Goal: Task Accomplishment & Management: Manage account settings

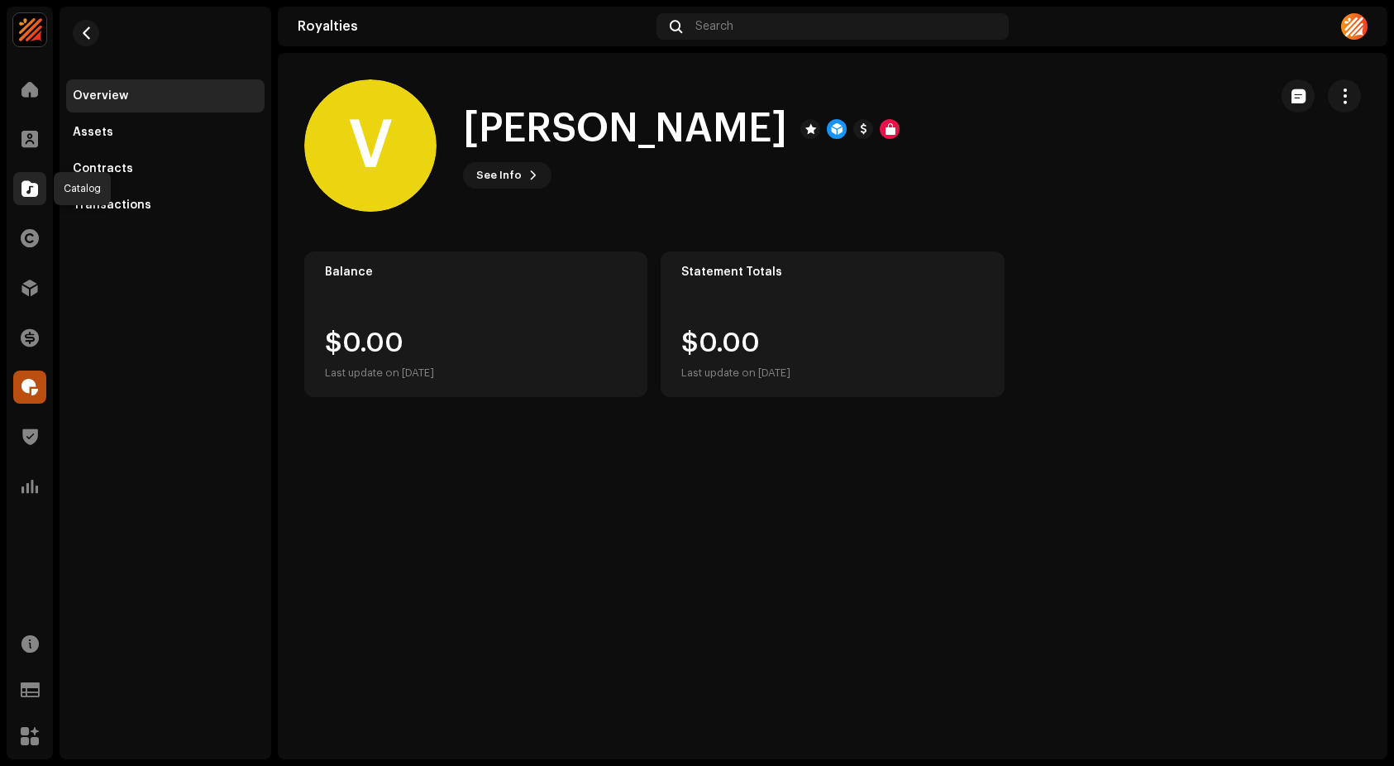
click at [35, 178] on div at bounding box center [29, 188] width 33 height 33
click at [85, 28] on span "button" at bounding box center [86, 32] width 12 height 13
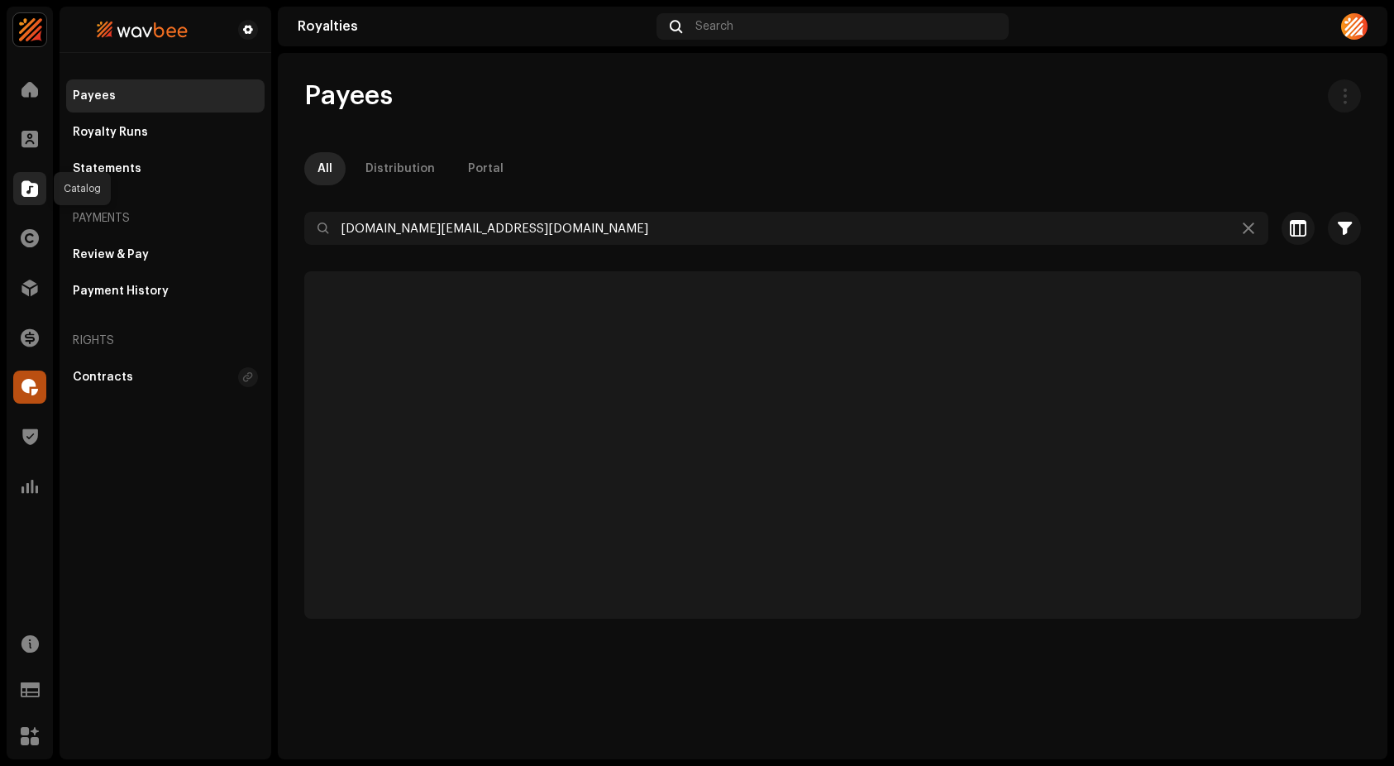
click at [26, 184] on span at bounding box center [29, 188] width 17 height 13
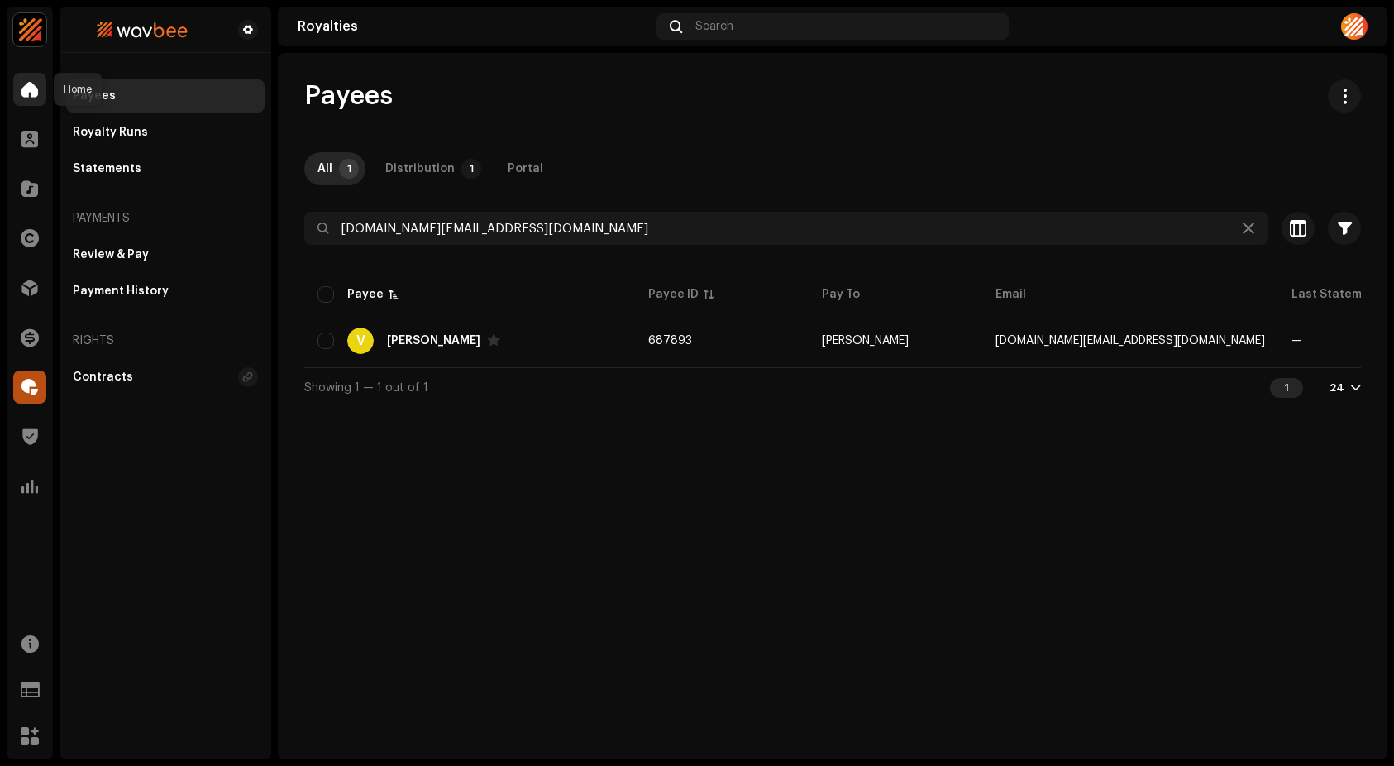
click at [26, 92] on span at bounding box center [29, 89] width 17 height 13
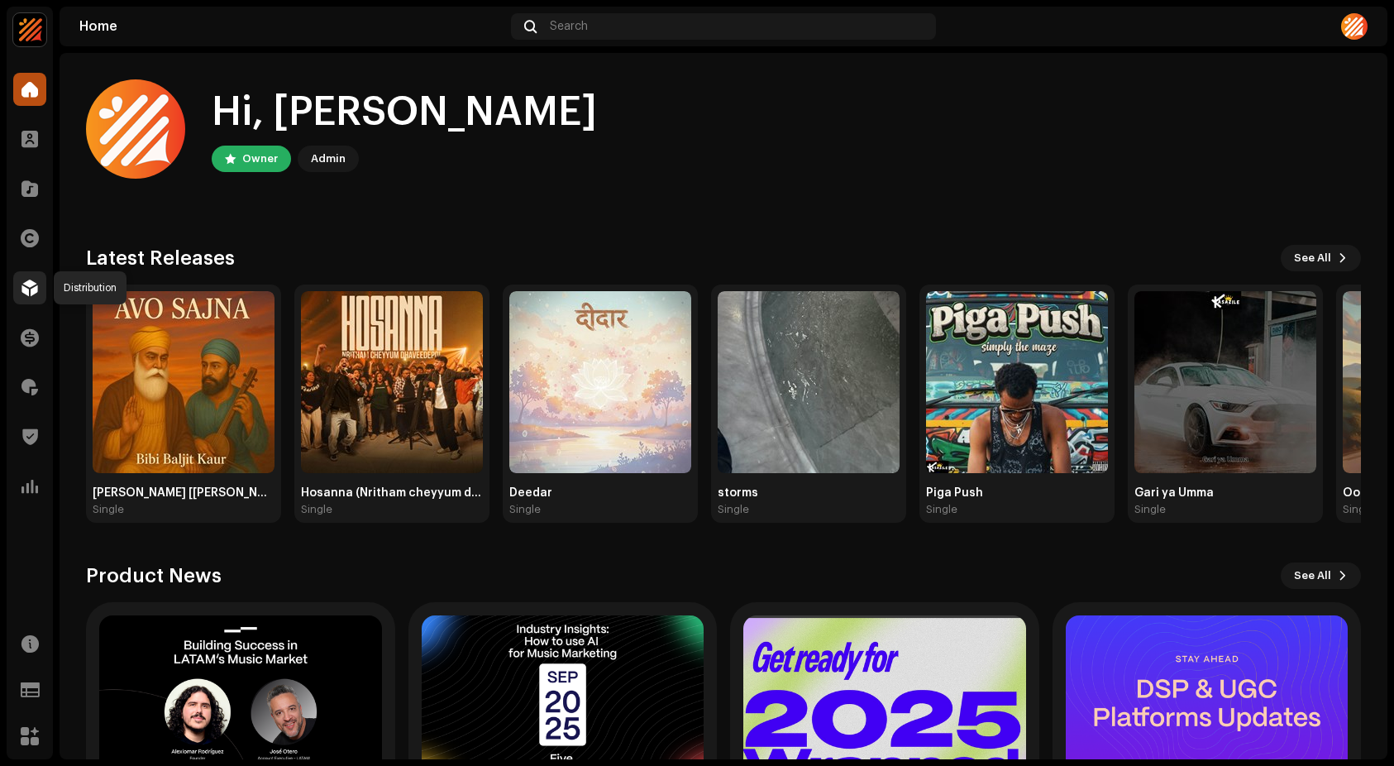
click at [28, 293] on span at bounding box center [29, 287] width 17 height 13
click at [1309, 261] on span "See All" at bounding box center [1312, 257] width 37 height 33
click at [1304, 256] on span "See All" at bounding box center [1312, 257] width 37 height 33
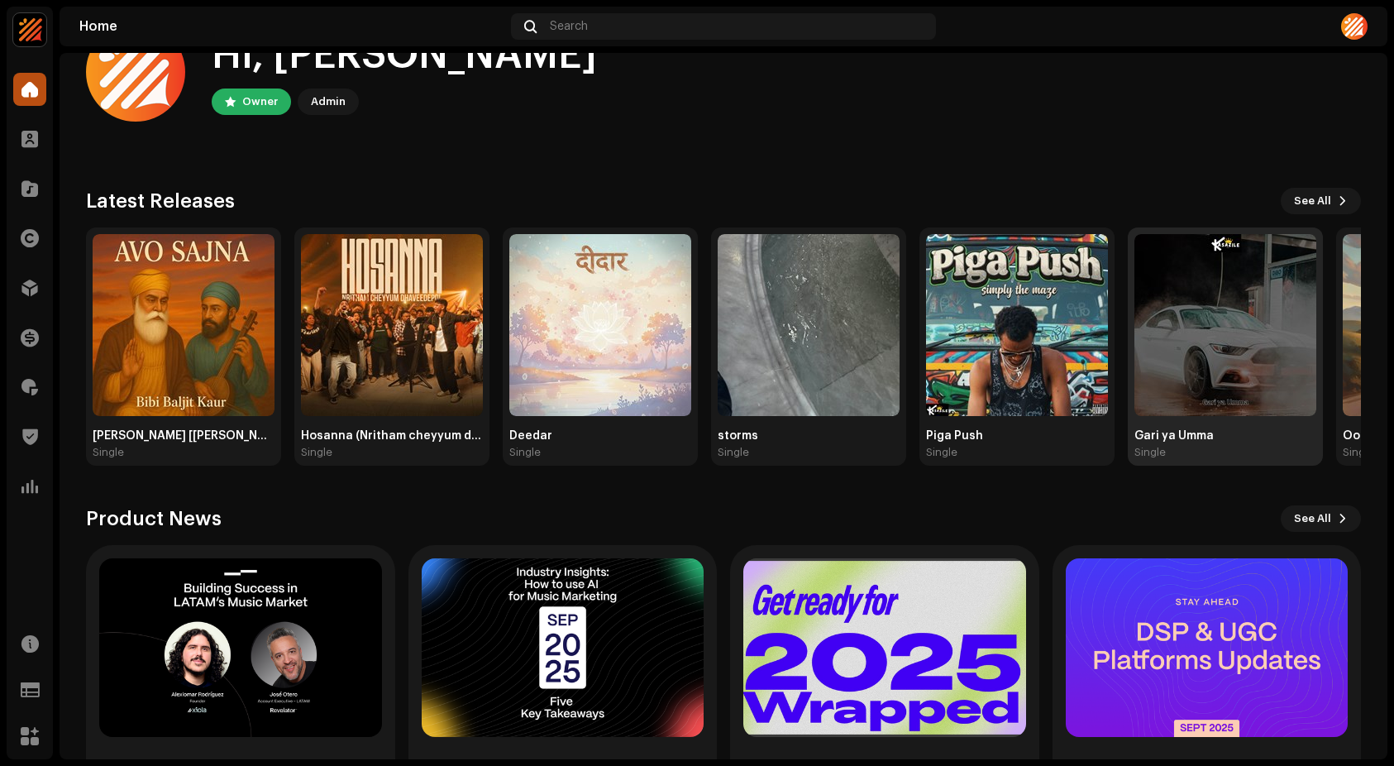
scroll to position [74, 0]
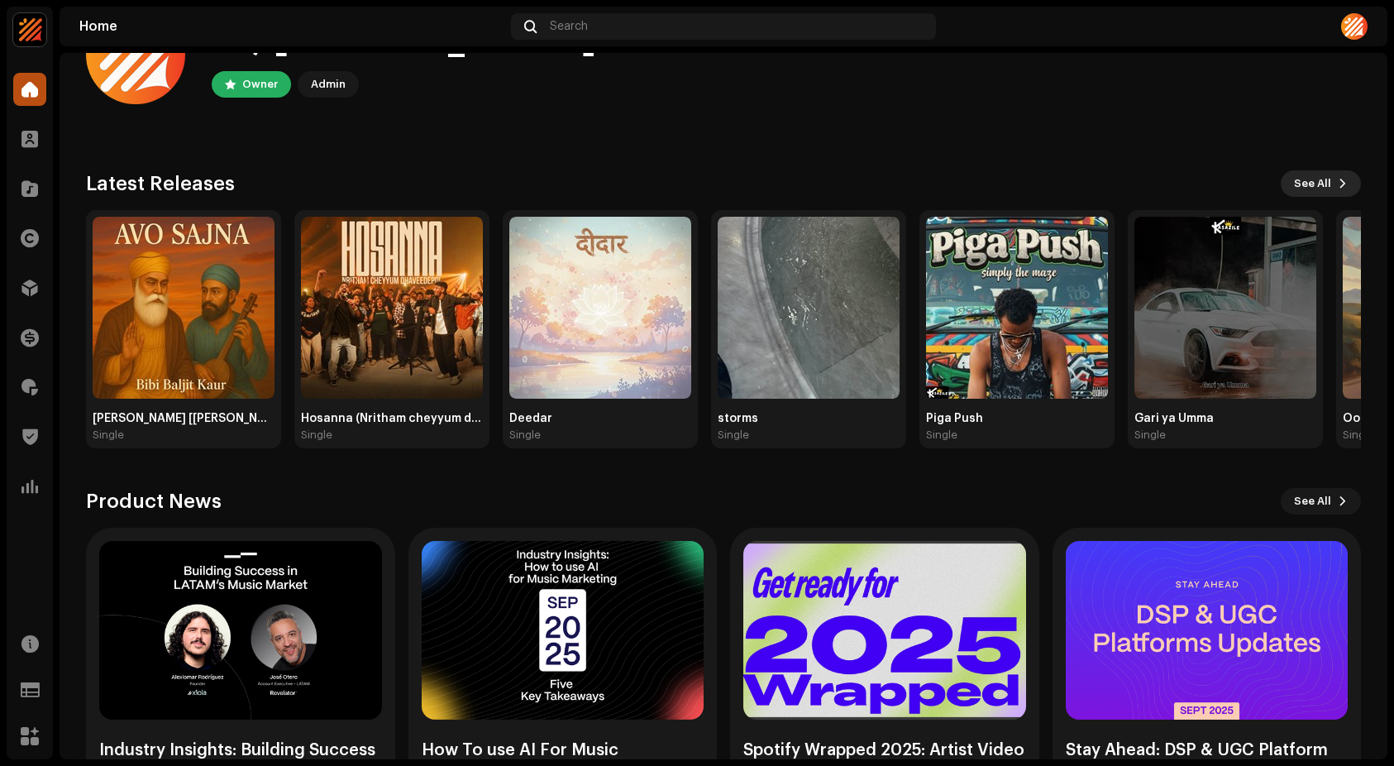
click at [1338, 179] on span at bounding box center [1343, 183] width 10 height 13
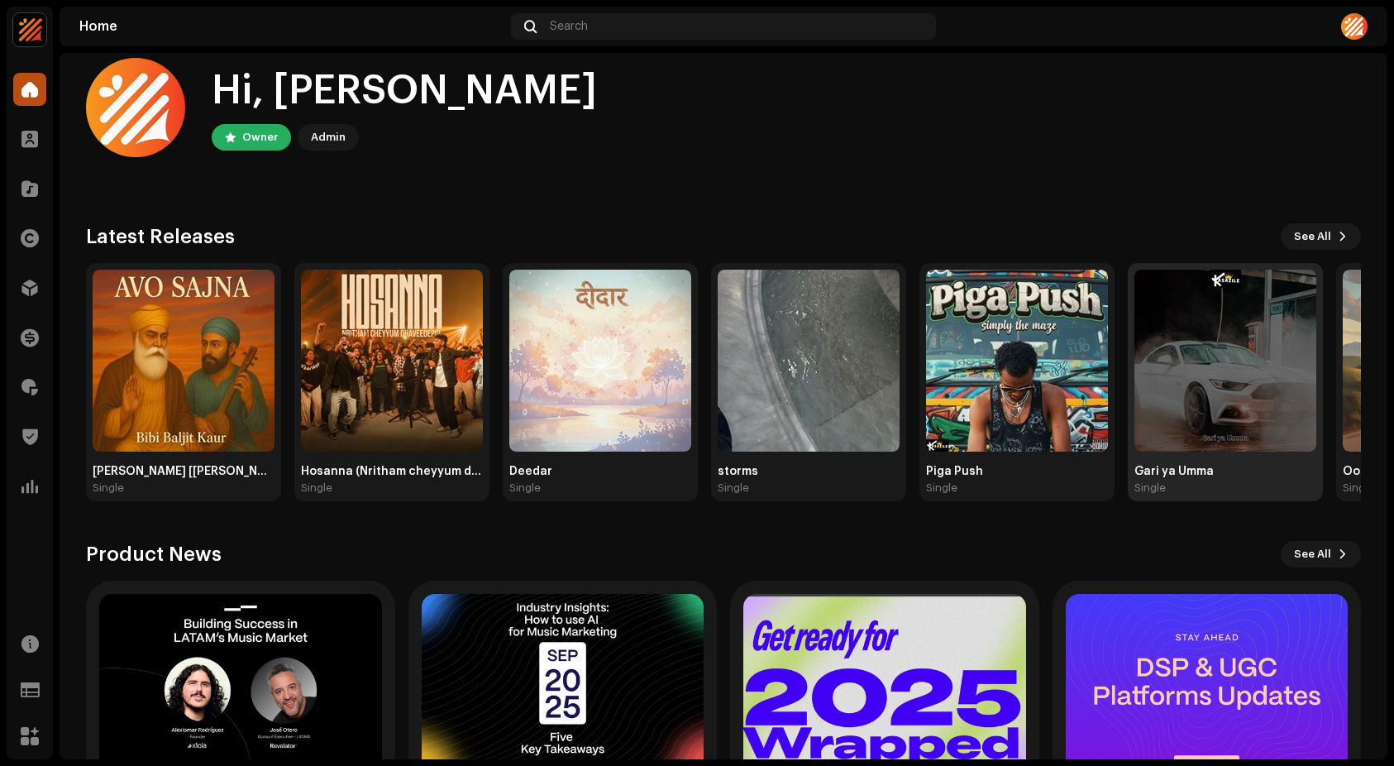
scroll to position [41, 0]
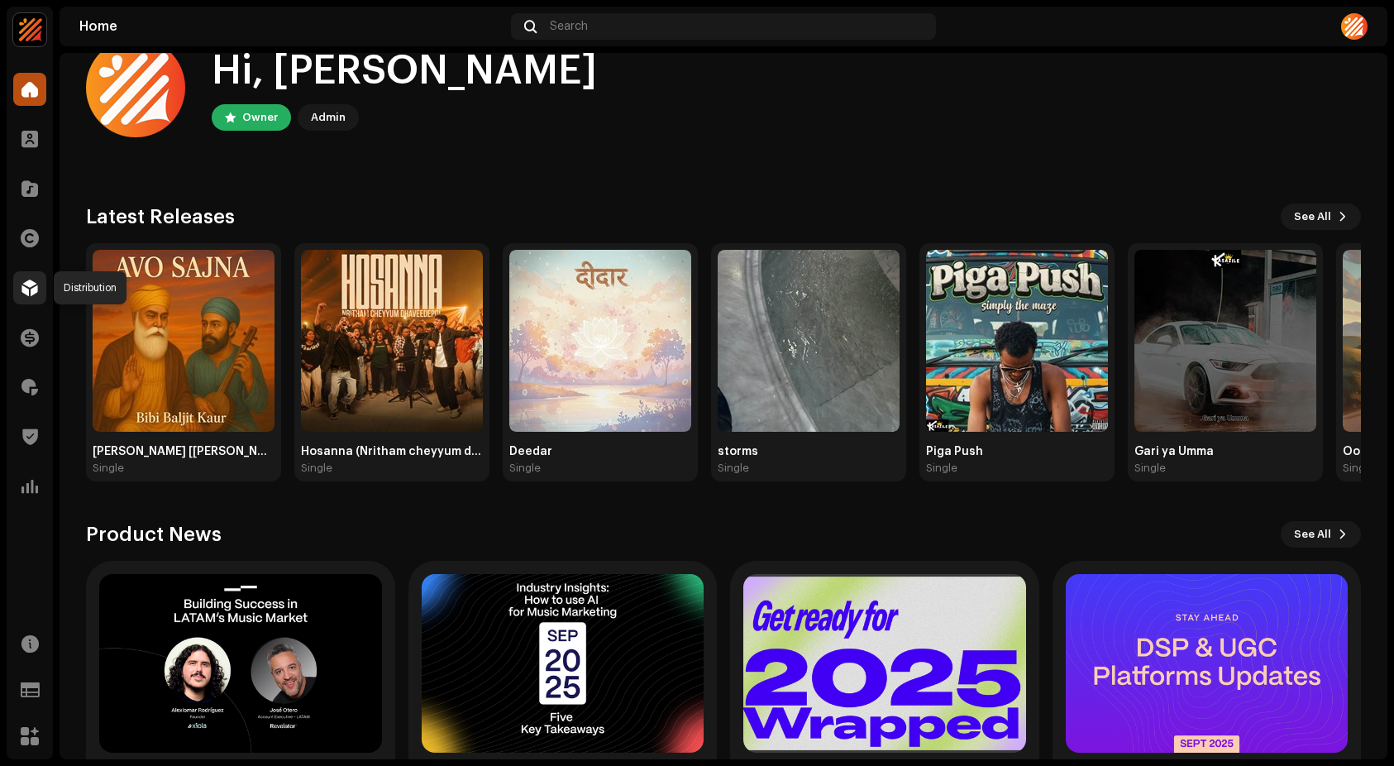
click at [32, 282] on span at bounding box center [29, 287] width 17 height 13
click at [32, 175] on div at bounding box center [29, 188] width 33 height 33
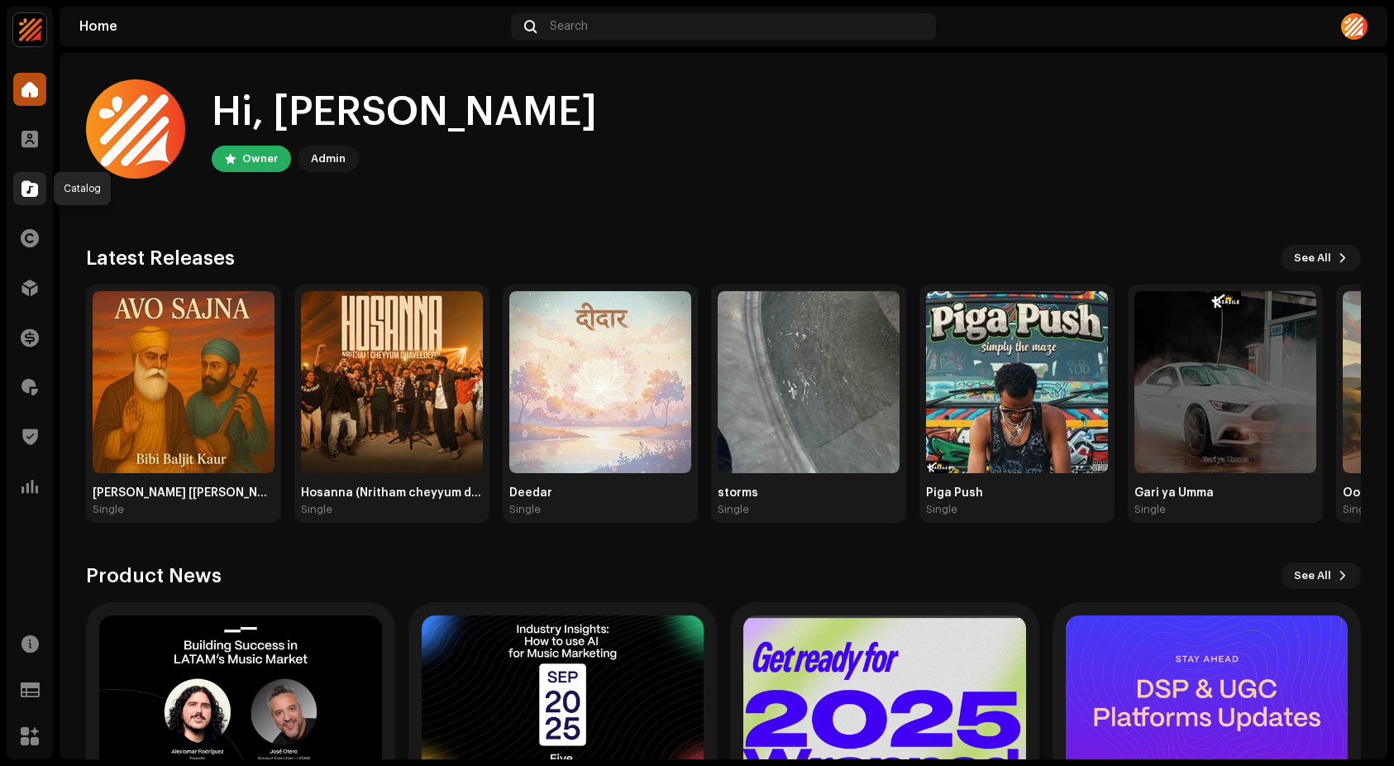
click at [32, 192] on span at bounding box center [29, 188] width 17 height 13
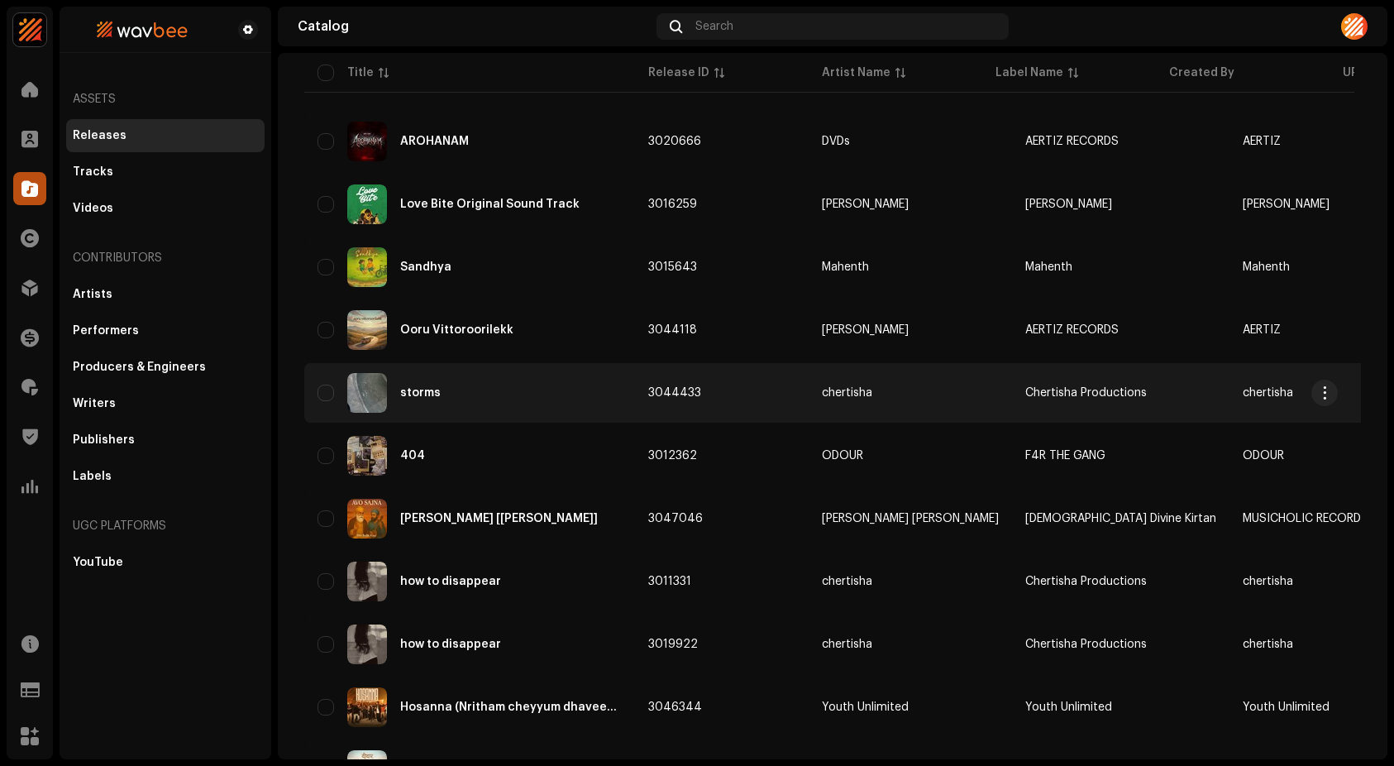
scroll to position [545, 0]
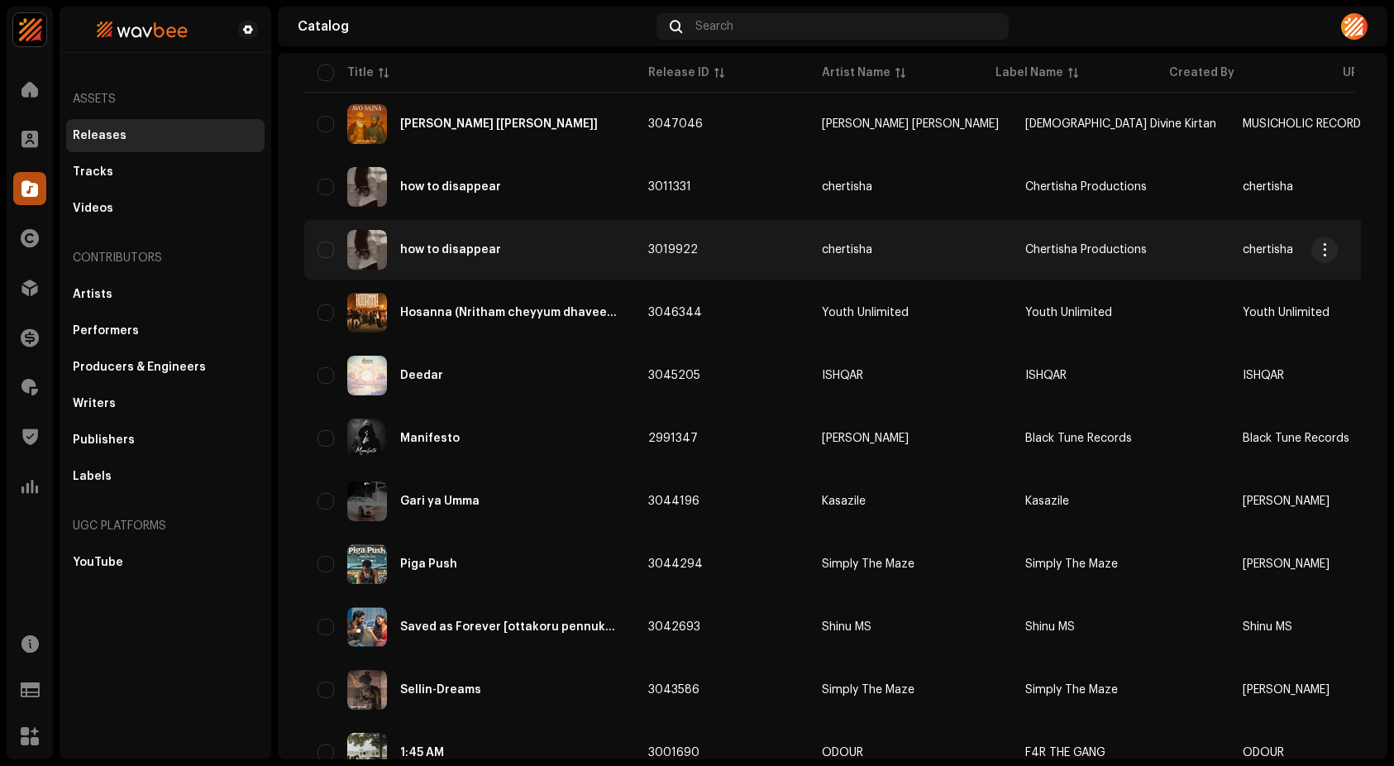
click at [457, 244] on div "how to disappear" at bounding box center [450, 250] width 101 height 12
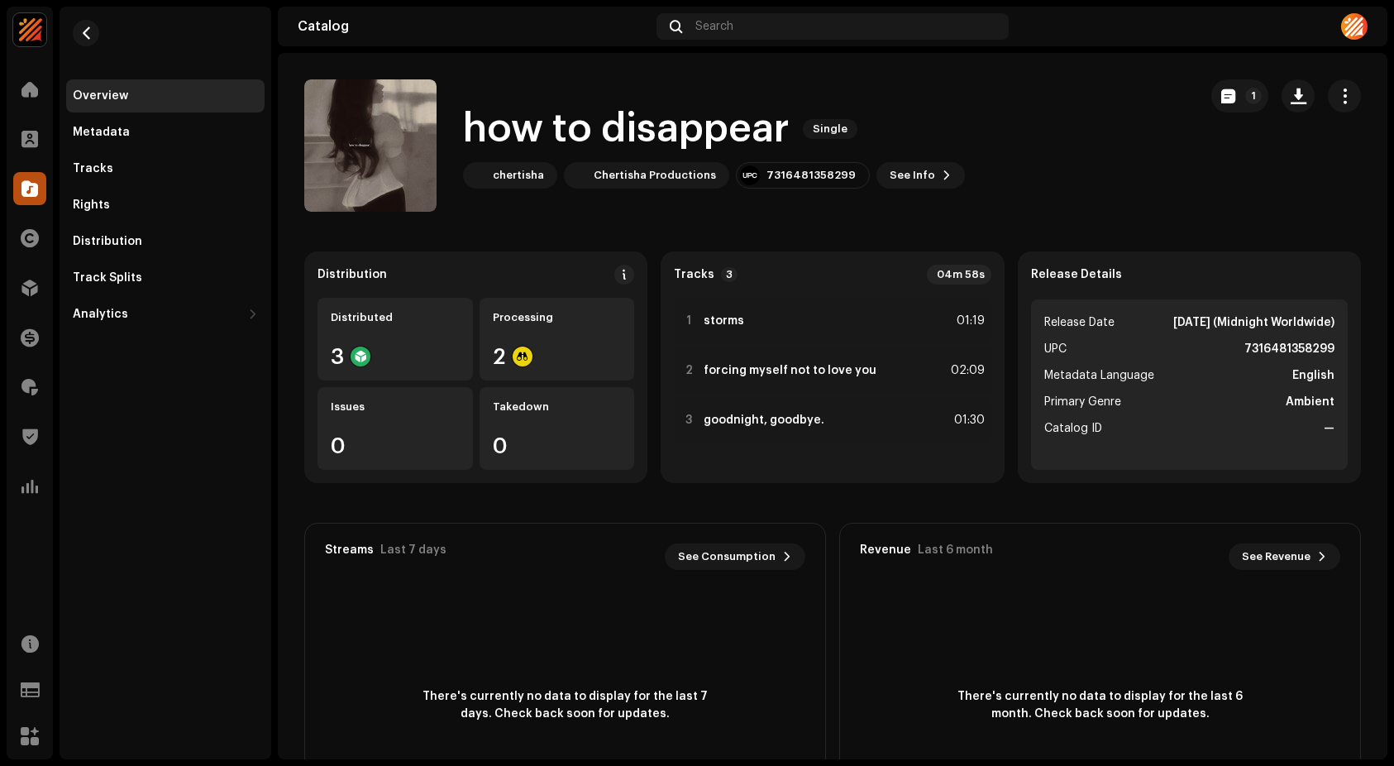
click at [100, 32] on re-m-nav-back at bounding box center [86, 43] width 40 height 73
click at [88, 37] on span "button" at bounding box center [86, 32] width 12 height 13
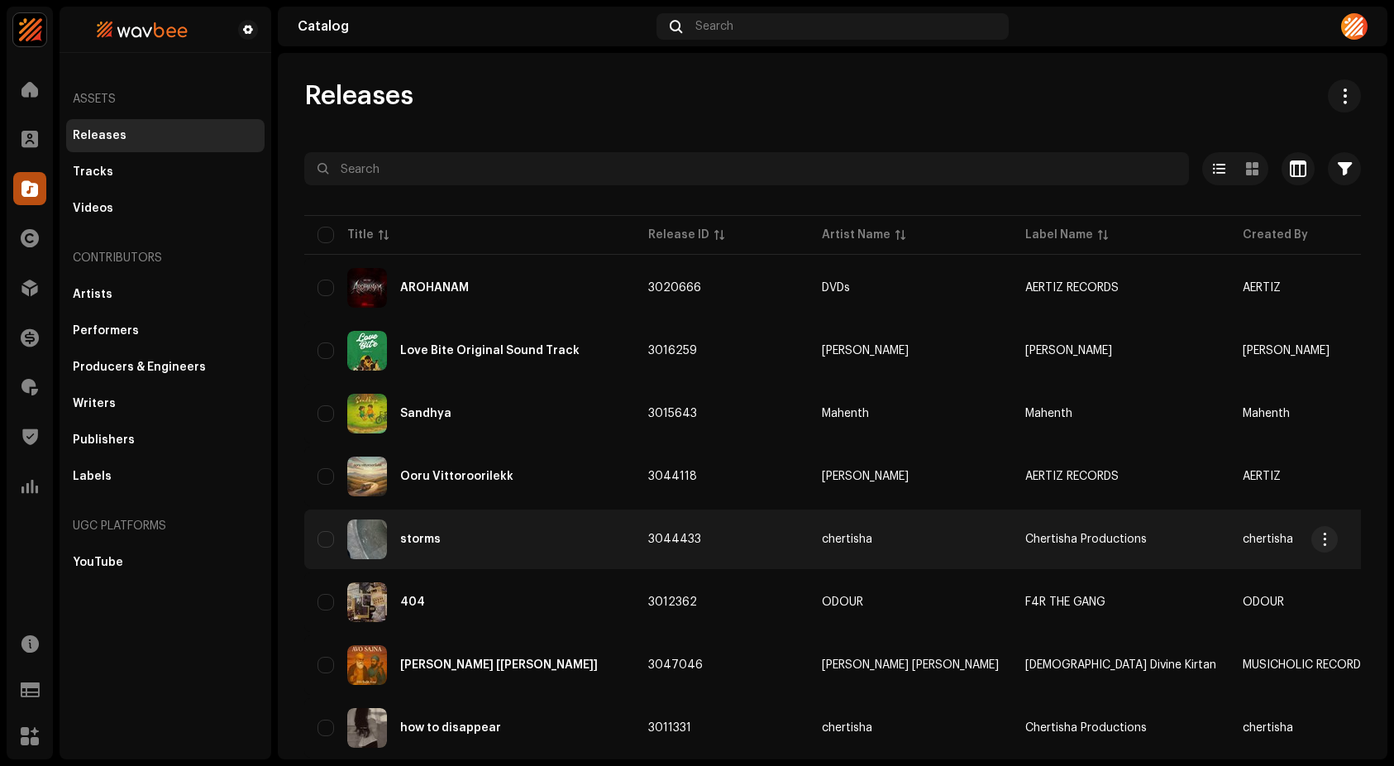
scroll to position [142, 0]
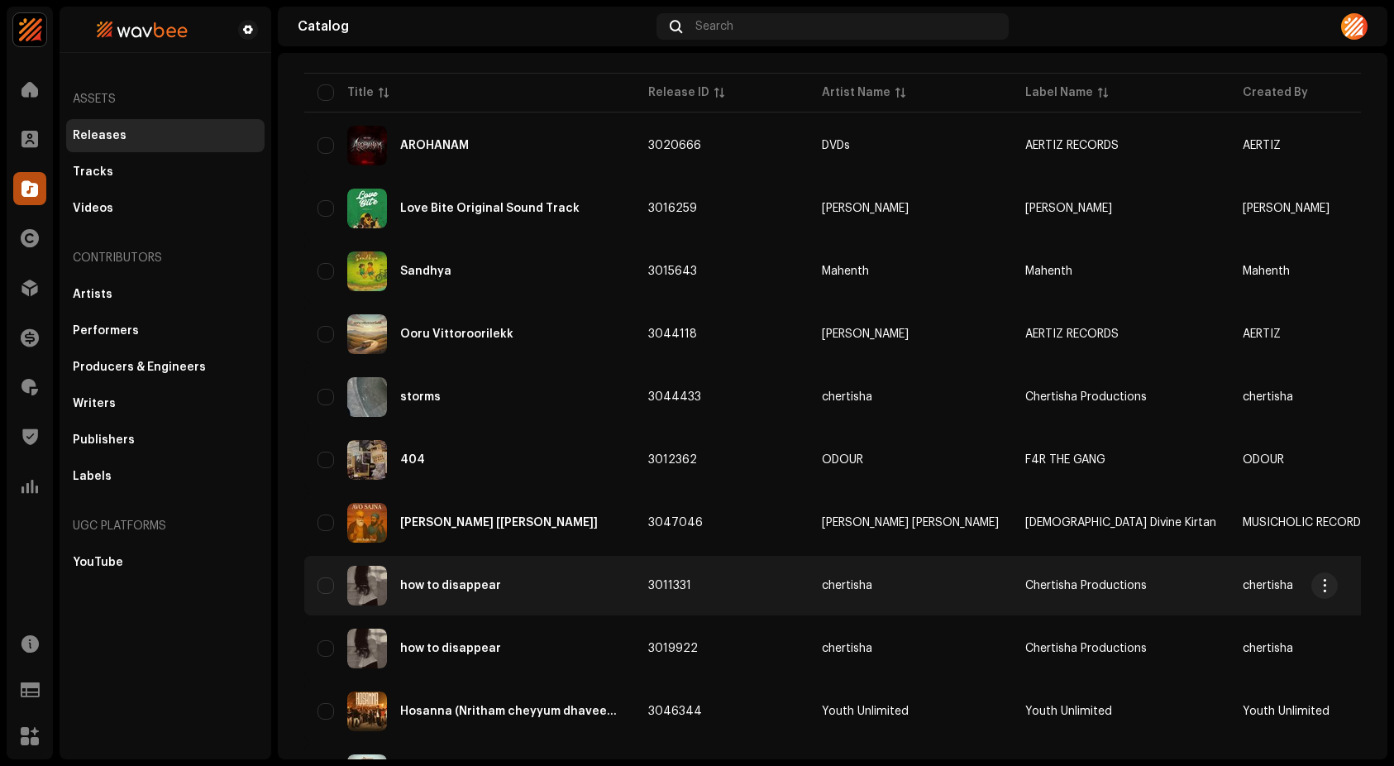
click at [473, 591] on div "how to disappear" at bounding box center [470, 586] width 304 height 40
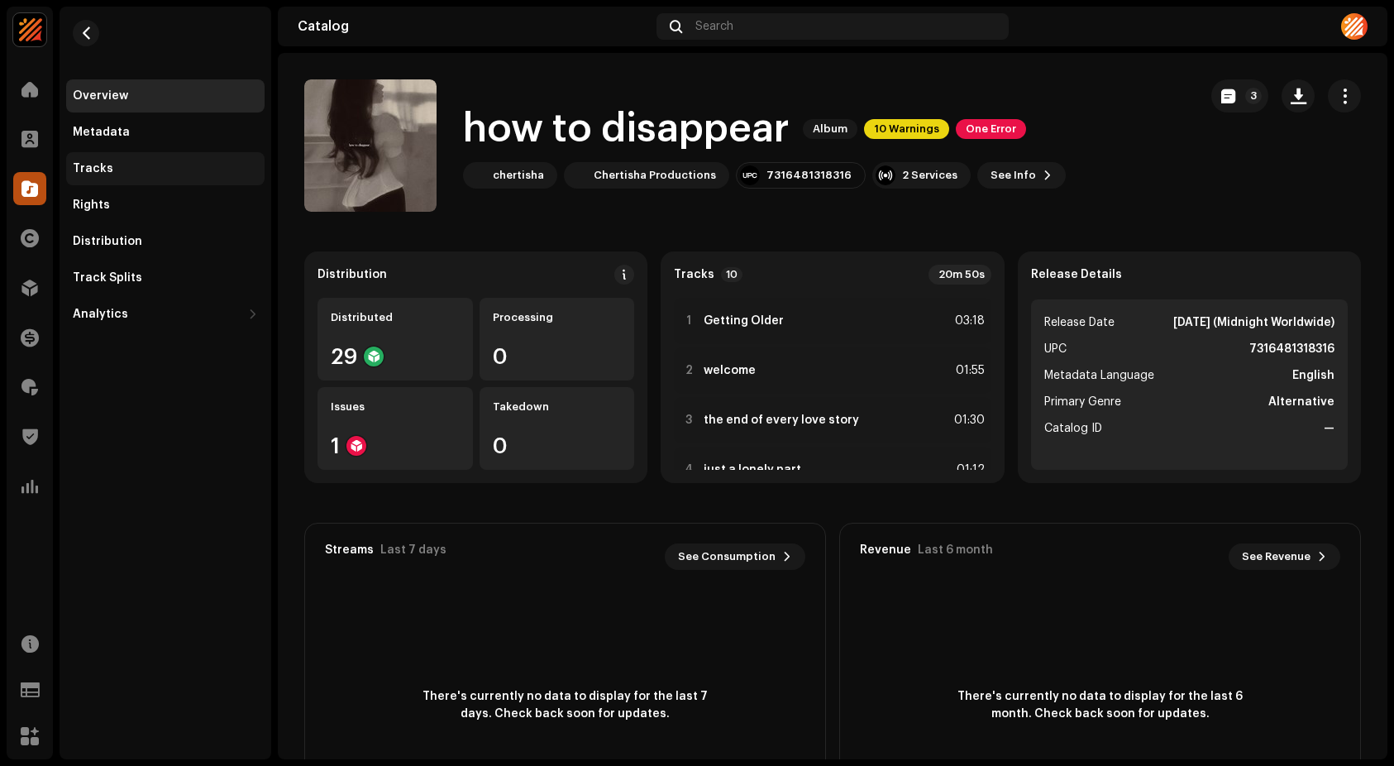
click at [107, 162] on div "Tracks" at bounding box center [93, 168] width 41 height 13
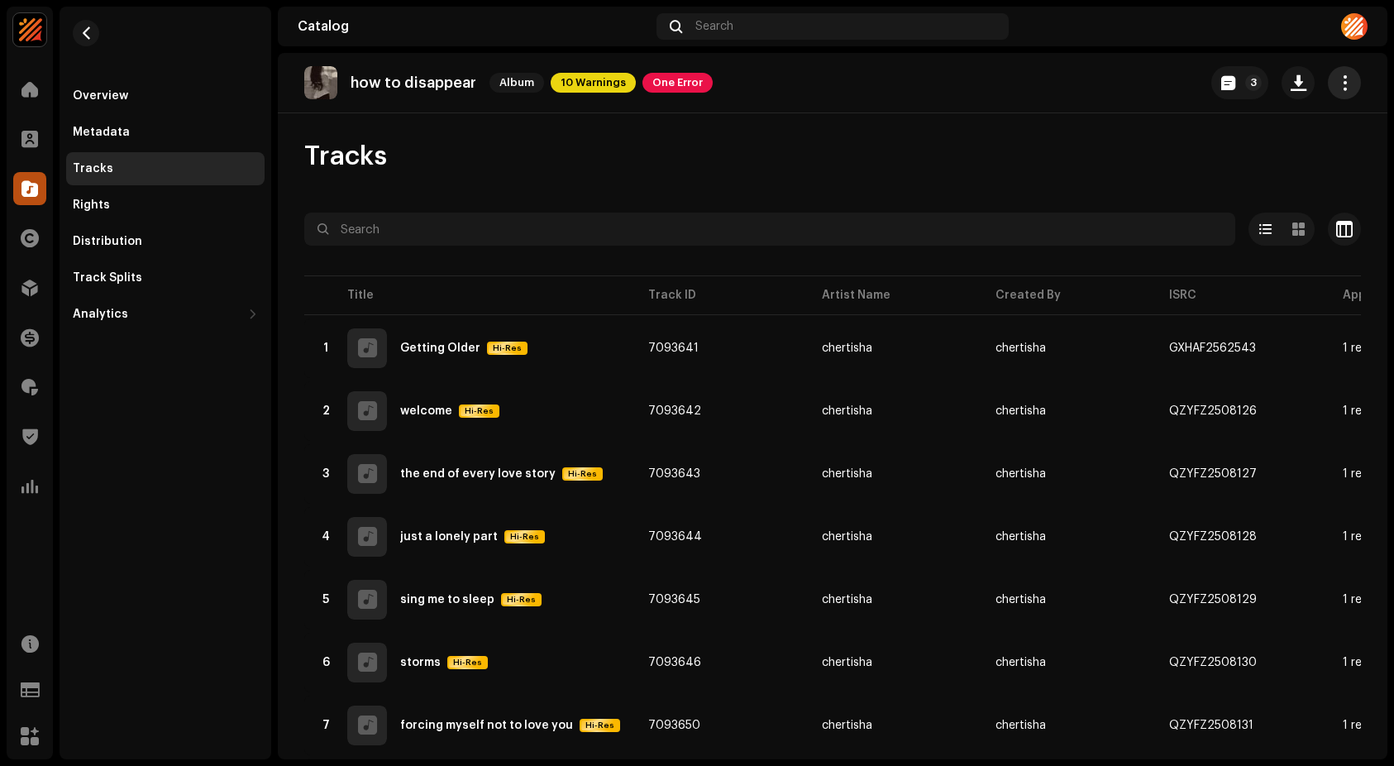
click at [1339, 84] on span "button" at bounding box center [1345, 82] width 16 height 13
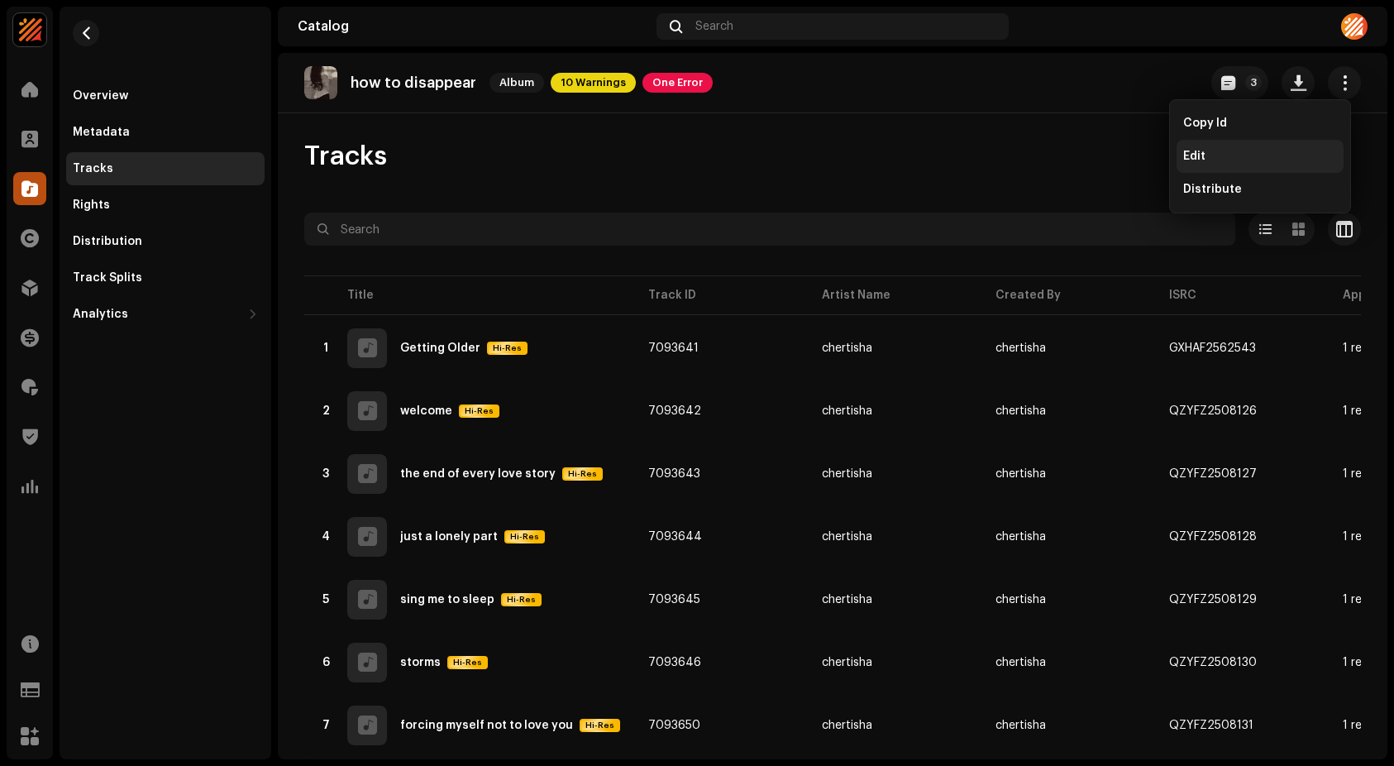
click at [1224, 161] on div "Edit" at bounding box center [1260, 156] width 154 height 13
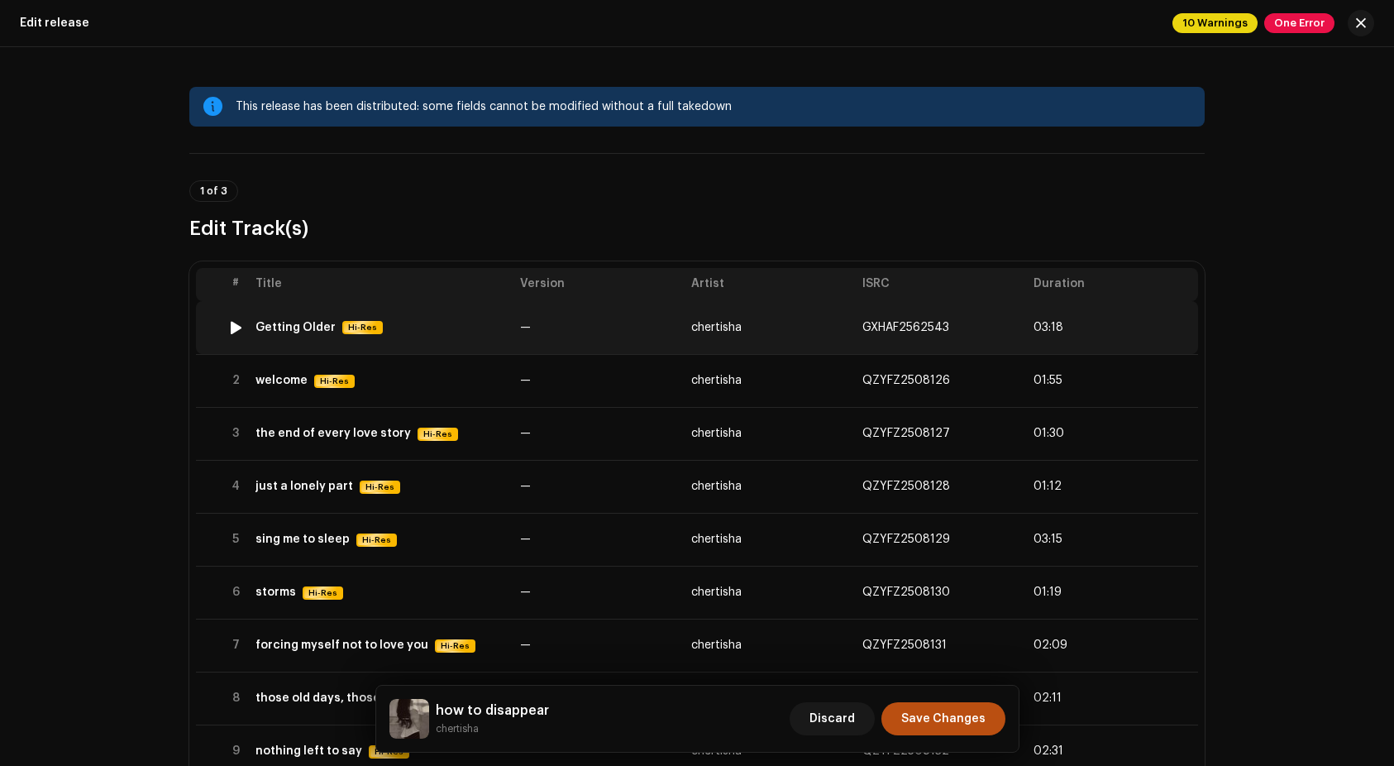
click at [285, 318] on td "Getting Older Hi-Res" at bounding box center [381, 327] width 265 height 53
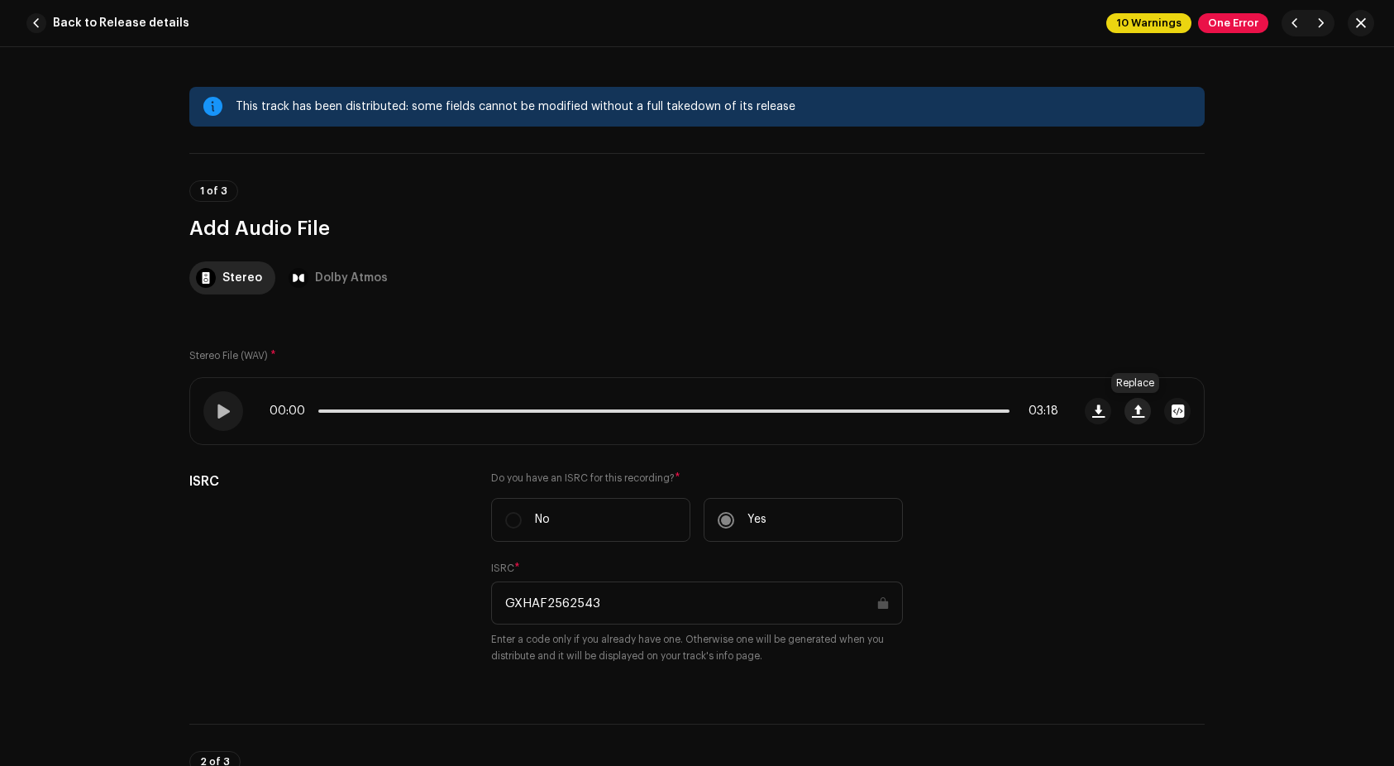
click at [1136, 417] on span "button" at bounding box center [1138, 410] width 12 height 13
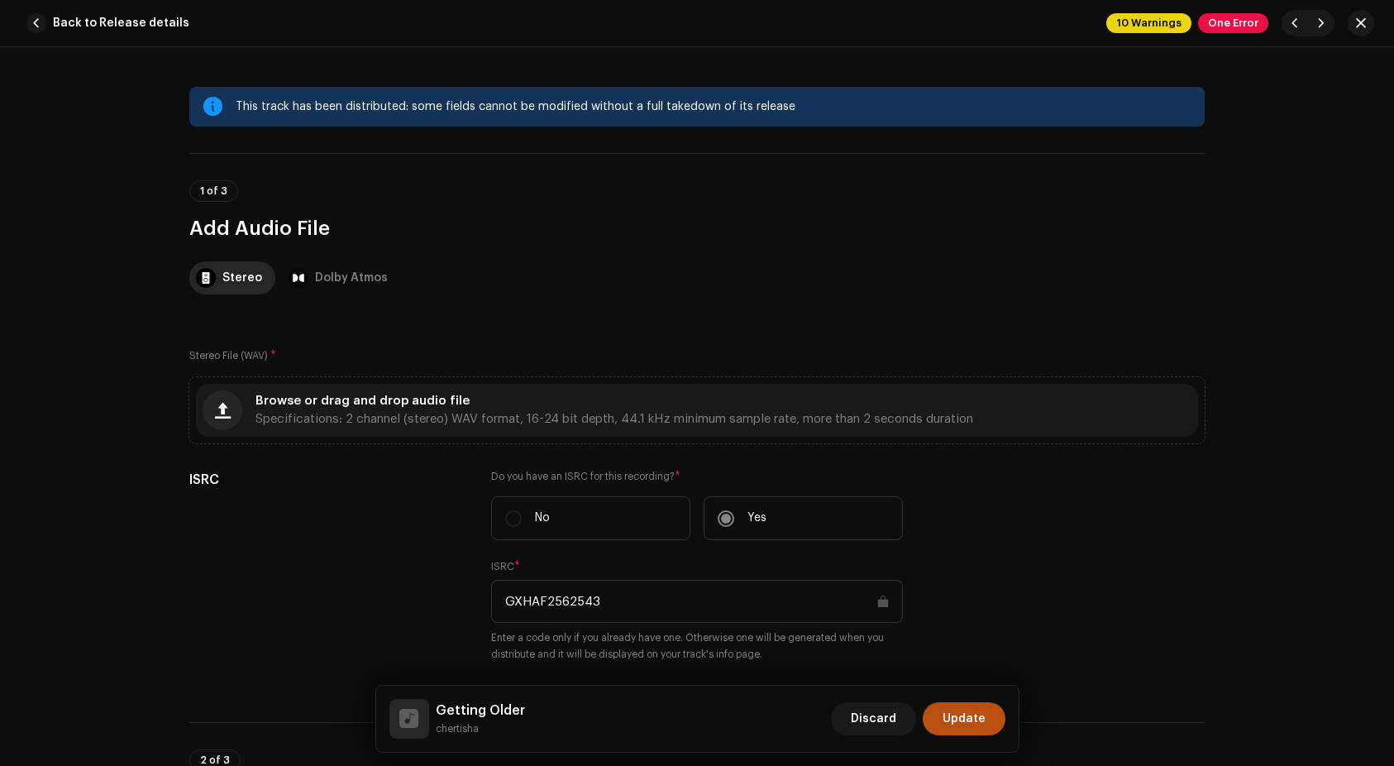
click at [34, 29] on span "button" at bounding box center [36, 23] width 20 height 20
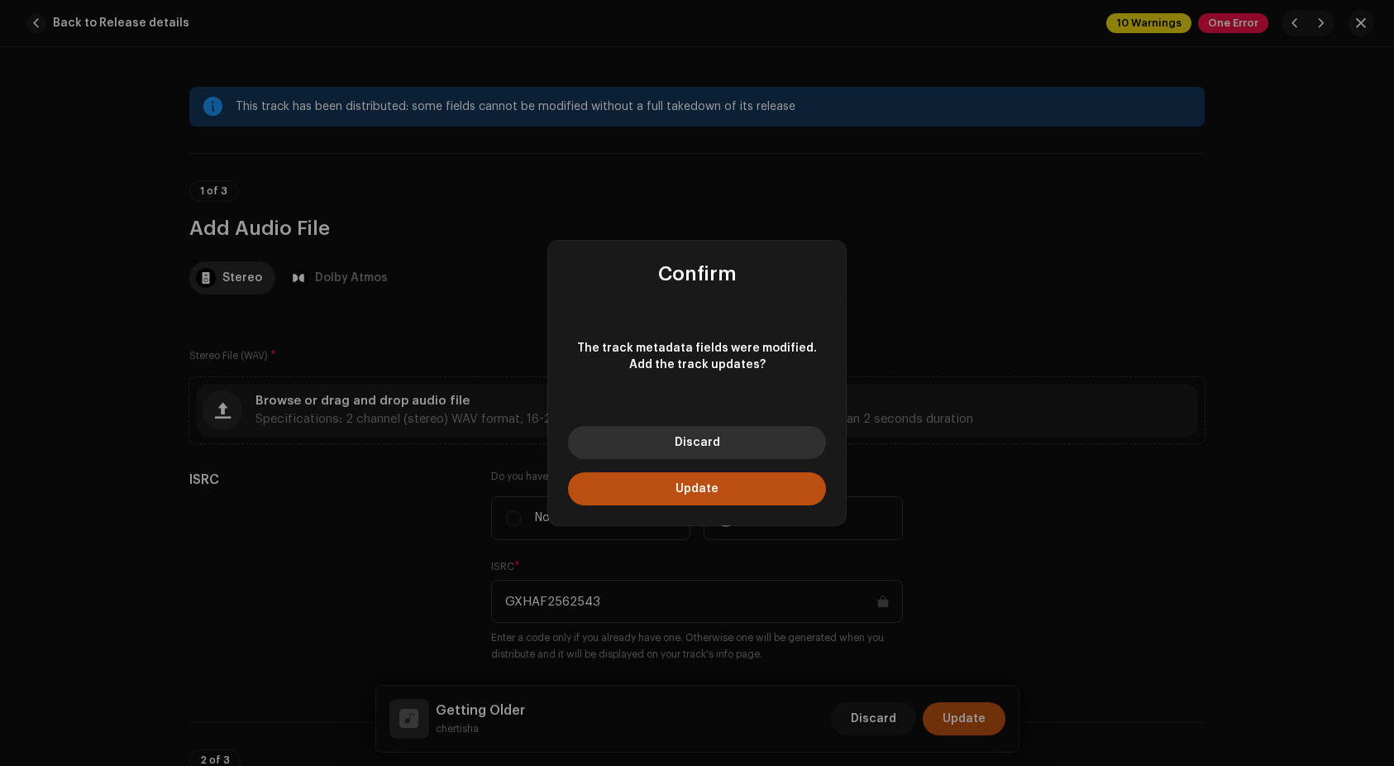
drag, startPoint x: 676, startPoint y: 489, endPoint x: 681, endPoint y: 443, distance: 46.6
click at [681, 443] on div "Discard Update" at bounding box center [697, 465] width 298 height 119
click at [681, 443] on span "Discard" at bounding box center [697, 443] width 45 height 12
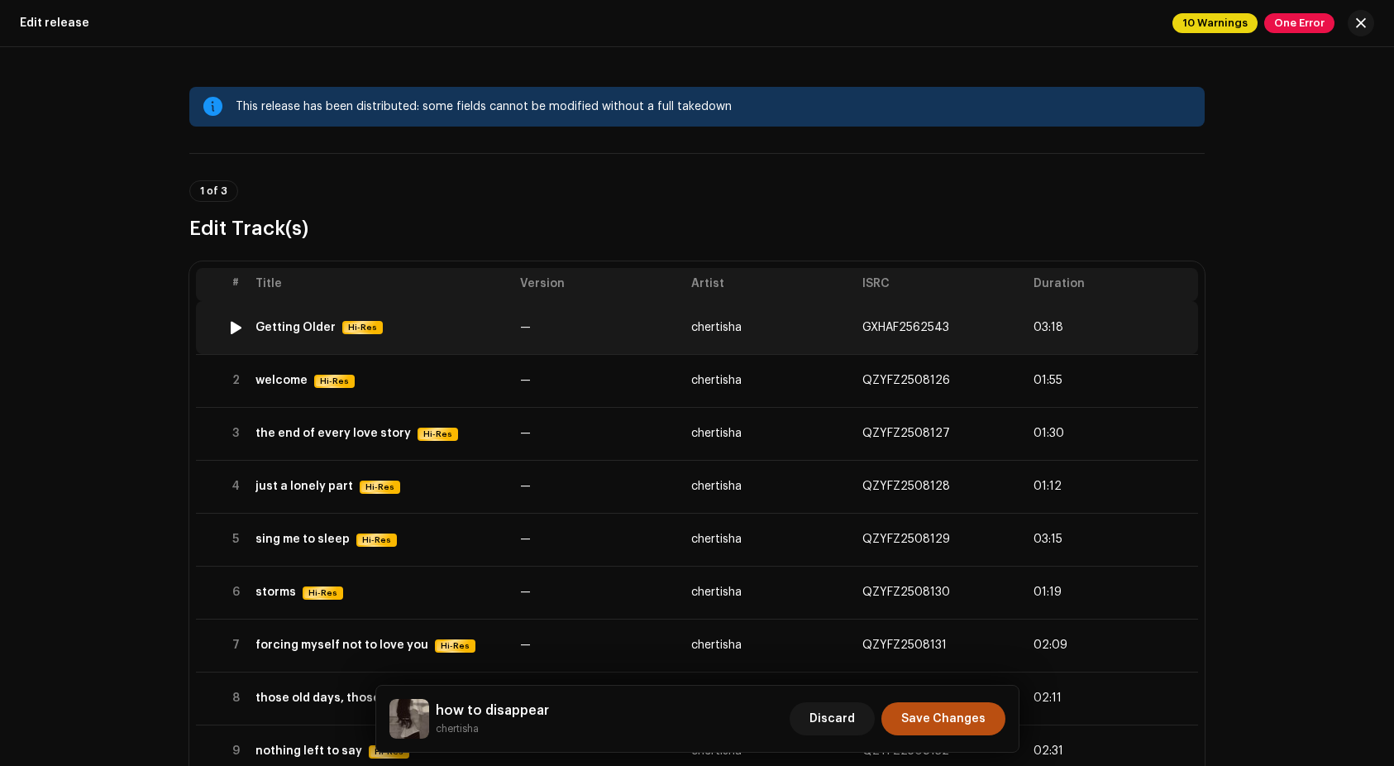
click at [418, 334] on td "Getting Older Hi-Res" at bounding box center [381, 327] width 265 height 53
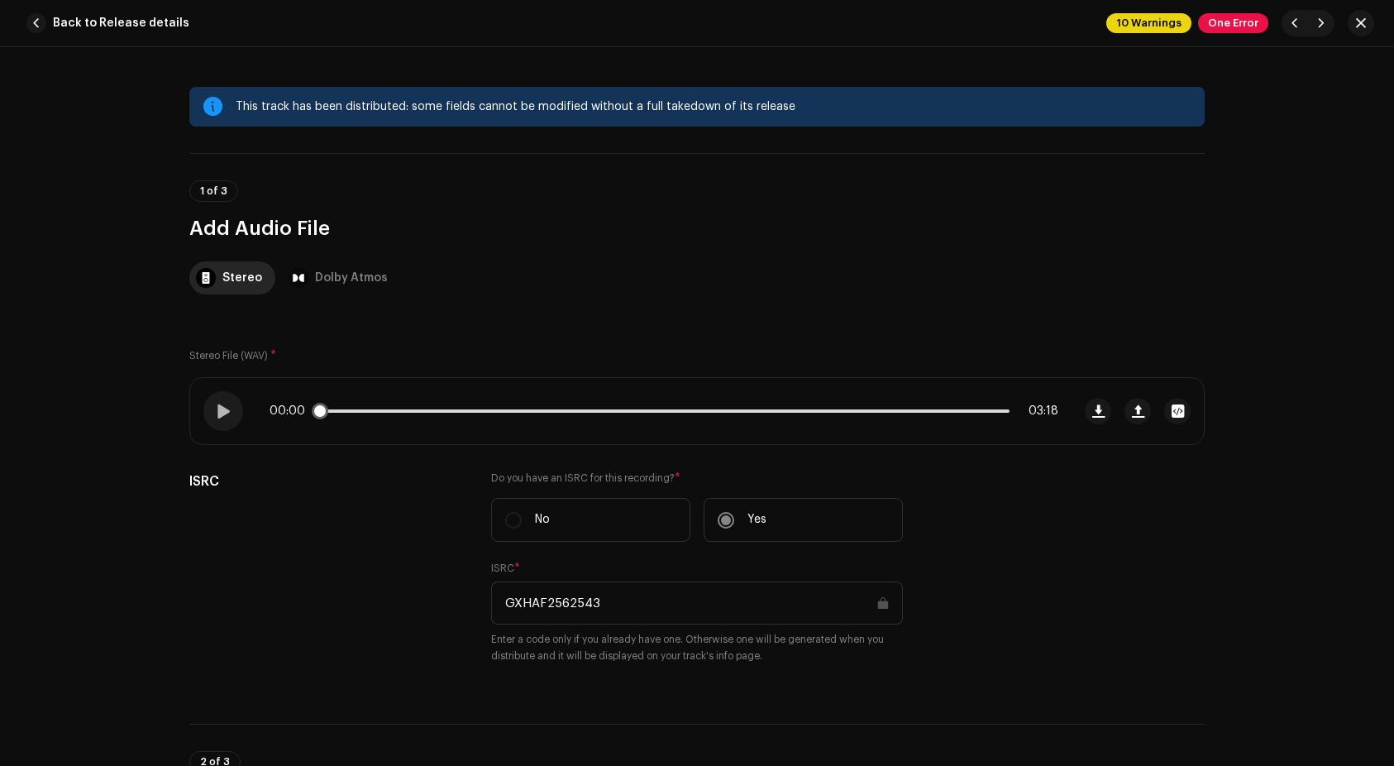
click at [972, 411] on p-slider at bounding box center [663, 410] width 691 height 3
click at [1134, 412] on span "button" at bounding box center [1138, 410] width 12 height 13
click at [228, 418] on div at bounding box center [223, 411] width 40 height 40
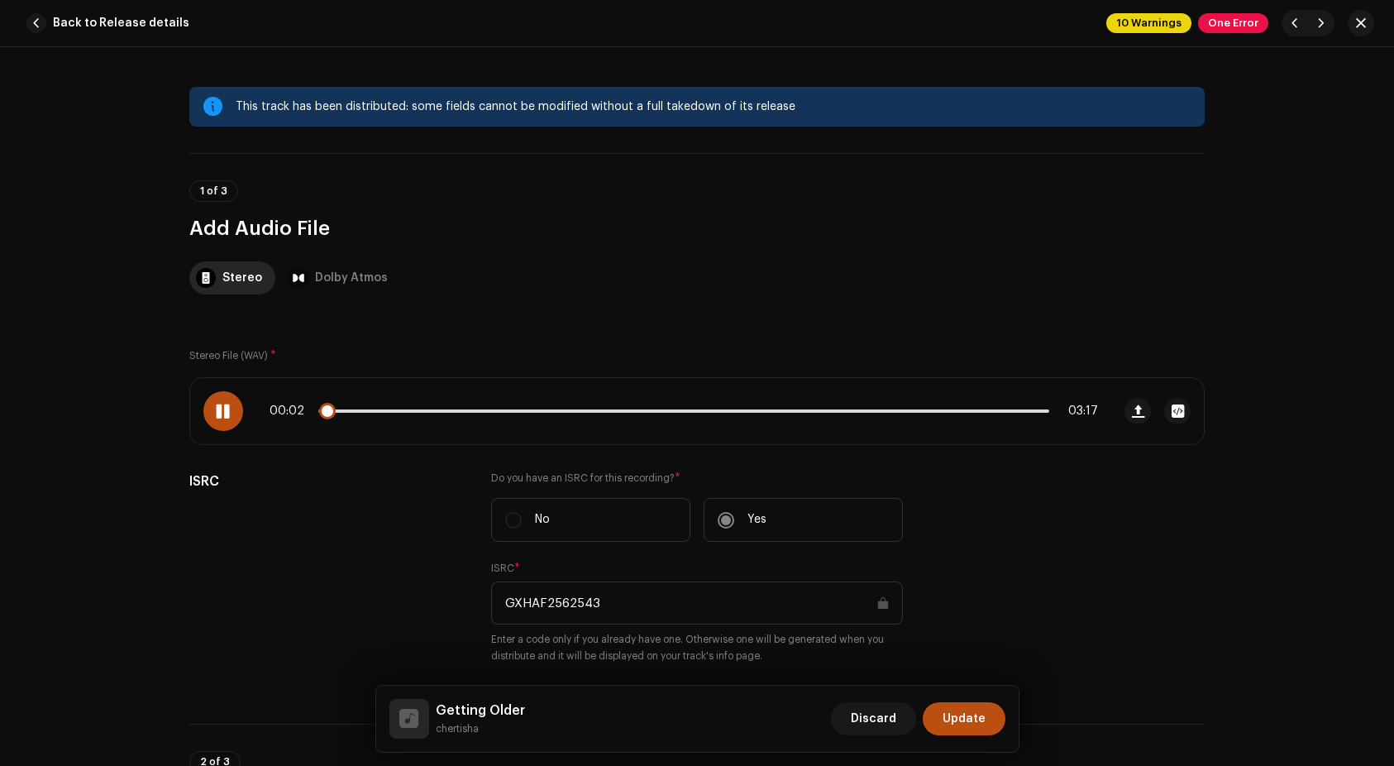
click at [1006, 414] on div "00:02 03:17" at bounding box center [684, 410] width 828 height 13
click at [1008, 413] on div "00:03 03:17" at bounding box center [684, 410] width 828 height 13
click at [1008, 409] on p-slider at bounding box center [683, 410] width 731 height 3
click at [972, 721] on span "Update" at bounding box center [964, 718] width 43 height 33
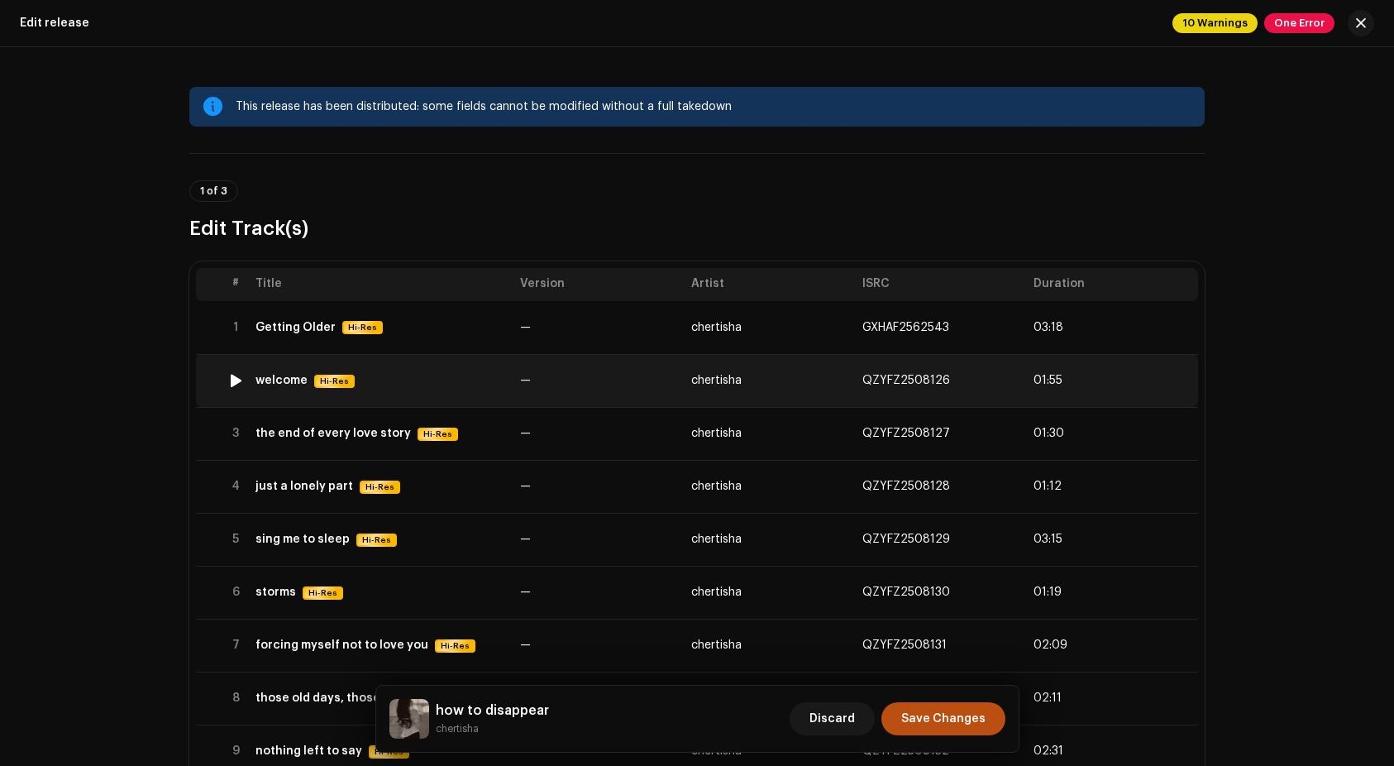
click at [272, 380] on div "welcome" at bounding box center [281, 380] width 52 height 13
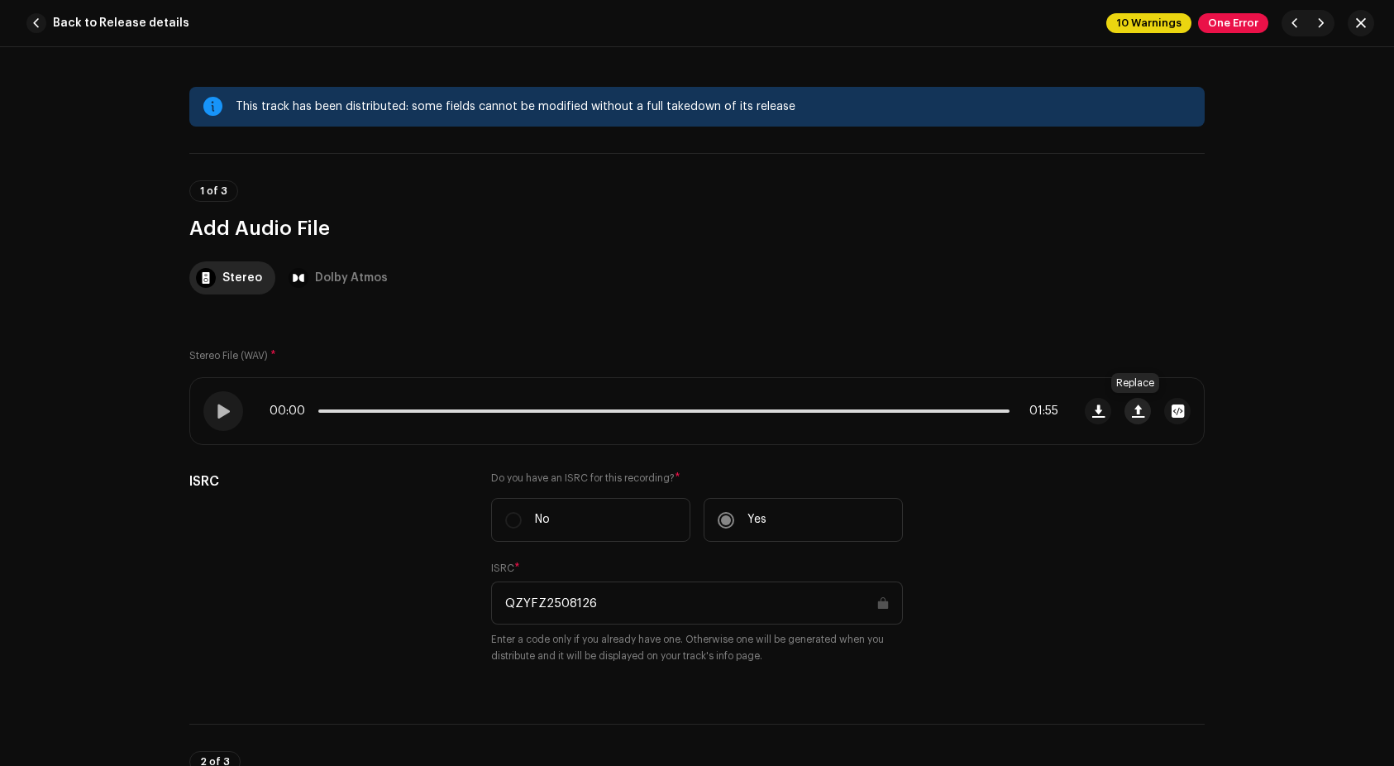
click at [1132, 410] on span "button" at bounding box center [1138, 410] width 12 height 13
click at [956, 719] on span "Update" at bounding box center [964, 718] width 43 height 33
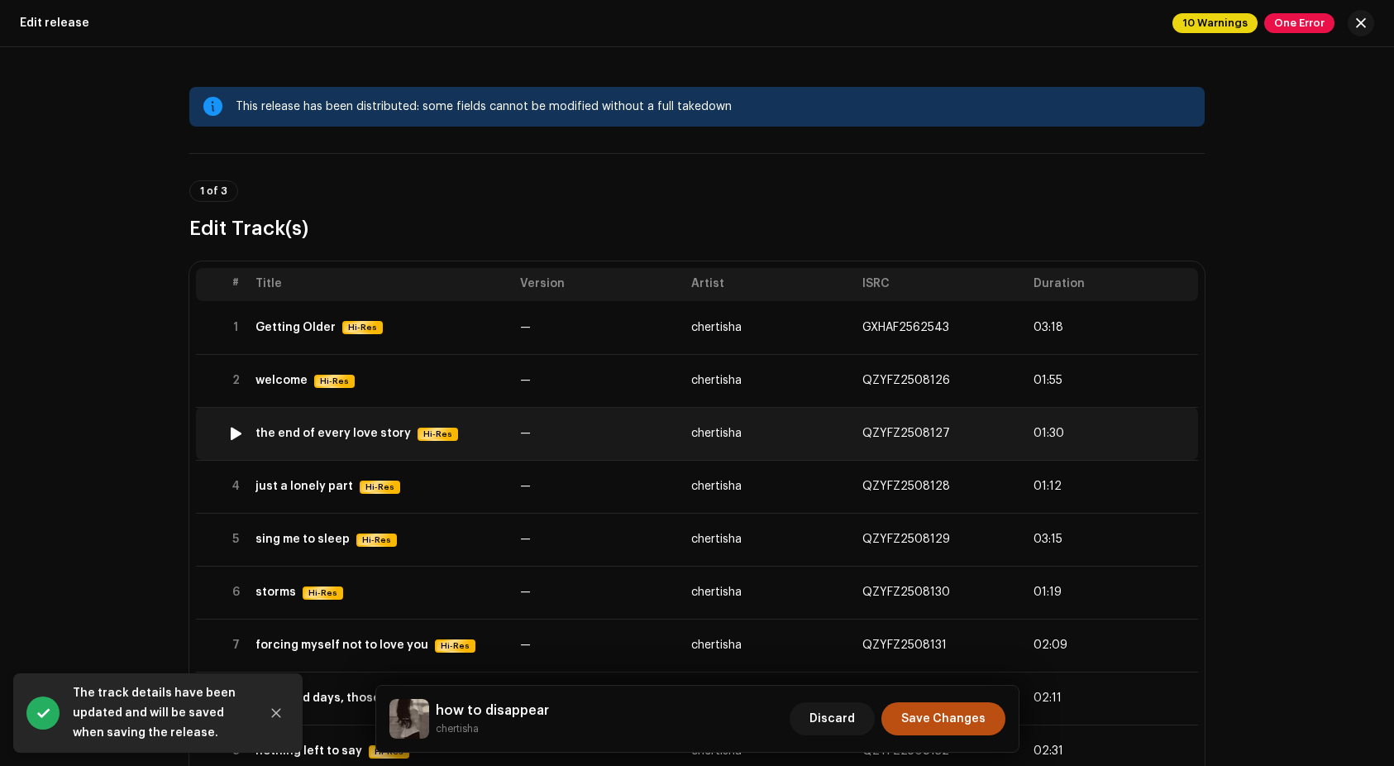
click at [285, 437] on div "the end of every love story" at bounding box center [332, 433] width 155 height 13
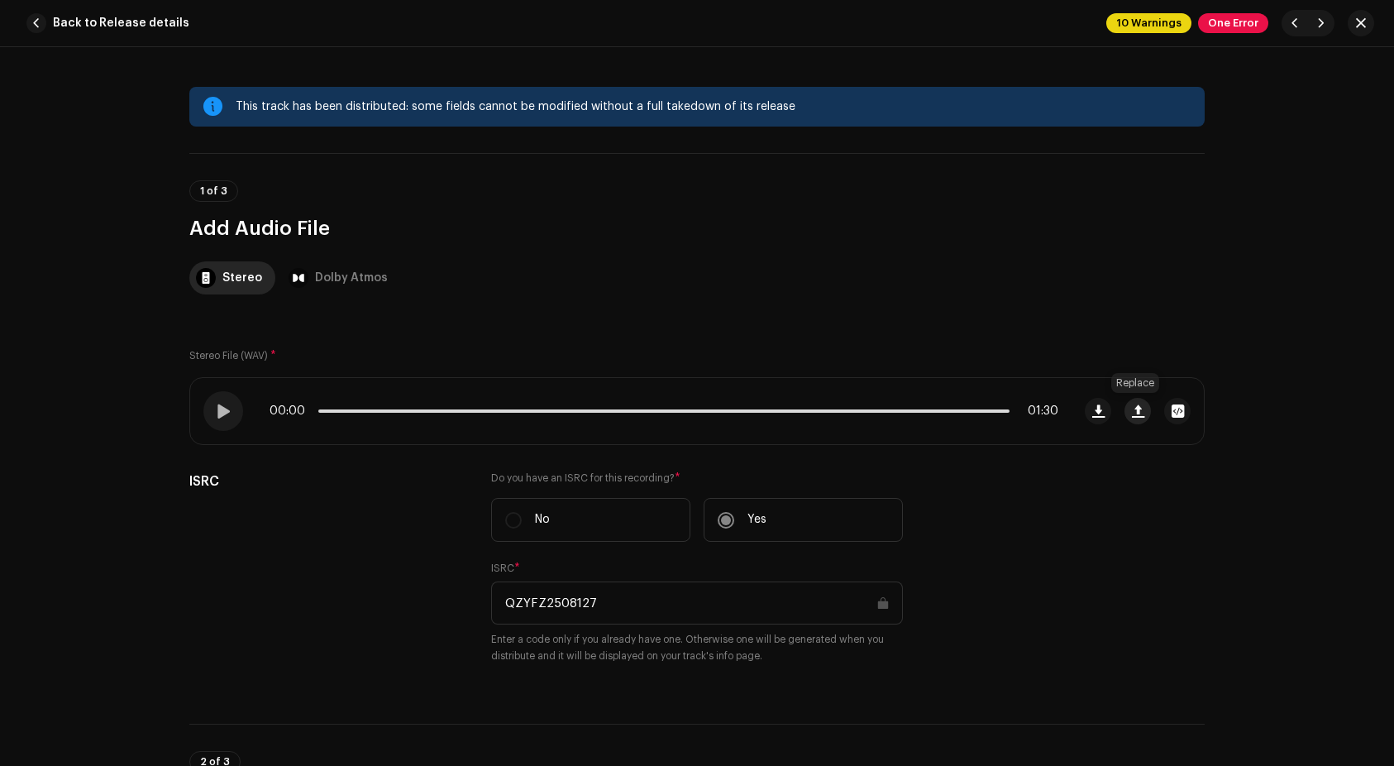
click at [1132, 410] on span "button" at bounding box center [1138, 410] width 12 height 13
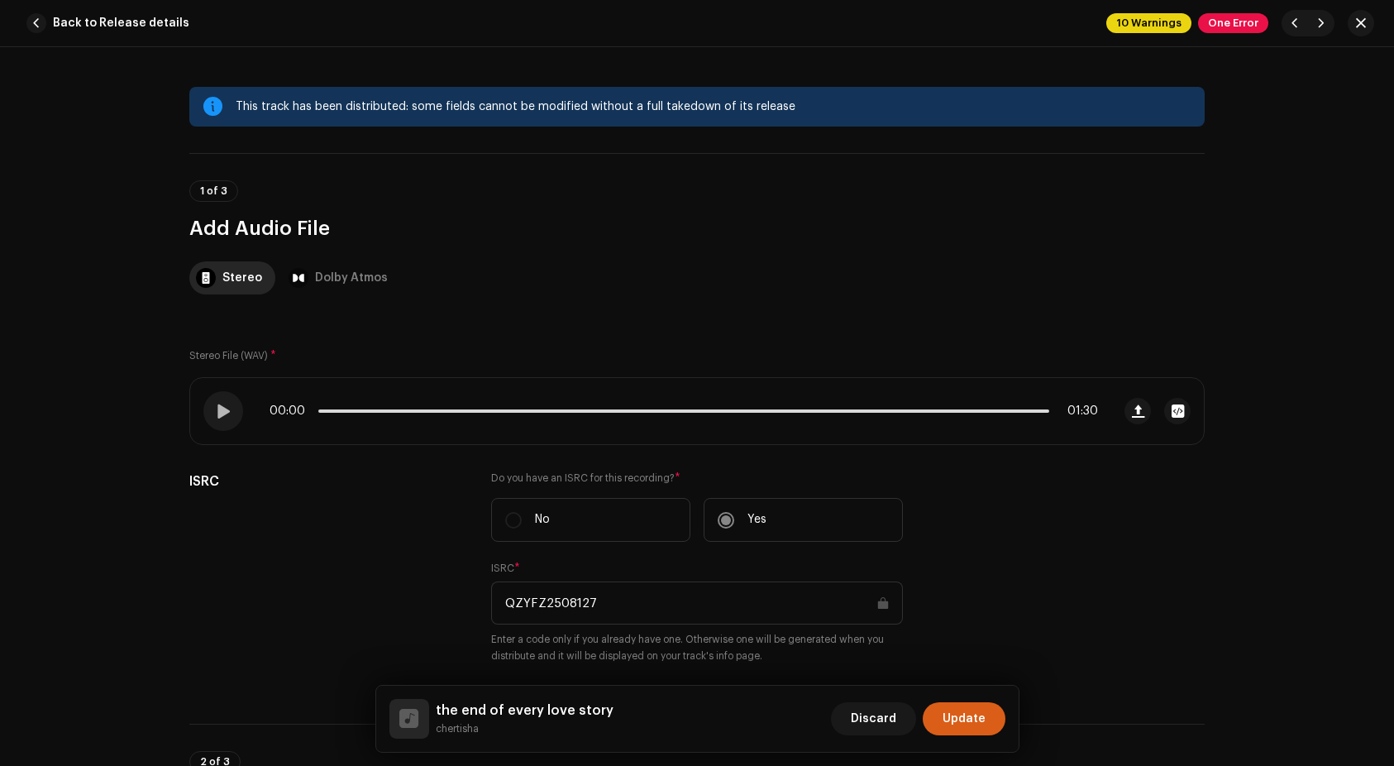
click at [962, 709] on span "Update" at bounding box center [964, 718] width 43 height 33
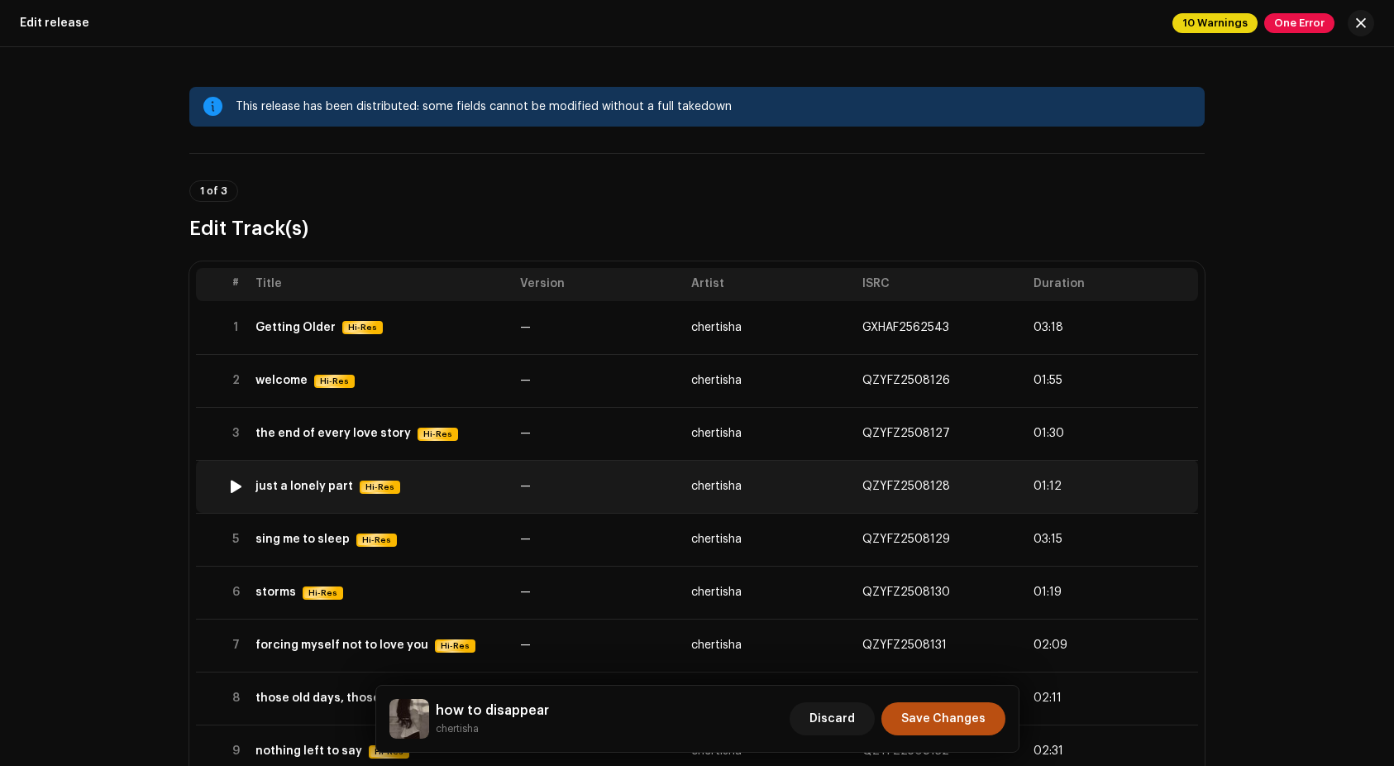
click at [301, 485] on div "just a lonely part" at bounding box center [304, 486] width 98 height 13
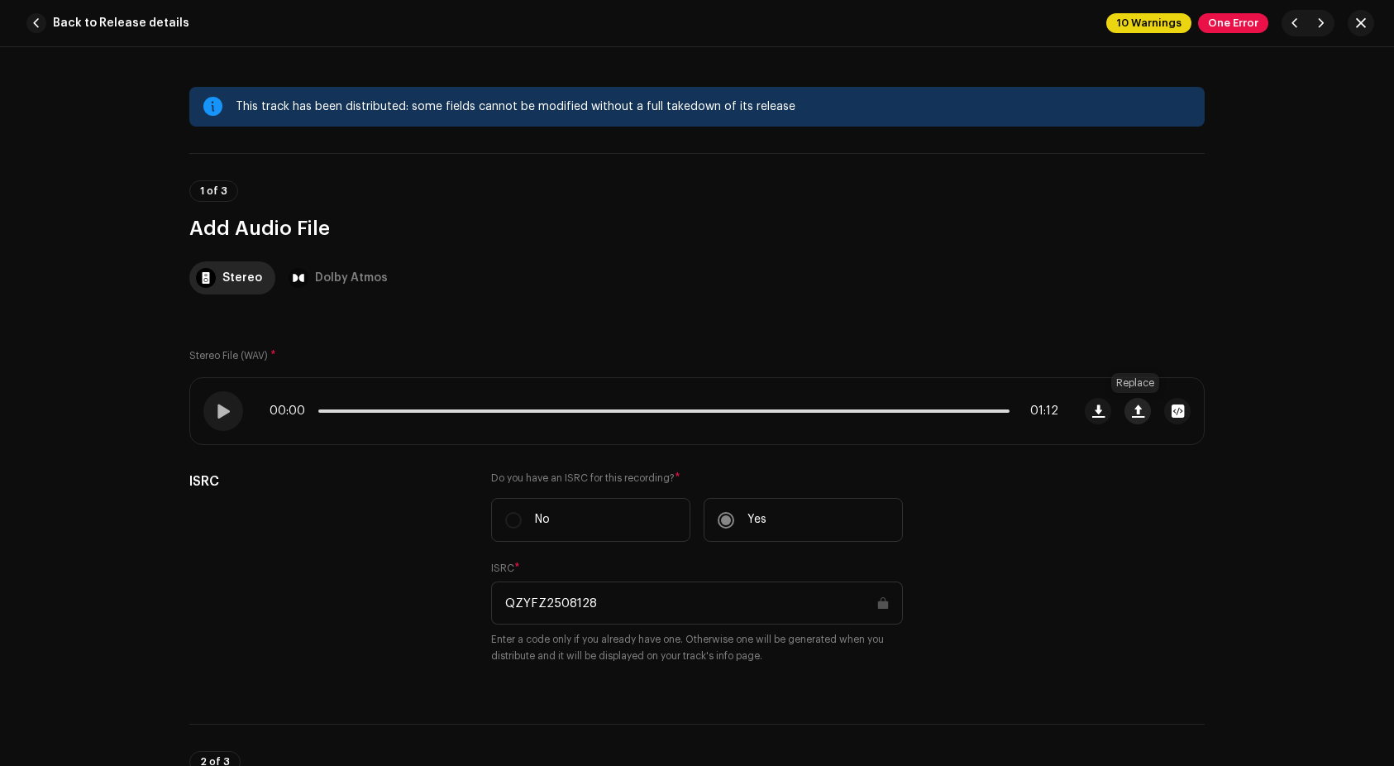
click at [1139, 416] on span "button" at bounding box center [1138, 410] width 12 height 13
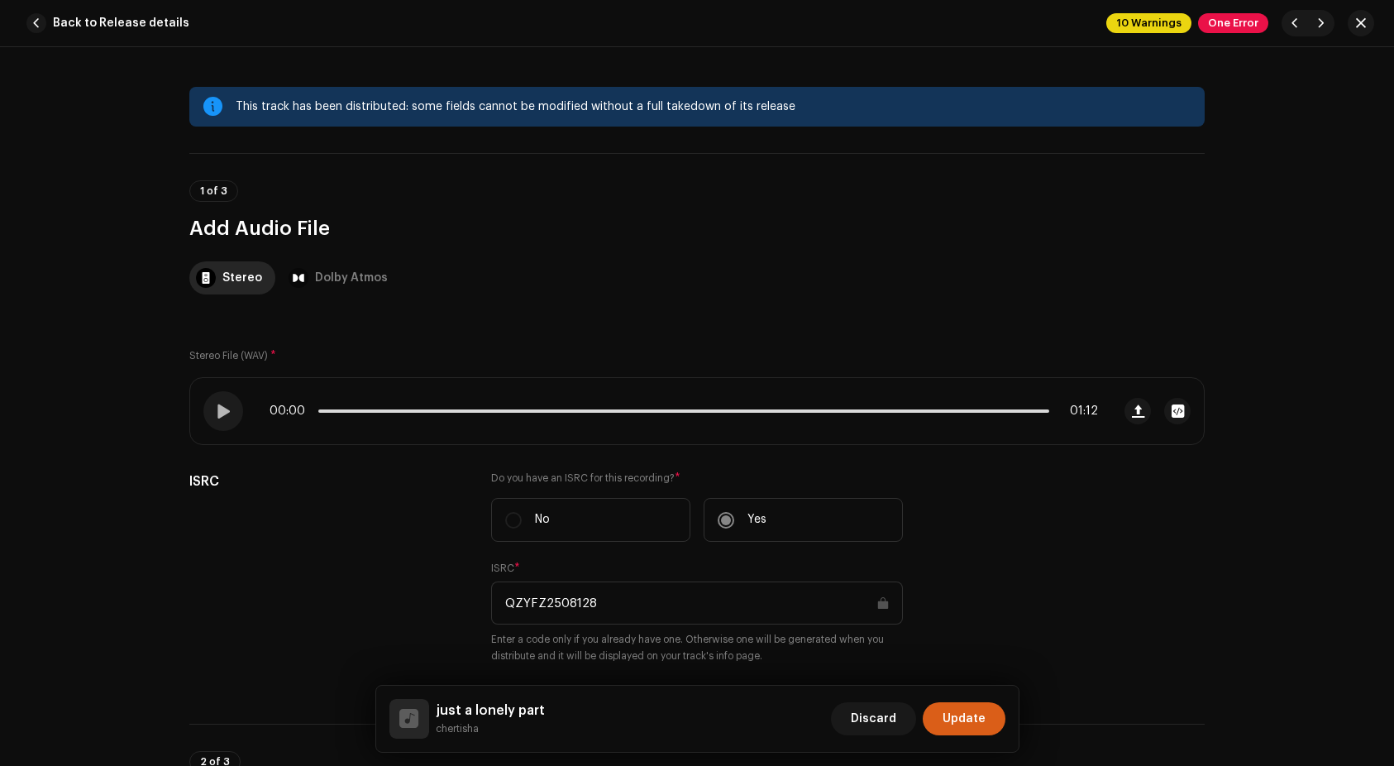
click at [953, 726] on span "Update" at bounding box center [964, 718] width 43 height 33
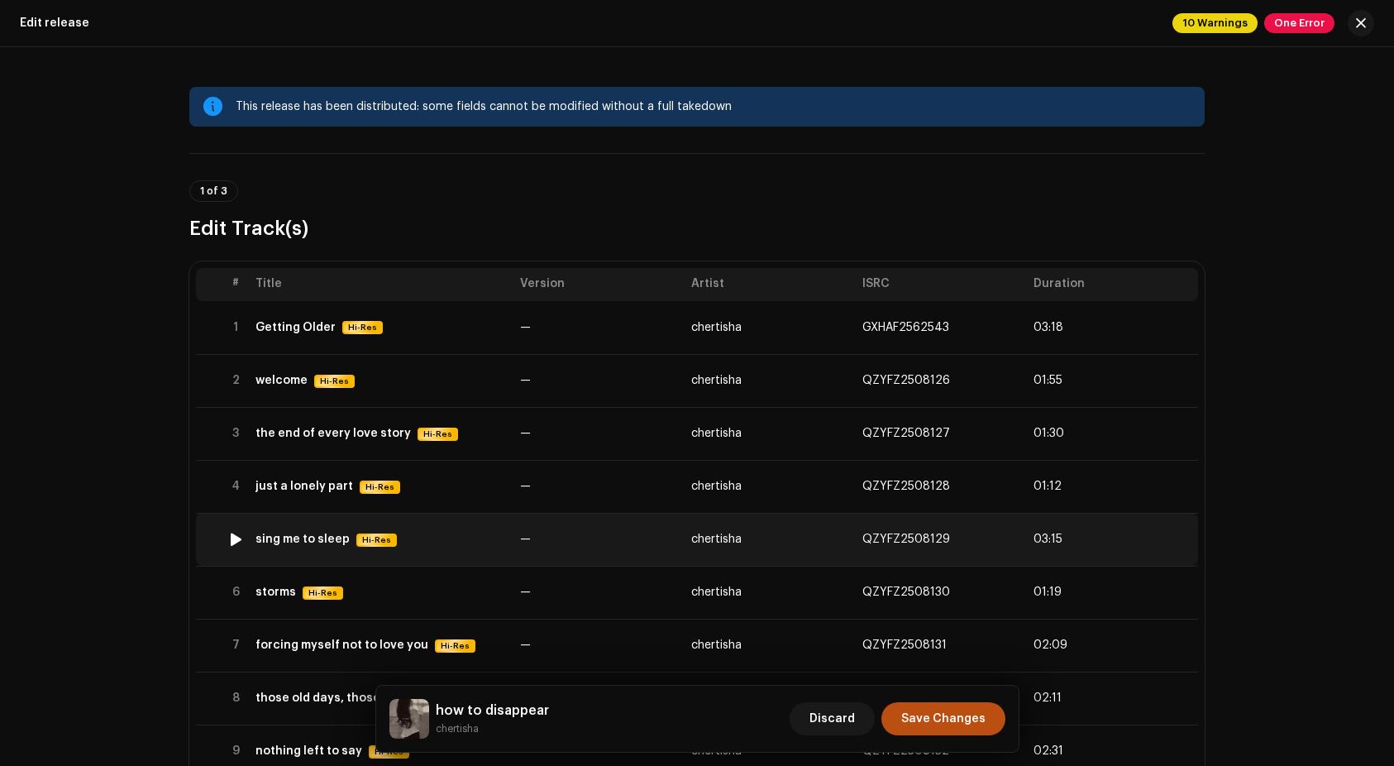
click at [279, 538] on div "sing me to sleep" at bounding box center [302, 538] width 94 height 13
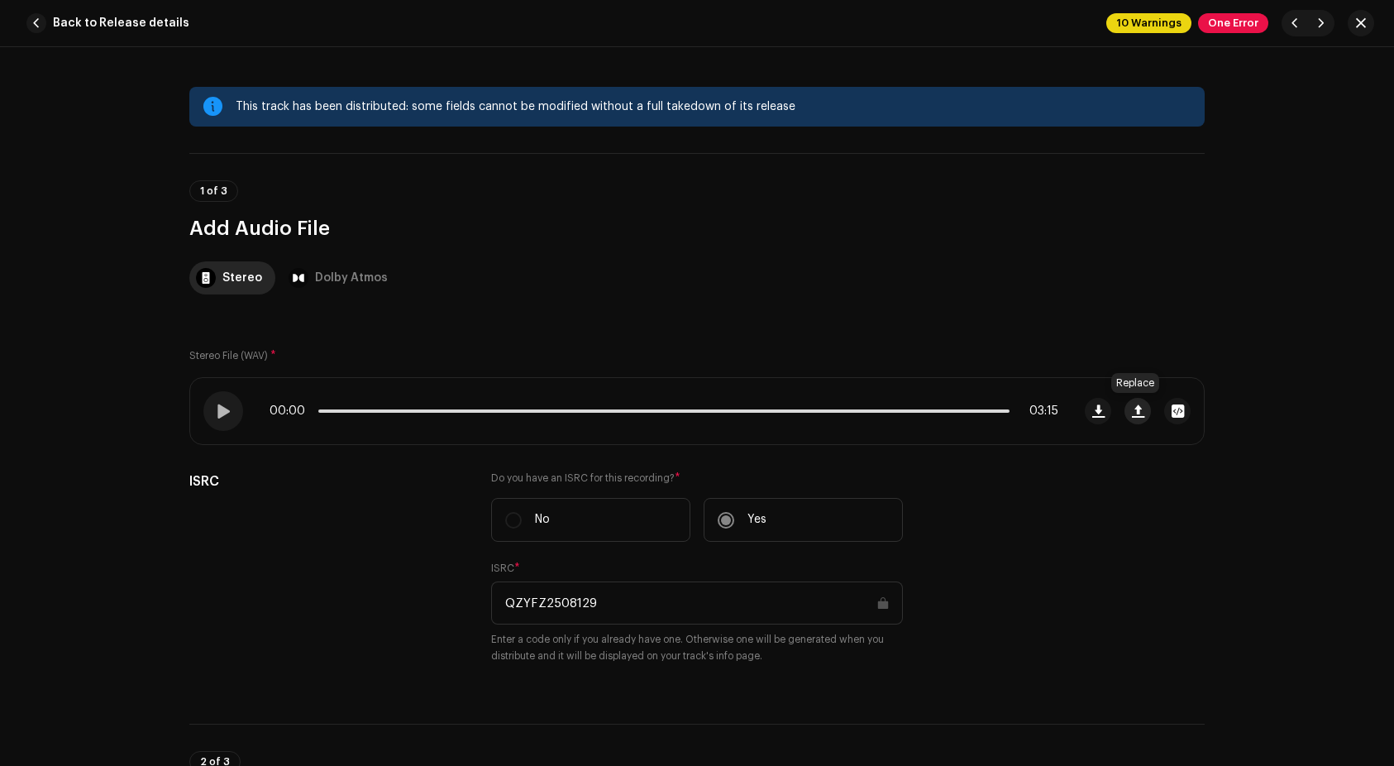
click at [1139, 417] on span "button" at bounding box center [1138, 410] width 12 height 13
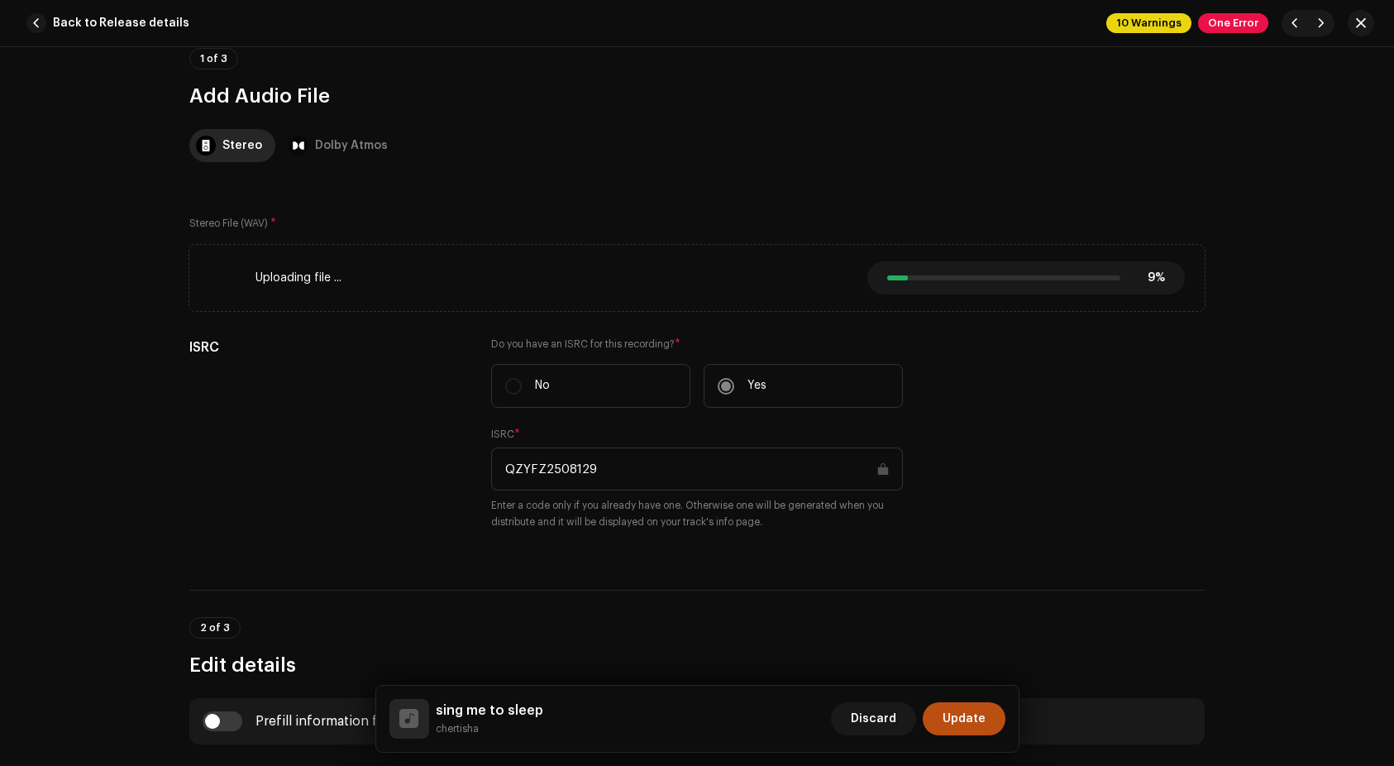
scroll to position [125, 0]
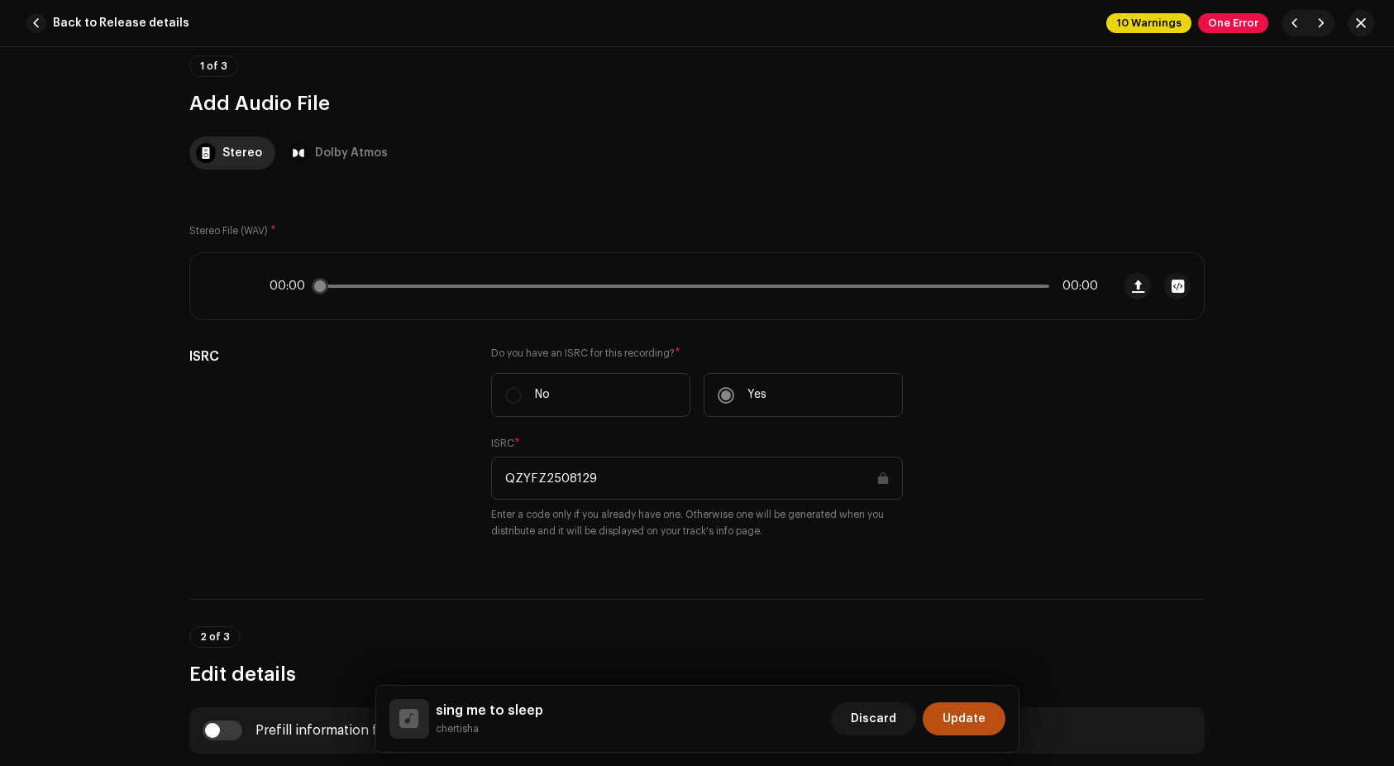
click at [222, 289] on icon at bounding box center [222, 285] width 39 height 39
click at [1176, 288] on span "button" at bounding box center [1178, 285] width 12 height 13
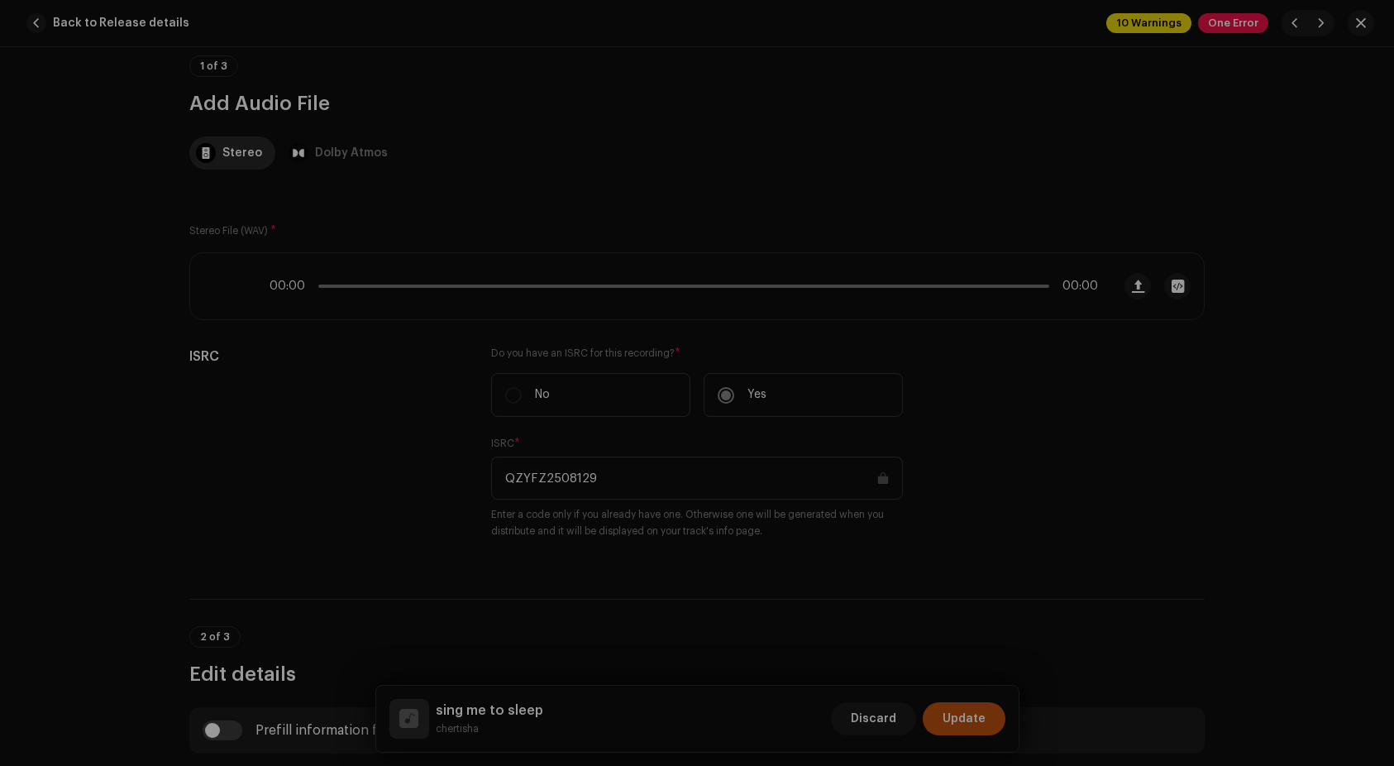
click at [1213, 408] on div "5. sing me to sleep.wav Hi-Res File Name 5. sing me to sleep.wav 107.08MB Durat…" at bounding box center [697, 383] width 1394 height 766
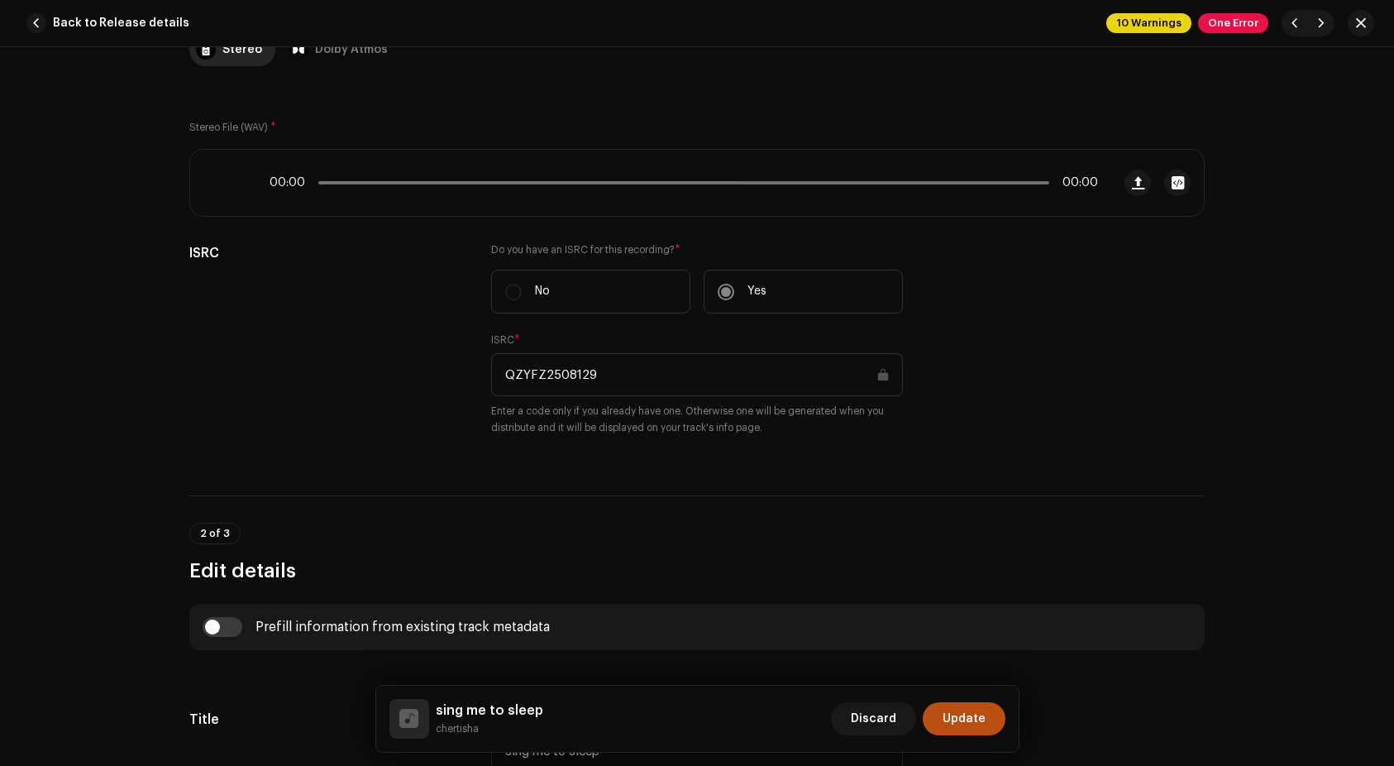
scroll to position [88, 0]
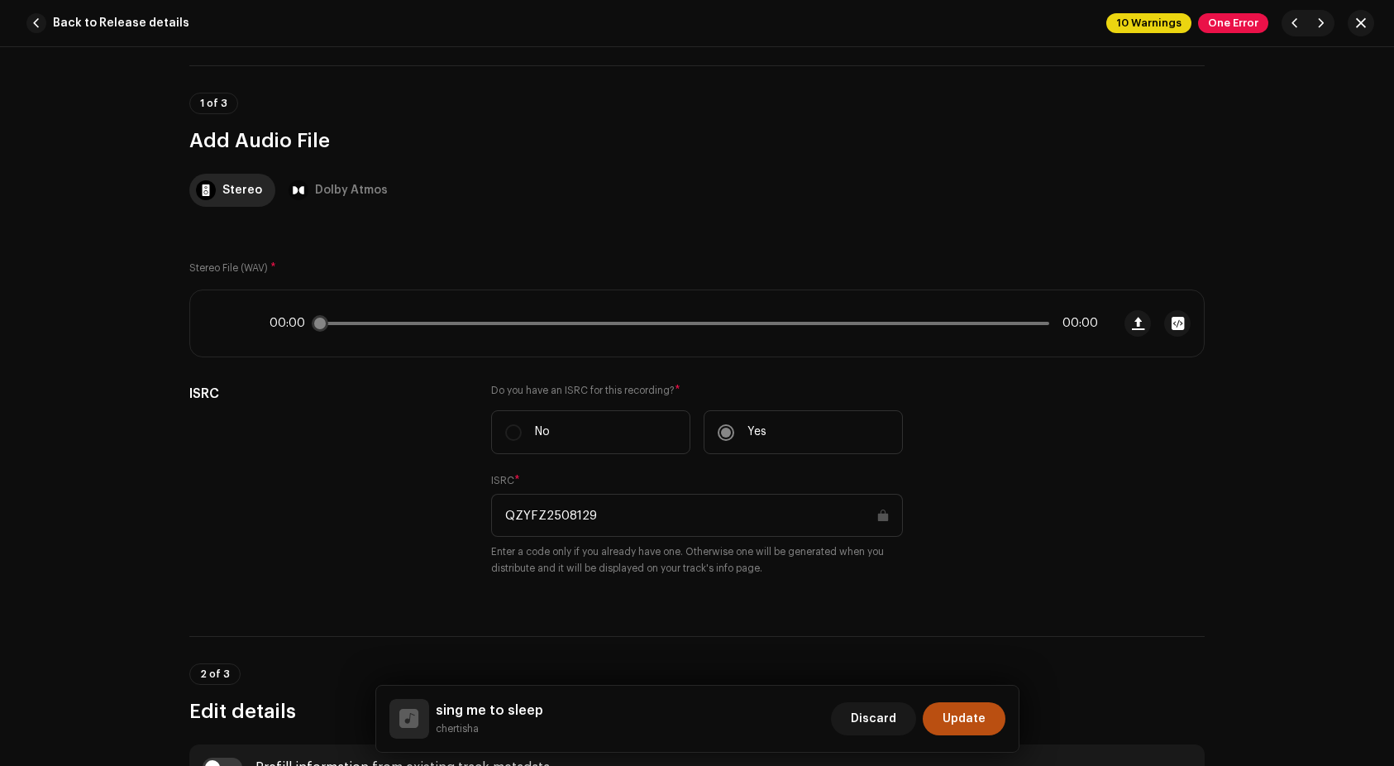
drag, startPoint x: 328, startPoint y: 326, endPoint x: 342, endPoint y: 326, distance: 14.1
click at [342, 326] on div "00:00 00:00" at bounding box center [684, 323] width 828 height 13
drag, startPoint x: 318, startPoint y: 327, endPoint x: 340, endPoint y: 325, distance: 21.6
click at [340, 325] on div "00:00 00:00" at bounding box center [684, 323] width 828 height 13
click at [335, 197] on div "Dolby Atmos" at bounding box center [351, 190] width 73 height 33
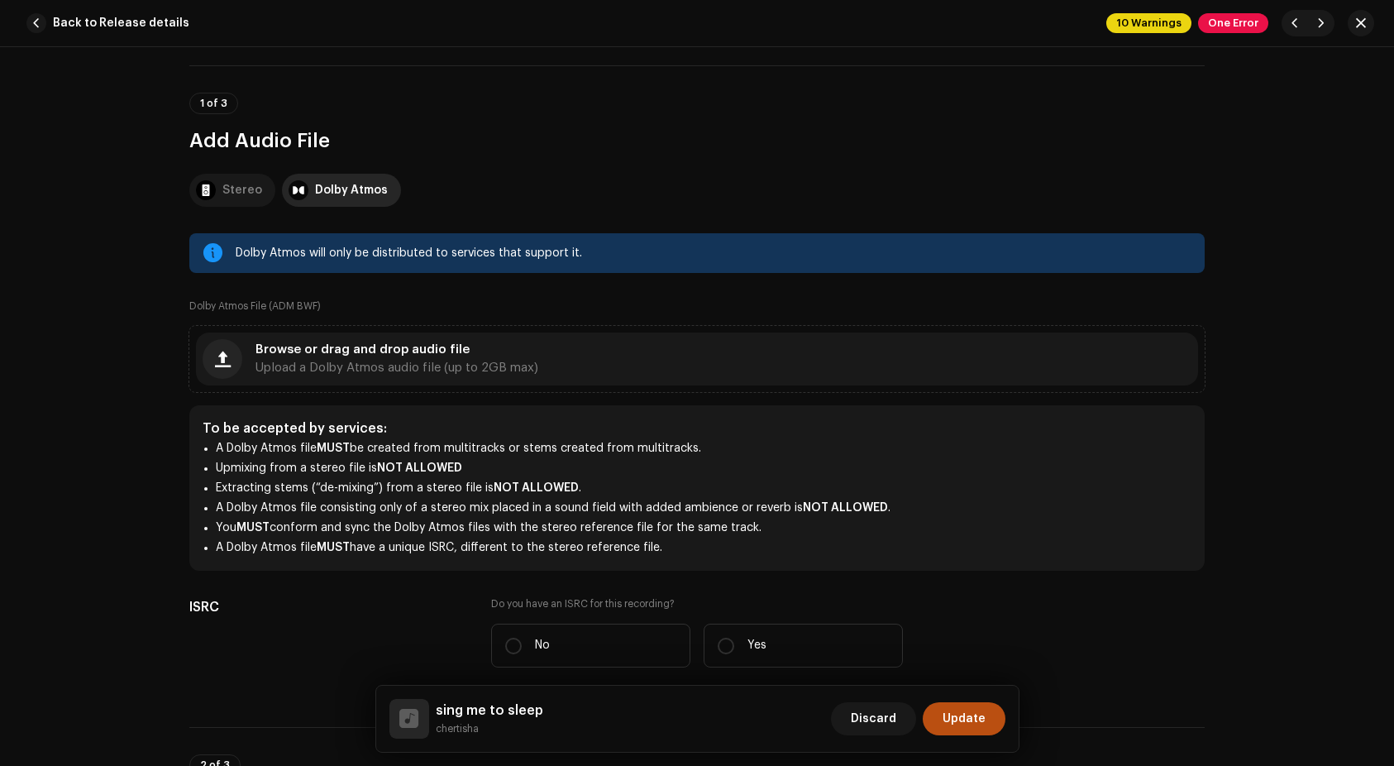
click at [251, 192] on div "Stereo" at bounding box center [242, 190] width 40 height 33
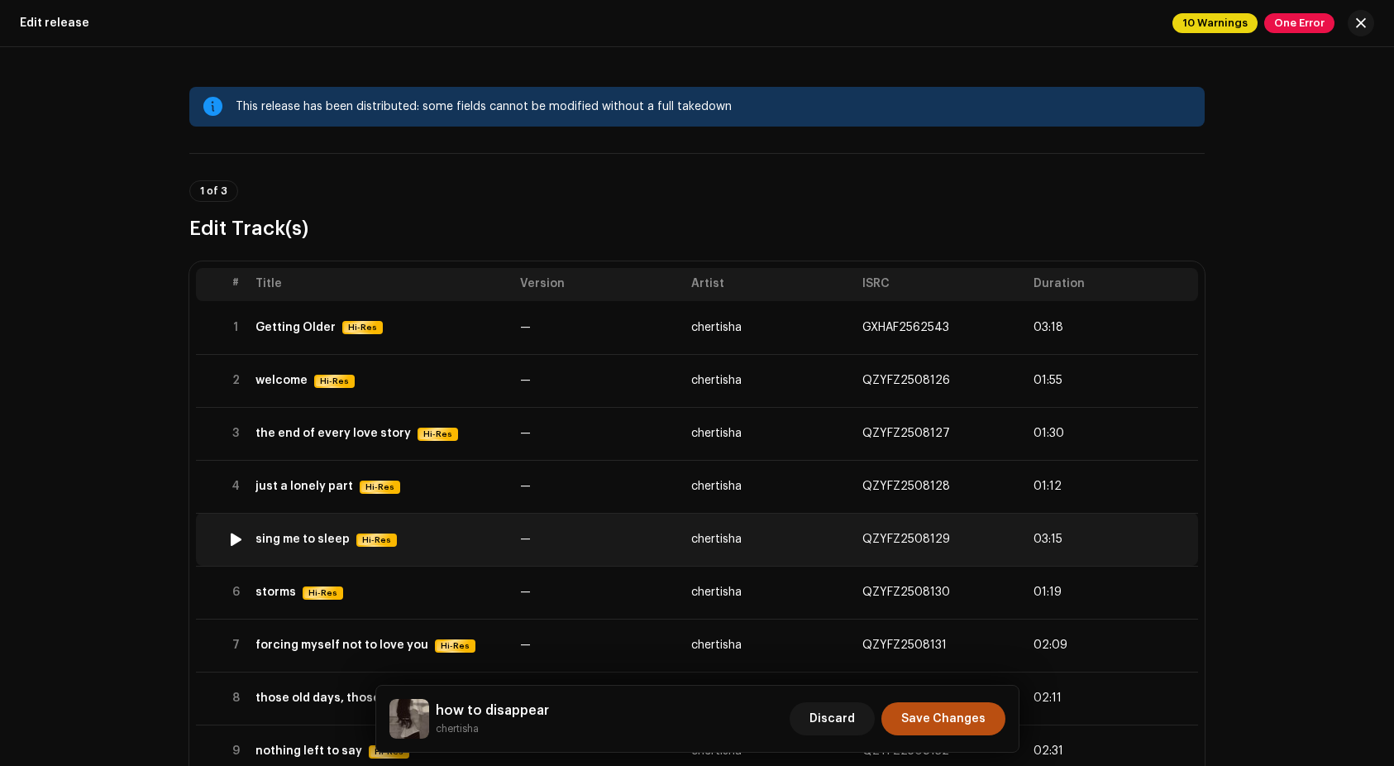
click at [288, 538] on div "sing me to sleep" at bounding box center [302, 538] width 94 height 13
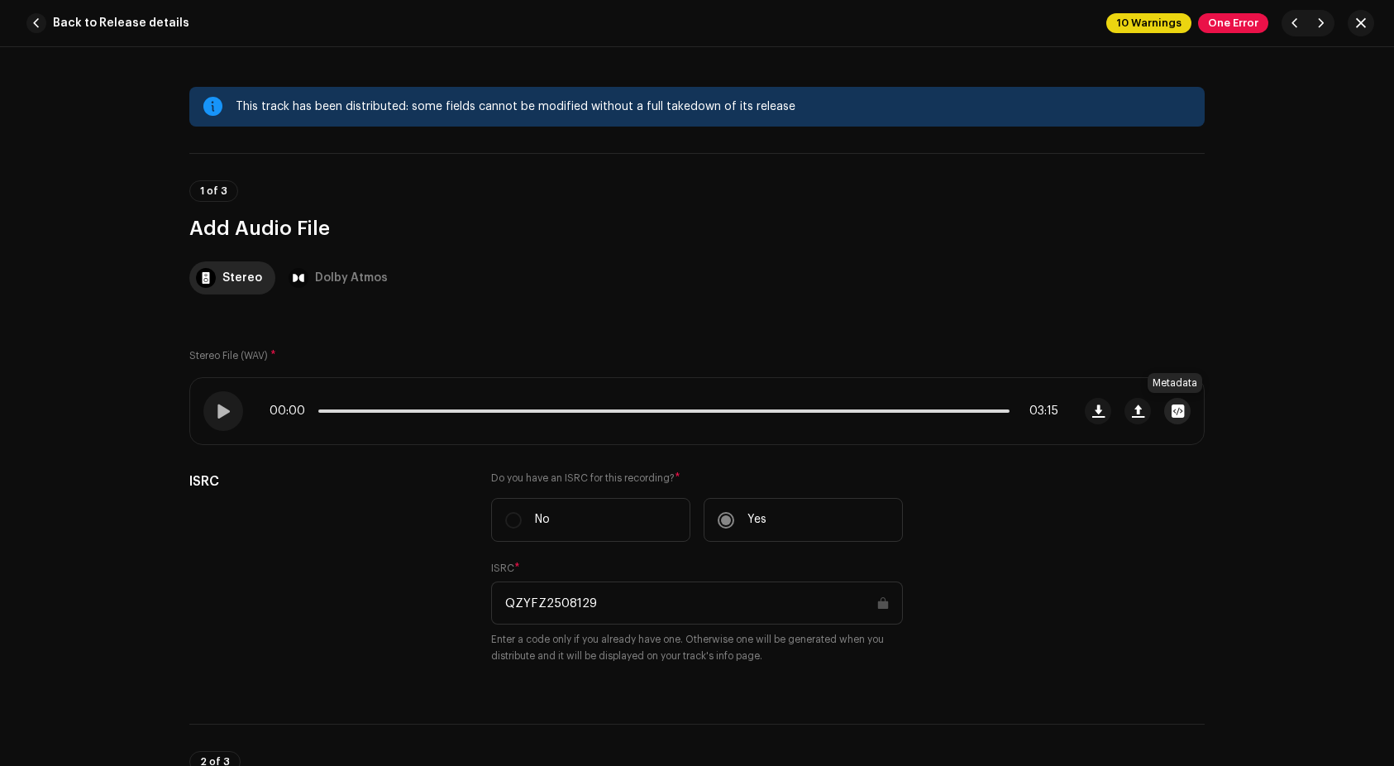
click at [1172, 411] on span "button" at bounding box center [1178, 410] width 12 height 13
click at [1139, 468] on div "Listen To This (B).wav Hi-Res File Name Listen To This (B).wav 53.54MB Duration…" at bounding box center [697, 383] width 1394 height 766
click at [1143, 412] on button "button" at bounding box center [1137, 411] width 26 height 26
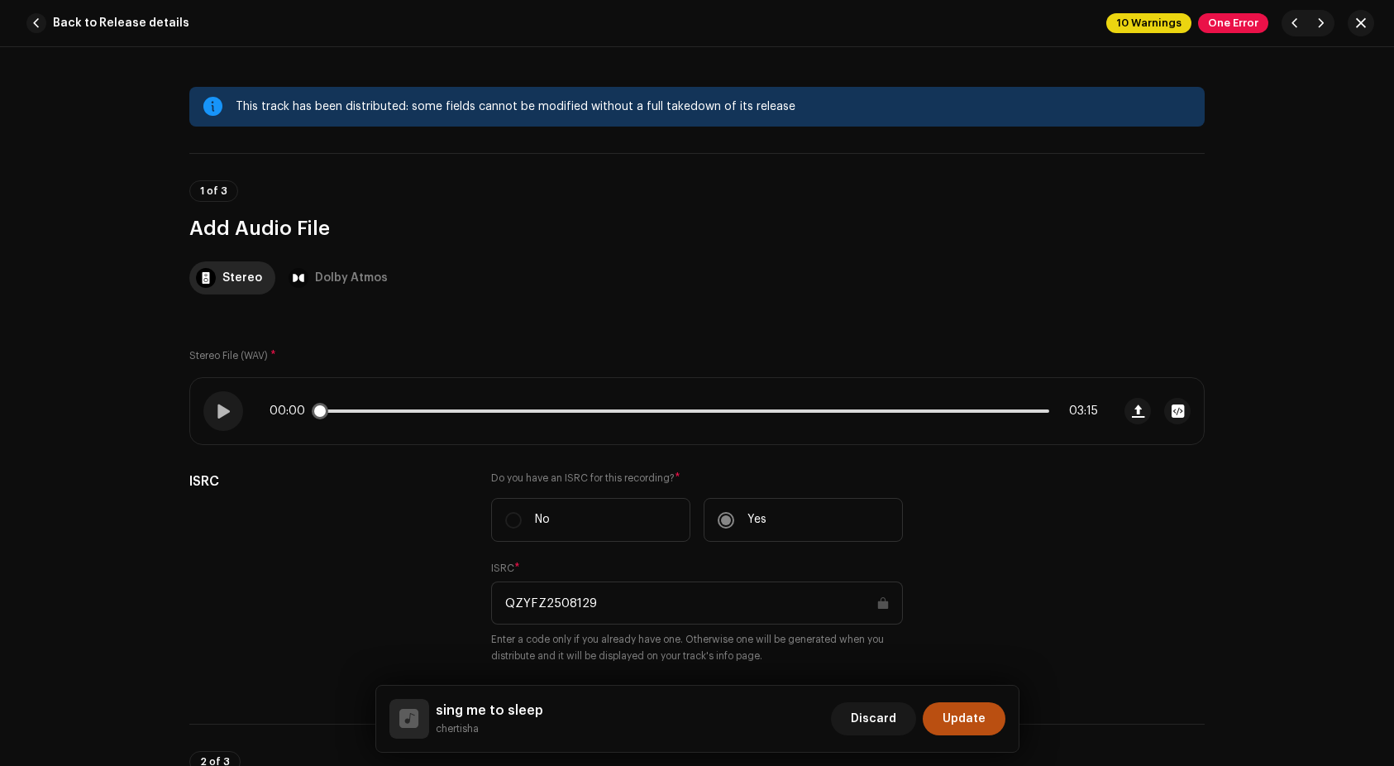
click at [251, 416] on div "00:00 03:15" at bounding box center [650, 411] width 921 height 66
click at [224, 414] on span at bounding box center [223, 410] width 14 height 13
click at [1175, 414] on span "button" at bounding box center [1178, 410] width 12 height 13
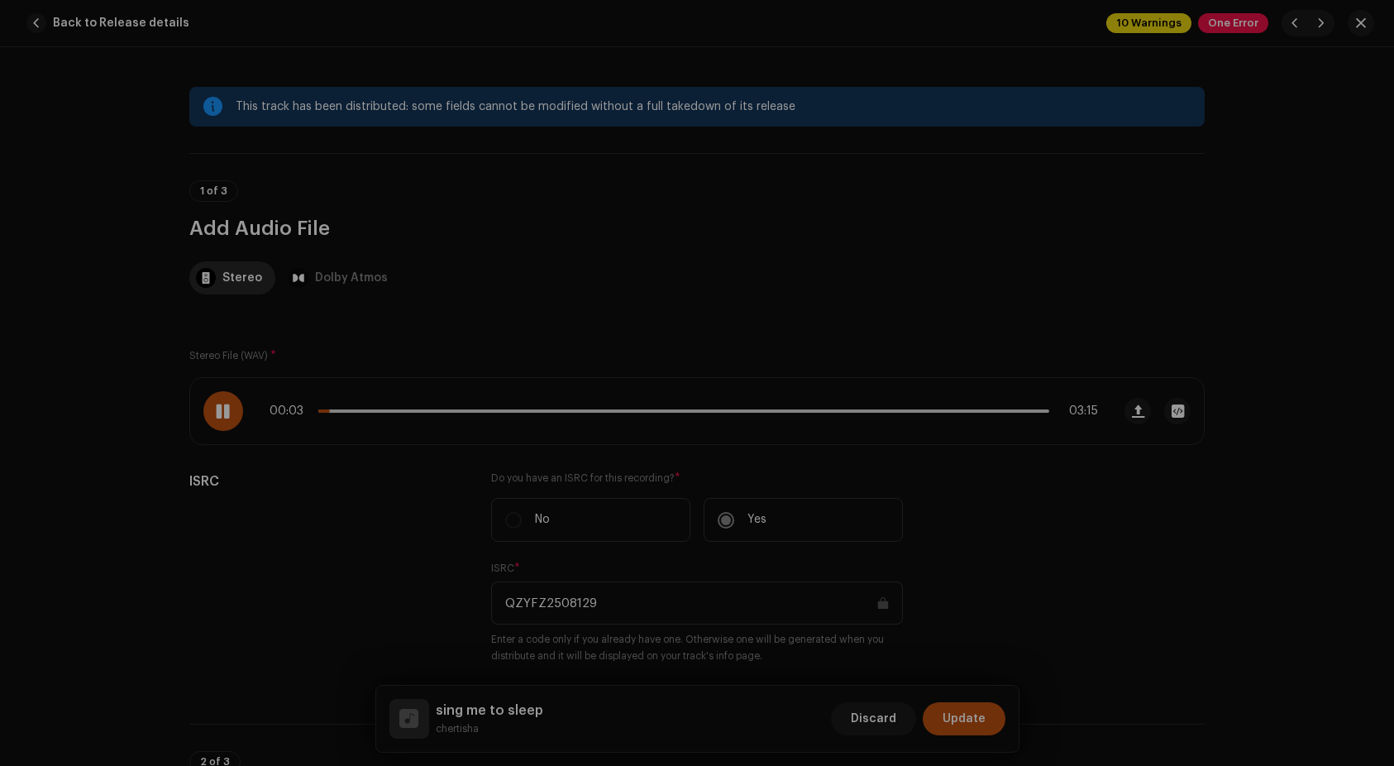
click at [1081, 315] on div "5. sing me to sleep.wav Hi-Res File Name 5. sing me to sleep.wav 107.08MB Durat…" at bounding box center [697, 383] width 1394 height 766
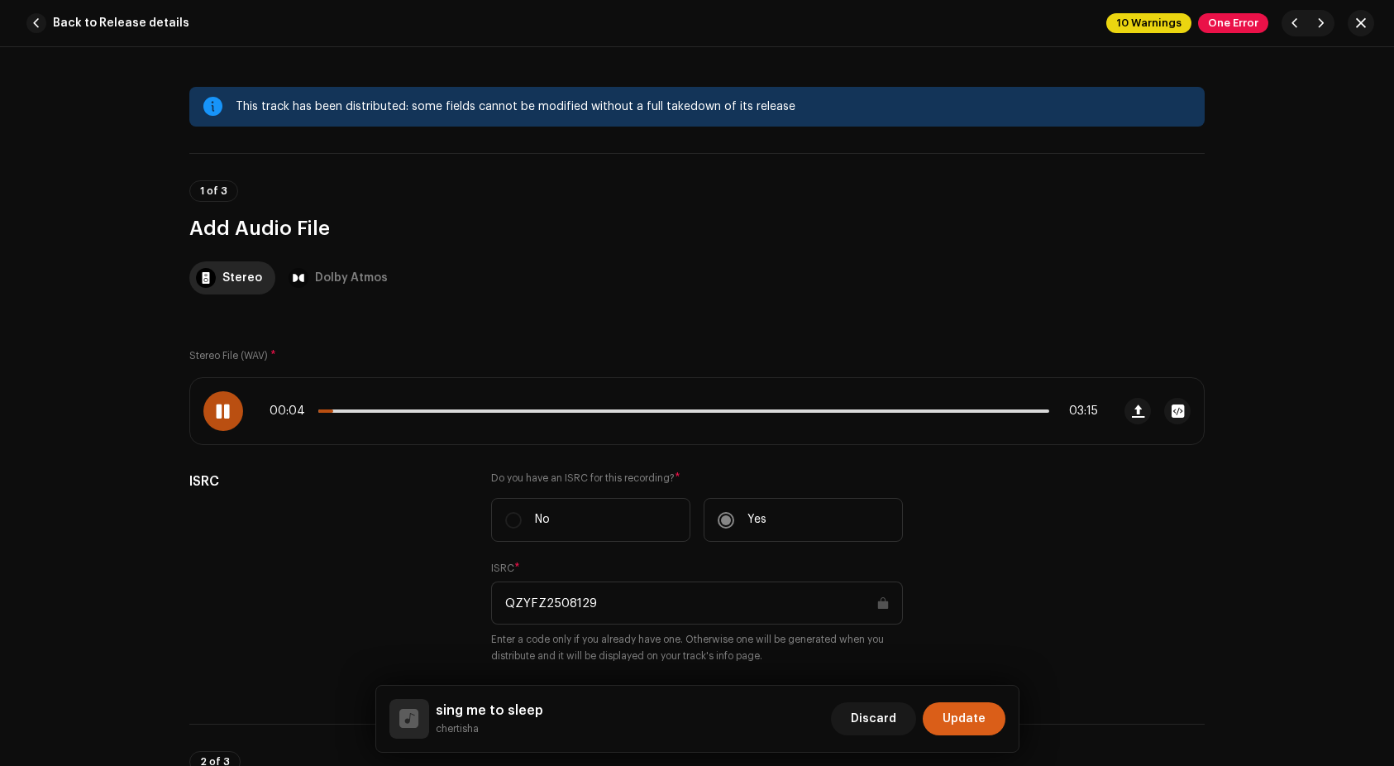
click at [990, 710] on button "Update" at bounding box center [964, 718] width 83 height 33
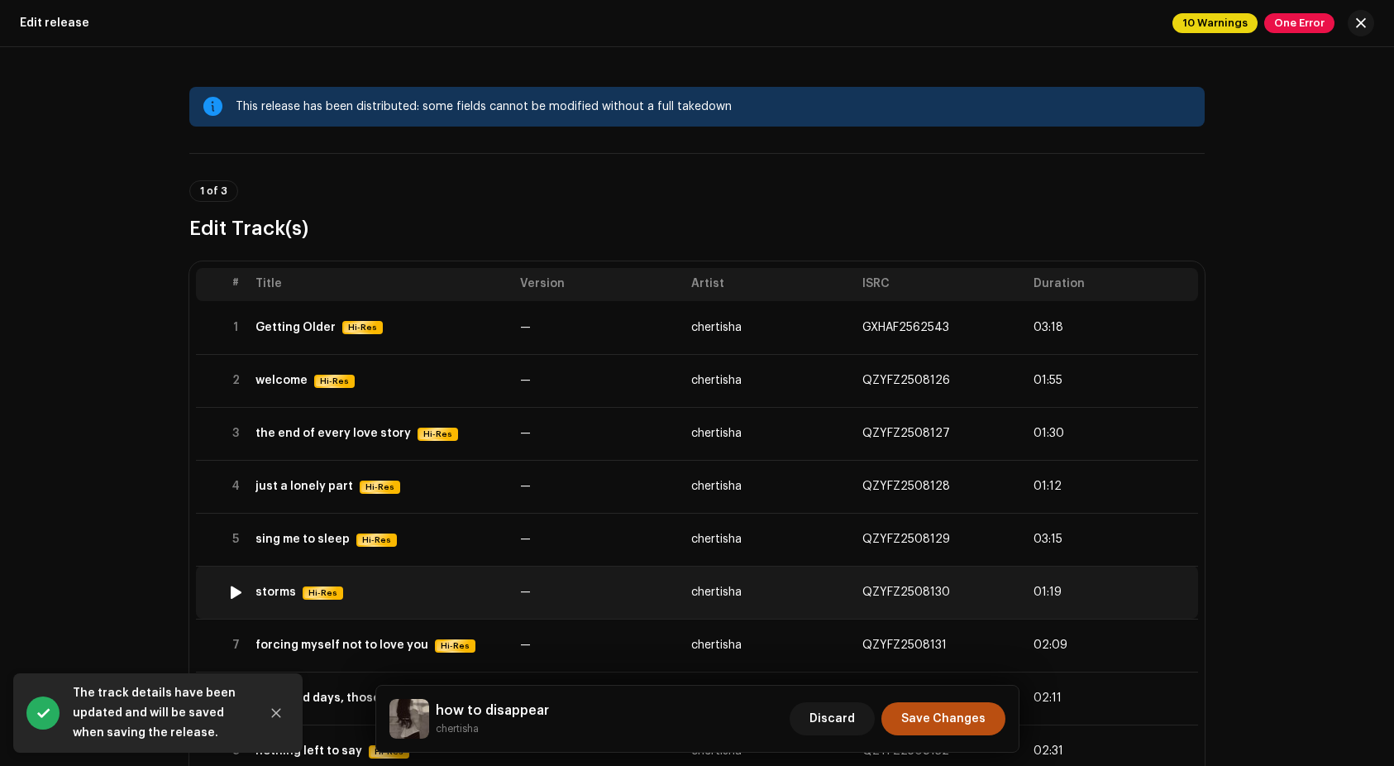
click at [268, 594] on div "storms" at bounding box center [275, 591] width 41 height 13
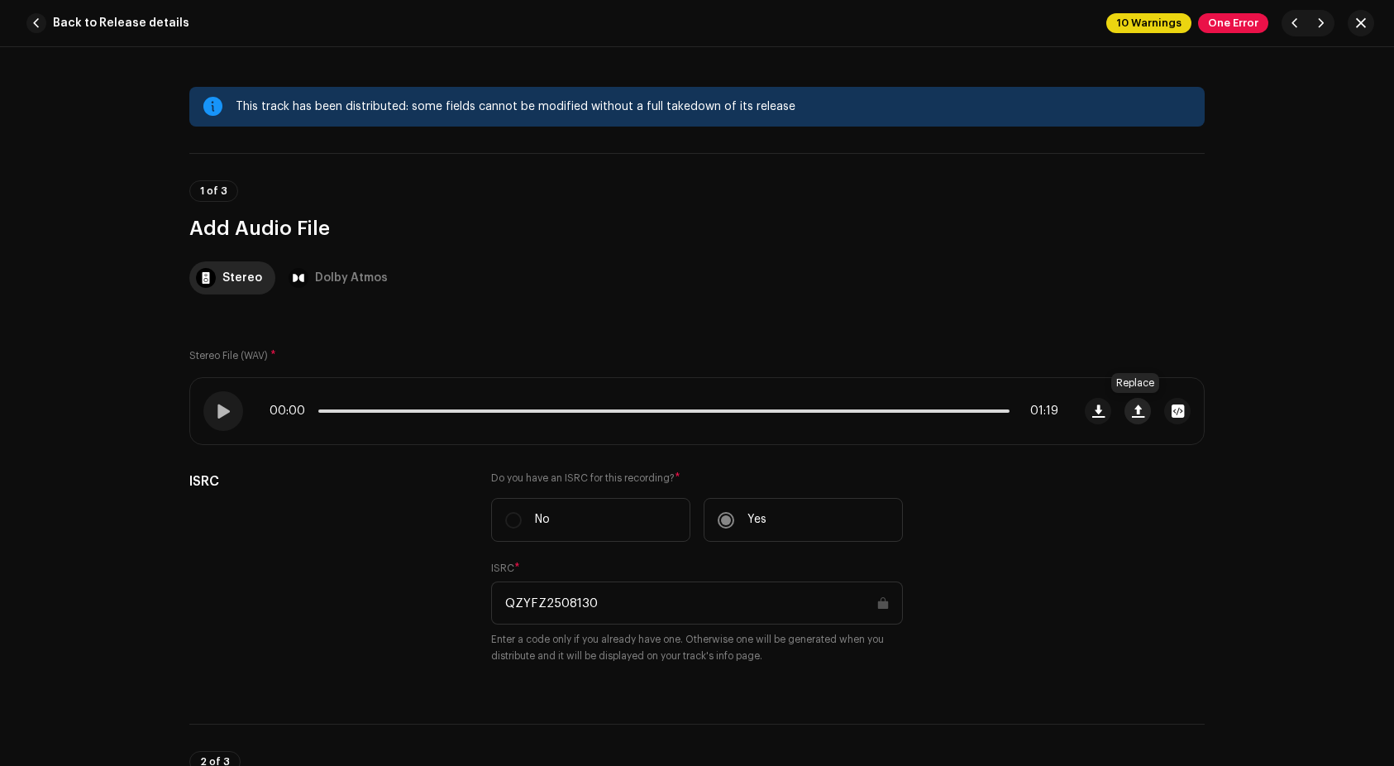
click at [1137, 409] on span "button" at bounding box center [1138, 410] width 12 height 13
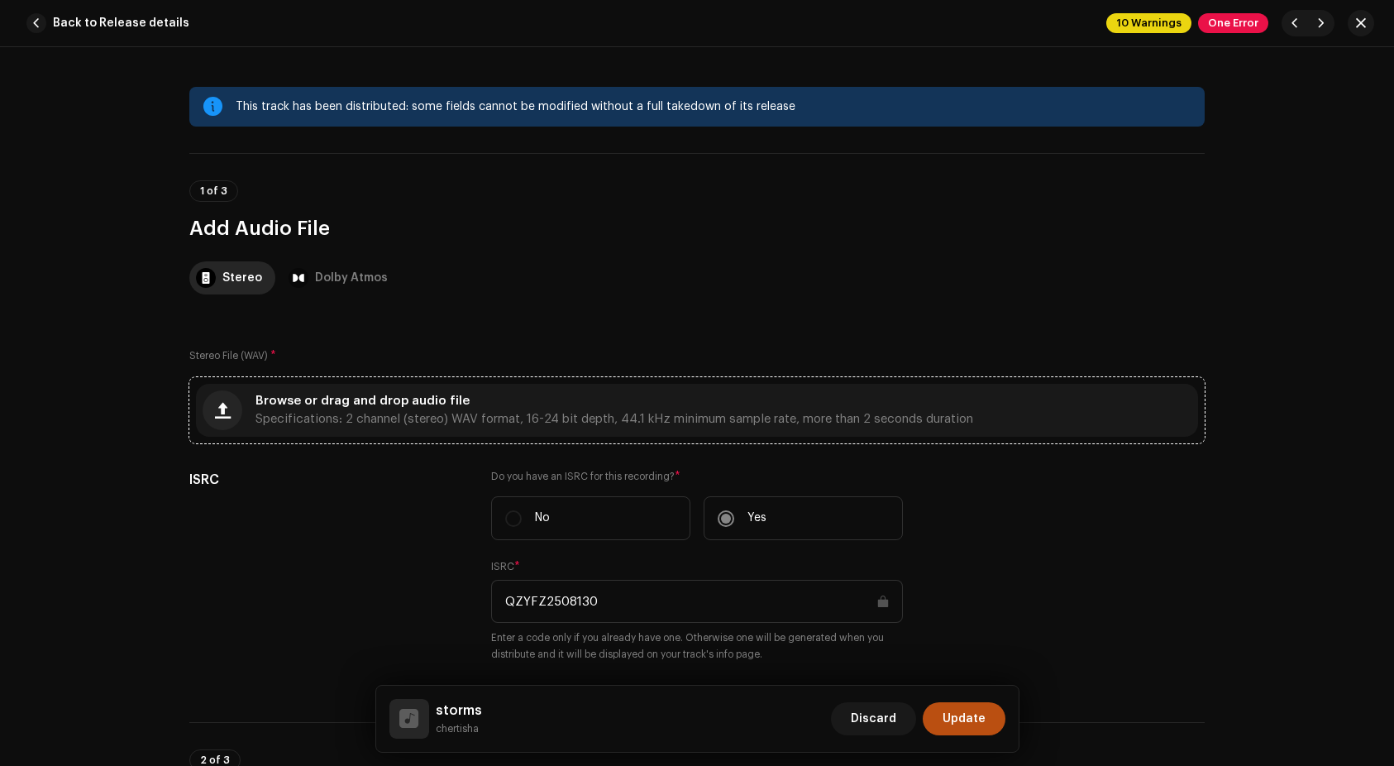
click at [709, 418] on span "Specifications: 2 channel (stereo) WAV format, 16-24 bit depth, 44.1 kHz minimu…" at bounding box center [614, 419] width 718 height 12
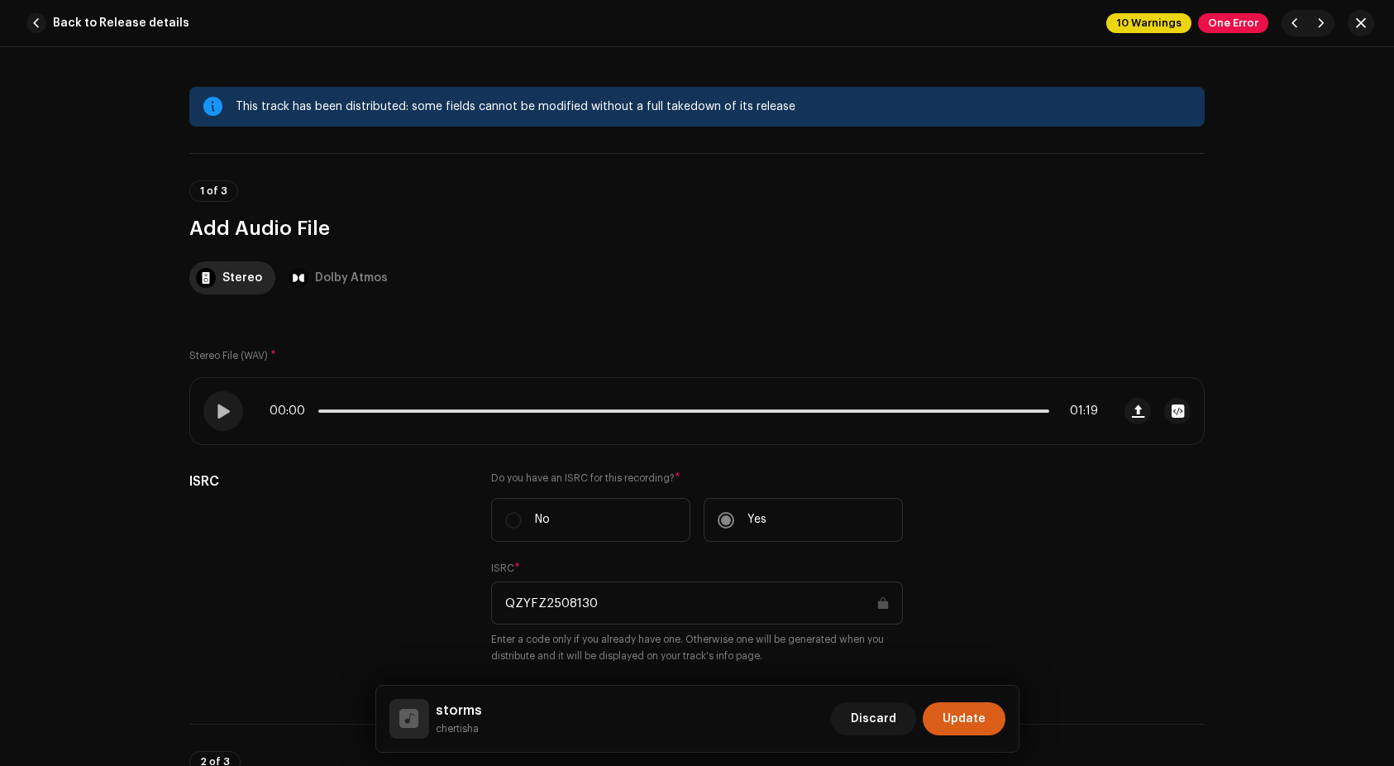
click at [967, 722] on span "Update" at bounding box center [964, 718] width 43 height 33
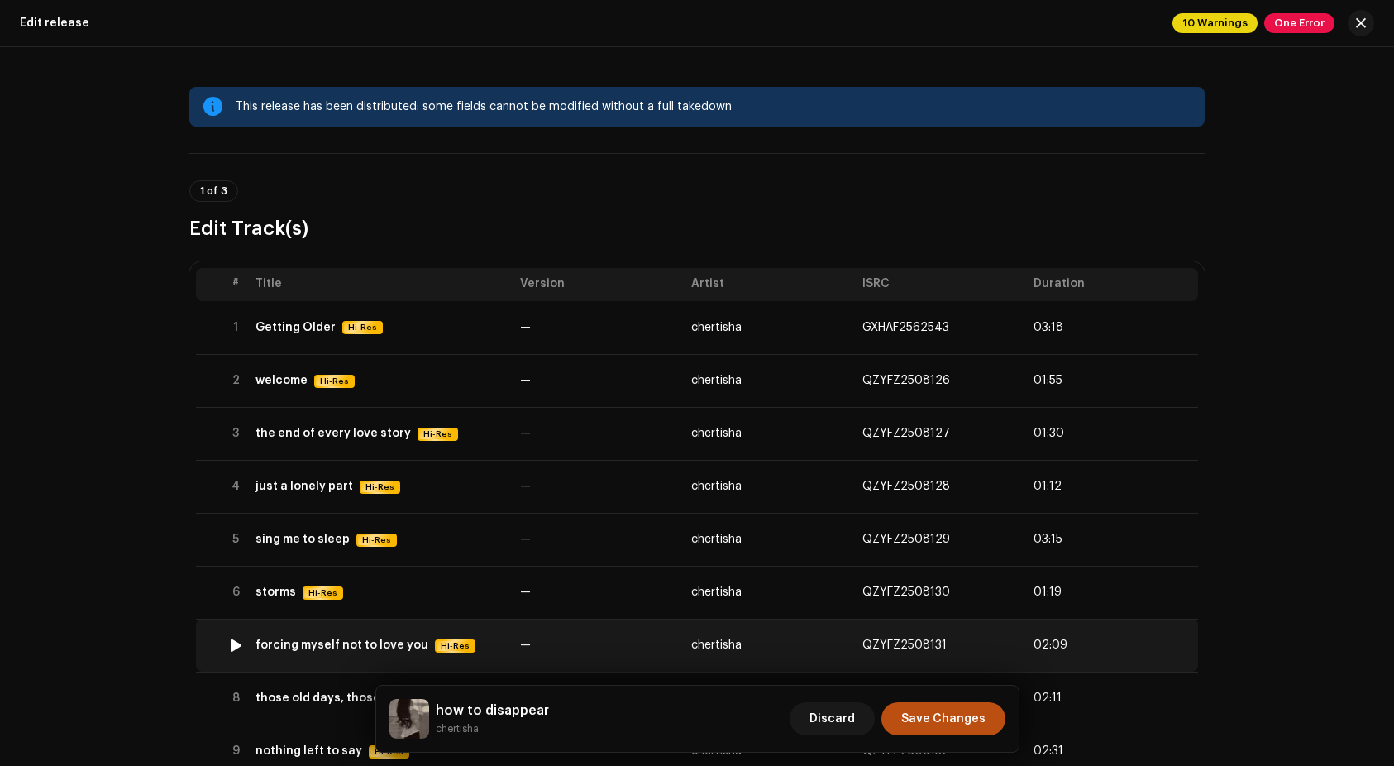
click at [313, 640] on div "forcing myself not to love you" at bounding box center [341, 644] width 173 height 13
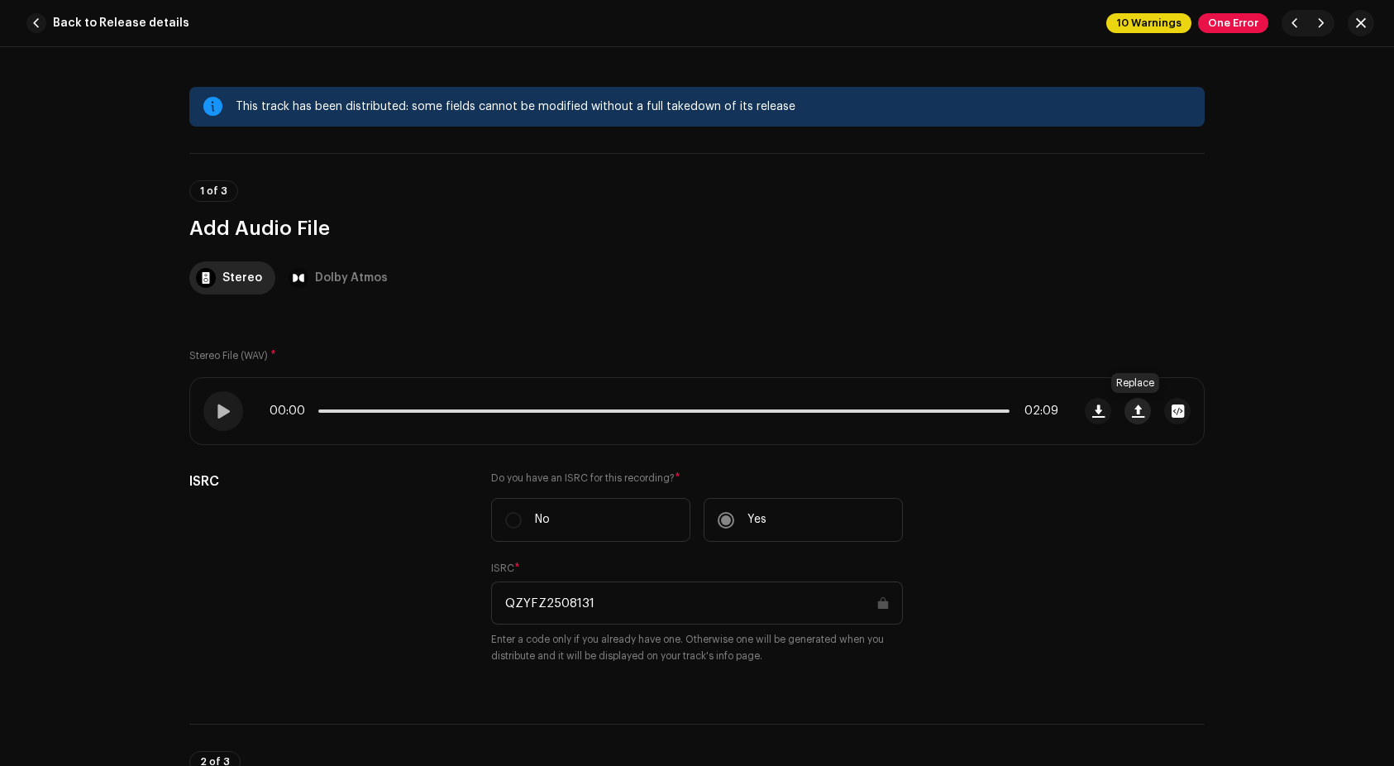
click at [1125, 409] on button "button" at bounding box center [1137, 411] width 26 height 26
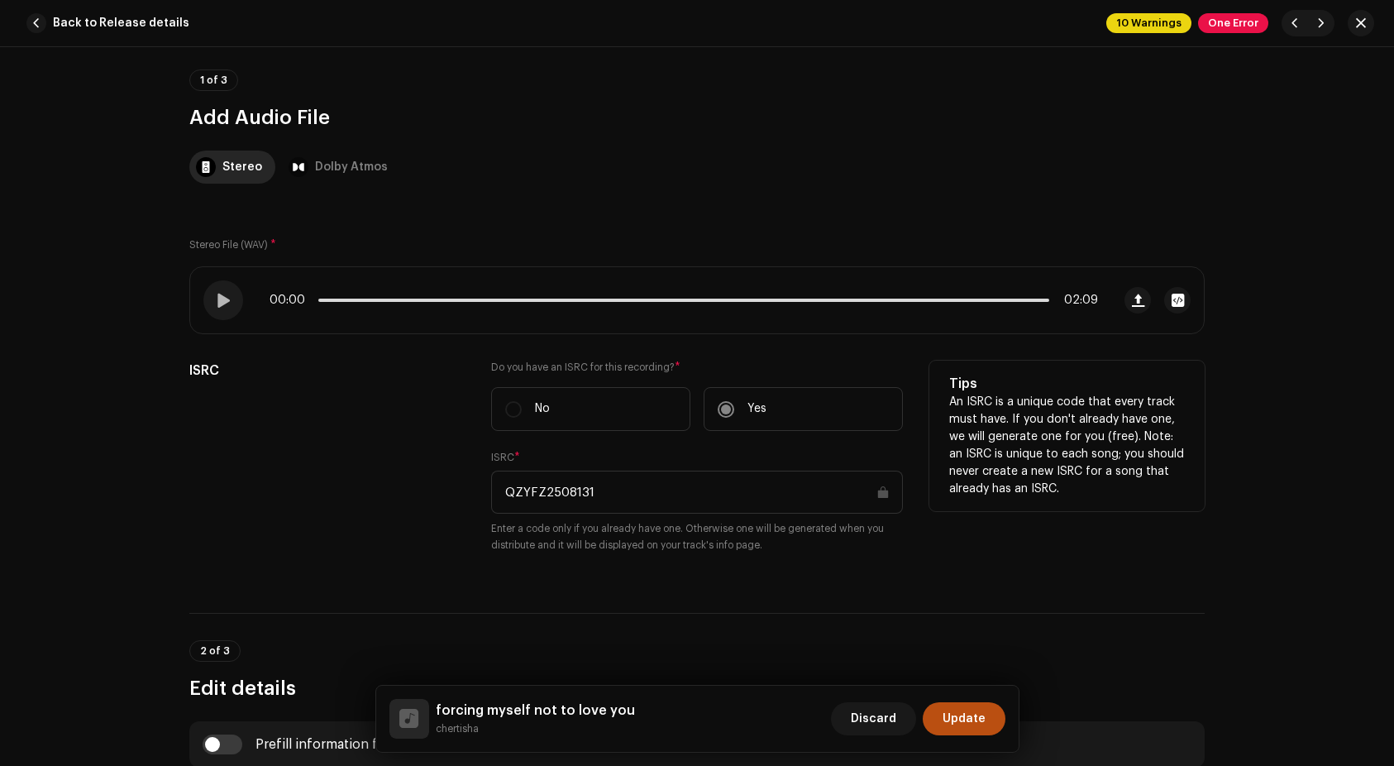
scroll to position [21, 0]
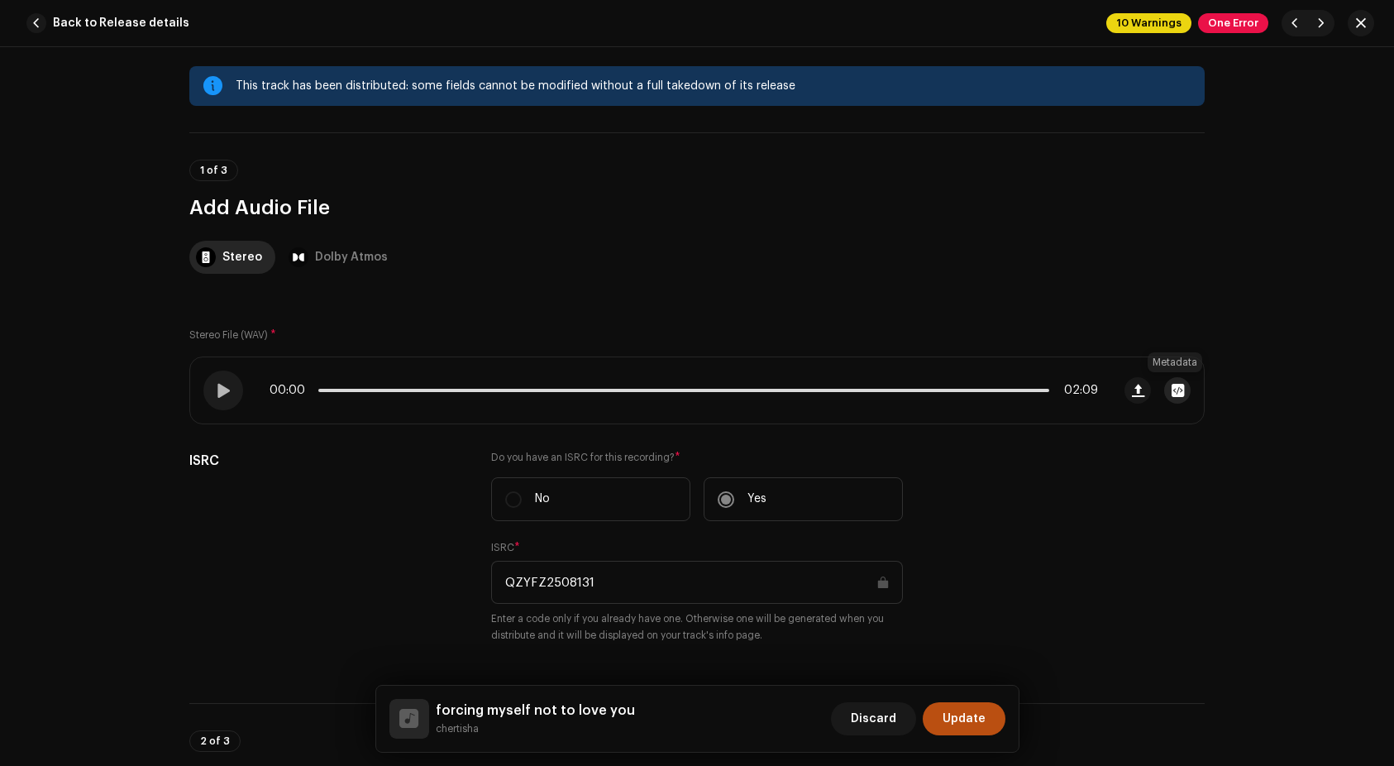
click at [1178, 379] on button "button" at bounding box center [1177, 390] width 26 height 26
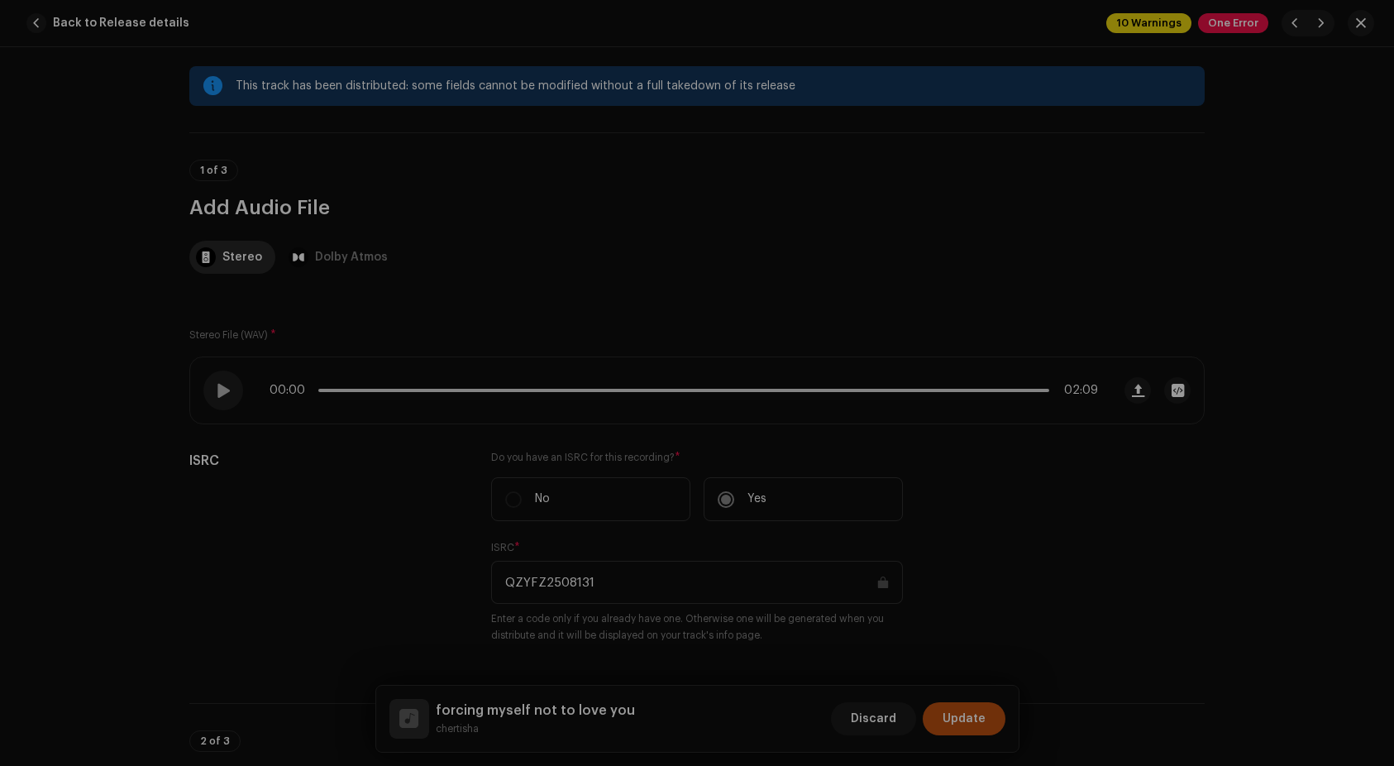
click at [1099, 494] on div "7. forcing myself not to love you.wav Hi-Res File Name 7. forcing myself not to…" at bounding box center [697, 383] width 1394 height 766
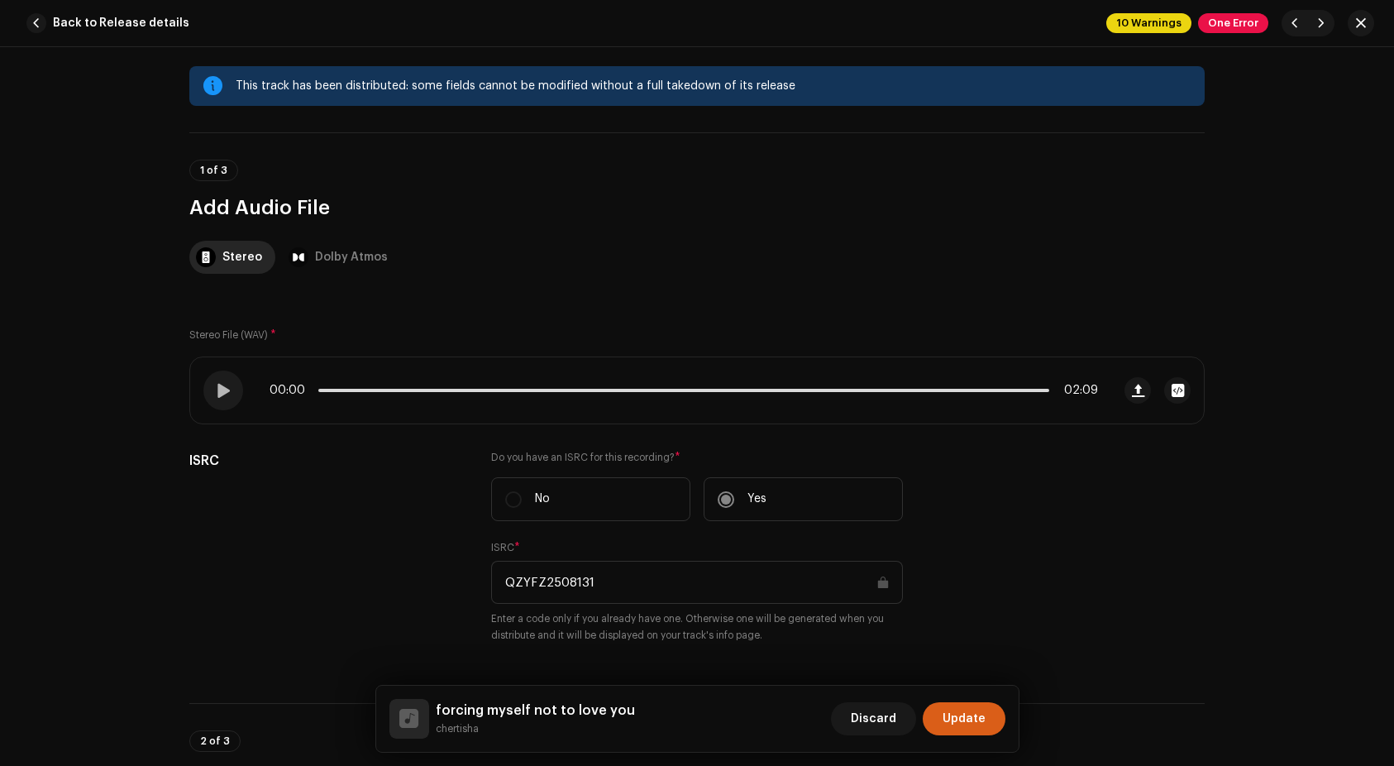
click at [983, 717] on span "Update" at bounding box center [964, 718] width 43 height 33
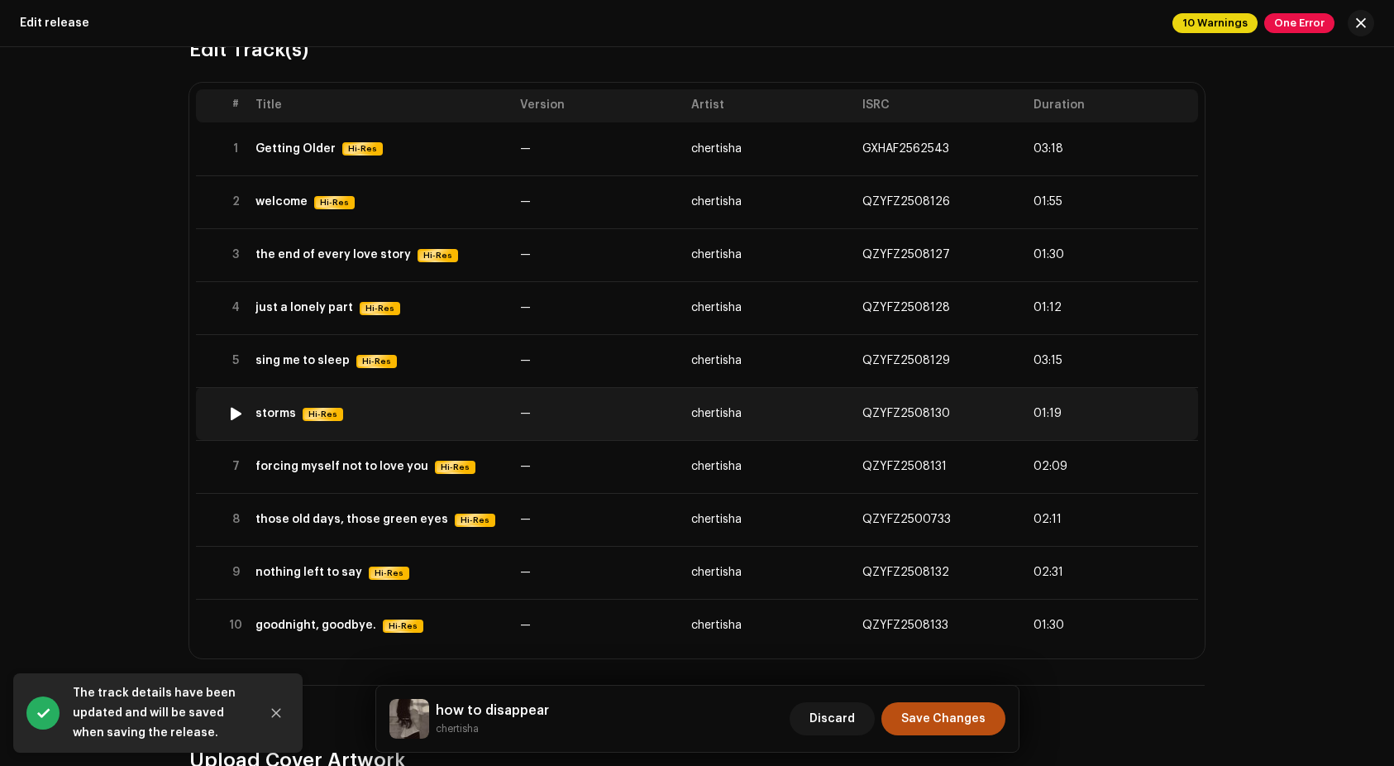
scroll to position [339, 0]
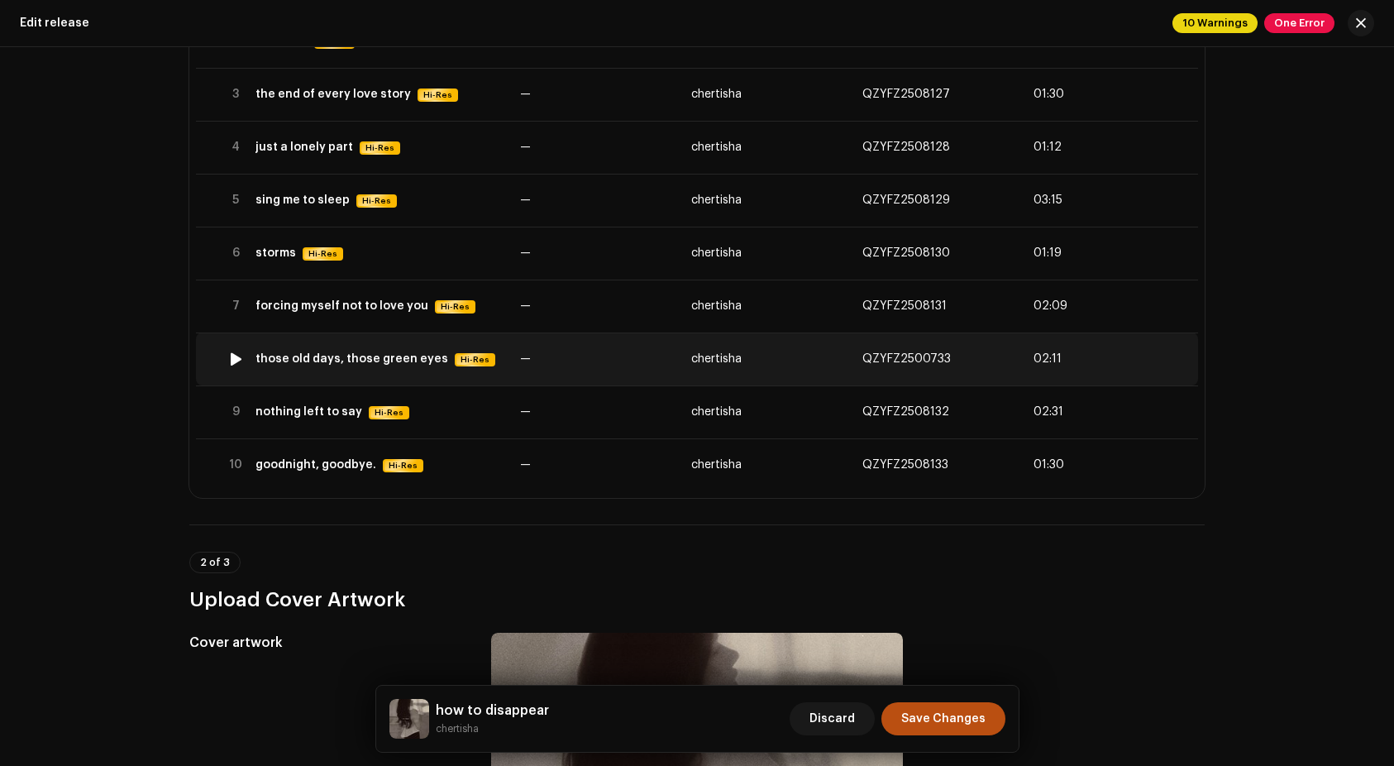
click at [381, 357] on div "those old days, those green eyes" at bounding box center [351, 358] width 193 height 13
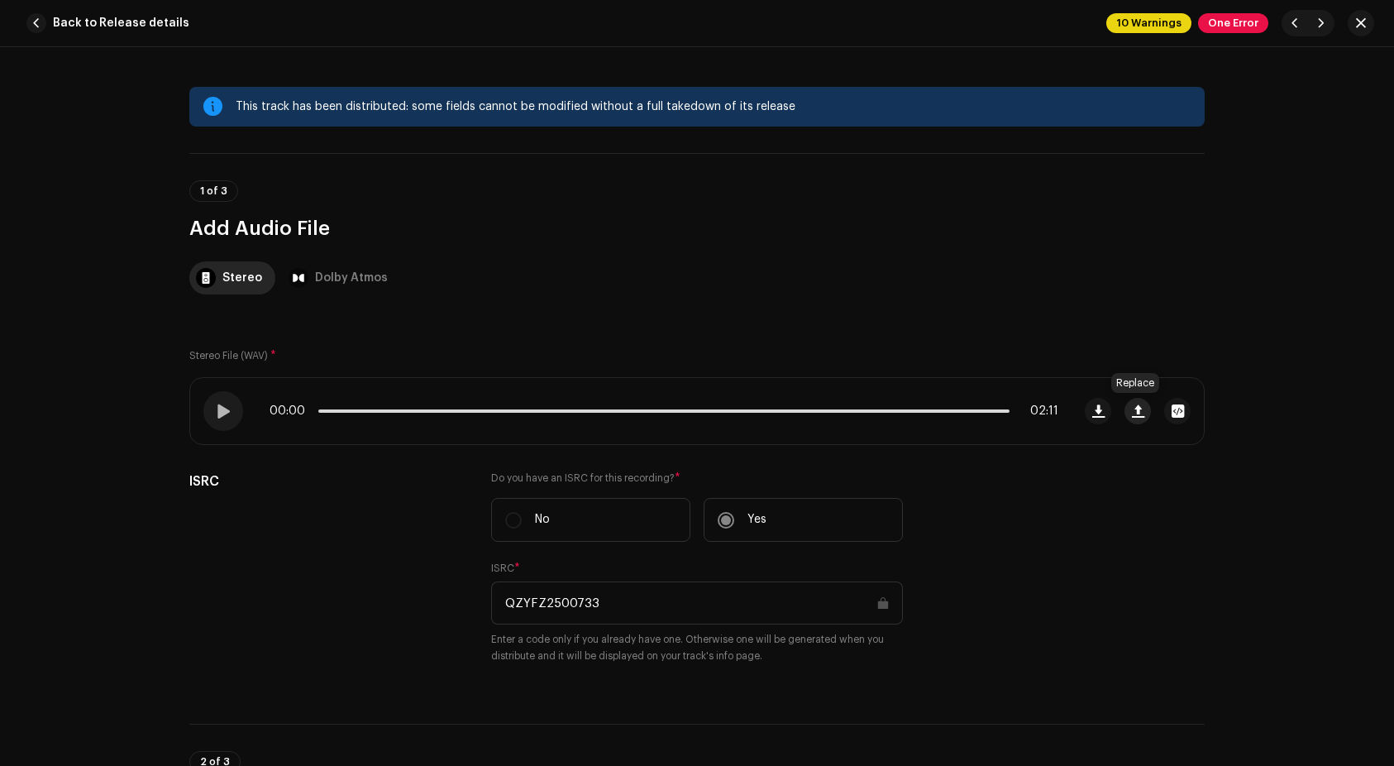
click at [1132, 413] on span "button" at bounding box center [1138, 410] width 12 height 13
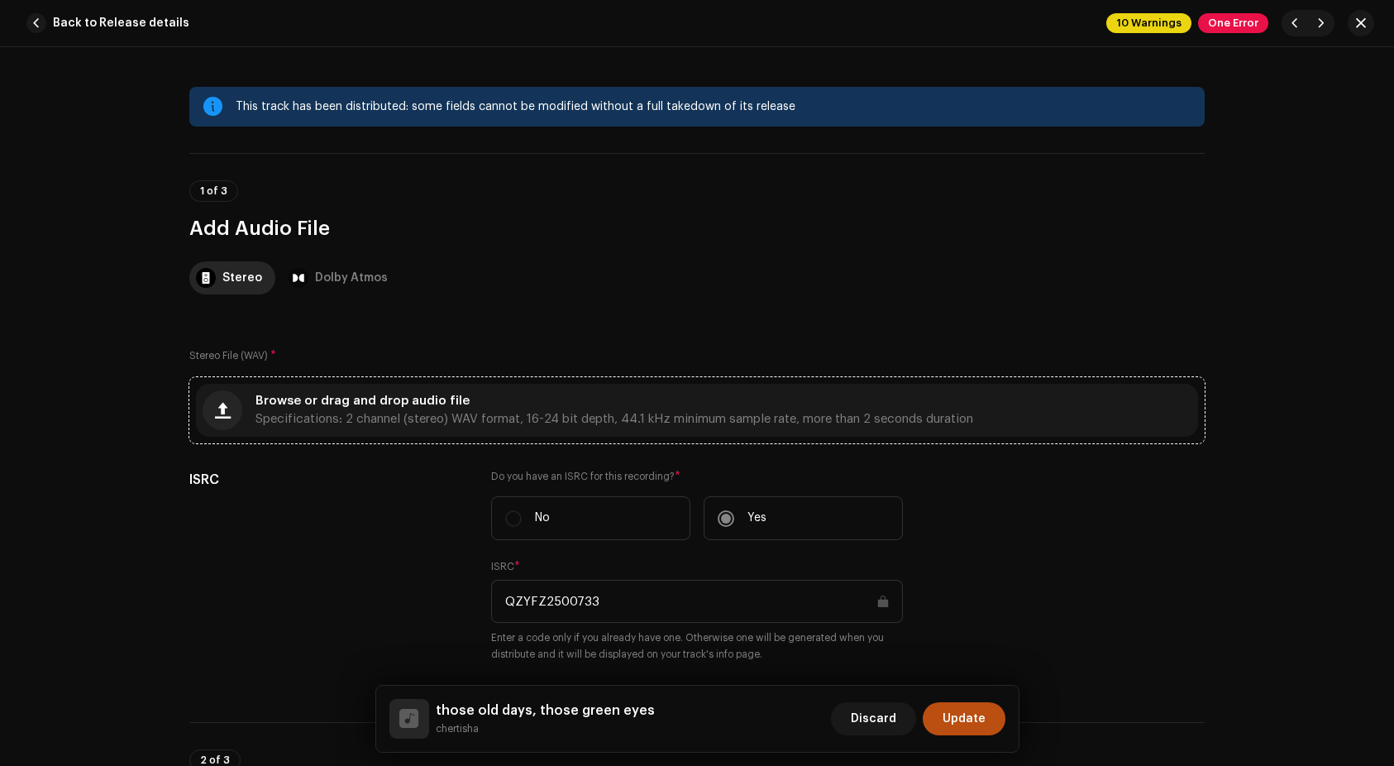
click at [937, 402] on div "Browse or drag and drop audio file Specifications: 2 channel (stereo) WAV forma…" at bounding box center [614, 410] width 718 height 30
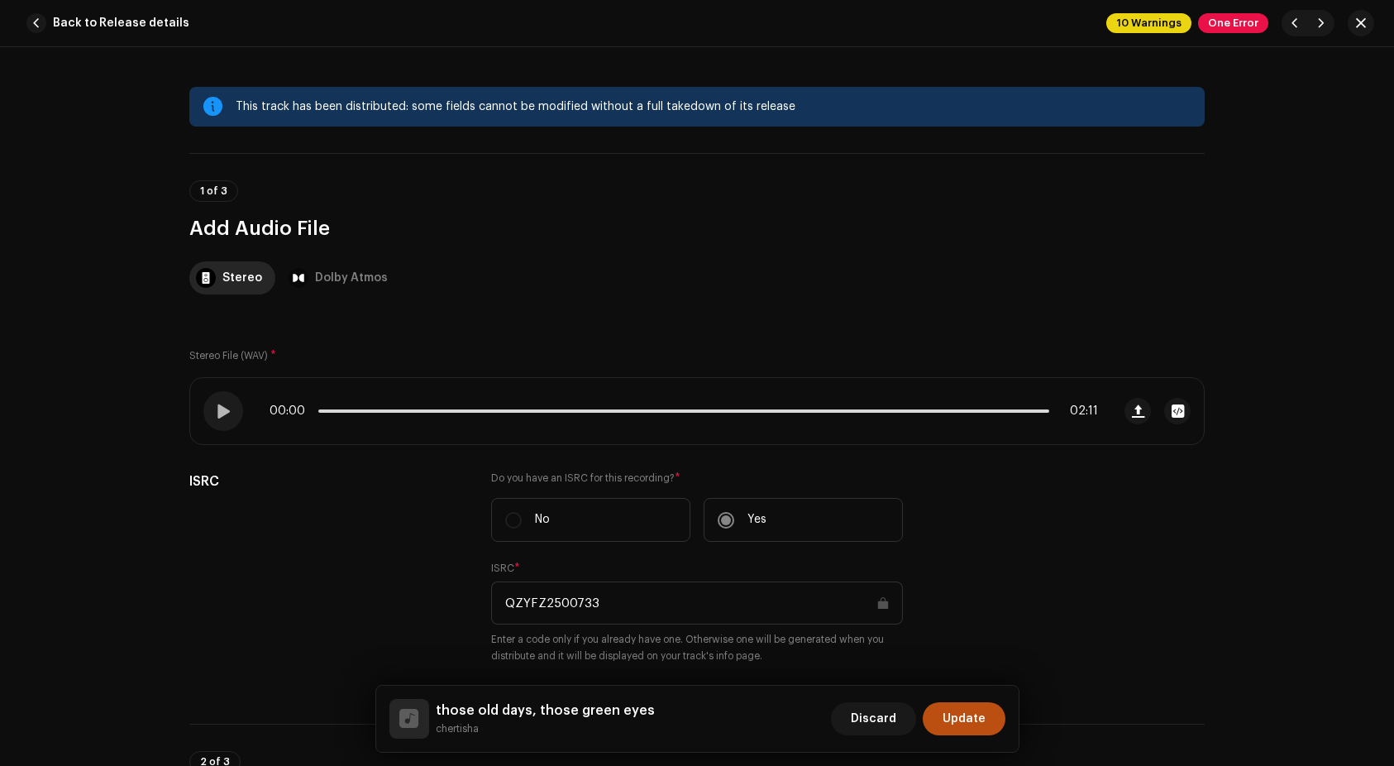
scroll to position [45, 0]
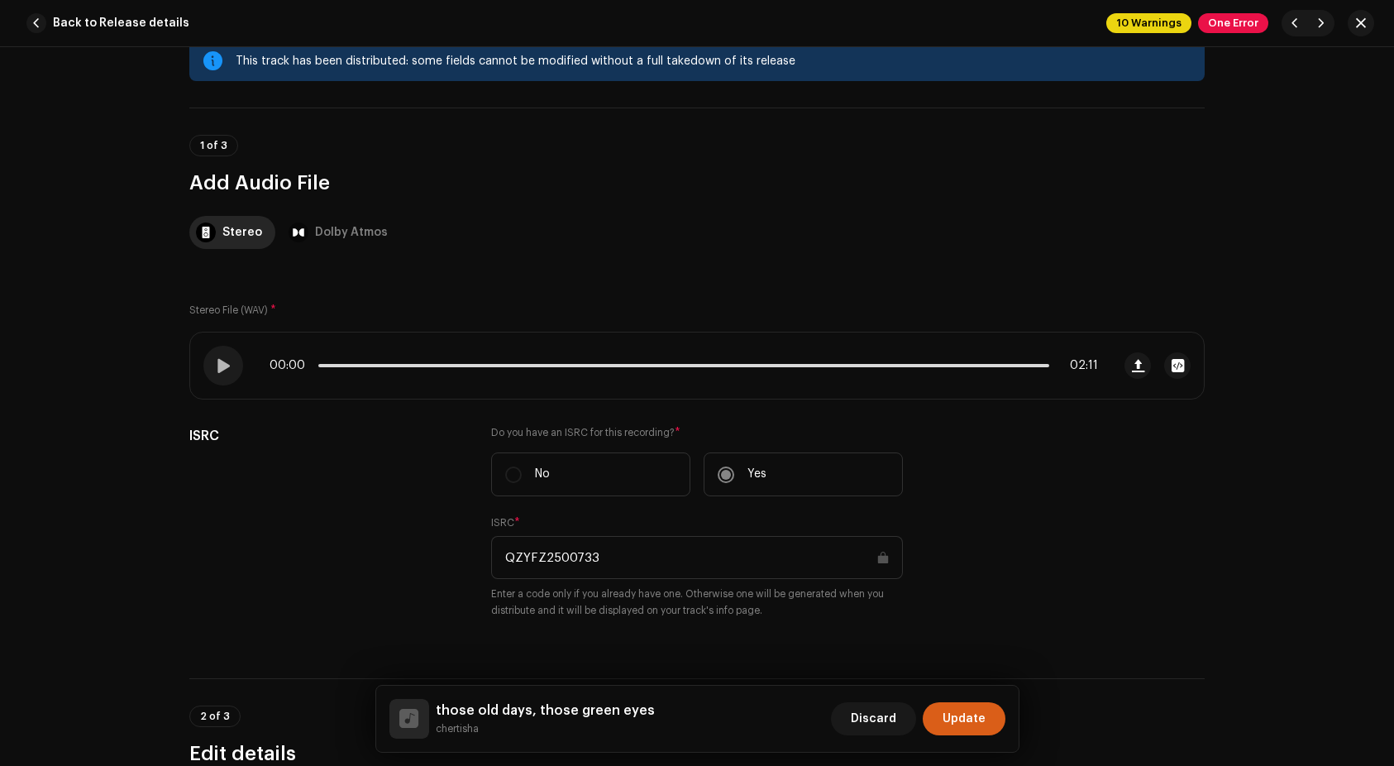
click at [974, 722] on span "Update" at bounding box center [964, 718] width 43 height 33
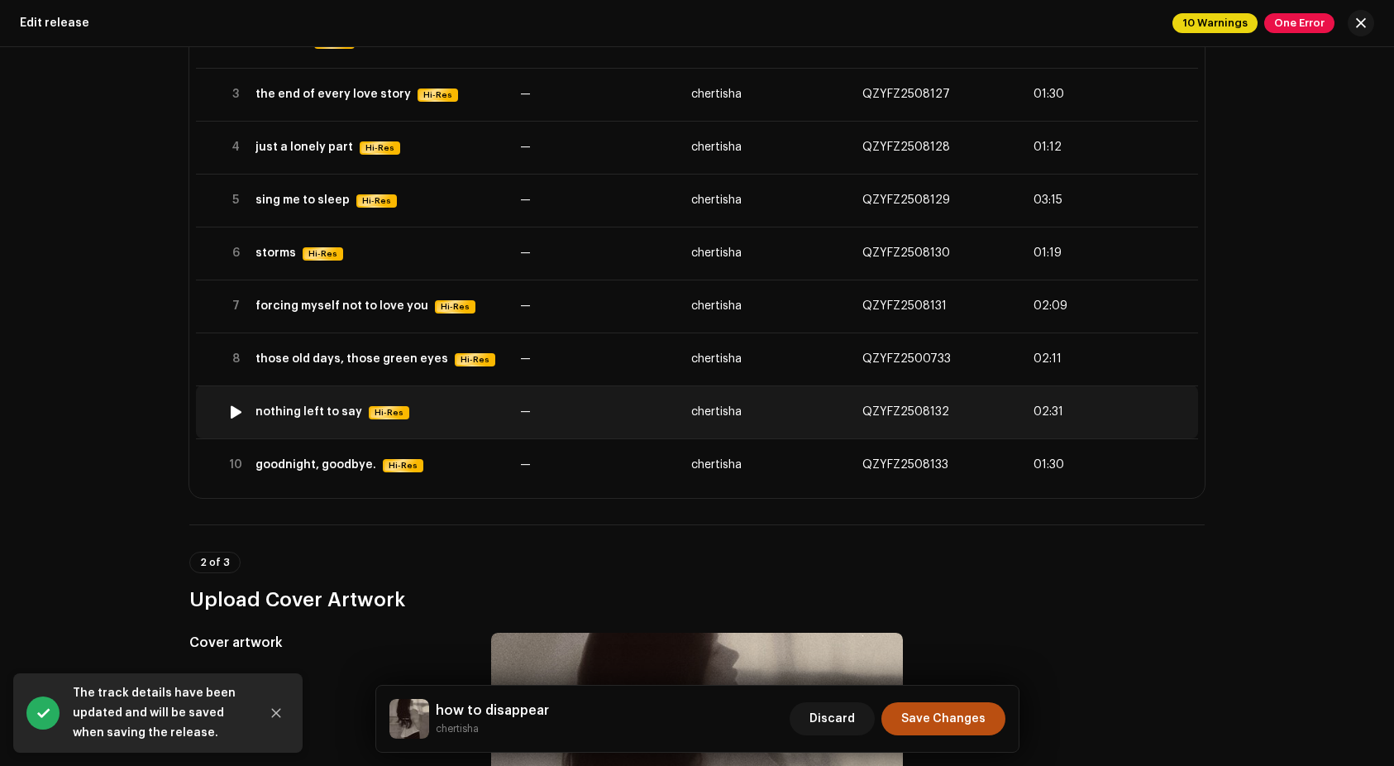
click at [303, 409] on div "nothing left to say" at bounding box center [308, 411] width 107 height 13
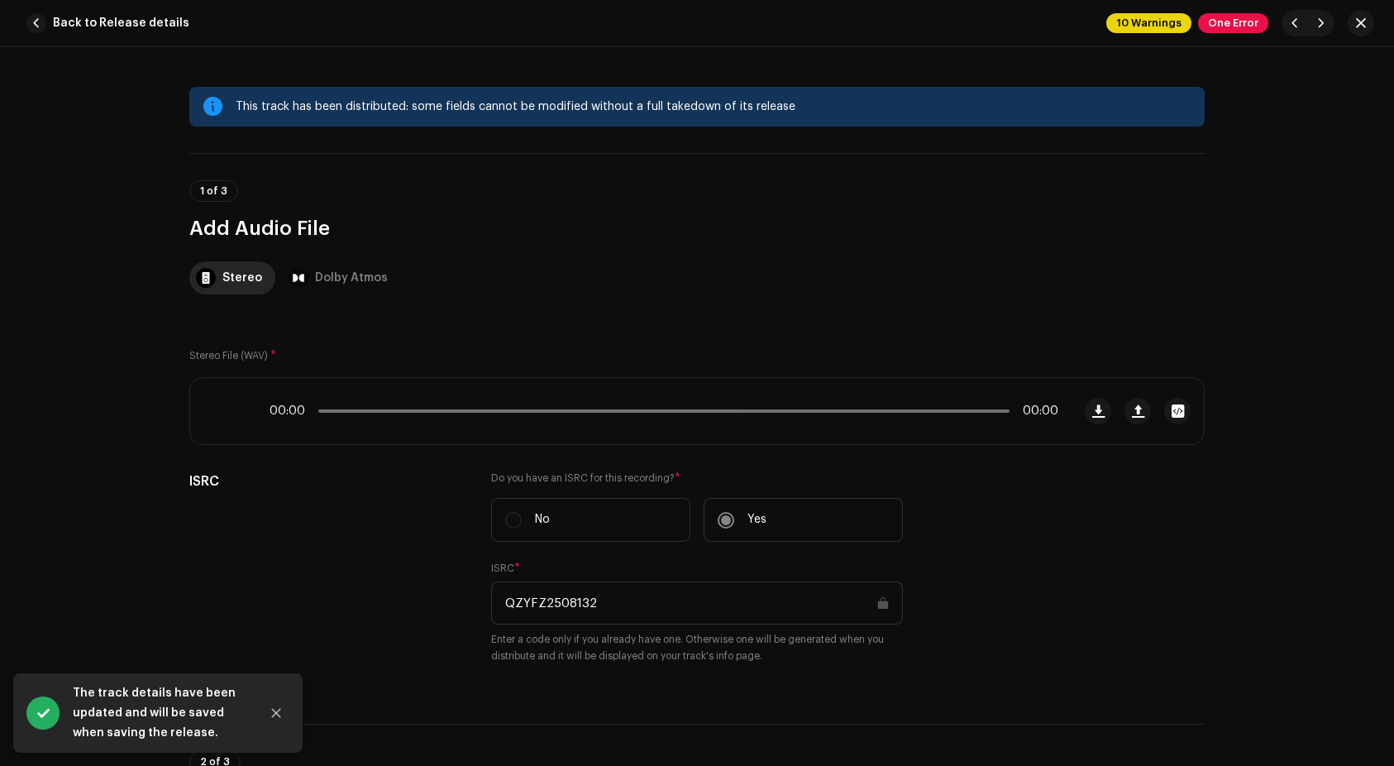
click at [1131, 427] on div "00:00 00:00" at bounding box center [696, 411] width 1015 height 68
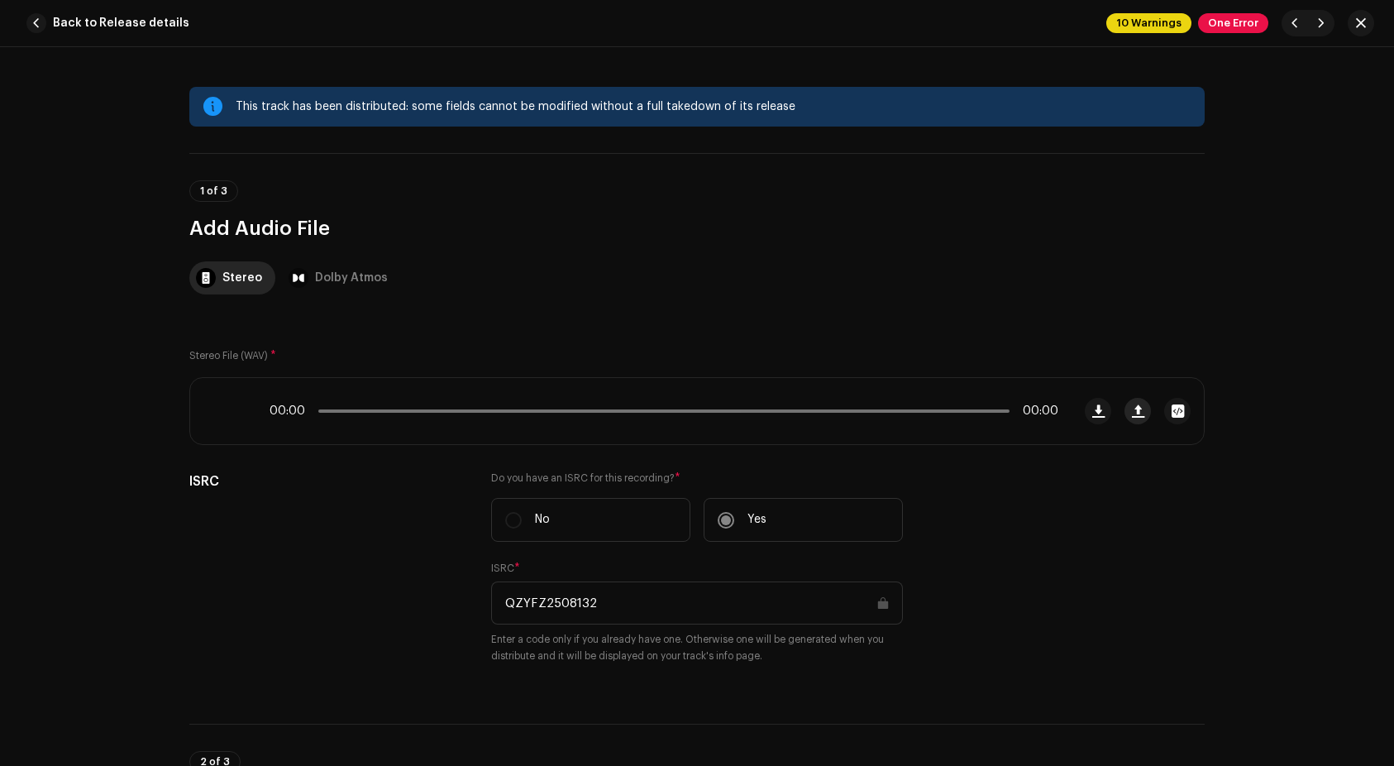
click at [1134, 412] on span "button" at bounding box center [1138, 410] width 12 height 13
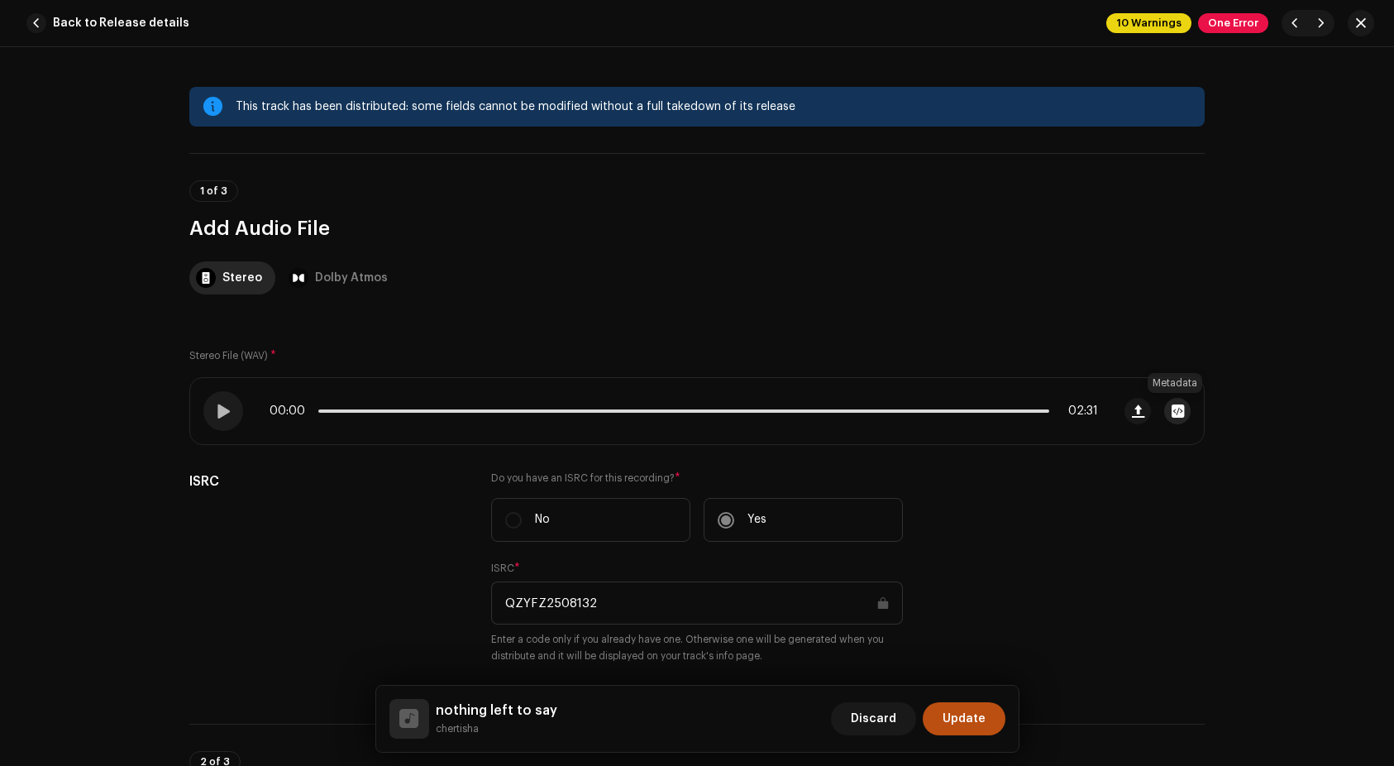
click at [1172, 412] on span "button" at bounding box center [1178, 410] width 12 height 13
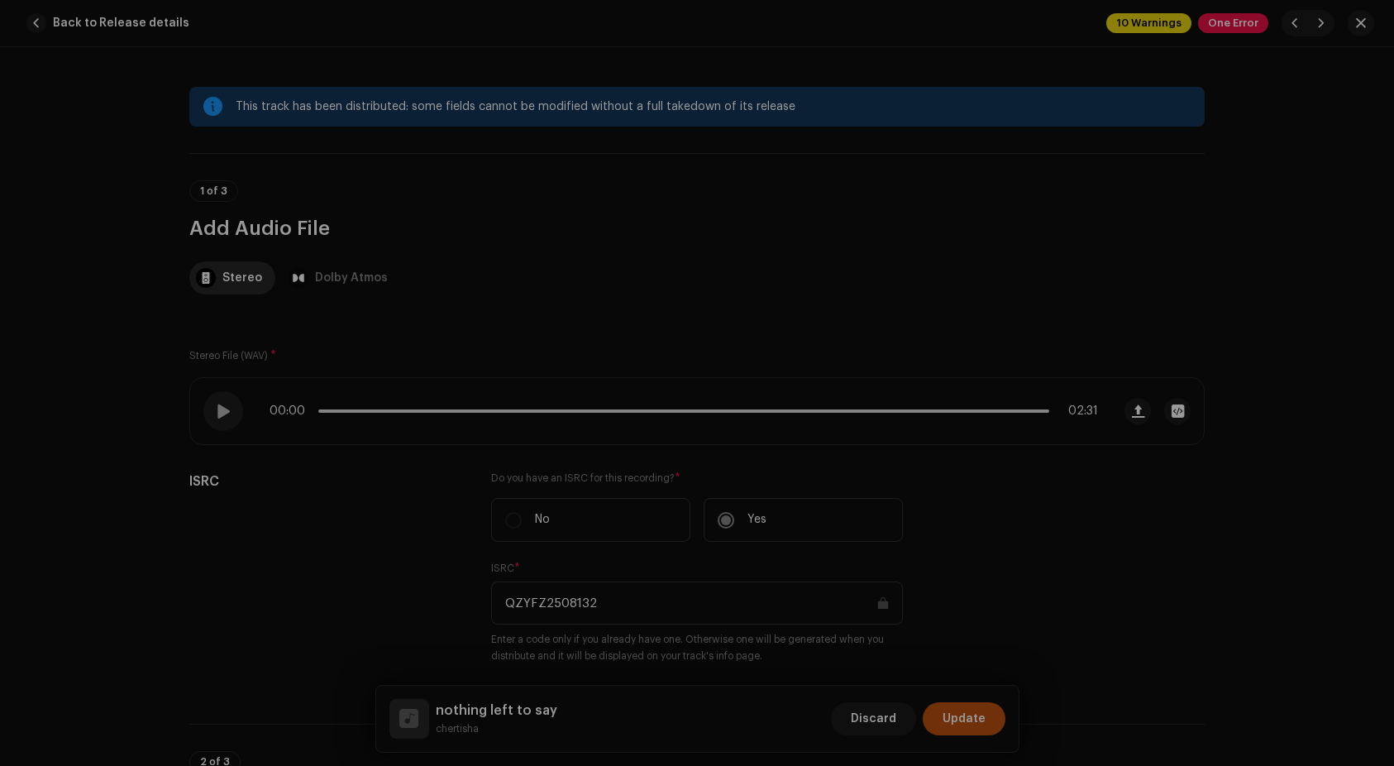
click at [1148, 489] on div "9. nothing left to say.wav Hi-Res File Name 9. nothing left to say.wav 82.71MB …" at bounding box center [697, 383] width 1394 height 766
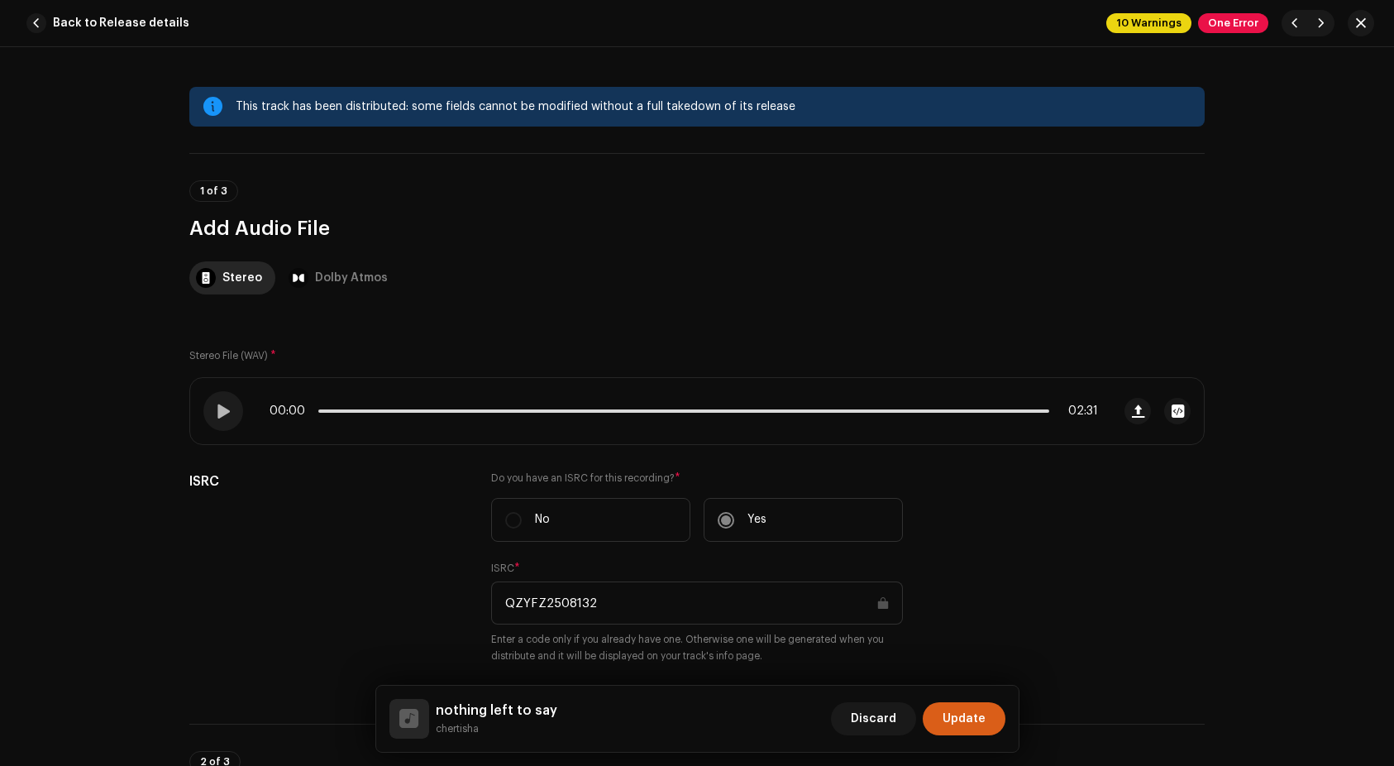
click at [972, 721] on span "Update" at bounding box center [964, 718] width 43 height 33
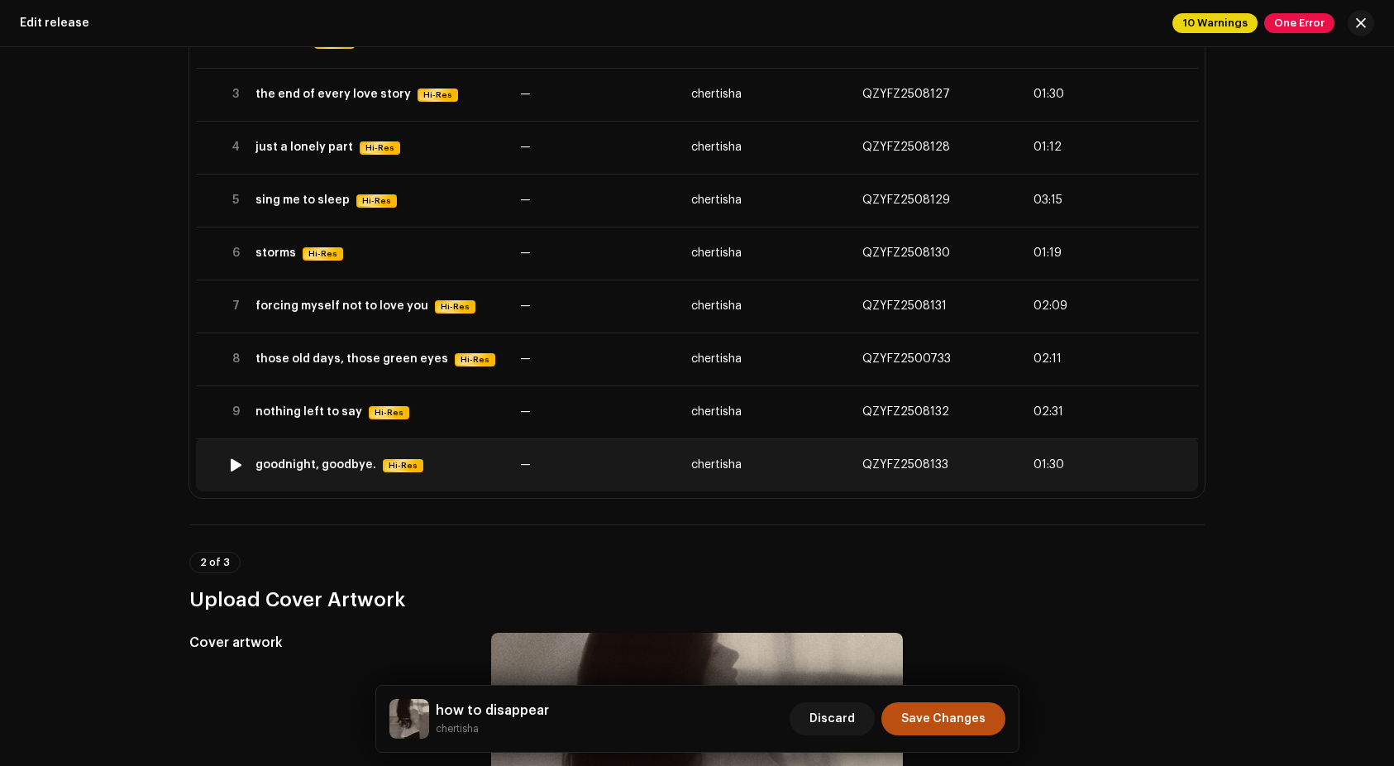
click at [329, 474] on td "goodnight, goodbye. Hi-Res" at bounding box center [381, 464] width 265 height 53
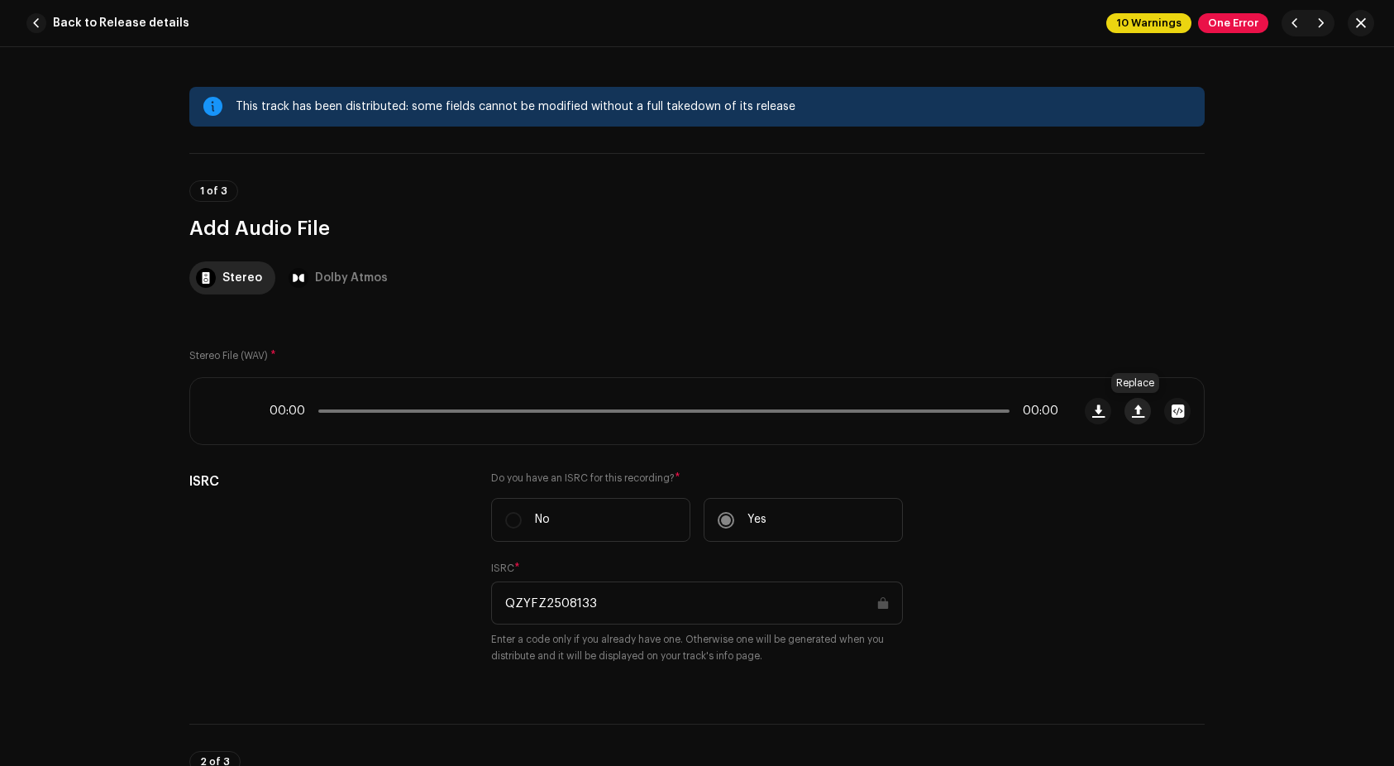
click at [1132, 408] on span "button" at bounding box center [1138, 410] width 12 height 13
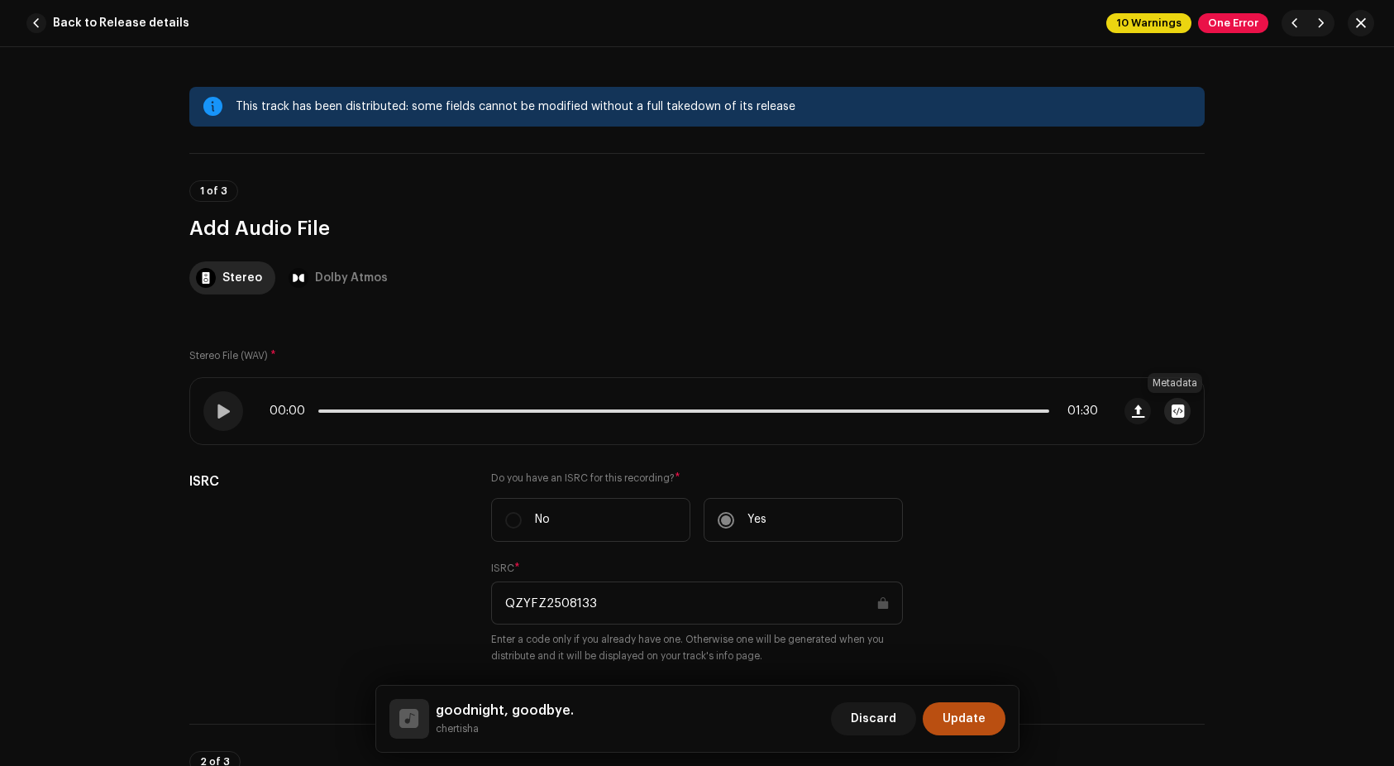
click at [1185, 415] on button "button" at bounding box center [1177, 411] width 26 height 26
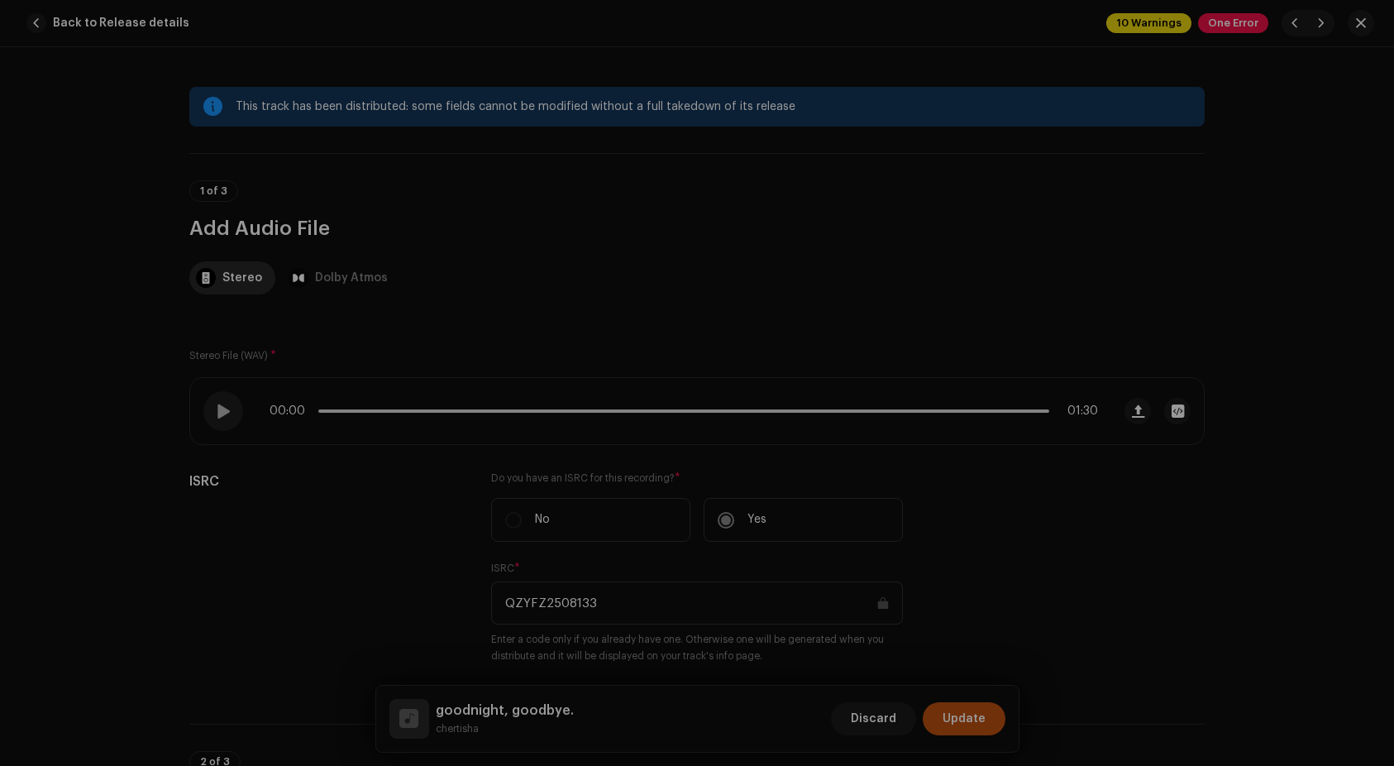
click at [1212, 544] on div "10. goodnight, goodbye.wav Hi-Res File Name 10. goodnight, goodbye.wav 49.44MB …" at bounding box center [697, 383] width 1394 height 766
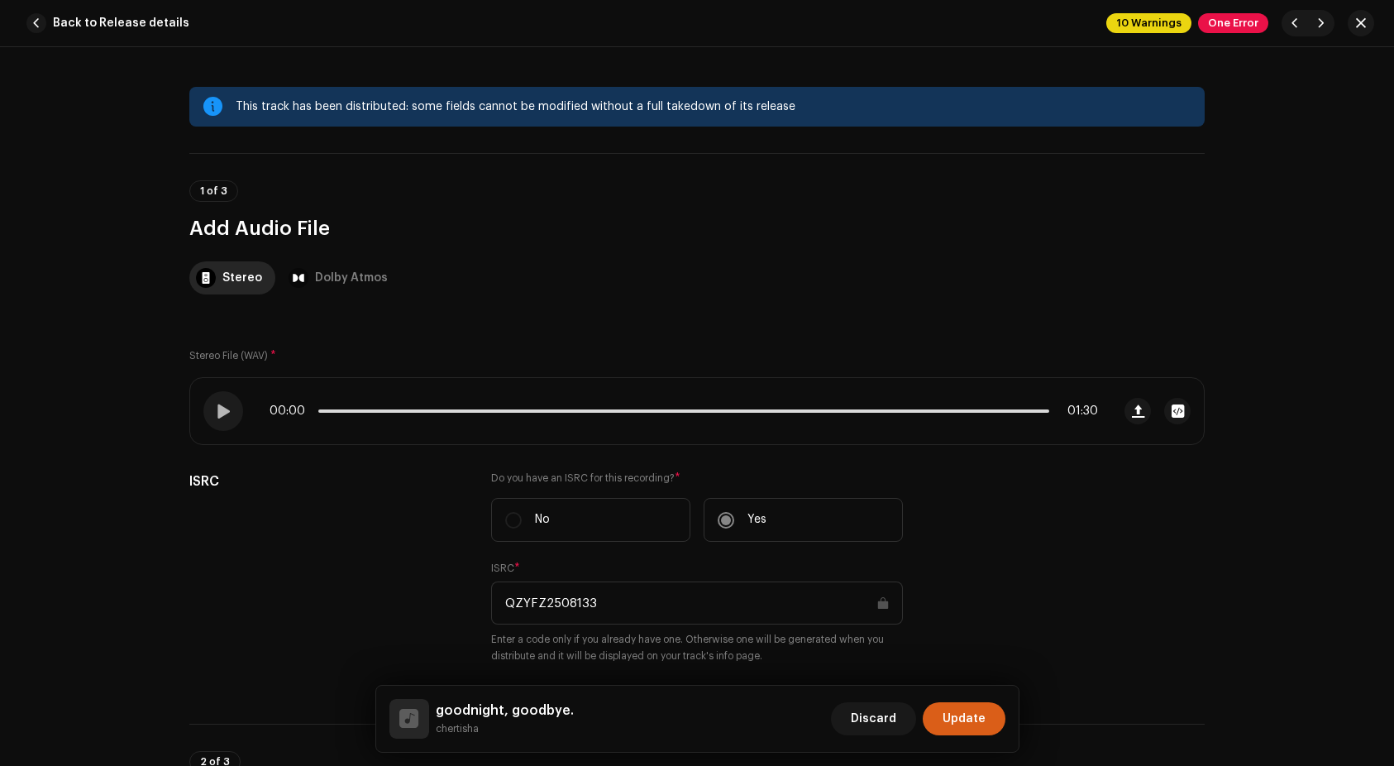
click at [991, 718] on button "Update" at bounding box center [964, 718] width 83 height 33
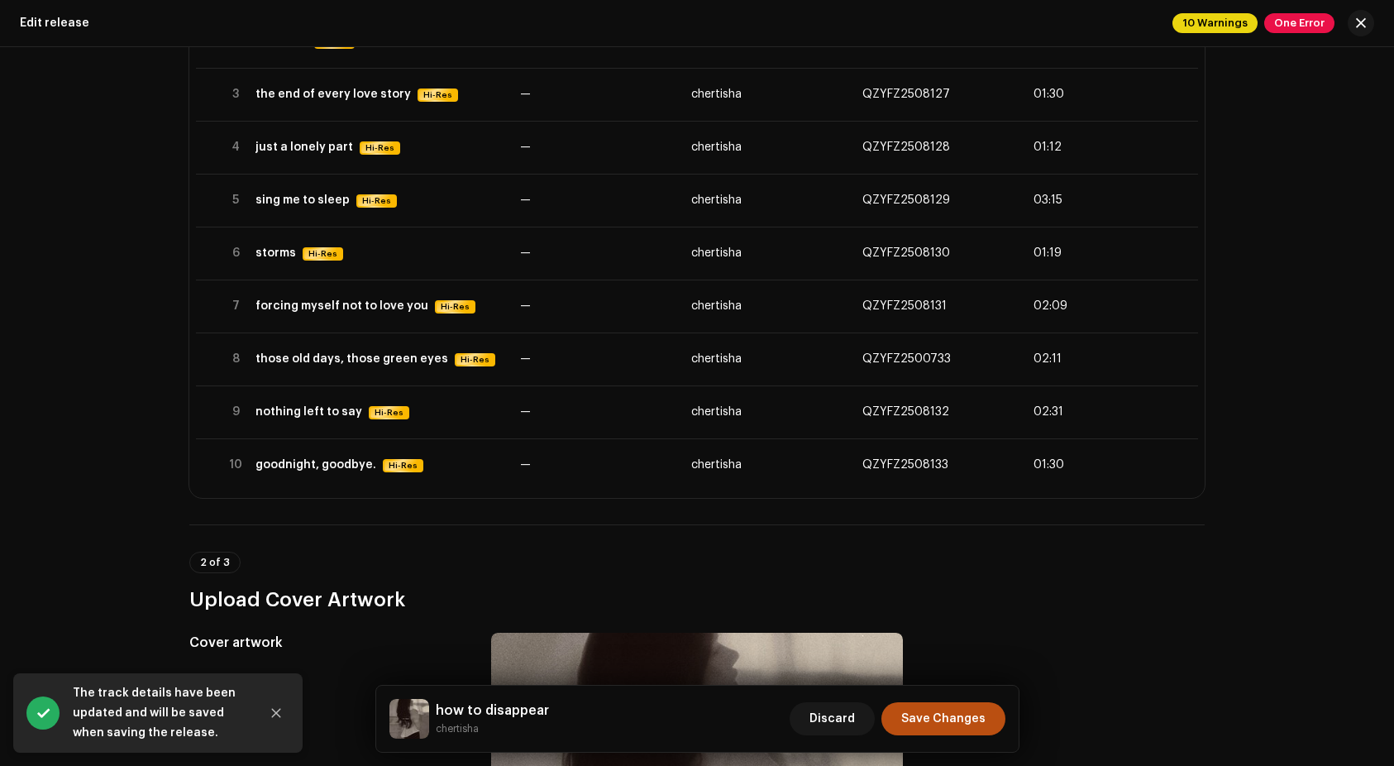
scroll to position [1682, 0]
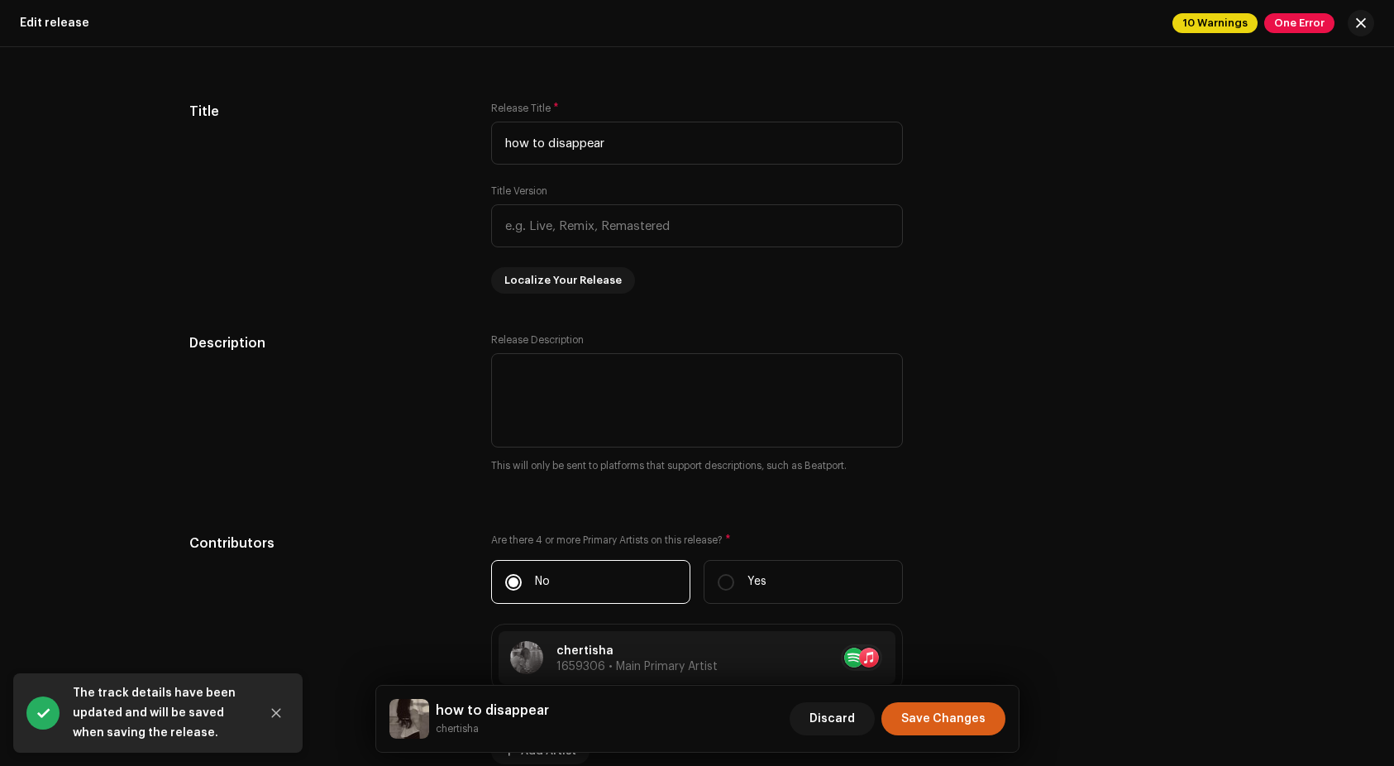
click at [981, 713] on span "Save Changes" at bounding box center [943, 718] width 84 height 33
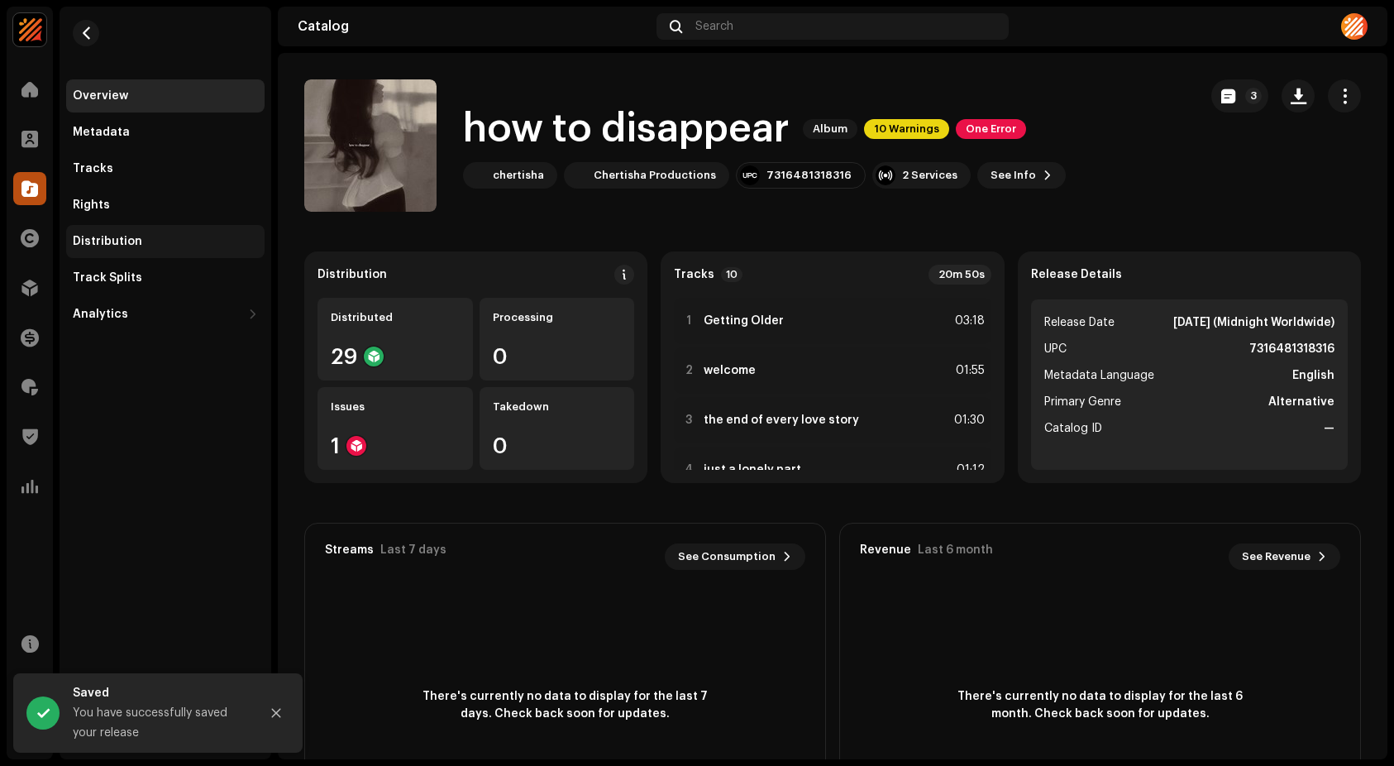
click at [101, 243] on div "Distribution" at bounding box center [107, 241] width 69 height 13
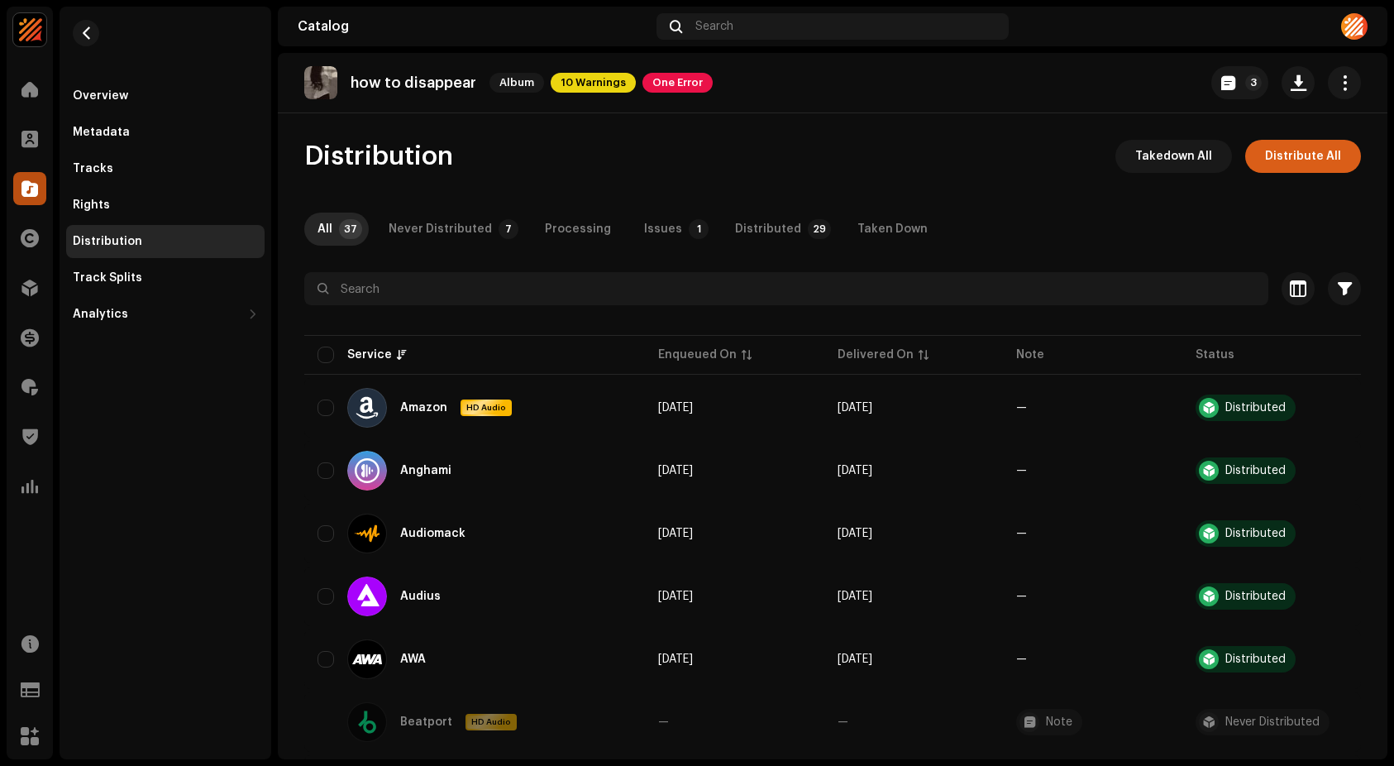
click at [1301, 162] on span "Distribute All" at bounding box center [1303, 156] width 76 height 33
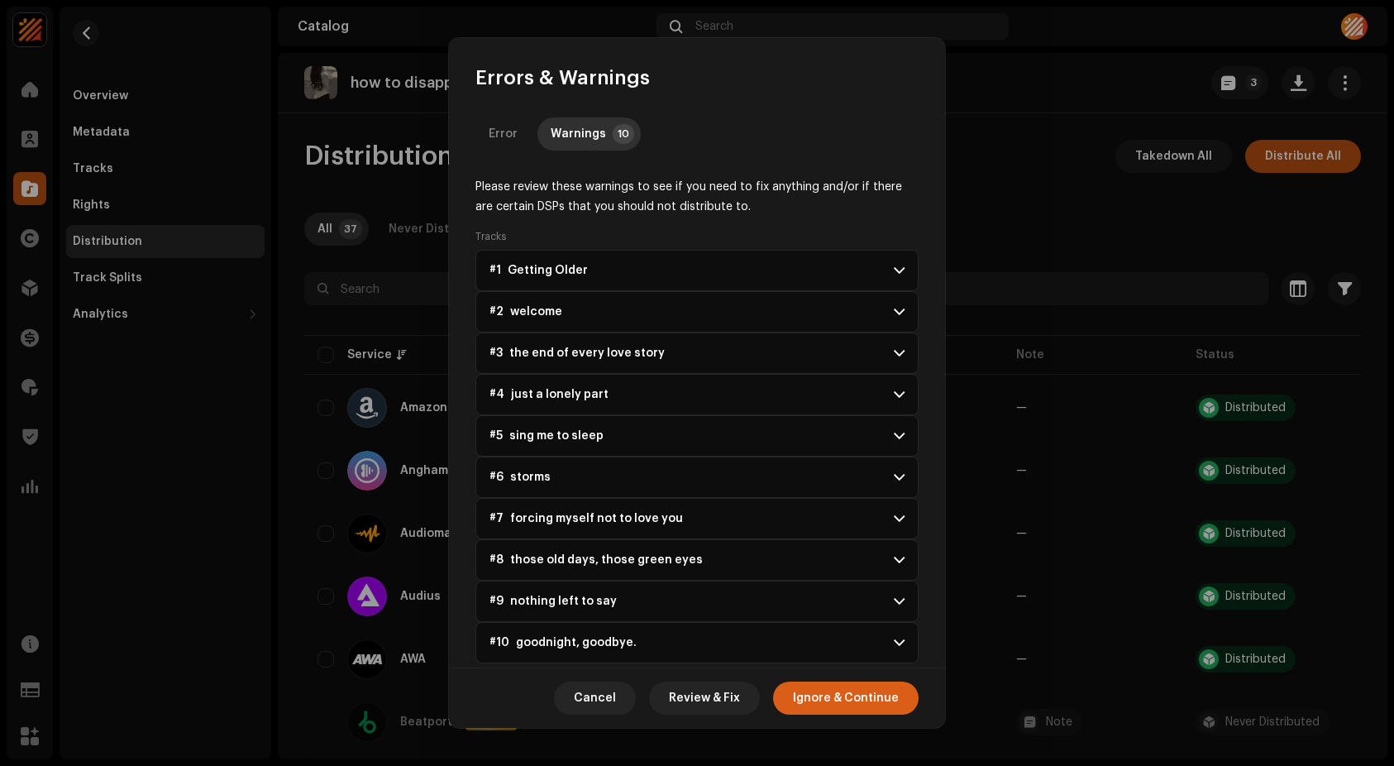
click at [873, 697] on span "Ignore & Continue" at bounding box center [846, 697] width 106 height 33
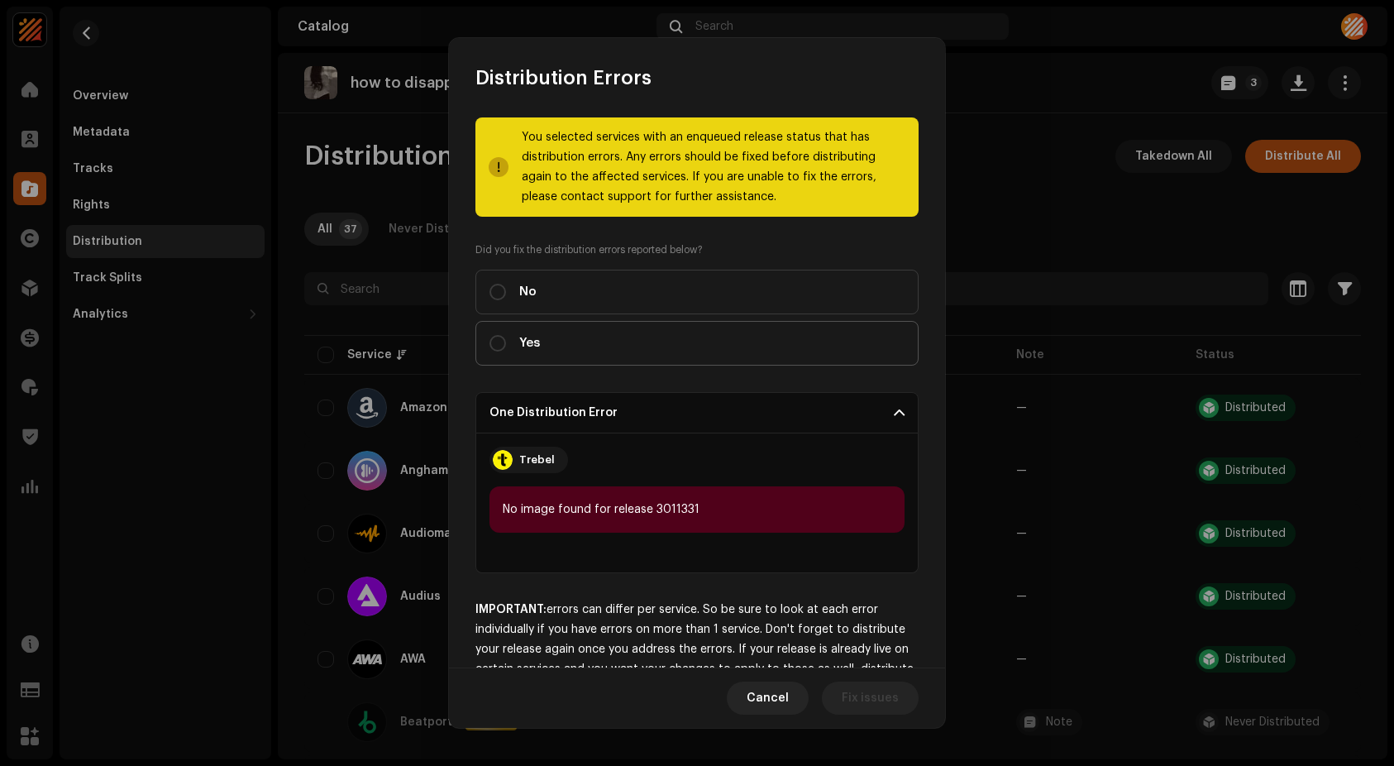
click at [704, 351] on label "Yes" at bounding box center [696, 343] width 443 height 45
click at [506, 351] on input "Yes" at bounding box center [497, 343] width 17 height 17
radio input "true"
drag, startPoint x: 876, startPoint y: 693, endPoint x: 756, endPoint y: 700, distance: 120.1
click at [756, 700] on div "Cancel Distribute" at bounding box center [697, 697] width 496 height 60
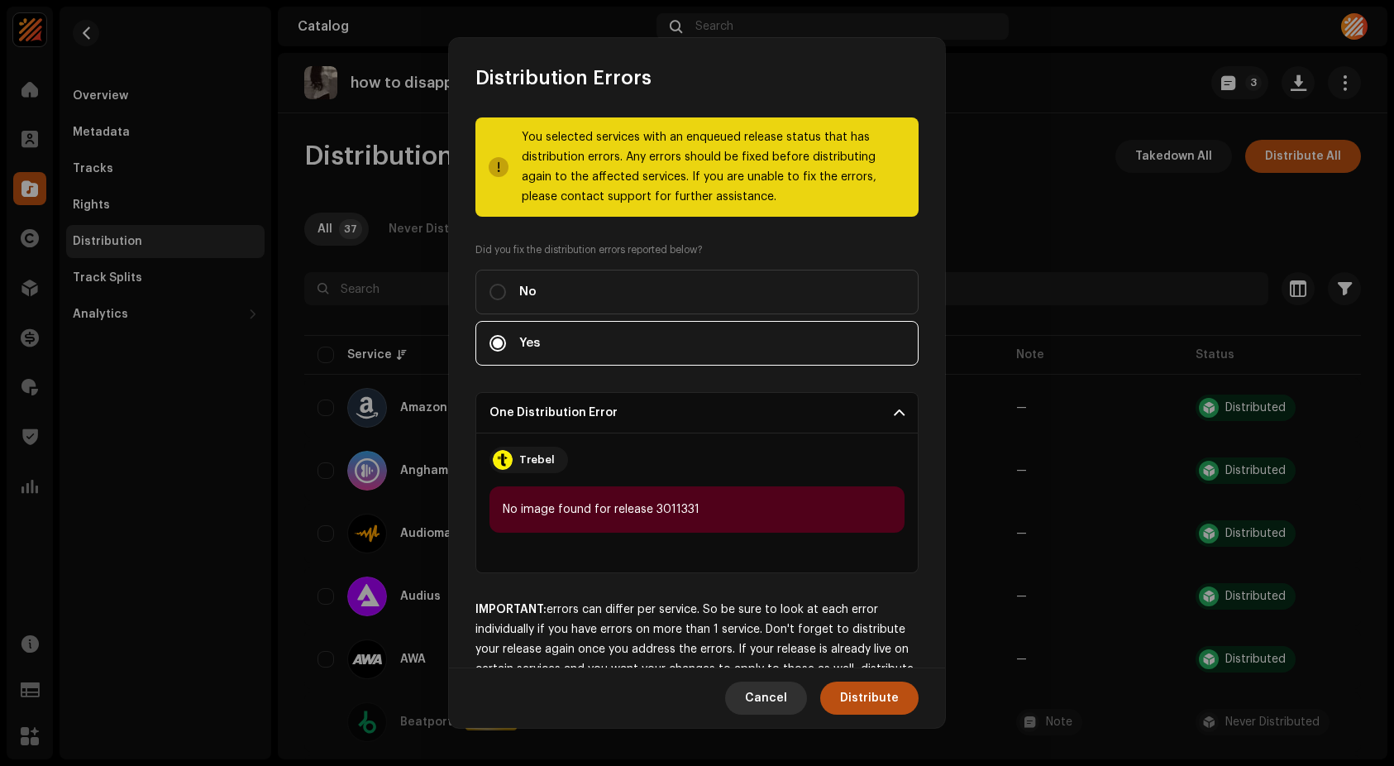
click at [757, 697] on span "Cancel" at bounding box center [766, 697] width 42 height 33
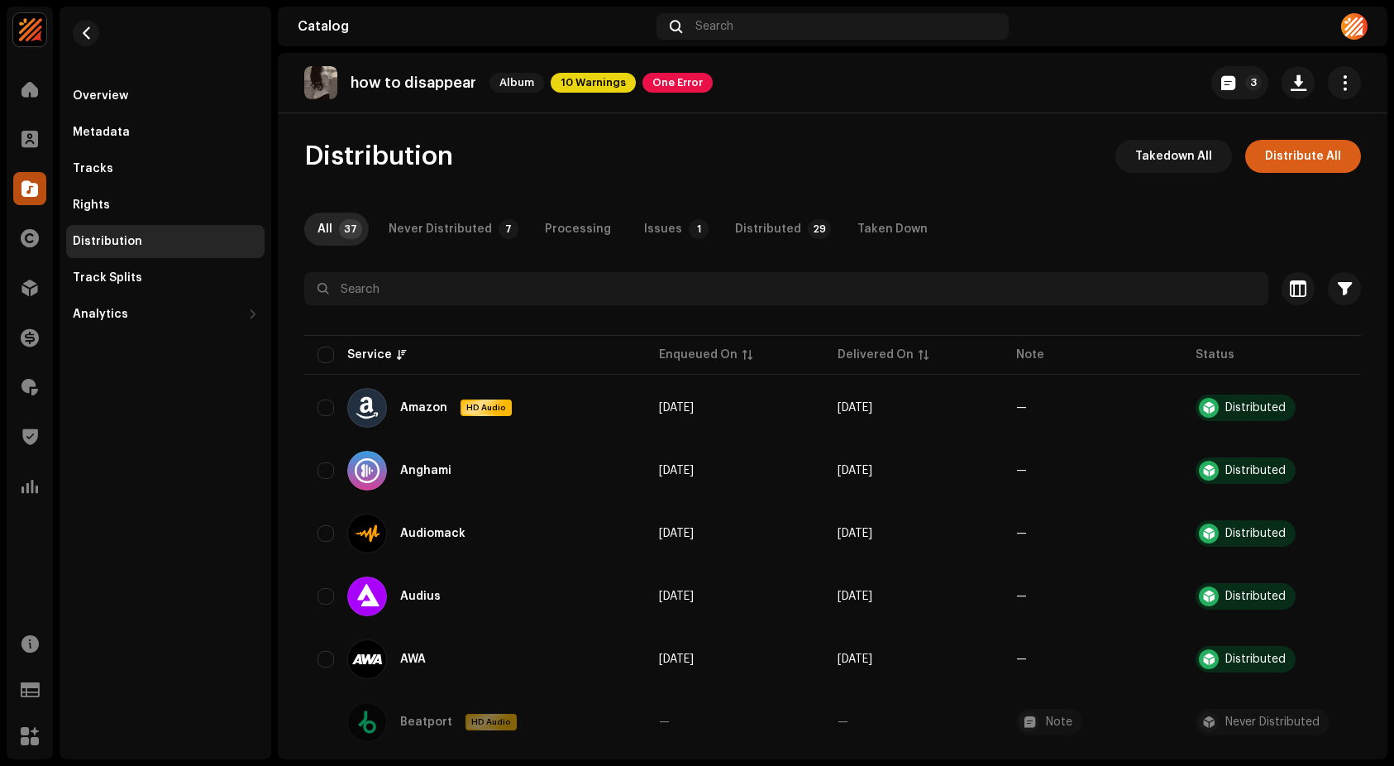
click at [1297, 157] on span "Distribute All" at bounding box center [1303, 156] width 76 height 33
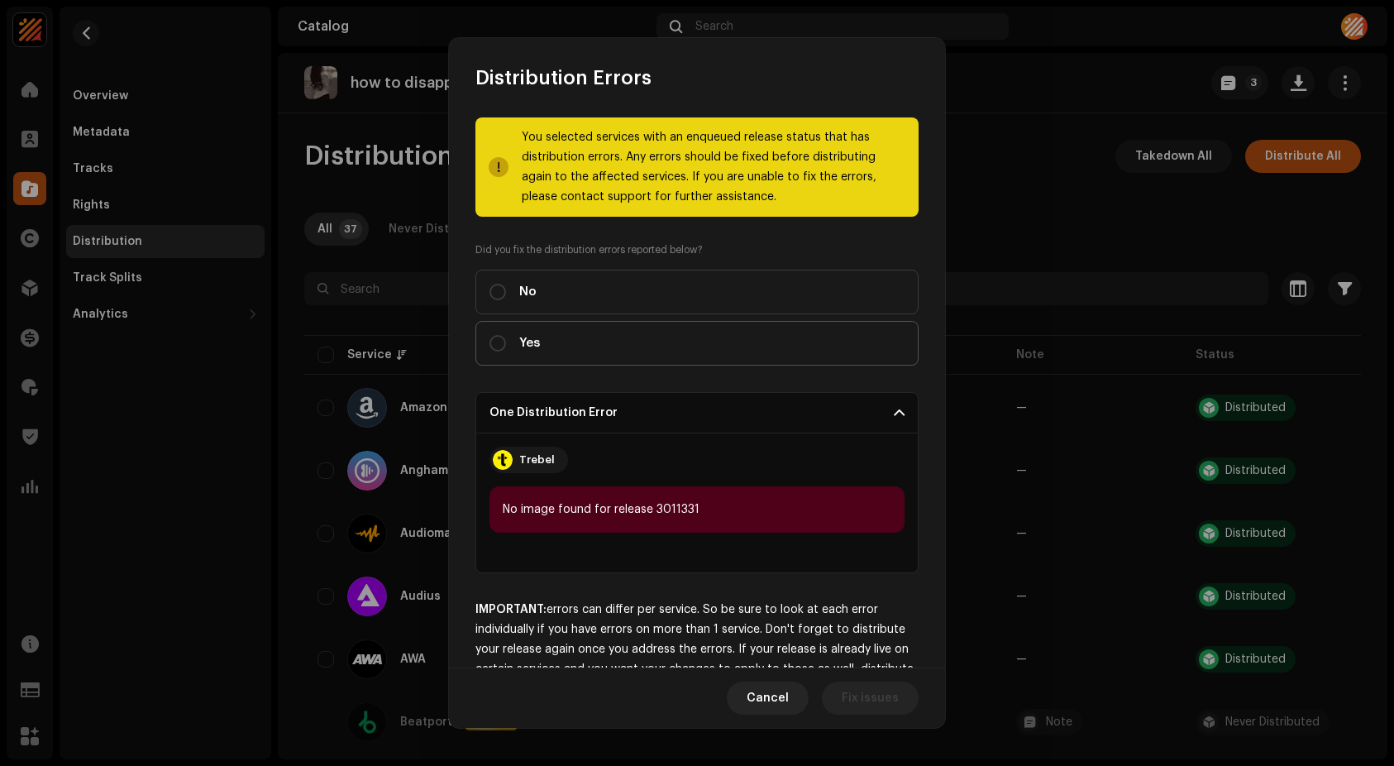
click at [667, 363] on label "Yes" at bounding box center [696, 343] width 443 height 45
click at [506, 351] on input "Yes" at bounding box center [497, 343] width 17 height 17
radio input "true"
click at [849, 692] on span "Distribute" at bounding box center [869, 697] width 59 height 33
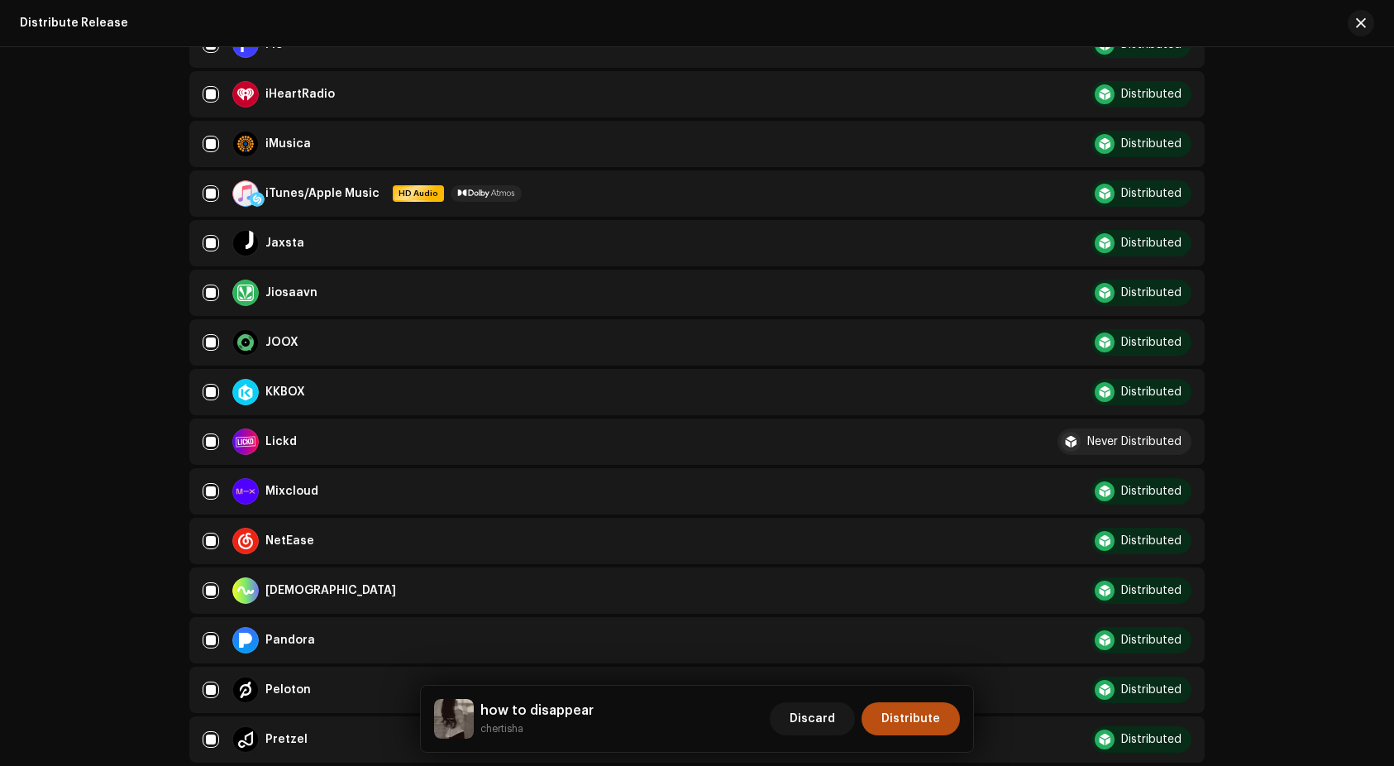
scroll to position [1096, 0]
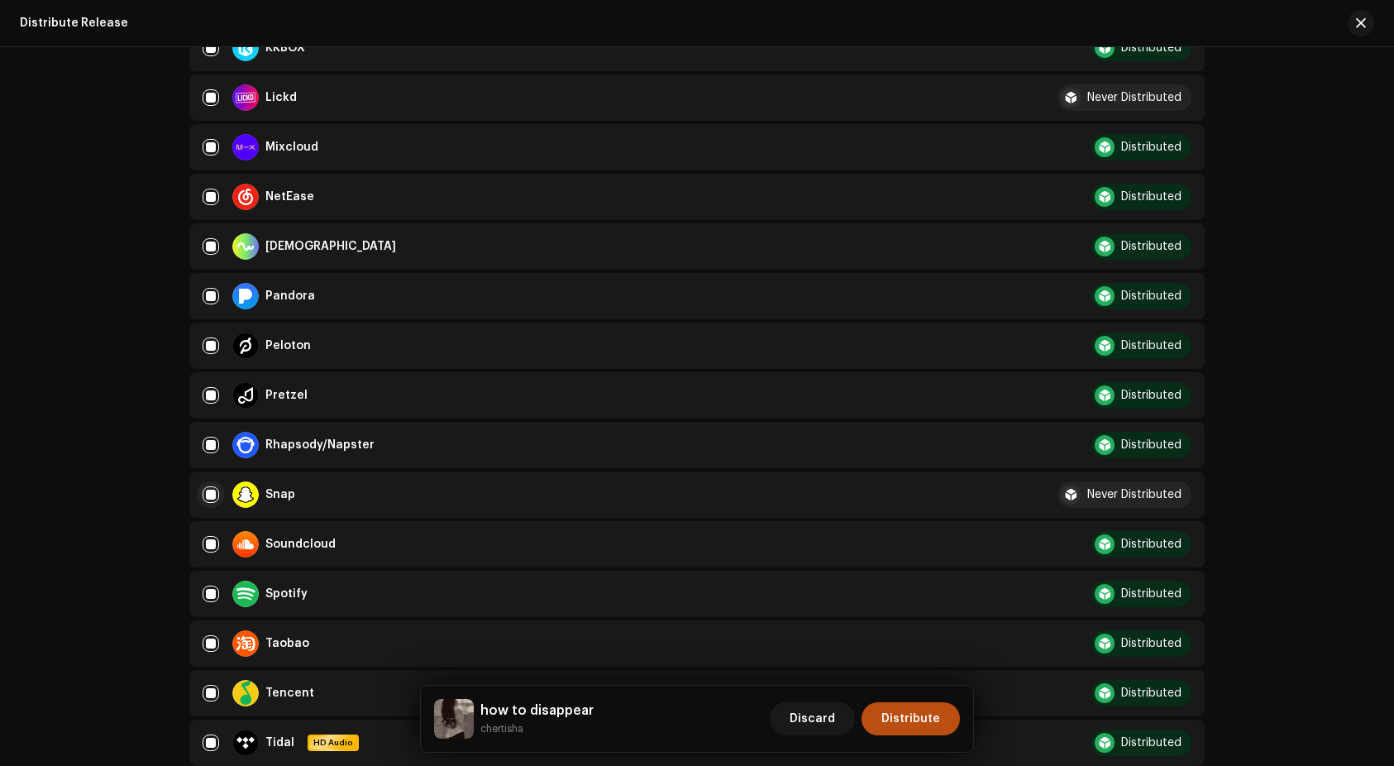
click at [207, 492] on input "checkbox" at bounding box center [211, 494] width 17 height 17
checkbox input "false"
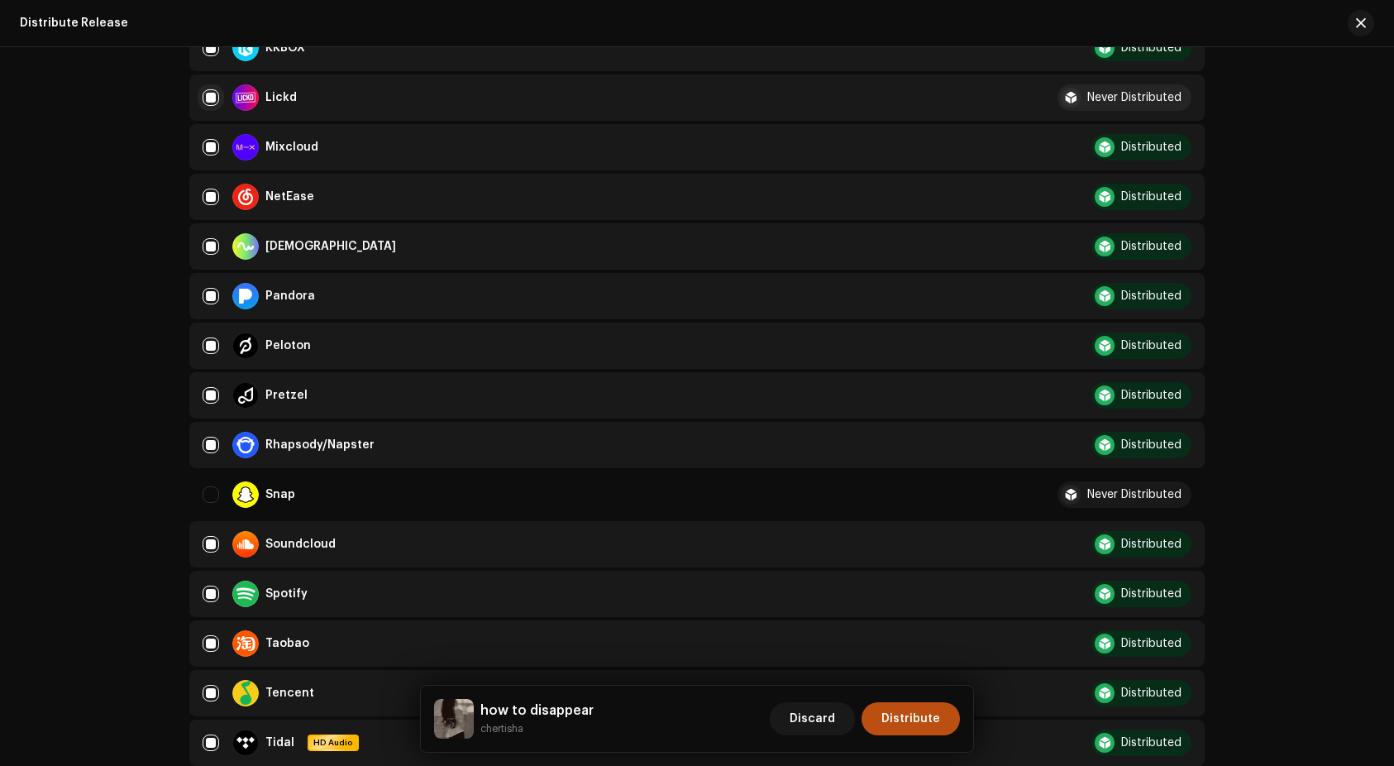
click at [214, 93] on input "Row Selected" at bounding box center [211, 97] width 17 height 17
checkbox input "false"
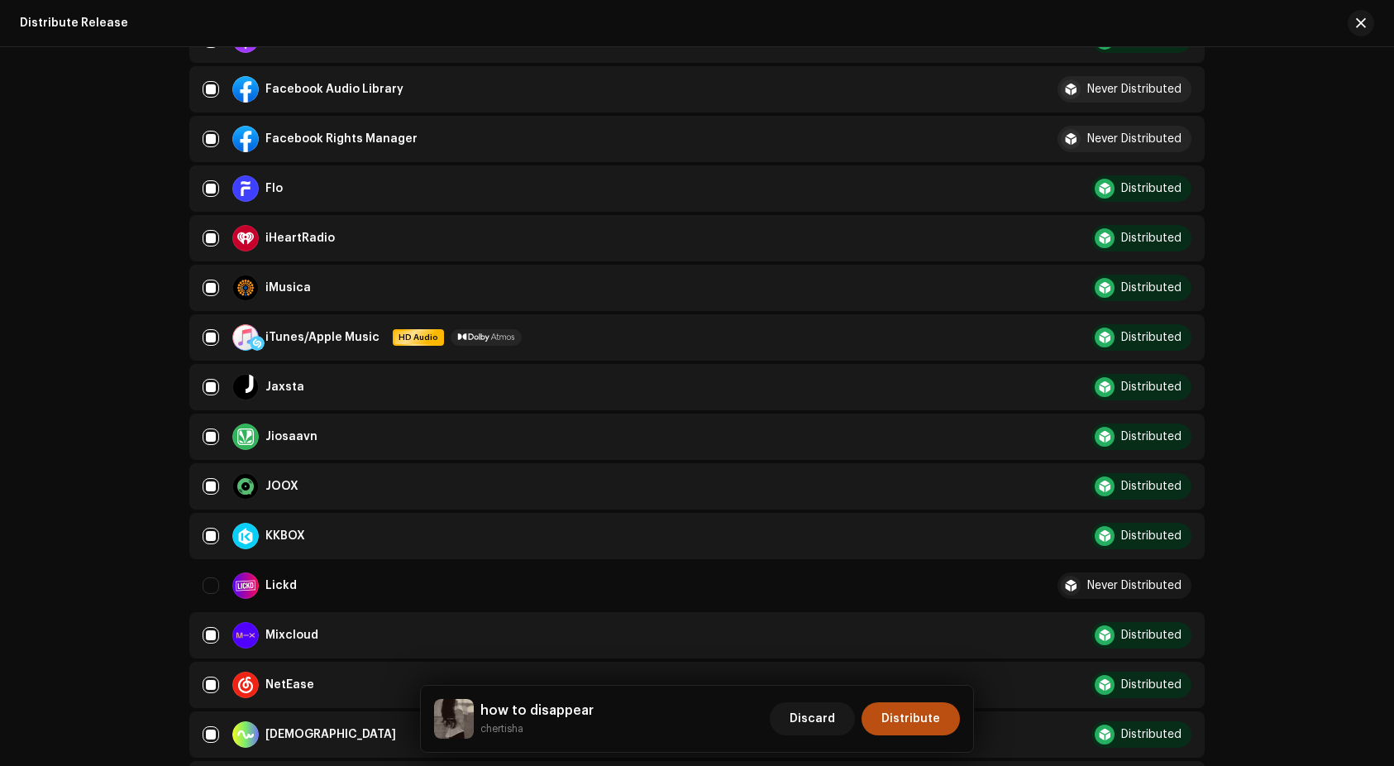
scroll to position [148, 0]
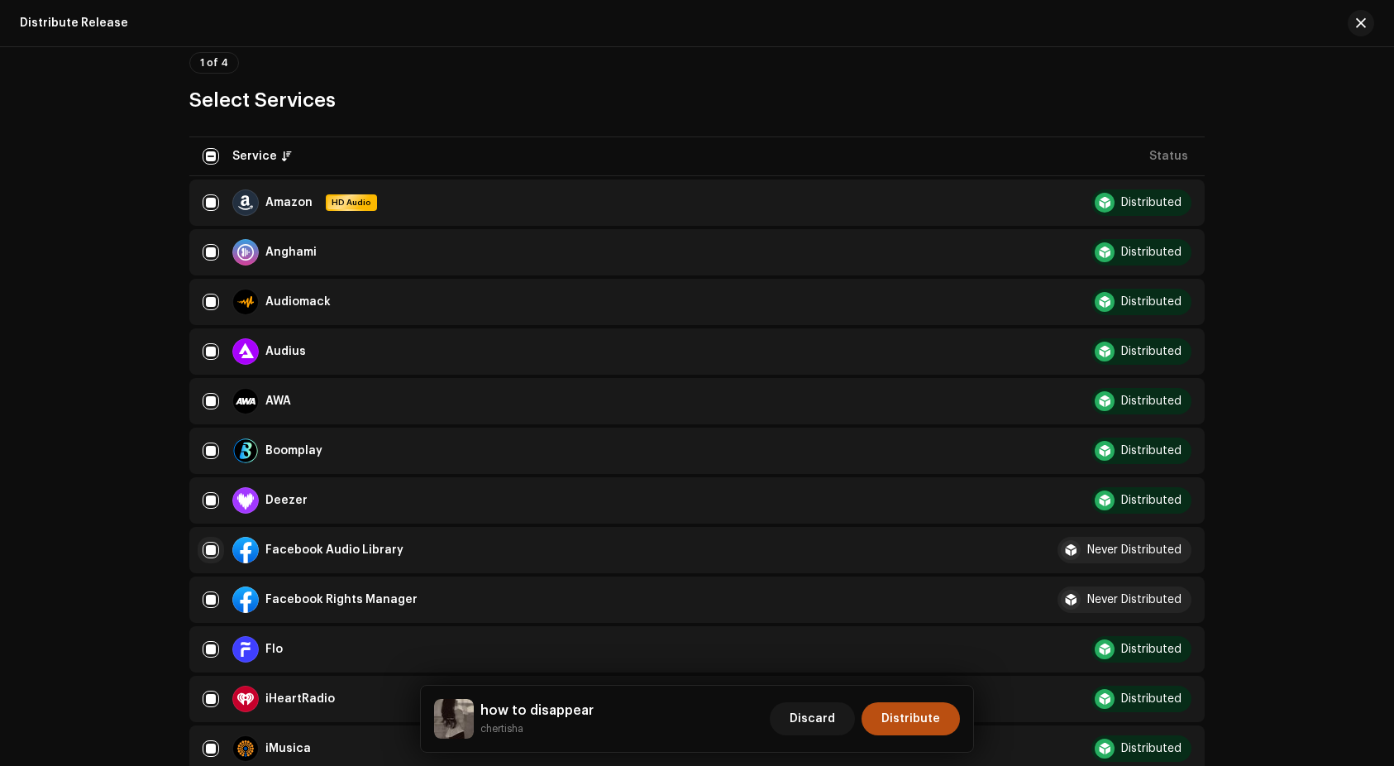
click at [203, 547] on input "Row Selected" at bounding box center [211, 550] width 17 height 17
checkbox input "false"
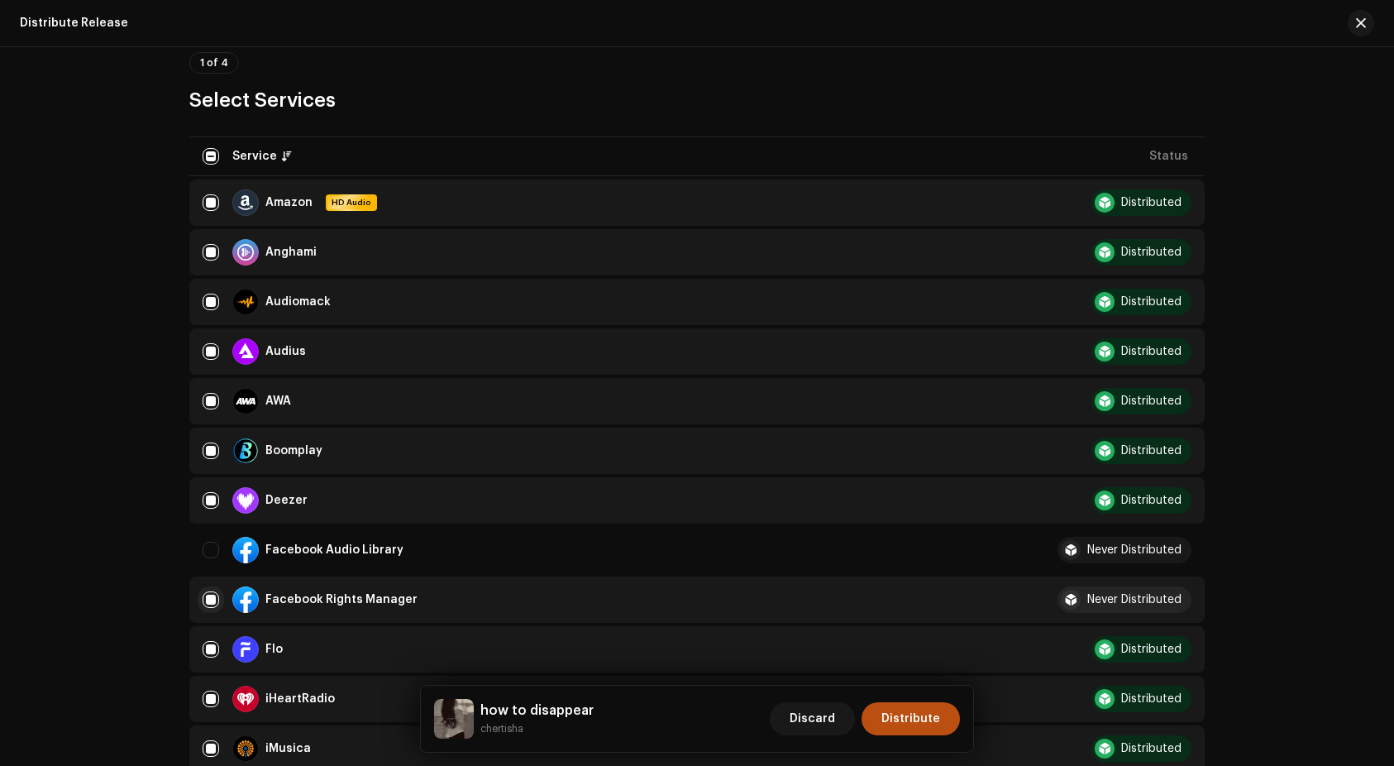
click at [205, 591] on input "Row Selected" at bounding box center [211, 599] width 17 height 17
click at [209, 599] on input "Row Unselected" at bounding box center [211, 599] width 17 height 17
click at [212, 599] on input "Row Selected" at bounding box center [211, 599] width 17 height 17
checkbox input "false"
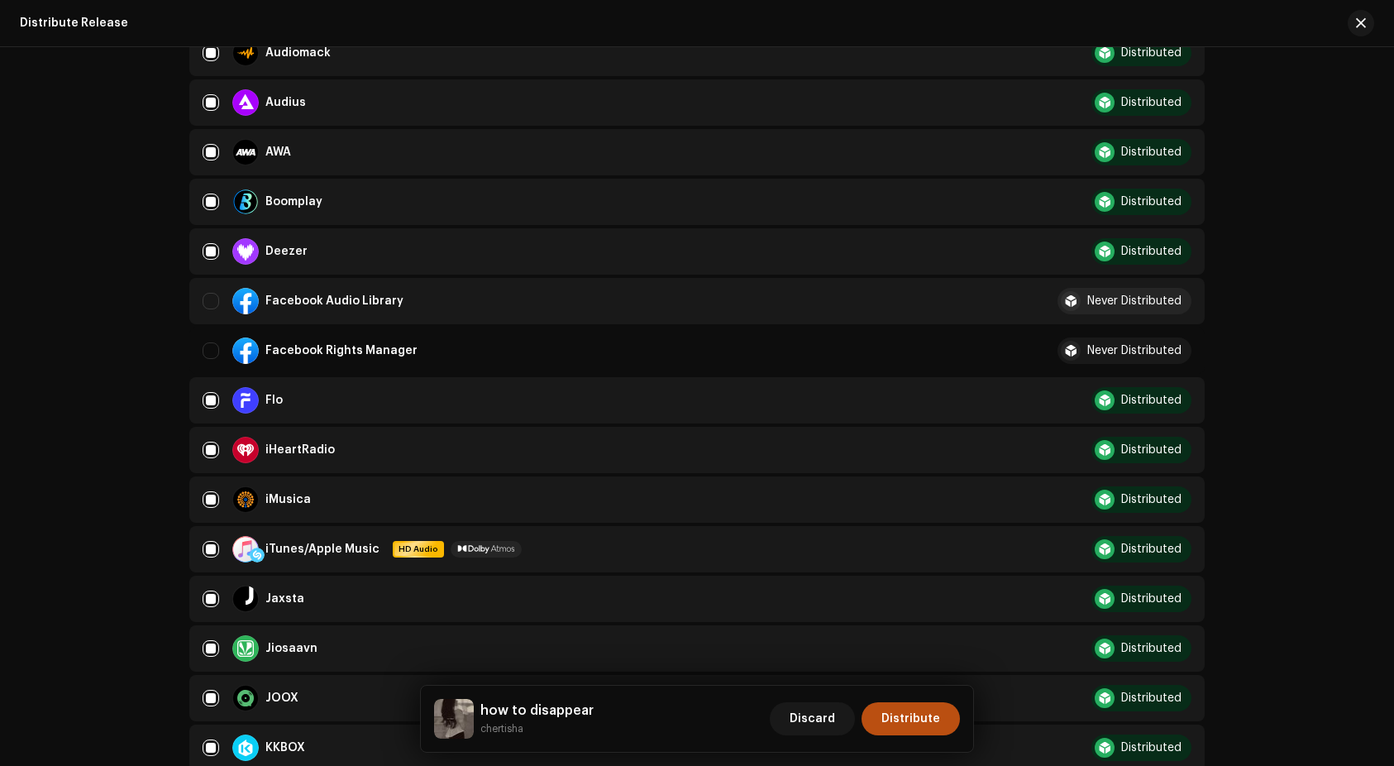
scroll to position [1426, 0]
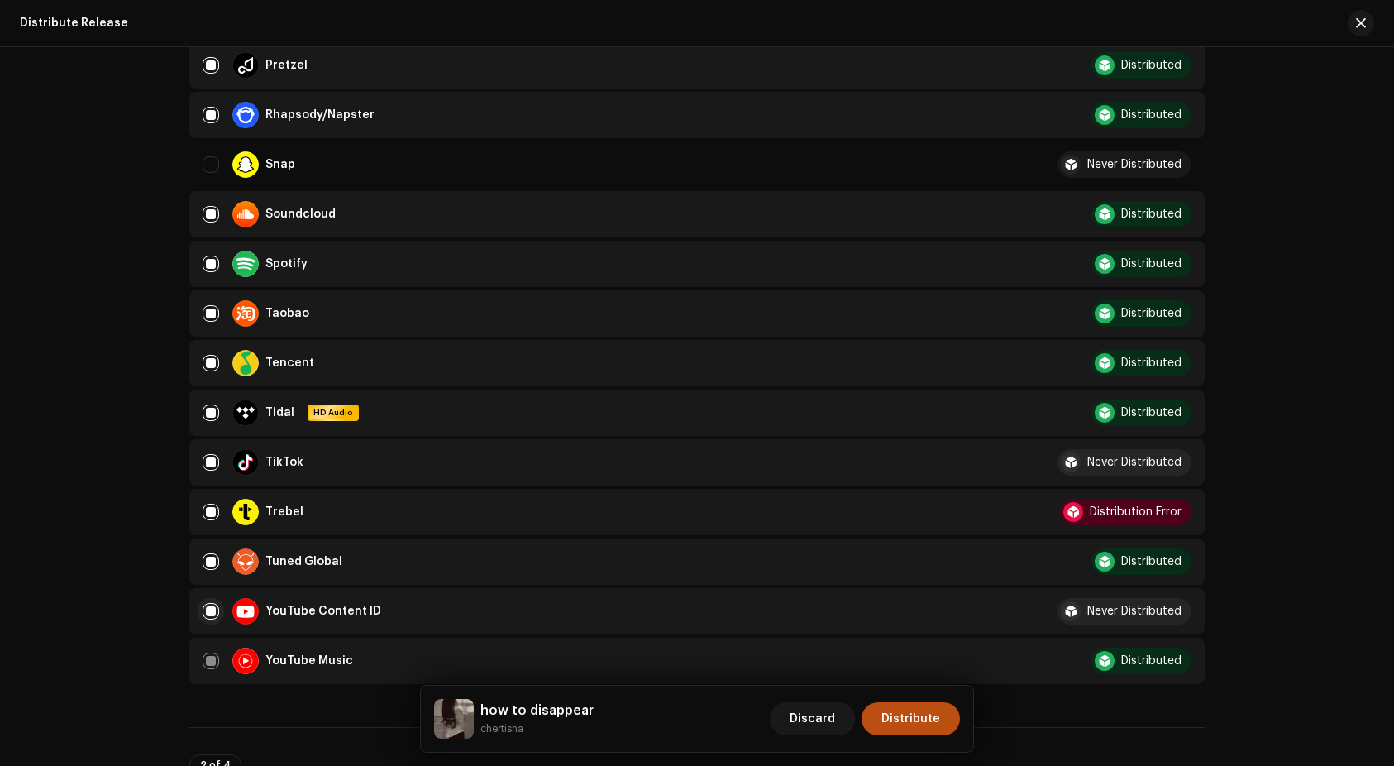
click at [211, 608] on input "Row Selected" at bounding box center [211, 611] width 17 height 17
checkbox input "false"
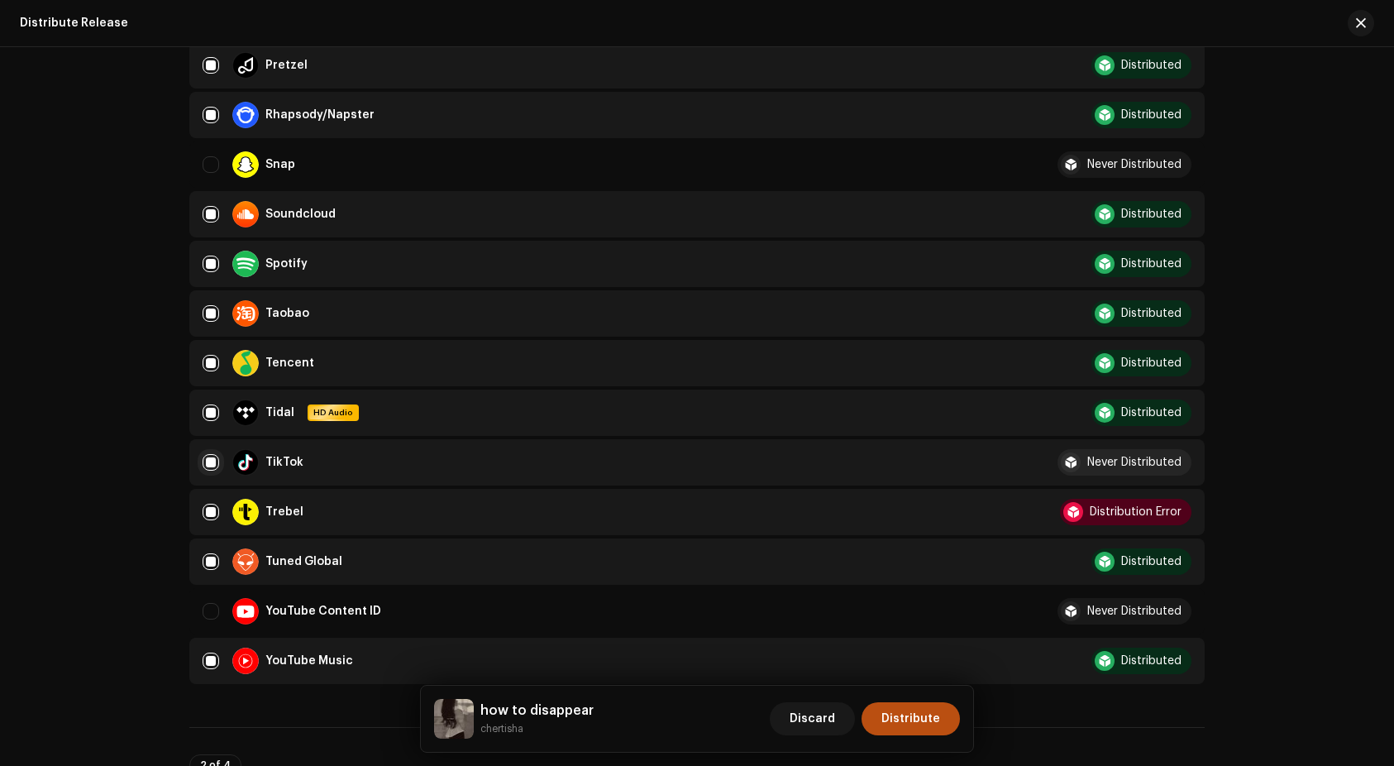
click at [203, 458] on input "Row Selected" at bounding box center [211, 462] width 17 height 17
checkbox input "false"
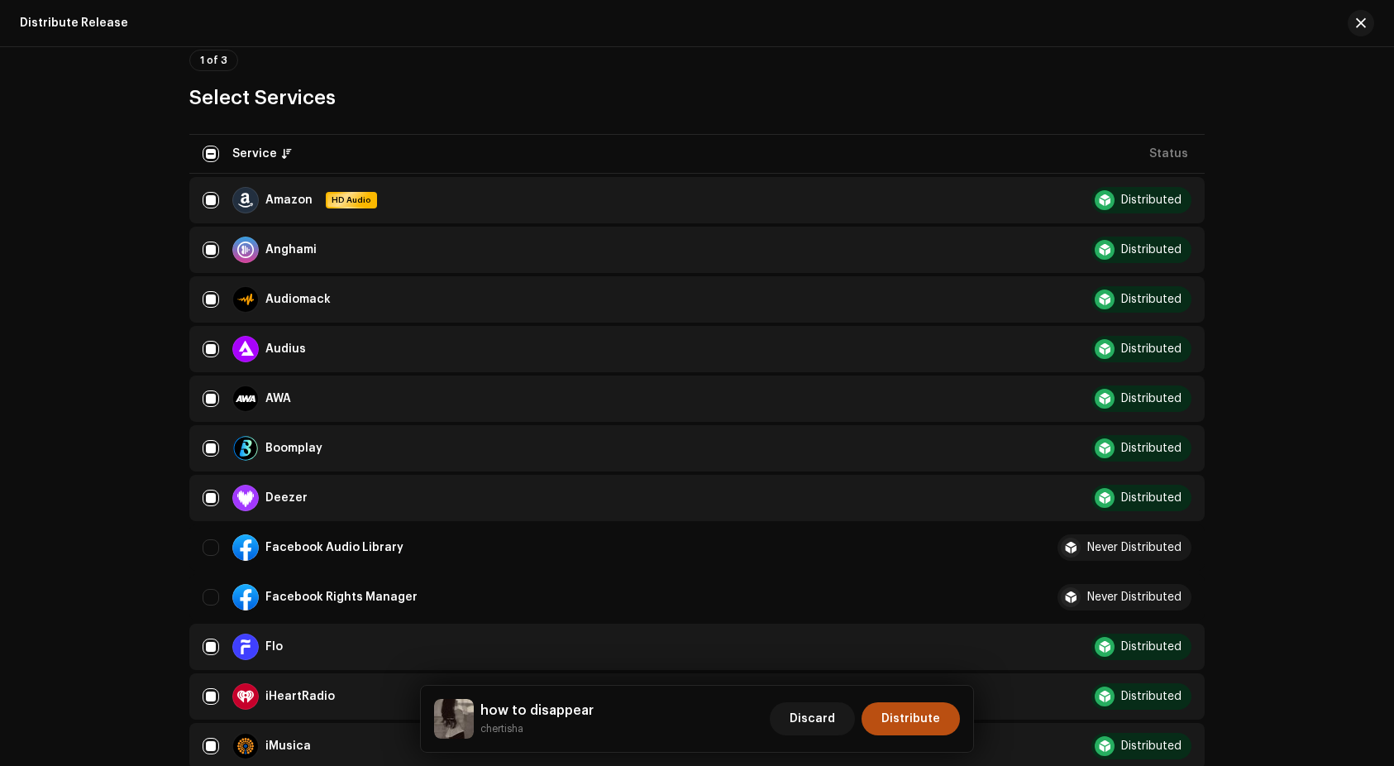
scroll to position [236, 0]
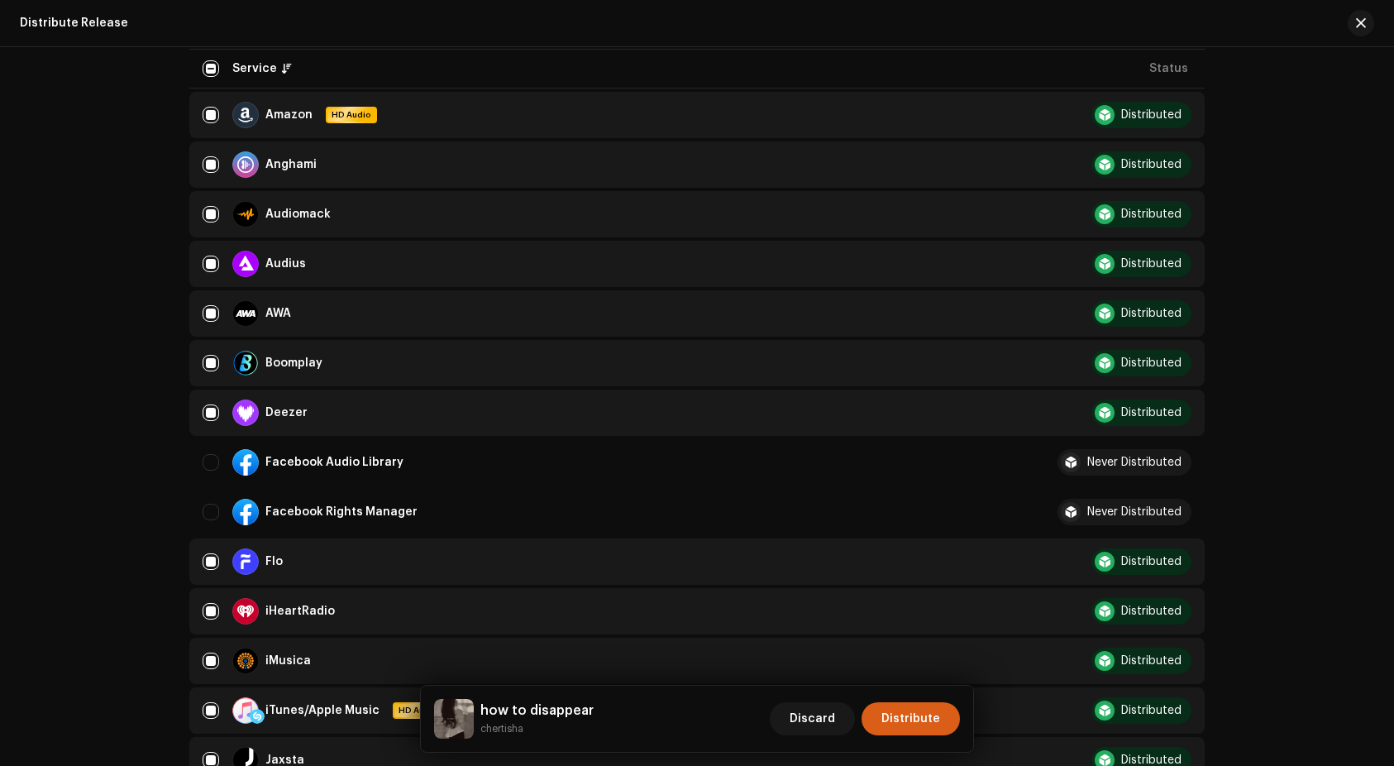
click at [905, 722] on span "Distribute" at bounding box center [910, 718] width 59 height 33
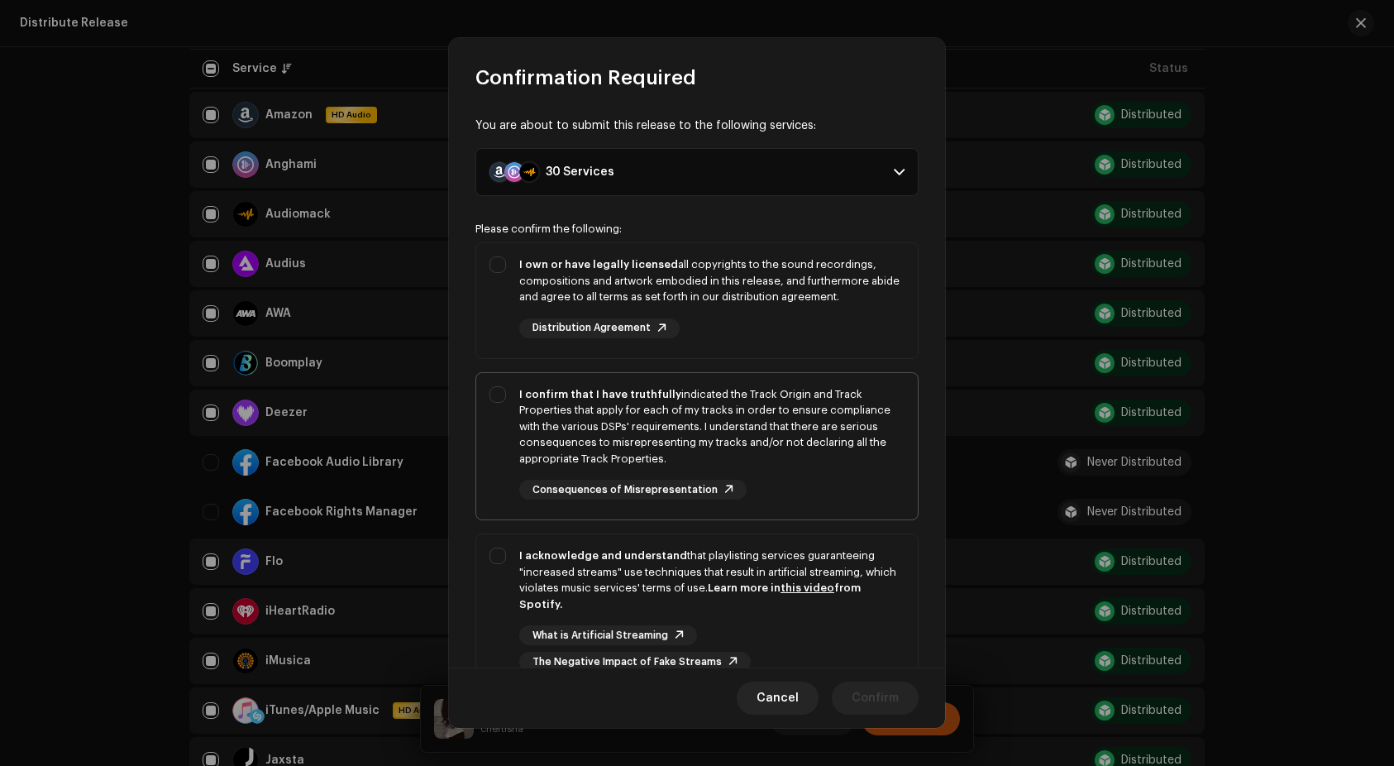
click at [862, 432] on div "I confirm that I have truthfully indicated the Track Origin and Track Propertie…" at bounding box center [711, 426] width 385 height 81
checkbox input "true"
click at [825, 547] on div "I acknowledge and understand that playlisting services guaranteeing "increased …" at bounding box center [711, 579] width 385 height 64
checkbox input "true"
click at [863, 325] on div "I own or have legally licensed all copyrights to the sound recordings, composit…" at bounding box center [711, 297] width 385 height 82
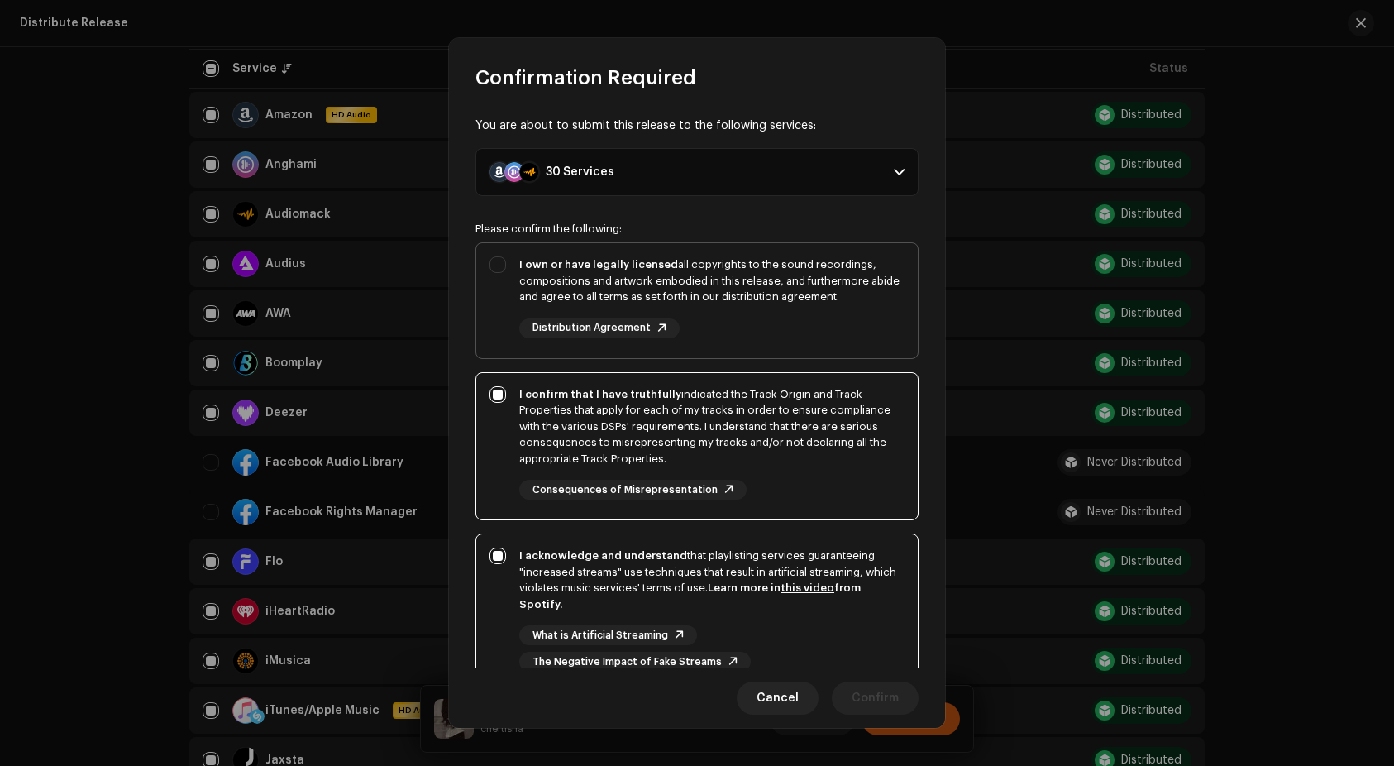
checkbox input "true"
click at [893, 699] on span "Confirm" at bounding box center [875, 697] width 47 height 33
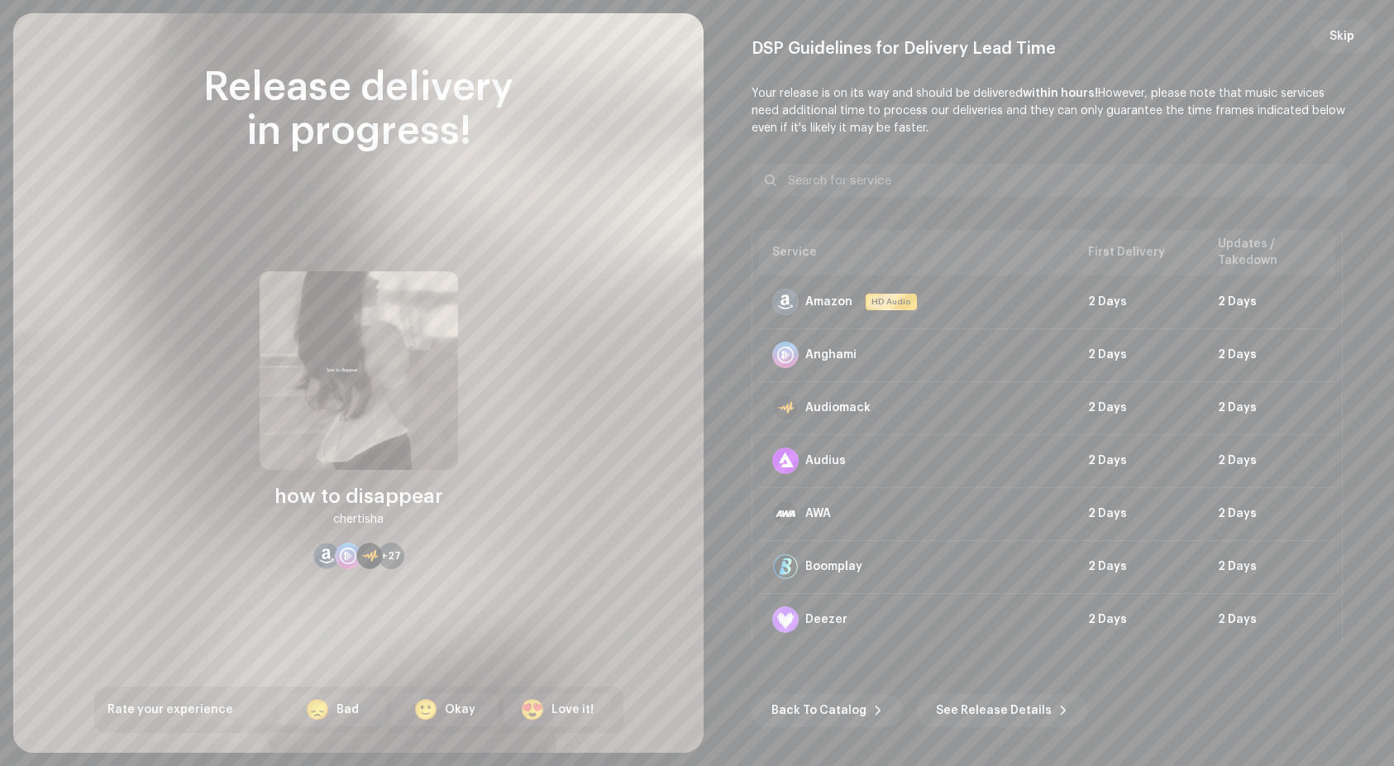
scroll to position [0, 0]
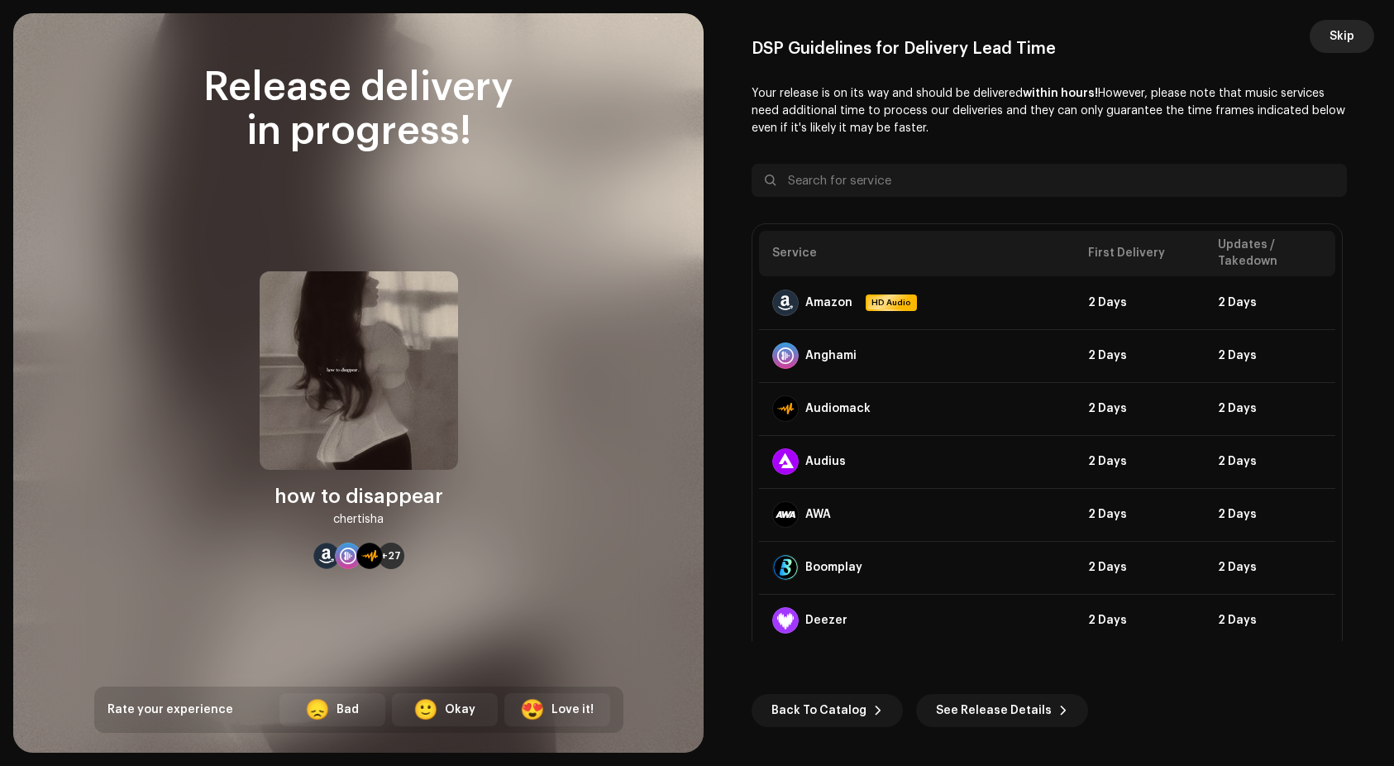
click at [1343, 37] on span "Skip" at bounding box center [1342, 36] width 25 height 33
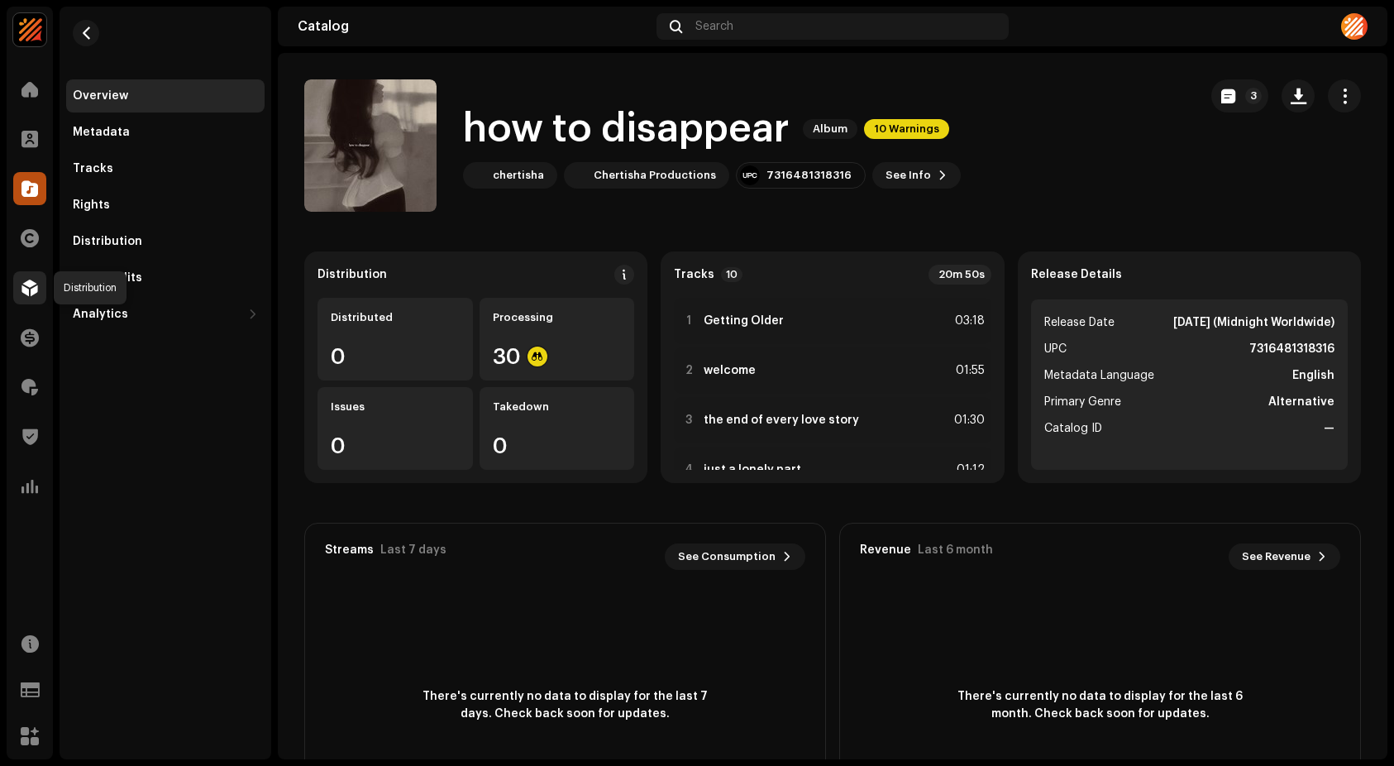
click at [28, 294] on span at bounding box center [29, 287] width 17 height 13
click at [647, 172] on div "Chertisha Productions" at bounding box center [655, 175] width 122 height 13
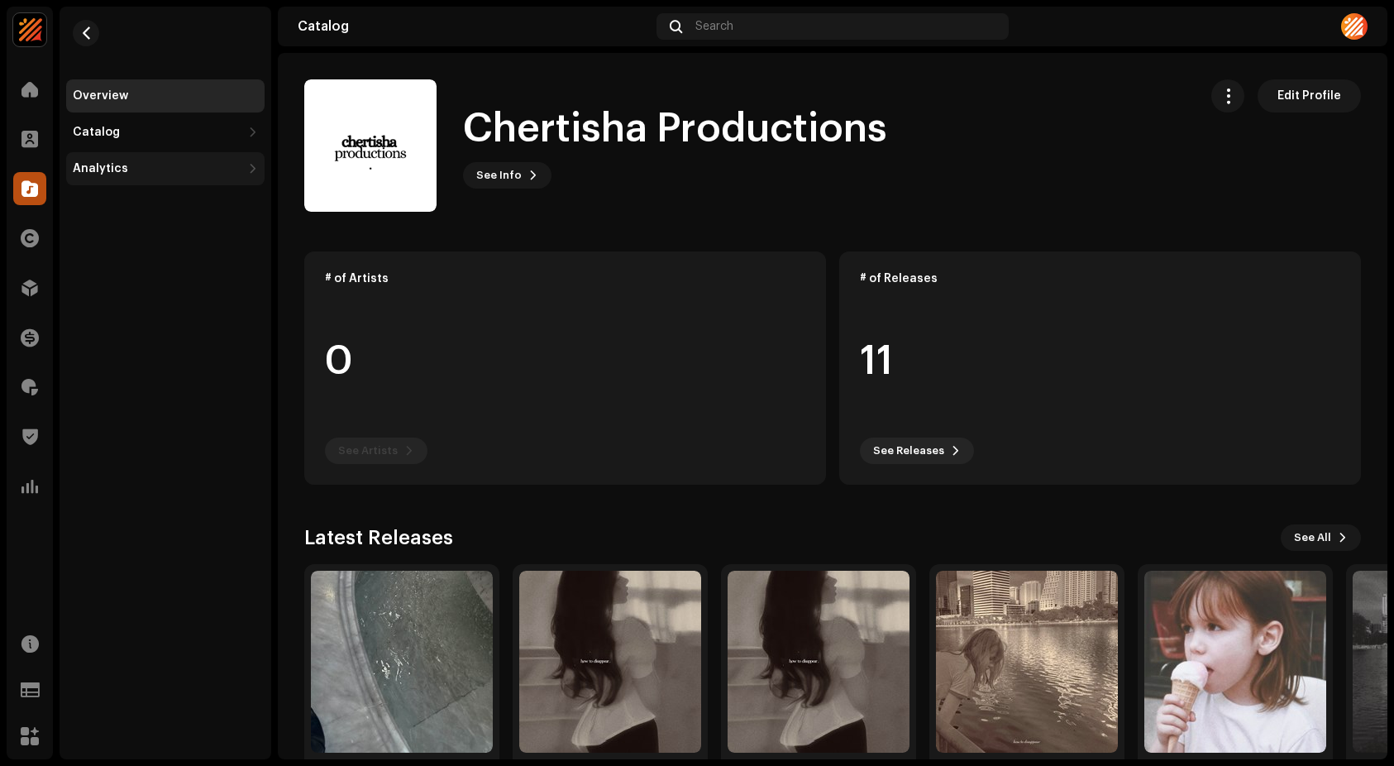
click at [124, 165] on div "Analytics" at bounding box center [157, 168] width 169 height 13
click at [126, 217] on div "Consumption" at bounding box center [165, 205] width 198 height 33
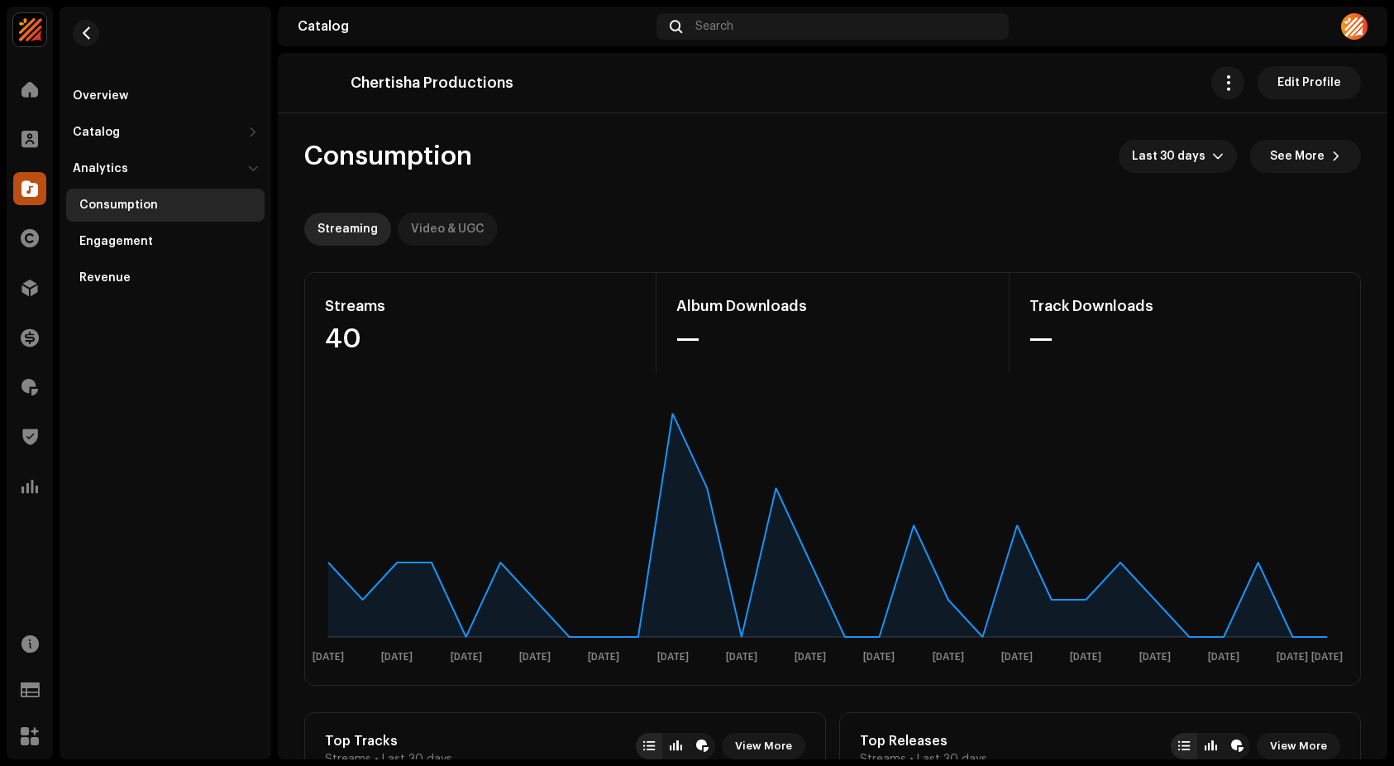
click at [449, 226] on div "Video & UGC" at bounding box center [448, 228] width 74 height 33
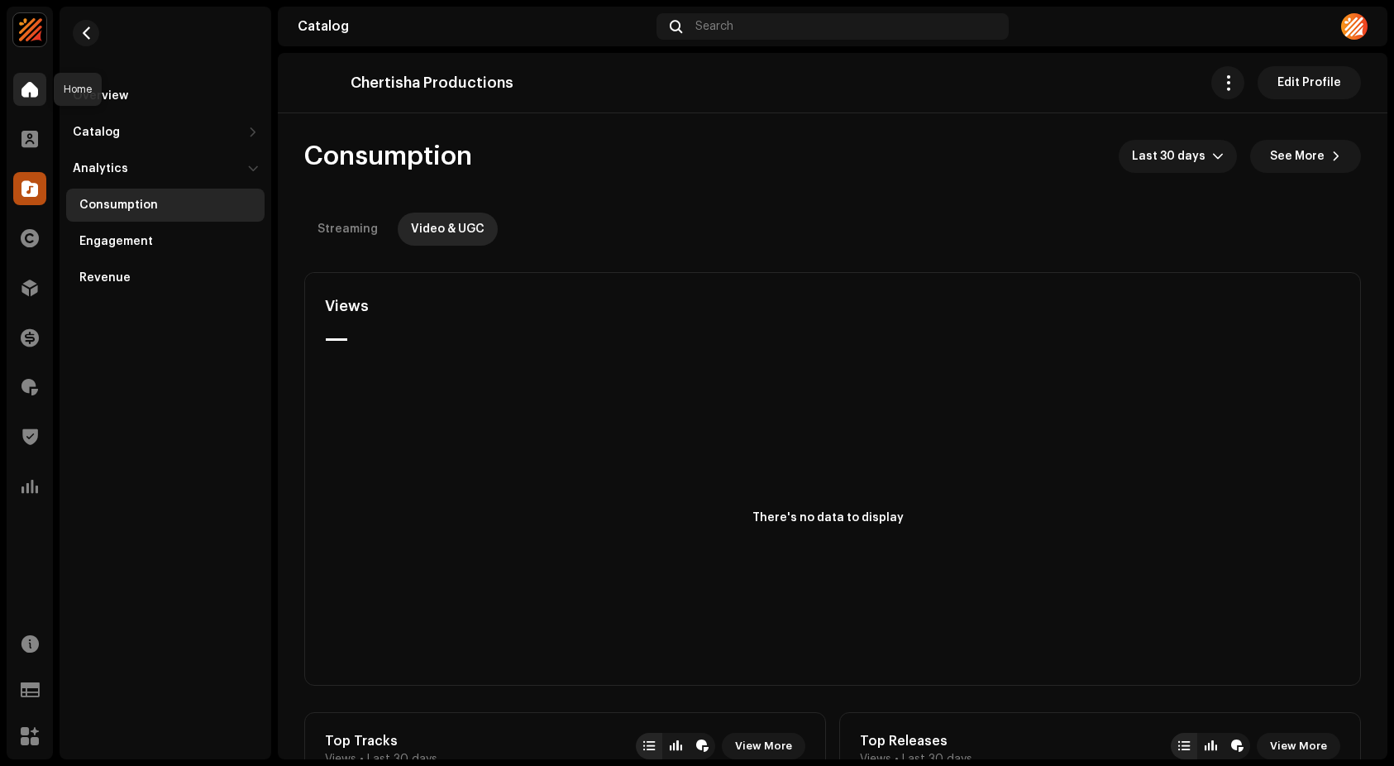
click at [28, 88] on span at bounding box center [29, 89] width 17 height 13
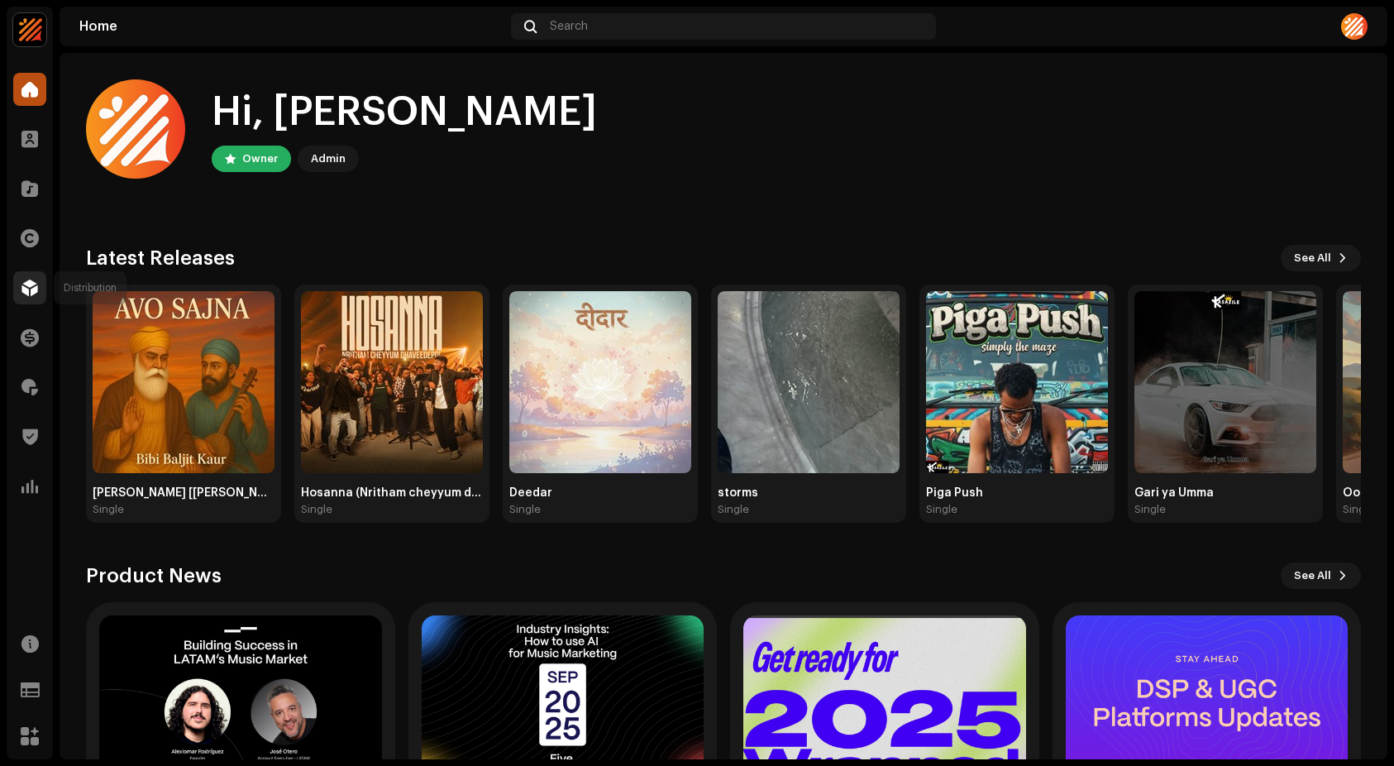
click at [37, 290] on span at bounding box center [29, 287] width 17 height 13
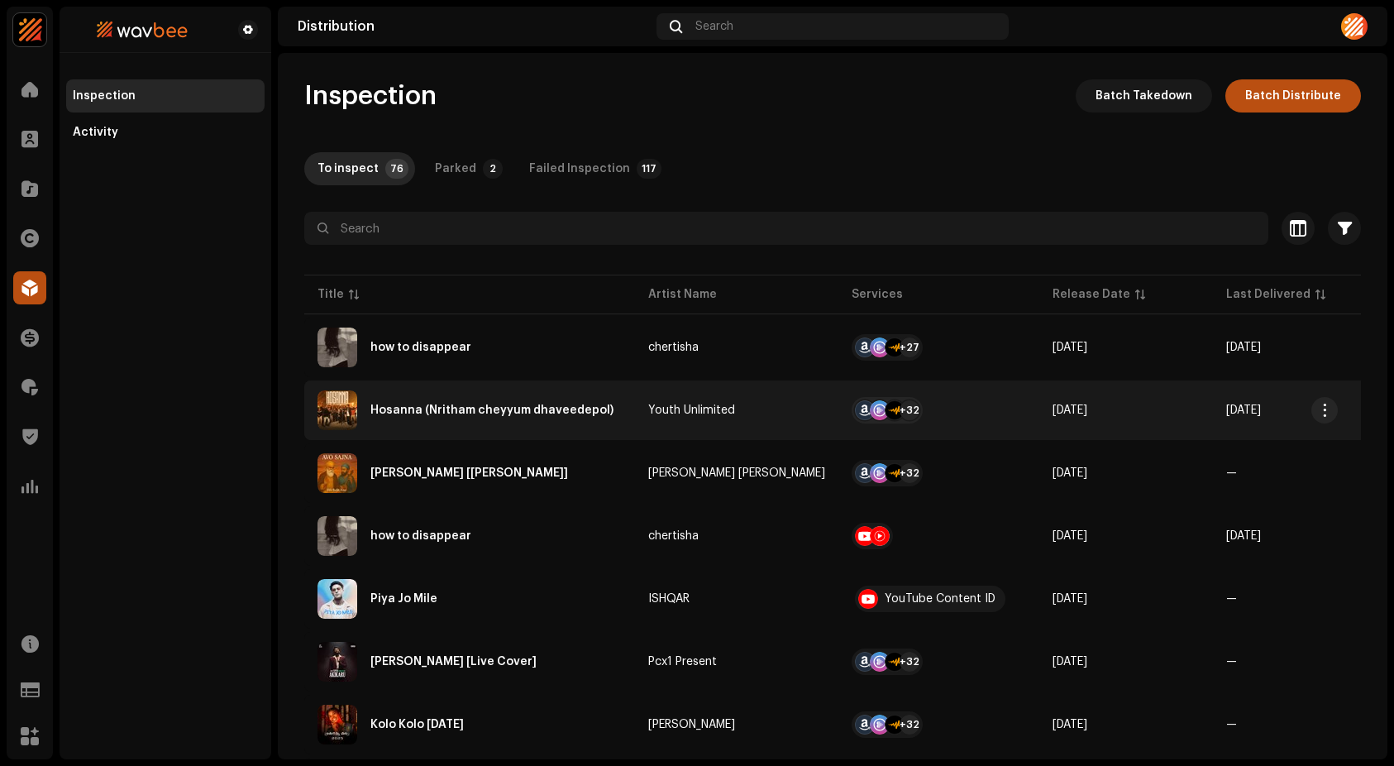
click at [480, 400] on div "Hosanna (Nritham cheyyum dhaveedepol)" at bounding box center [470, 410] width 304 height 40
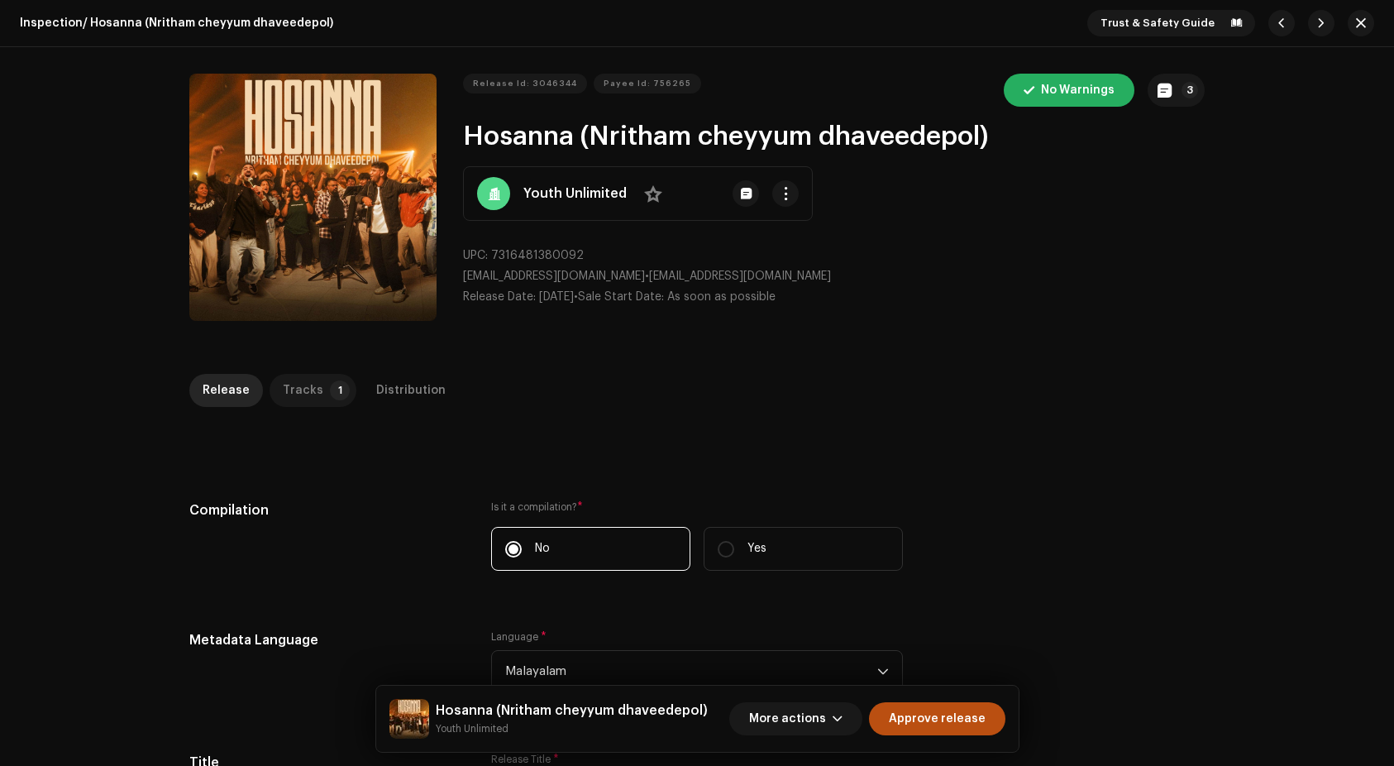
click at [301, 393] on div "Tracks" at bounding box center [303, 390] width 41 height 33
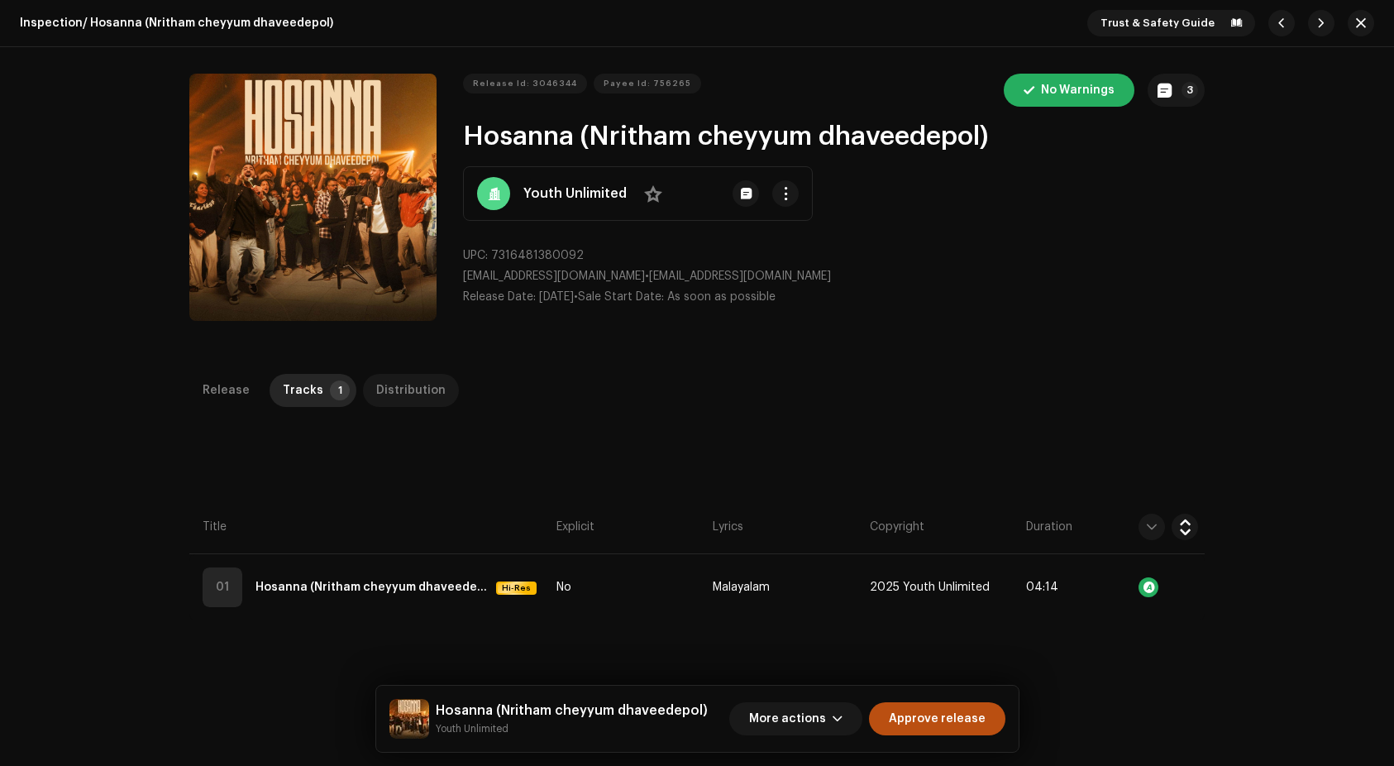
click at [399, 388] on div "Distribution" at bounding box center [410, 390] width 69 height 33
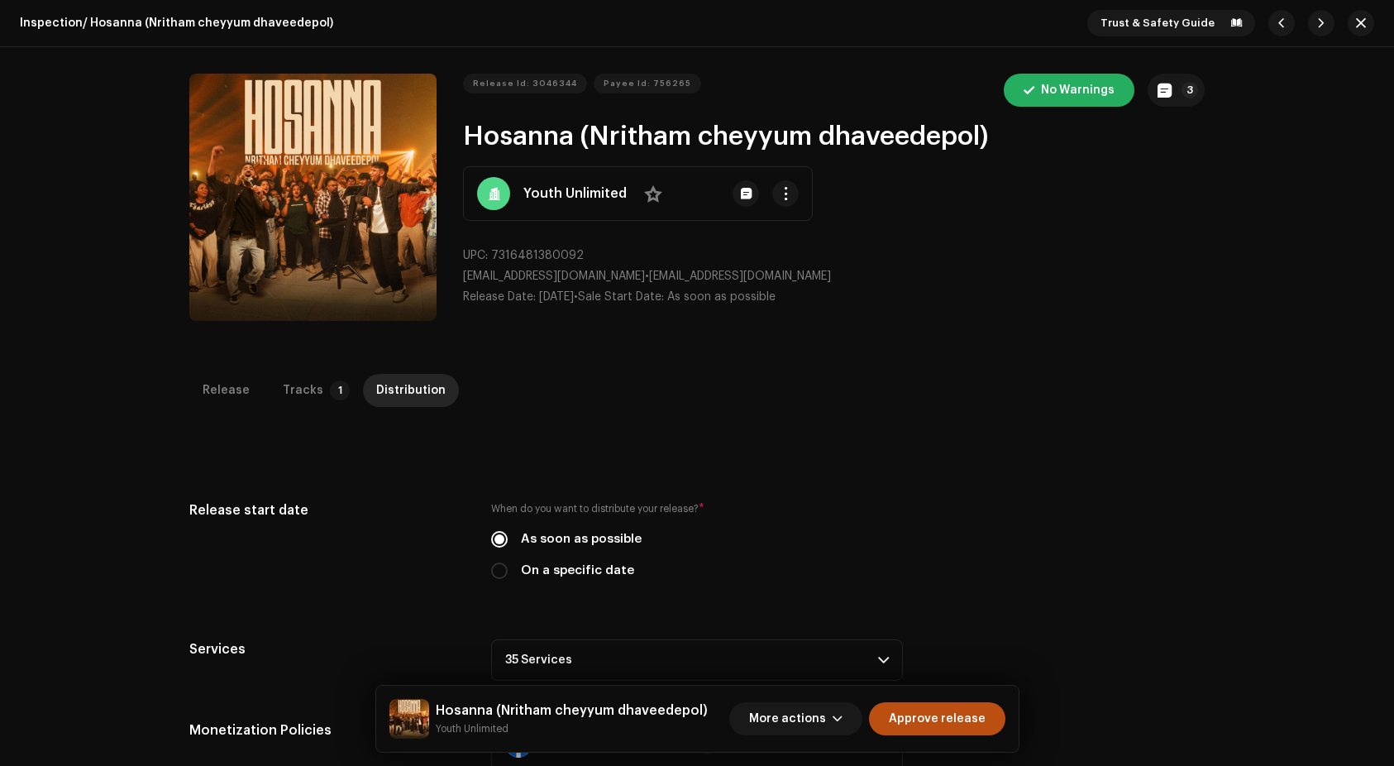
scroll to position [336, 0]
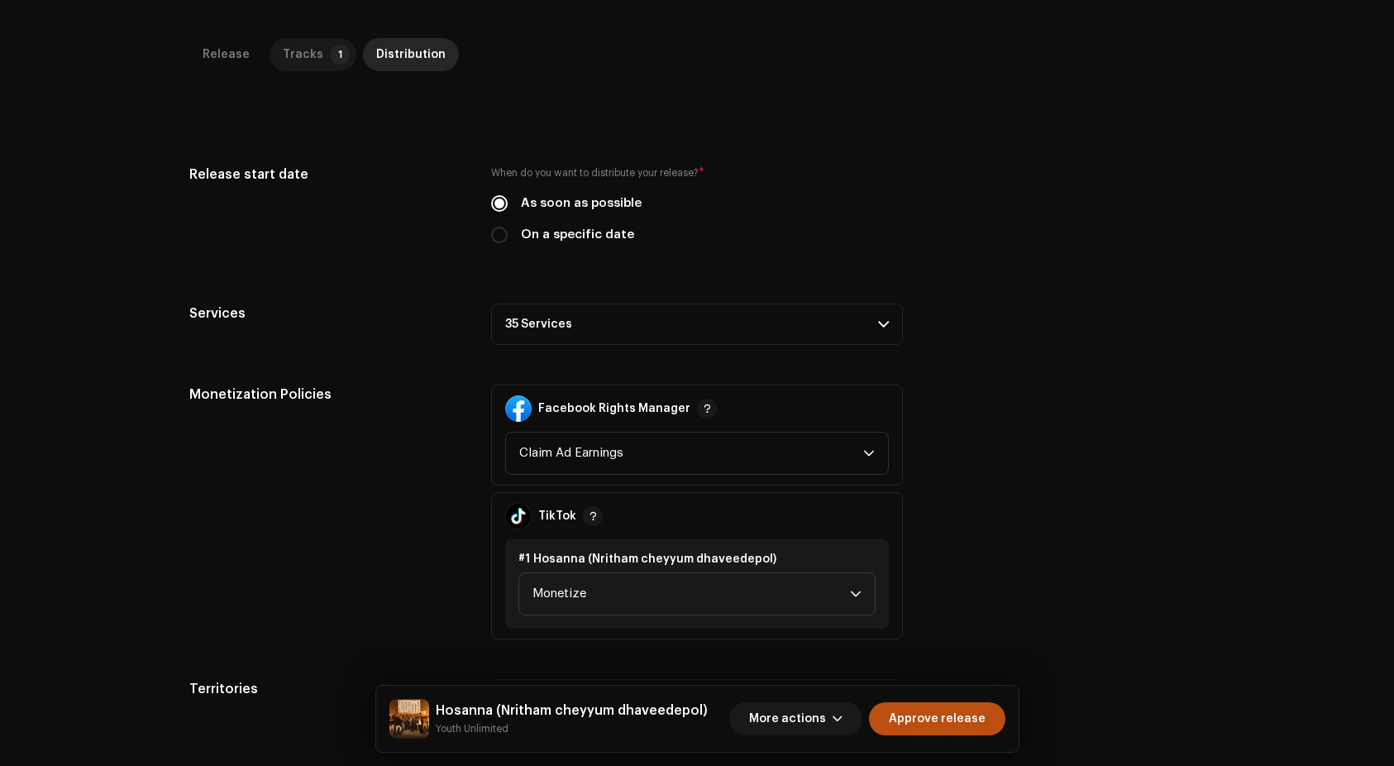
click at [304, 63] on div "Tracks" at bounding box center [303, 54] width 41 height 33
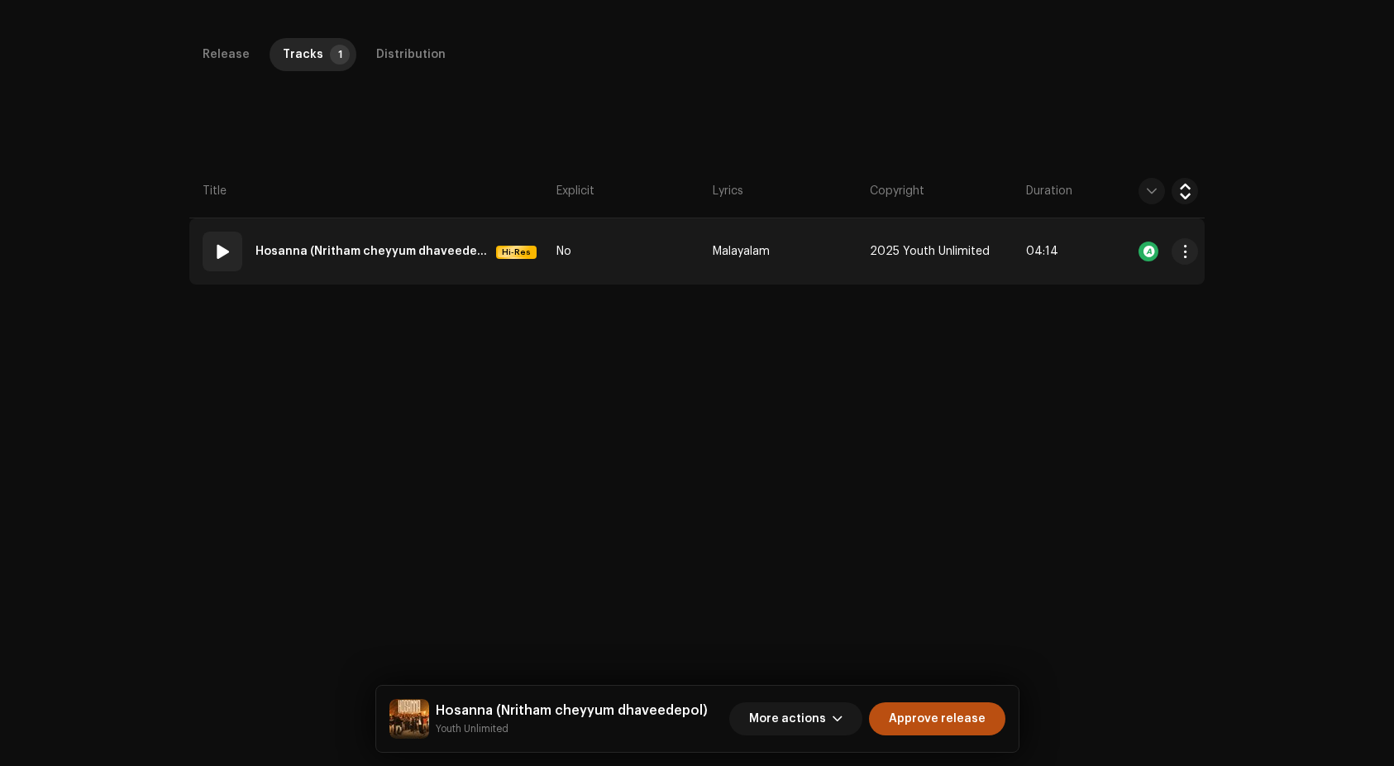
click at [383, 256] on strong "Hosanna (Nritham cheyyum dhaveedepol)" at bounding box center [372, 251] width 234 height 33
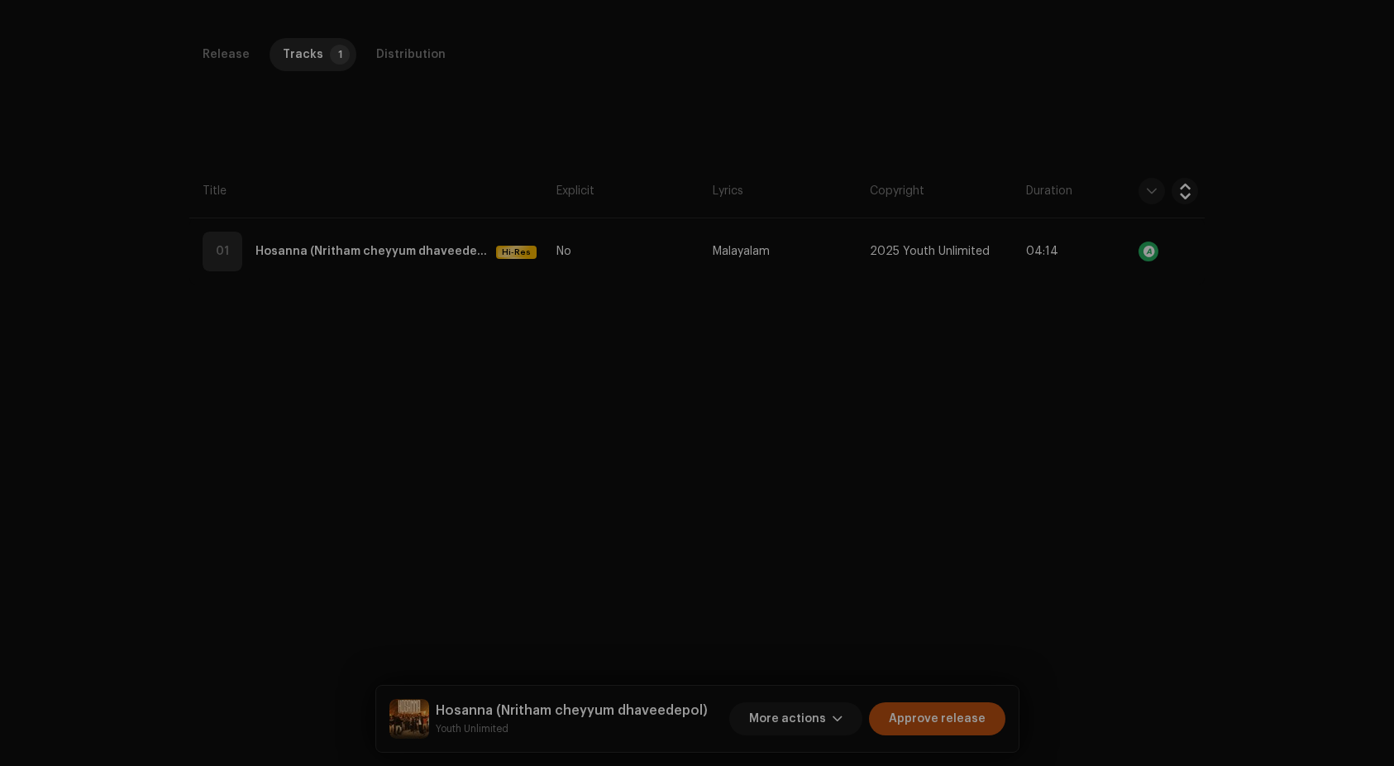
click at [360, 397] on div "Edit Track Metadata Track Title * Hosanna (Nritham cheyyum dhaveedepol) Track V…" at bounding box center [697, 383] width 1394 height 766
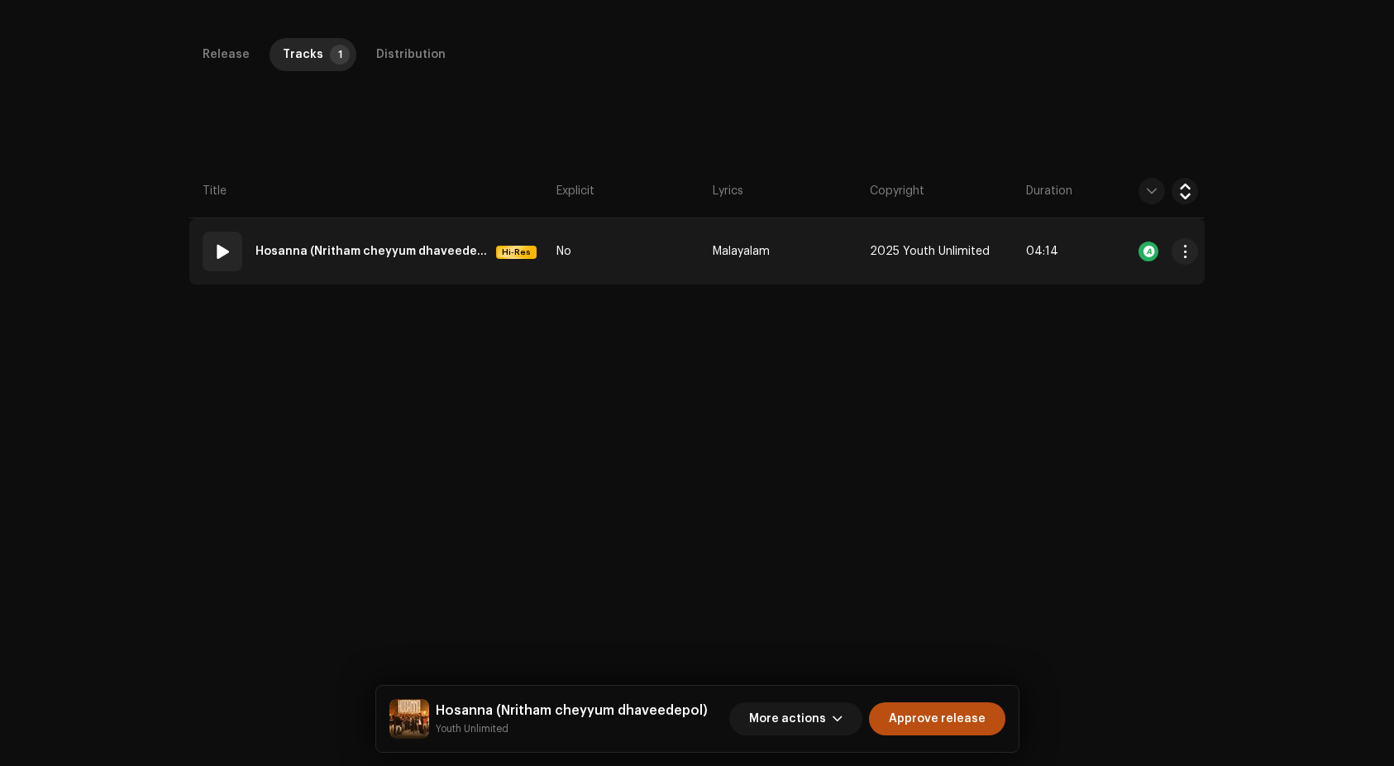
click at [651, 235] on td "No" at bounding box center [628, 251] width 156 height 66
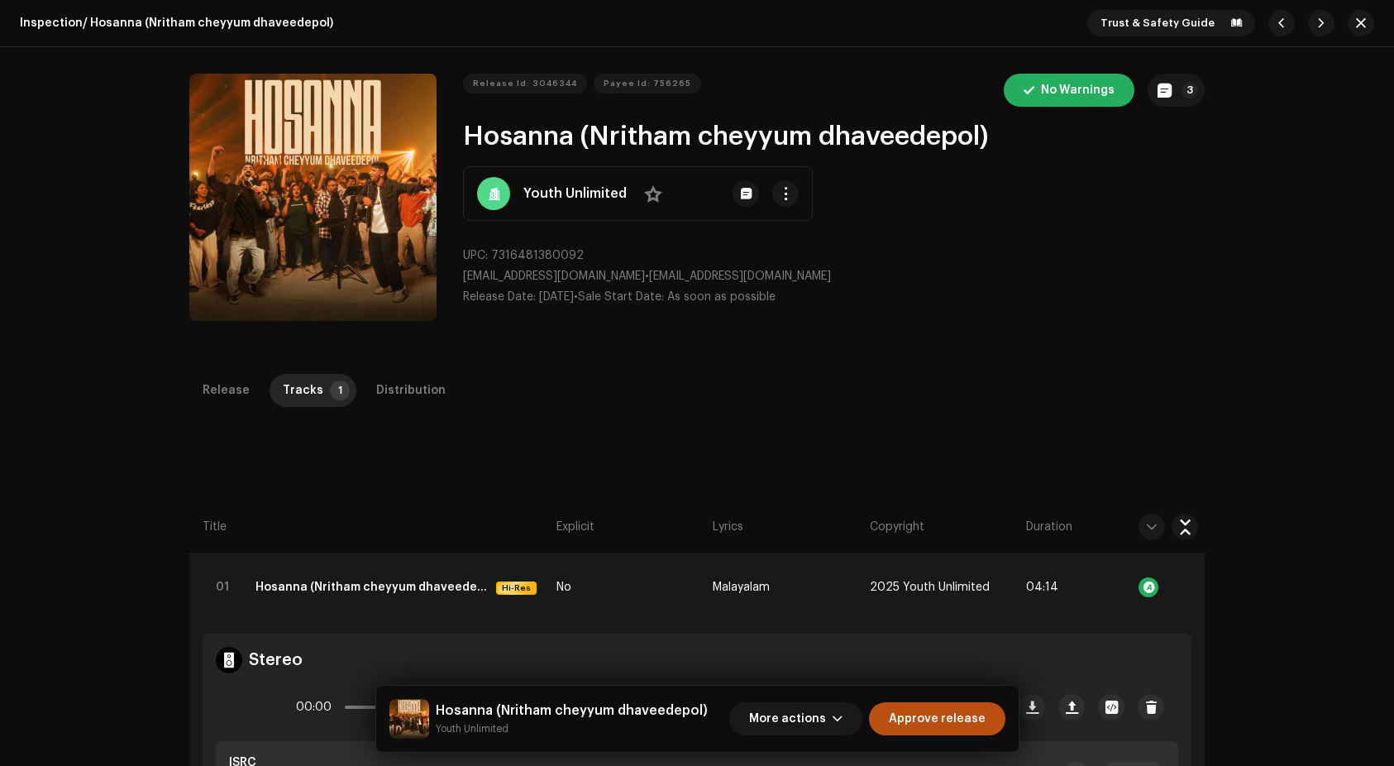
scroll to position [137, 0]
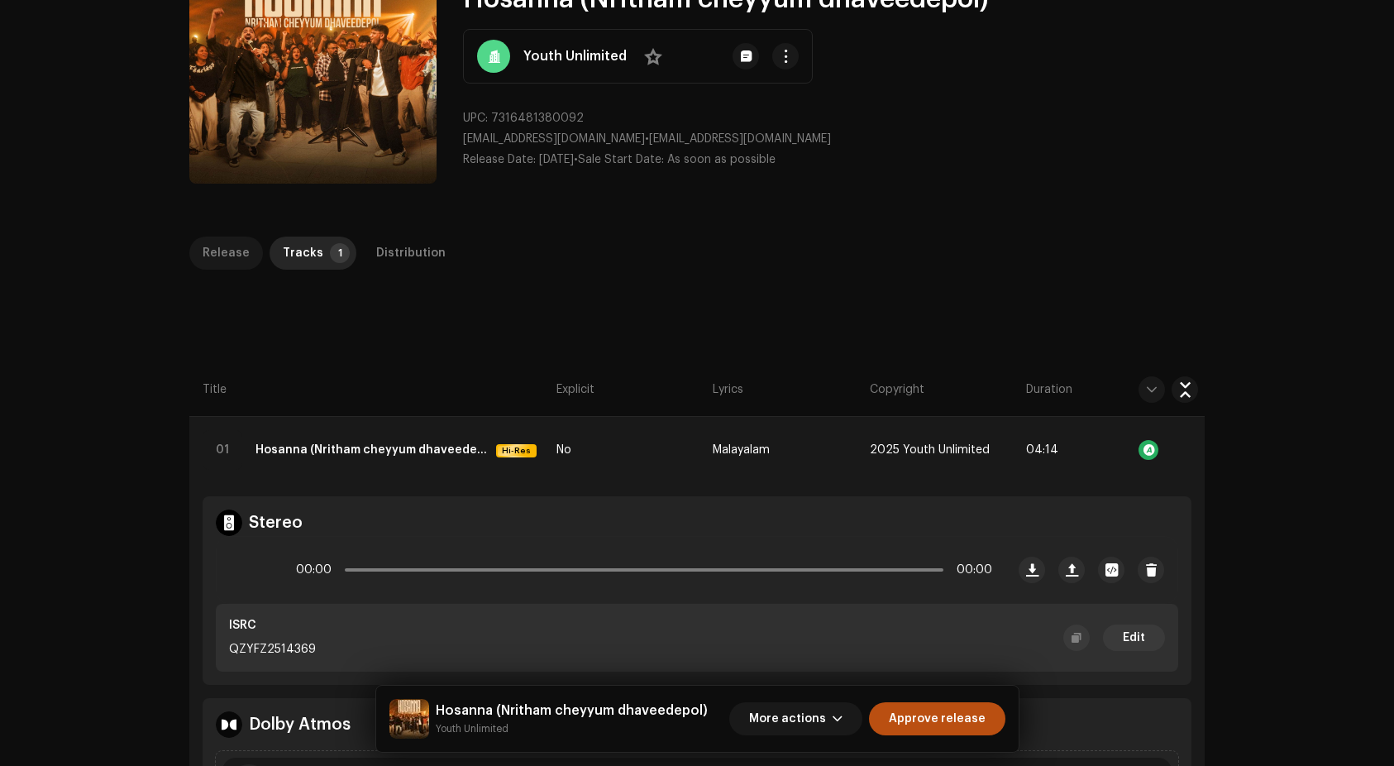
click at [241, 249] on div "Release" at bounding box center [226, 252] width 47 height 33
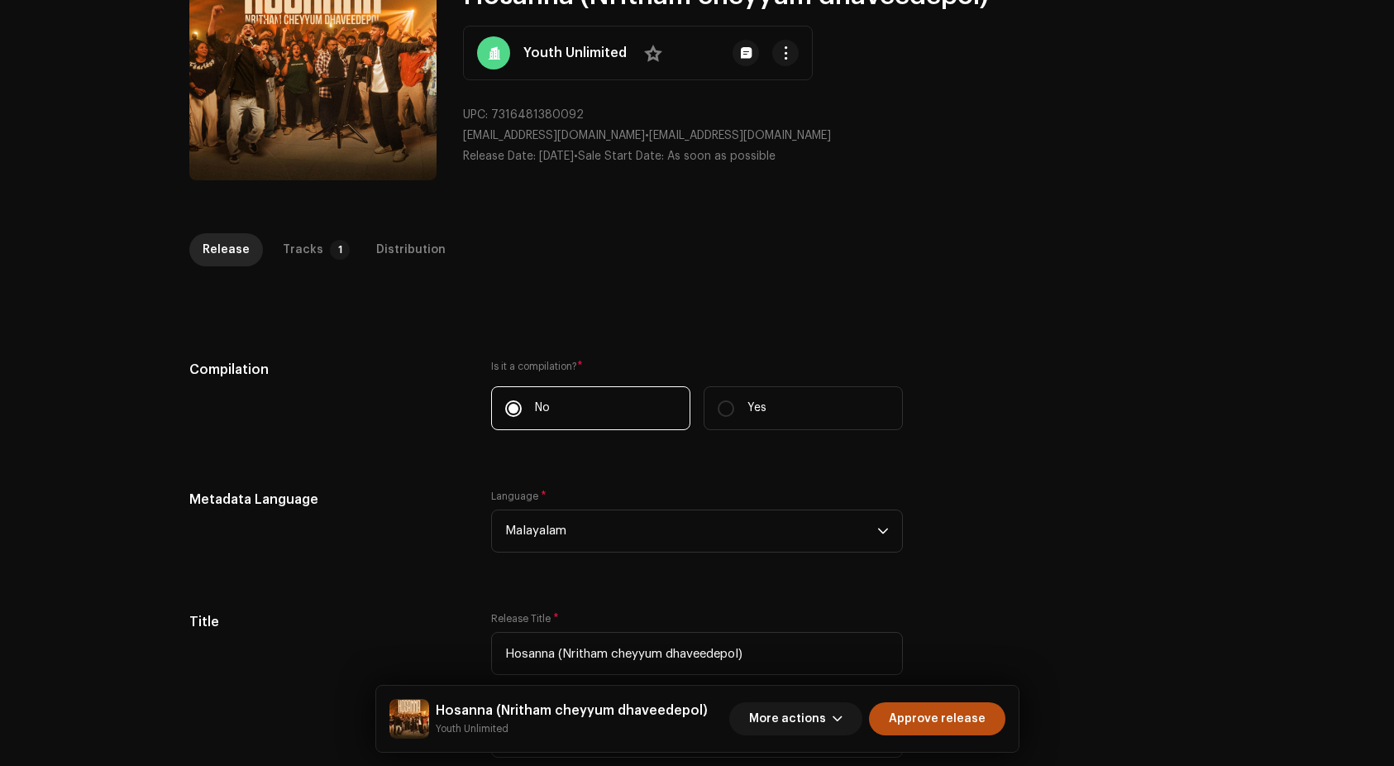
scroll to position [0, 0]
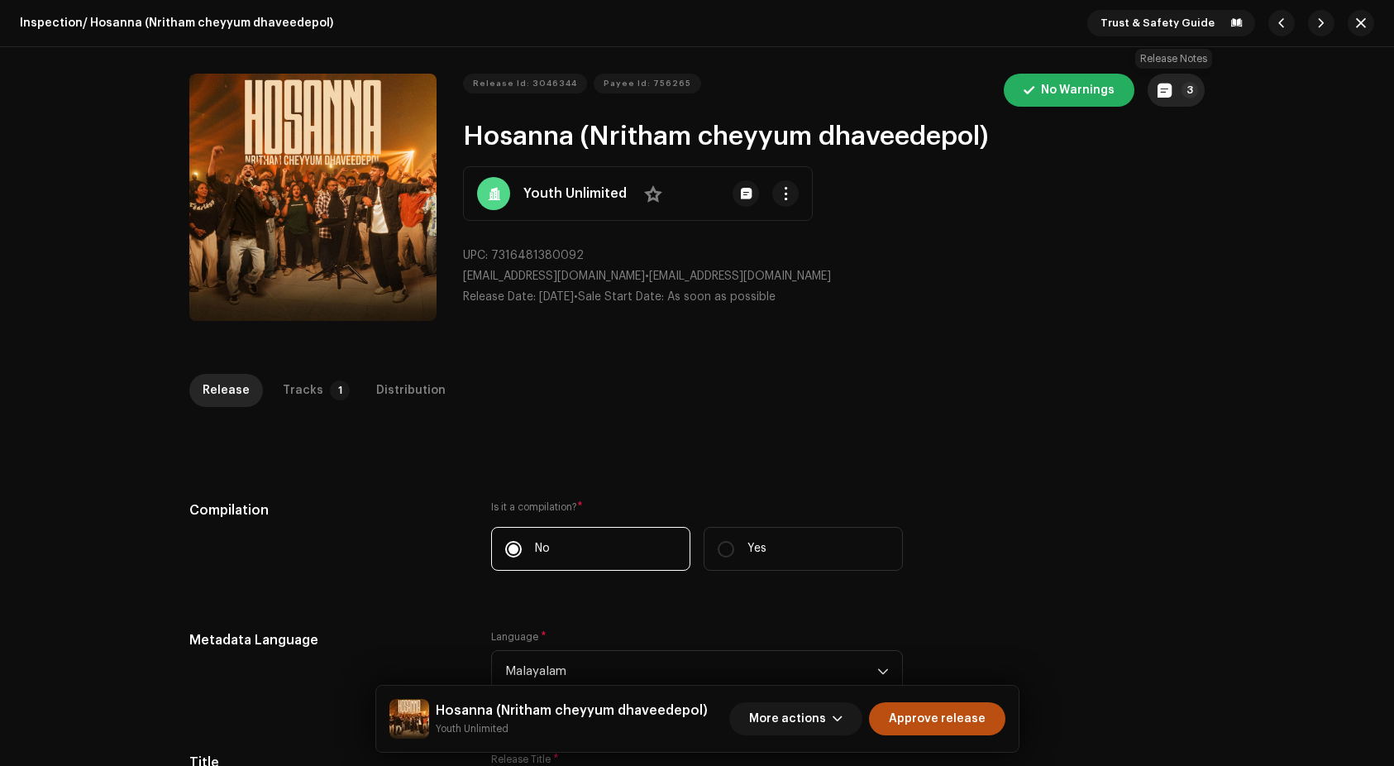
click at [1165, 85] on span "button" at bounding box center [1165, 90] width 14 height 13
click at [1113, 579] on div "Release notes Eapen Zacharias Oct 8, 2025 AUTO NOTE - RELEASE TAKEDOWN Release …" at bounding box center [697, 383] width 1394 height 766
click at [958, 710] on span "Approve release" at bounding box center [937, 718] width 97 height 33
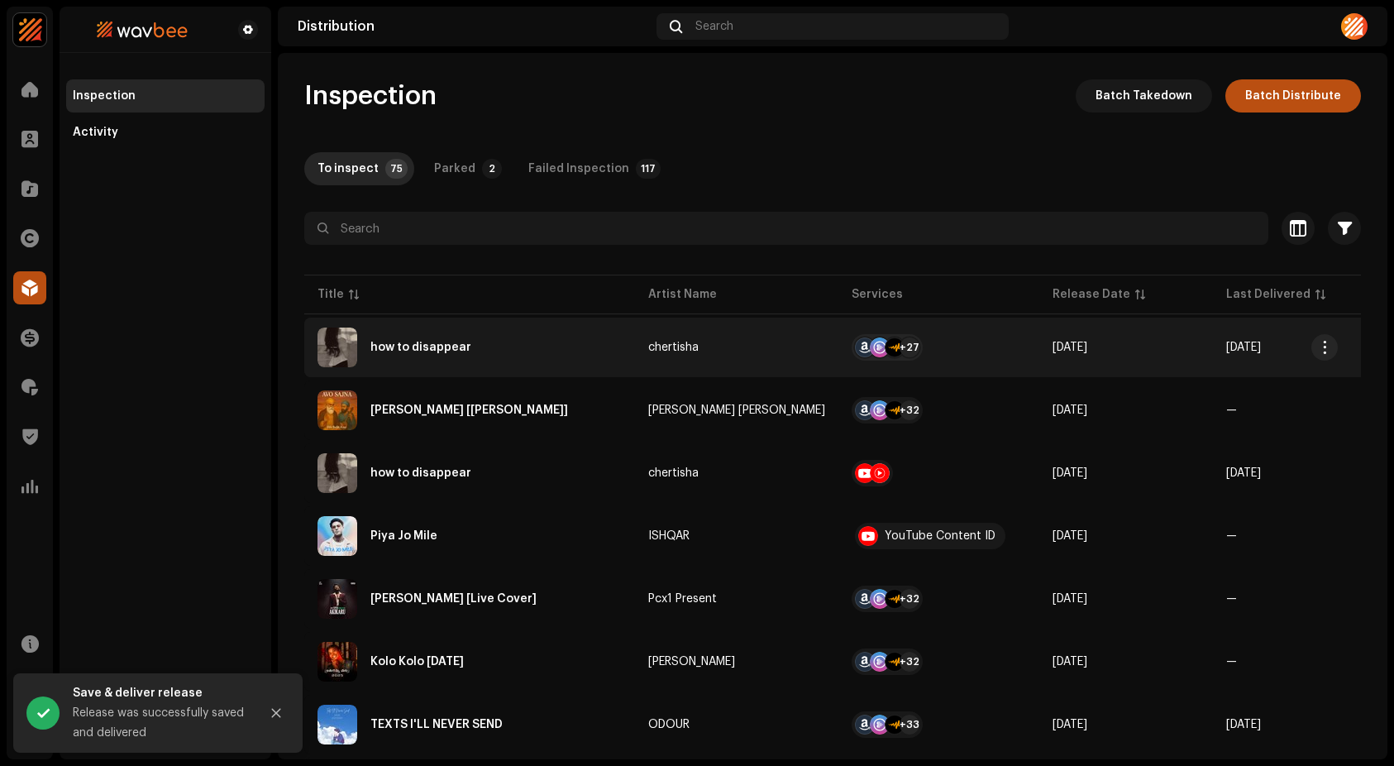
click at [405, 349] on div "how to disappear" at bounding box center [420, 347] width 101 height 12
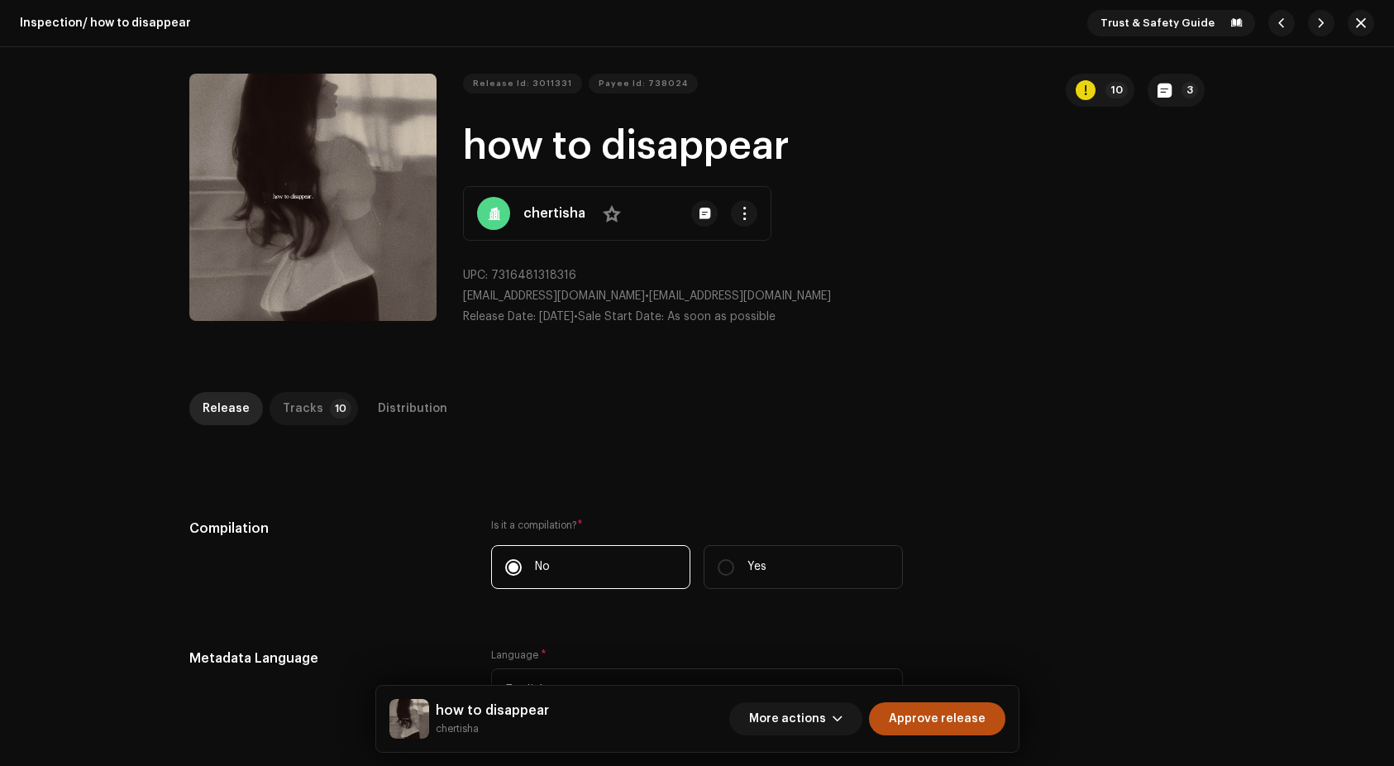
click at [289, 399] on div "Tracks" at bounding box center [303, 408] width 41 height 33
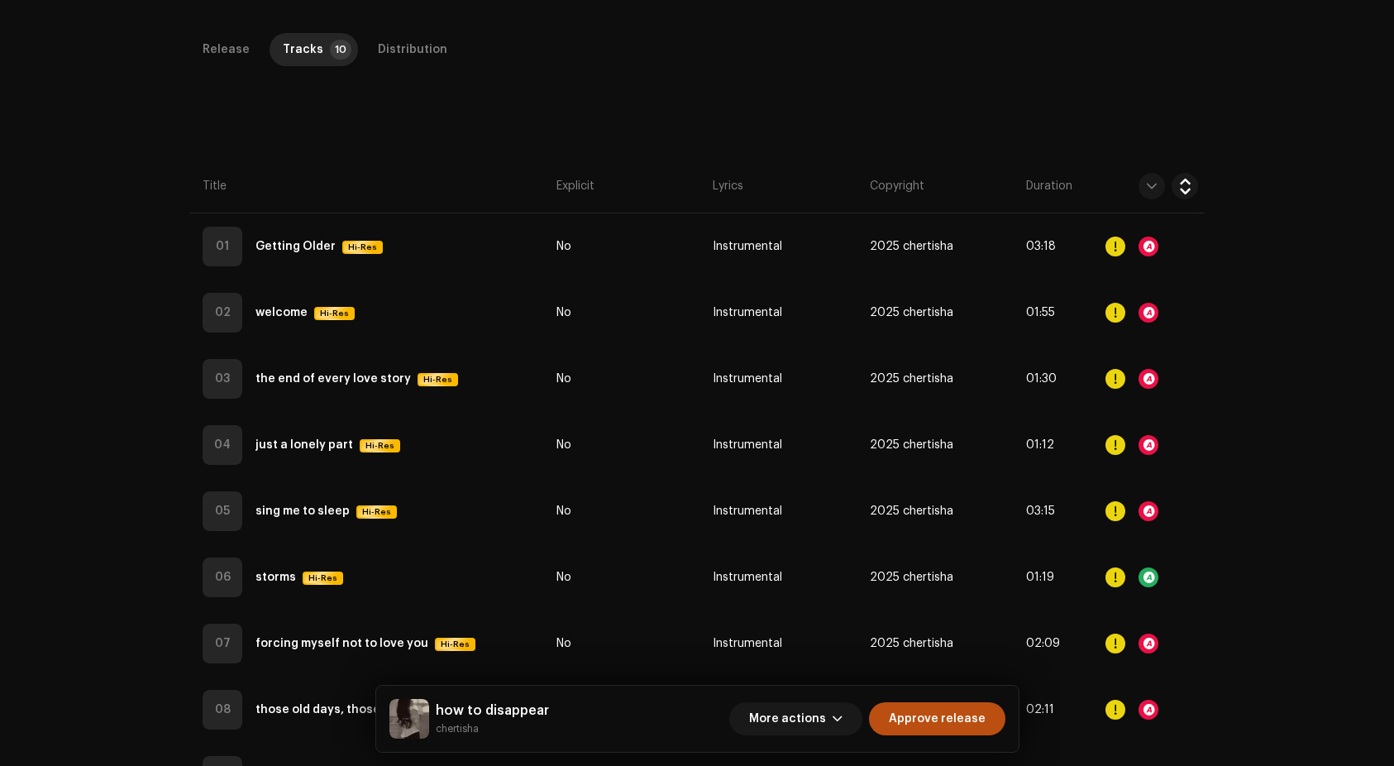
scroll to position [587, 0]
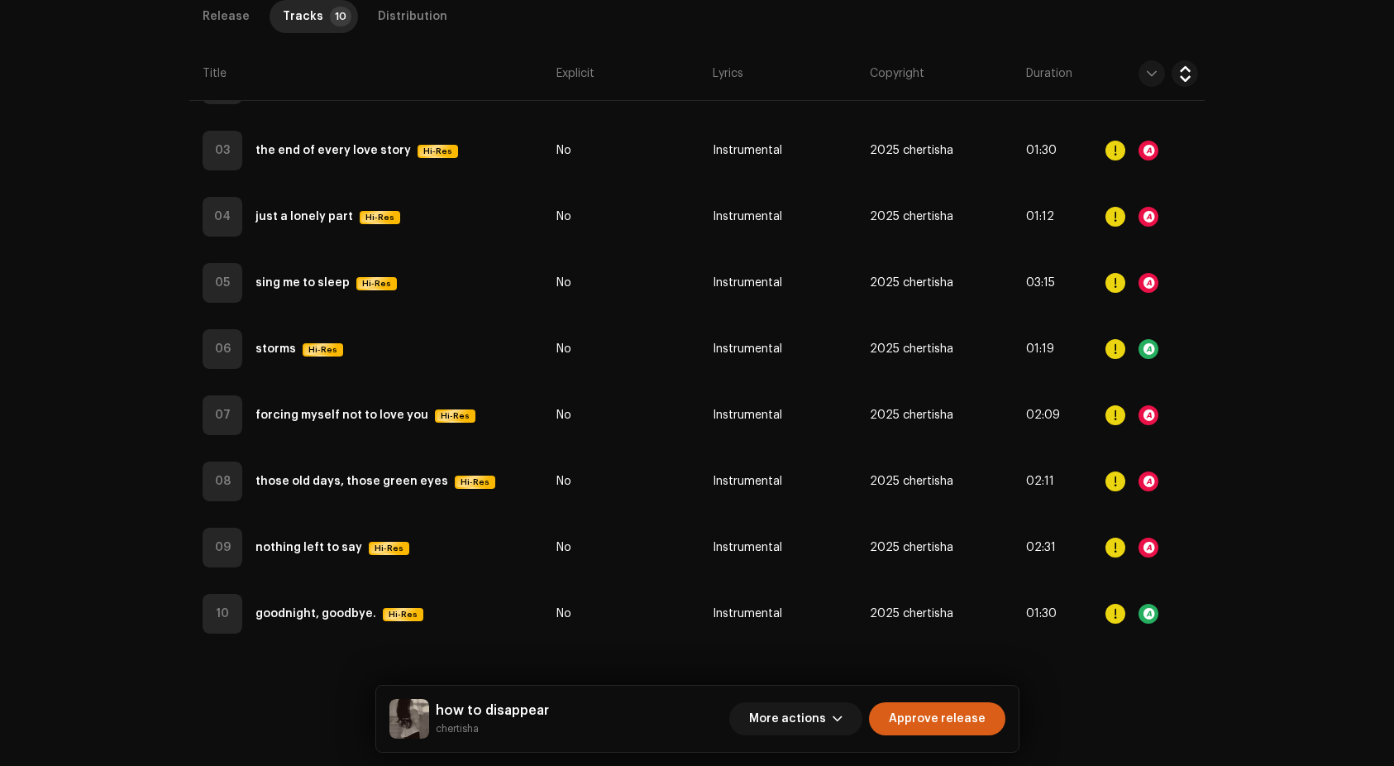
click at [967, 729] on span "Approve release" at bounding box center [937, 718] width 97 height 33
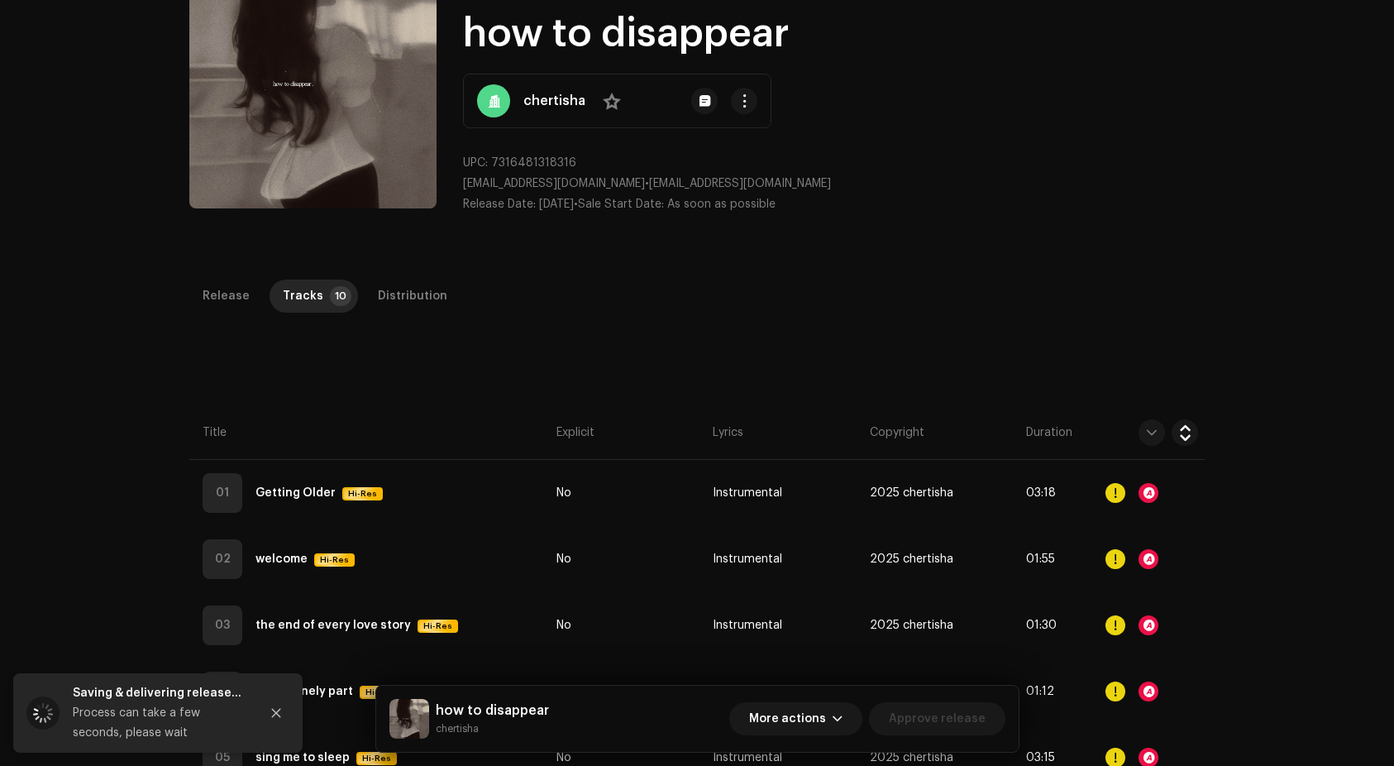
scroll to position [0, 0]
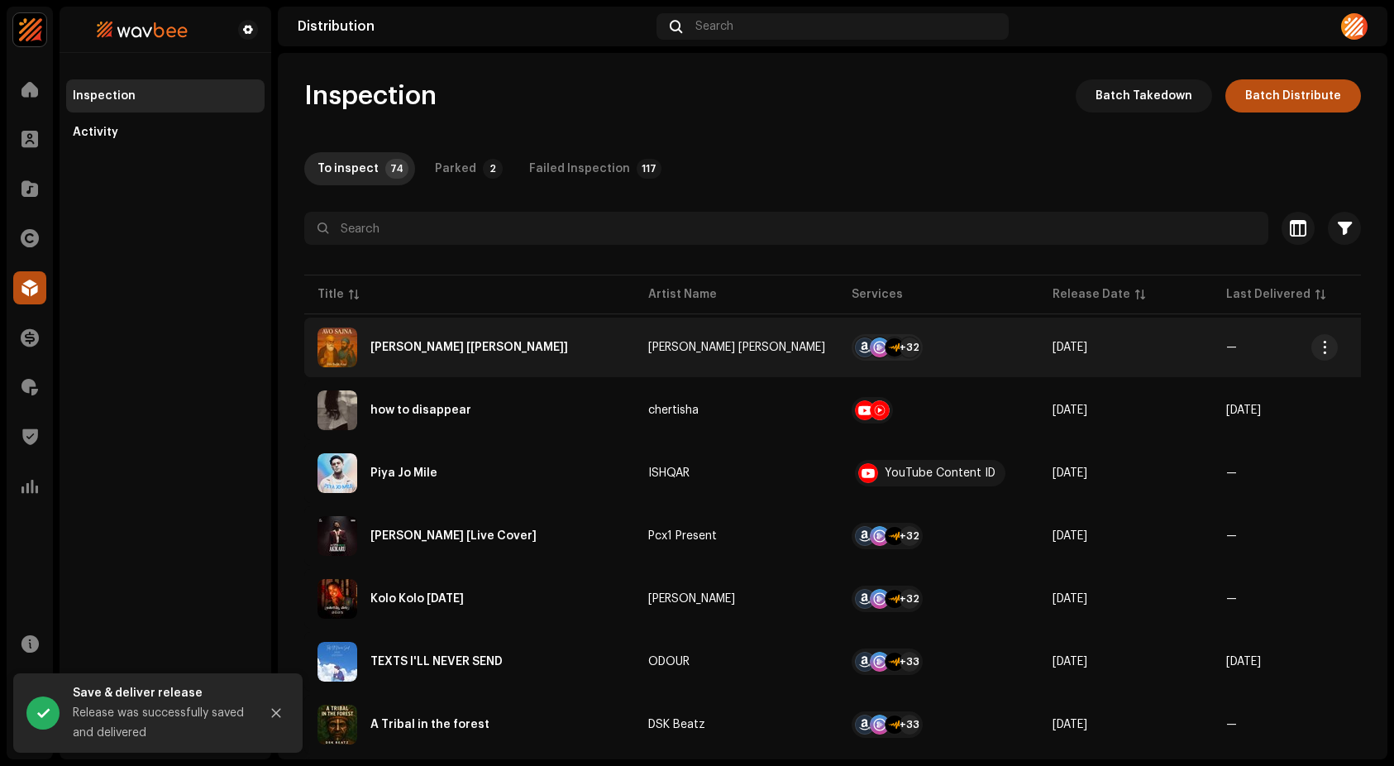
click at [416, 351] on div "Avo Sajna [Gurbani Shabad]" at bounding box center [469, 347] width 198 height 12
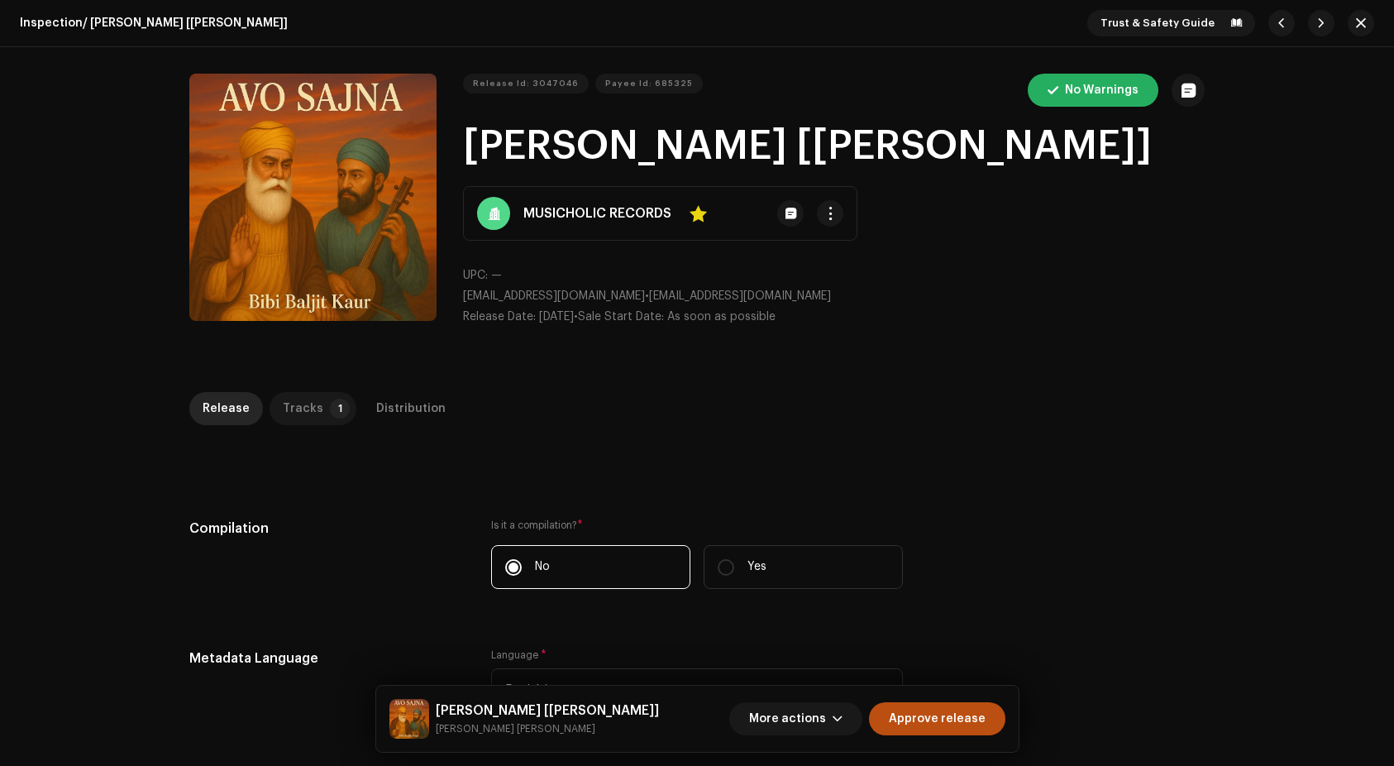
click at [299, 406] on div "Tracks" at bounding box center [303, 408] width 41 height 33
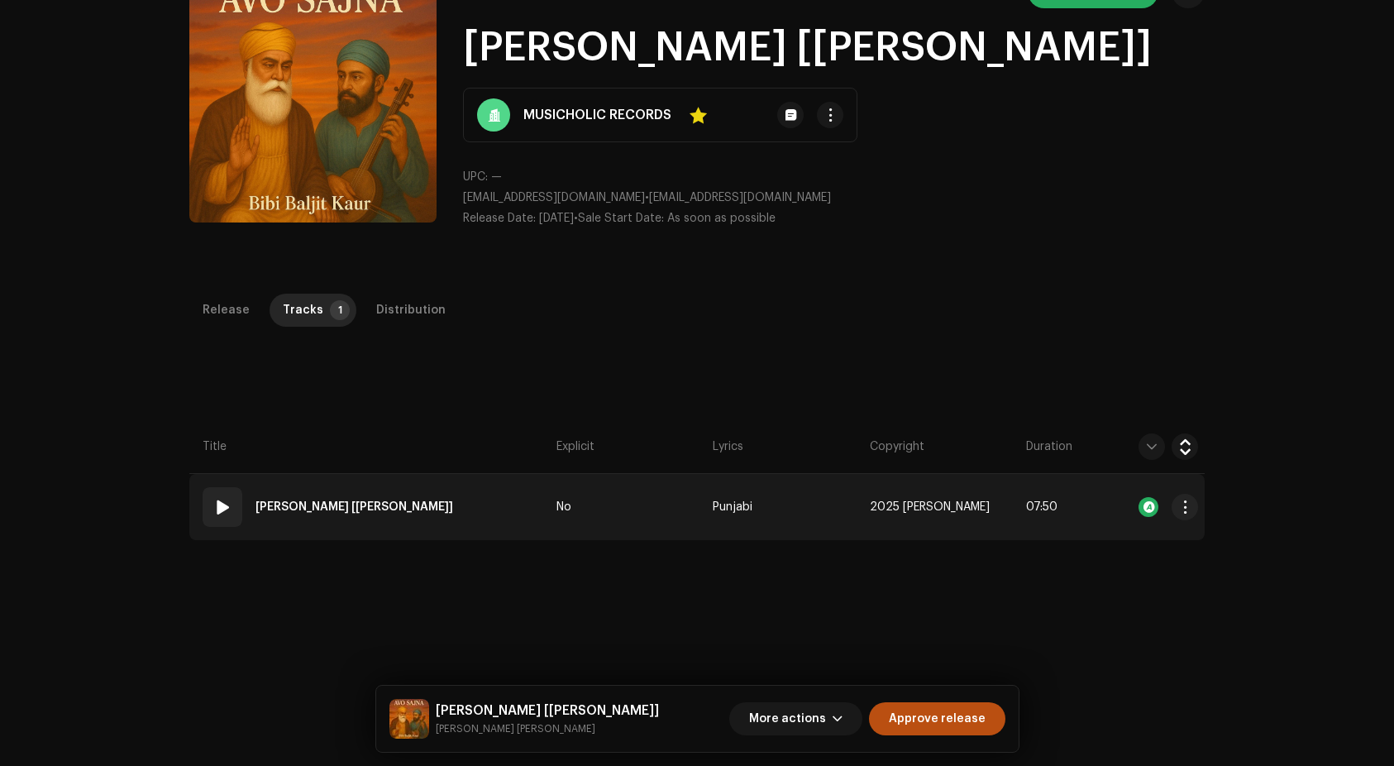
scroll to position [110, 0]
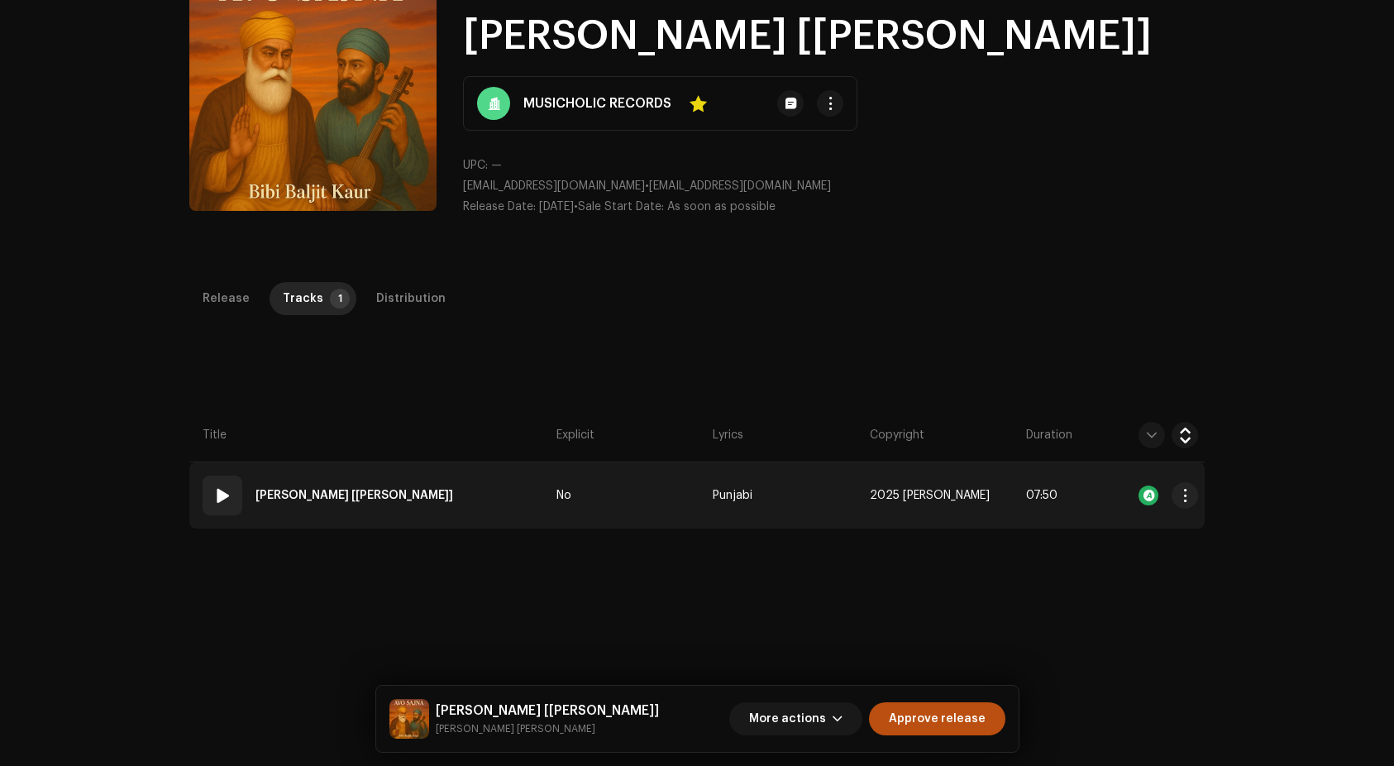
click at [216, 499] on span at bounding box center [222, 495] width 20 height 20
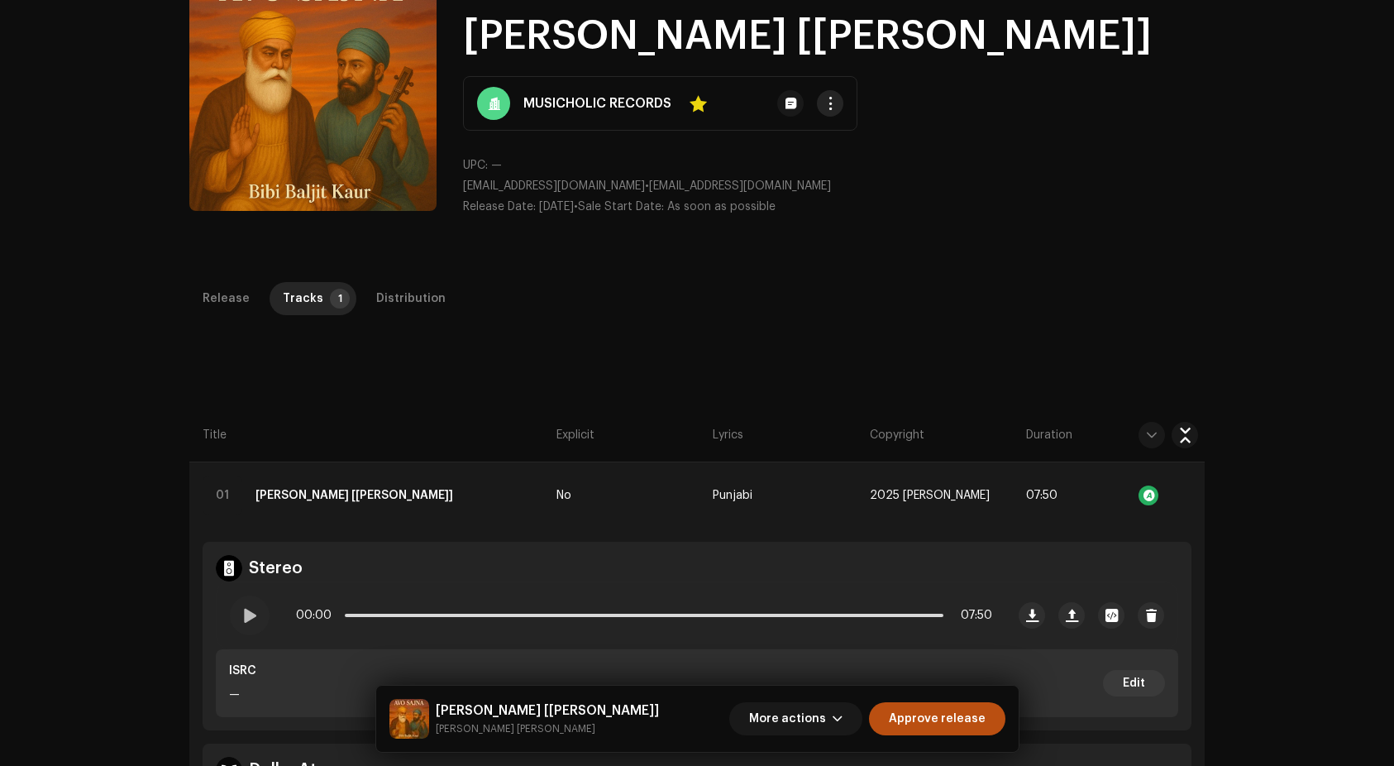
click at [840, 104] on button "button" at bounding box center [830, 103] width 26 height 26
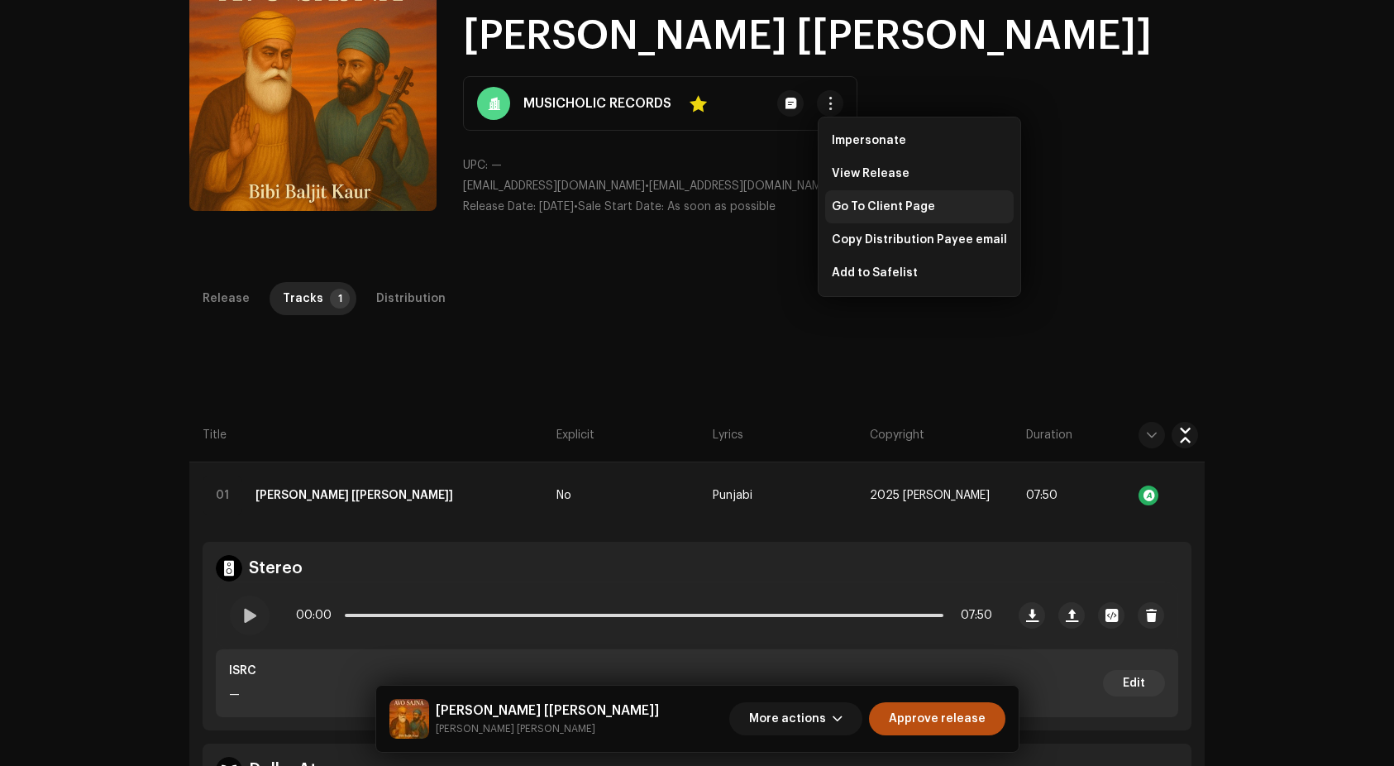
click at [865, 208] on span "Go To Client Page" at bounding box center [883, 206] width 103 height 13
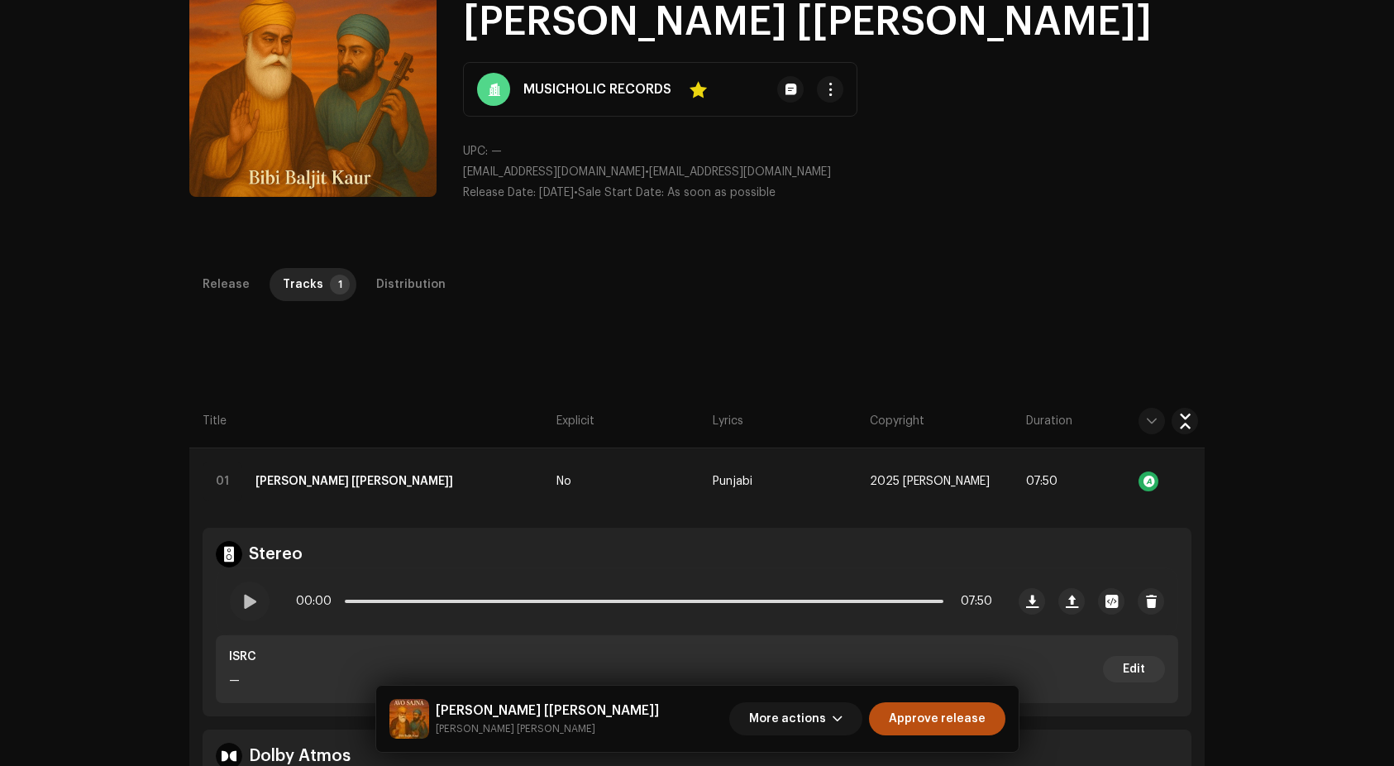
scroll to position [127, 0]
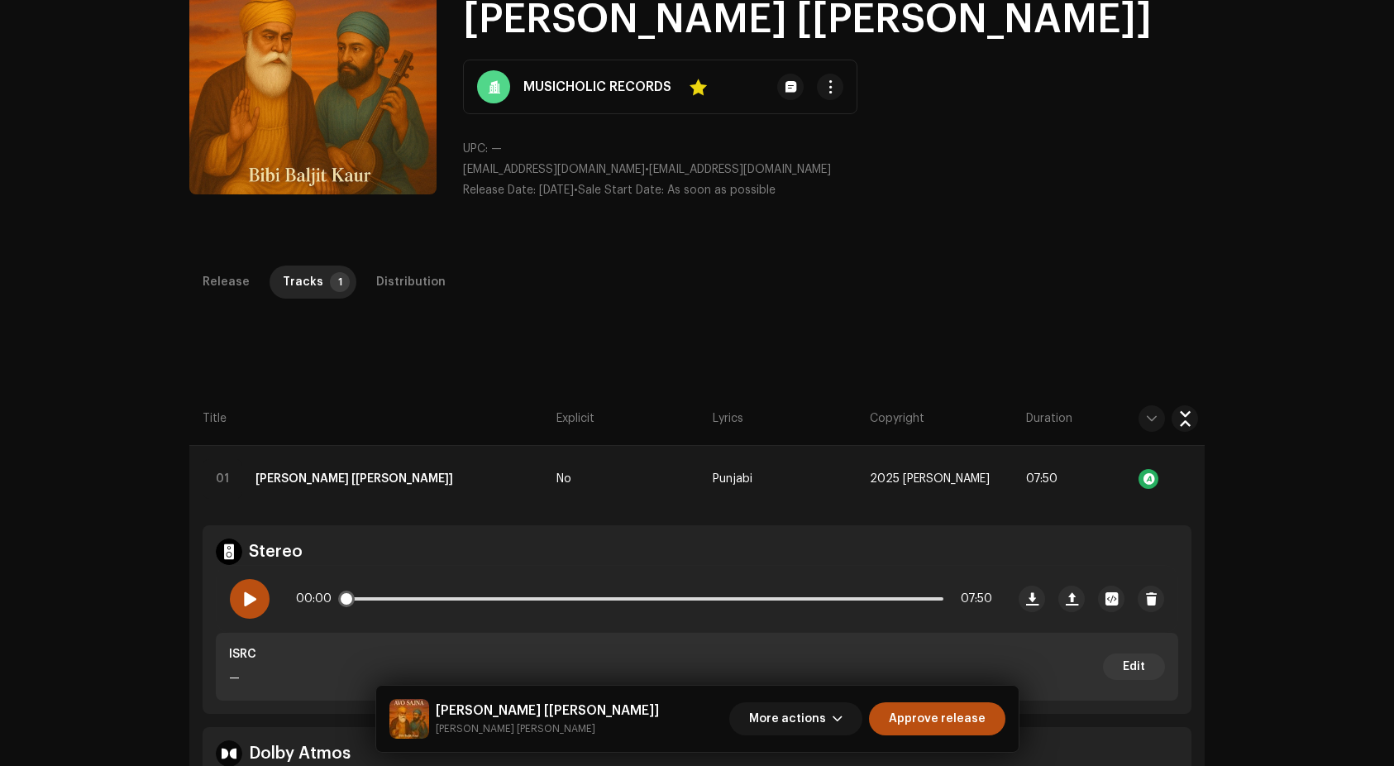
click at [231, 596] on div at bounding box center [250, 599] width 40 height 40
click at [827, 599] on p-slider at bounding box center [644, 598] width 599 height 3
click at [925, 600] on div "00:00 07:50" at bounding box center [644, 598] width 696 height 33
click at [925, 597] on p-slider at bounding box center [644, 598] width 599 height 3
click at [938, 597] on p-slider at bounding box center [644, 598] width 599 height 3
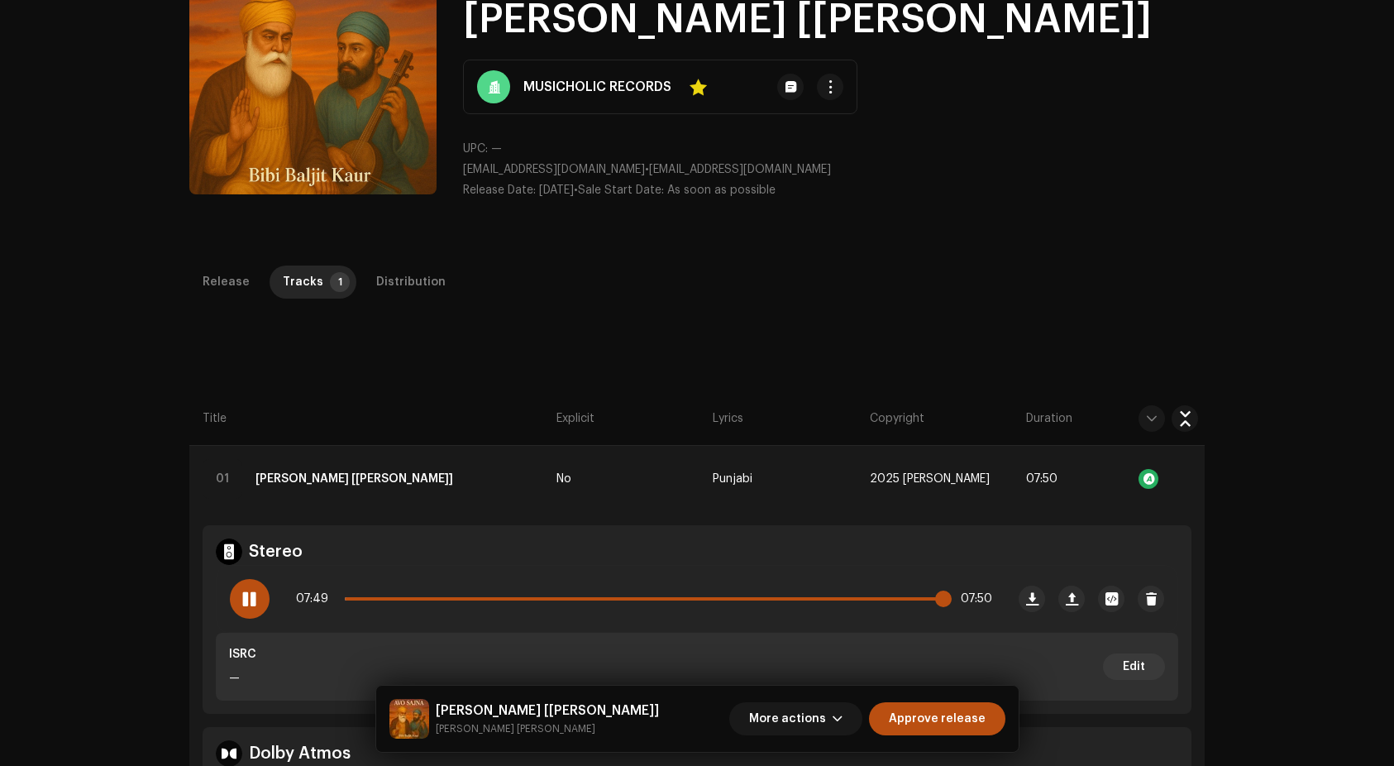
click at [935, 598] on span at bounding box center [943, 598] width 17 height 17
click at [929, 599] on span at bounding box center [643, 598] width 597 height 3
click at [431, 294] on p-tab "Distribution" at bounding box center [411, 281] width 96 height 33
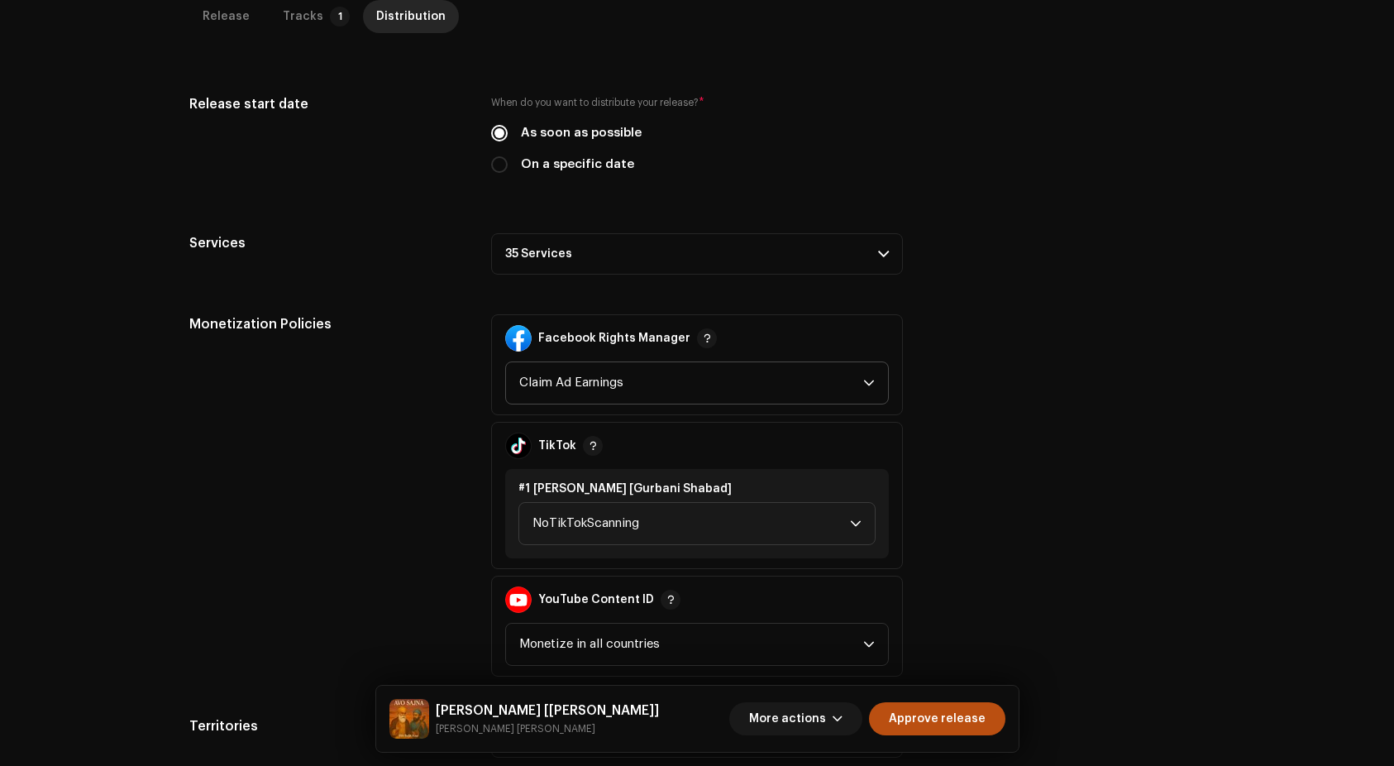
scroll to position [535, 0]
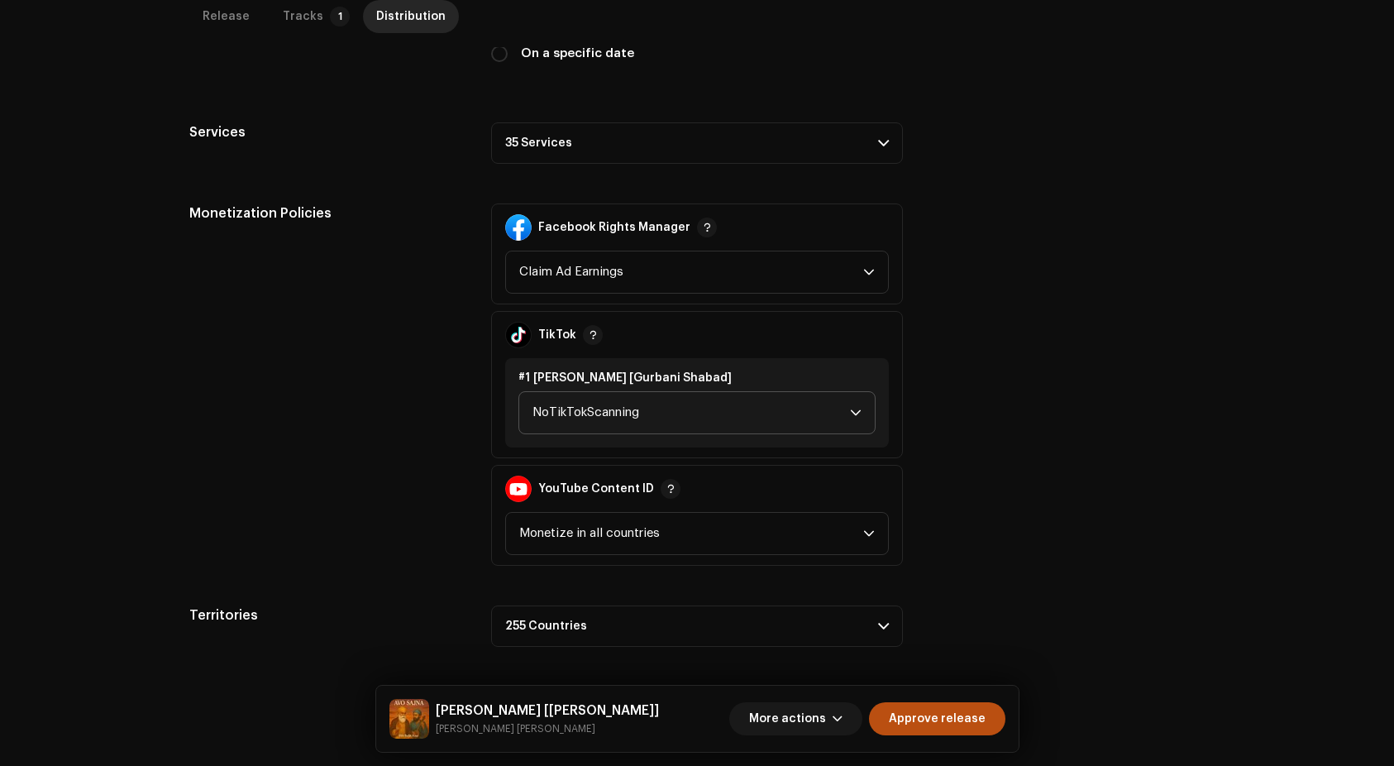
click at [726, 403] on span "NoTikTokScanning" at bounding box center [691, 412] width 318 height 41
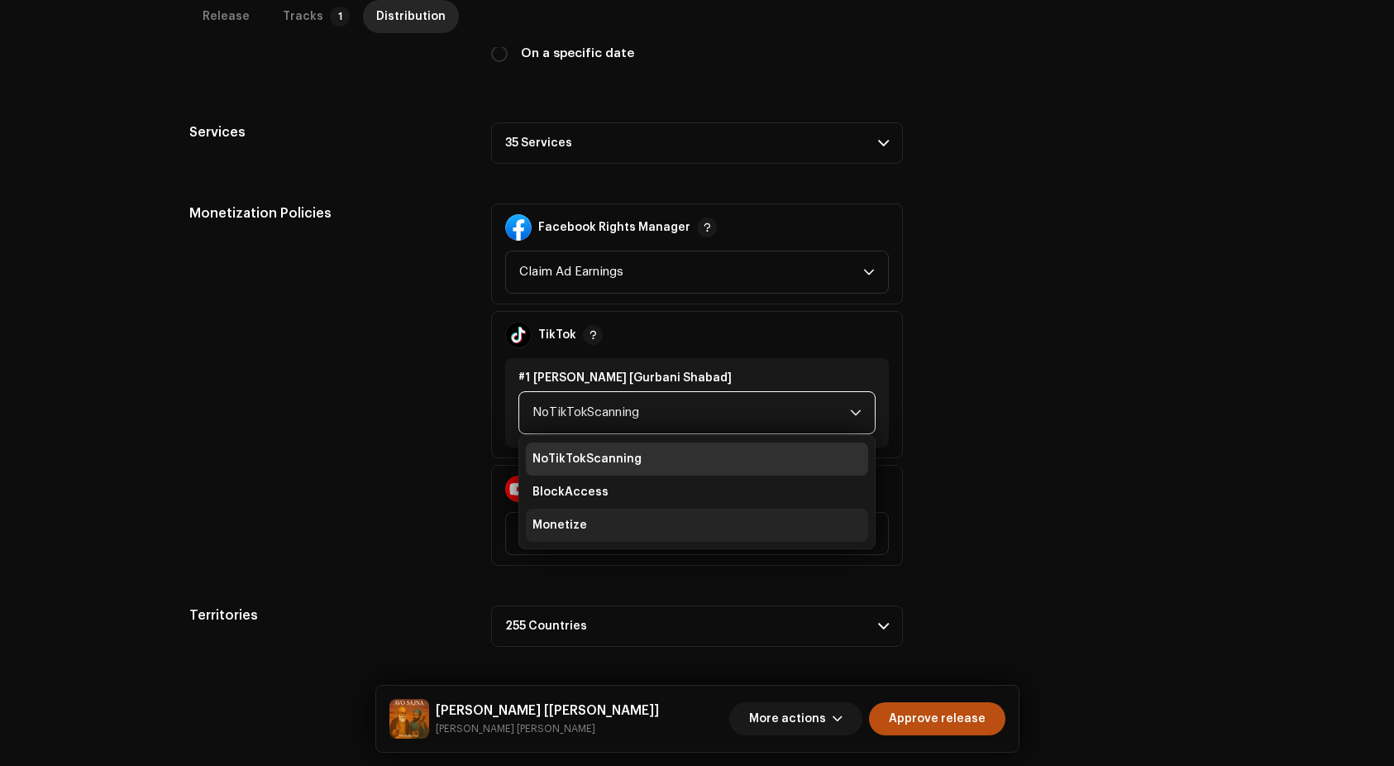
click at [682, 525] on li "Monetize" at bounding box center [697, 525] width 342 height 33
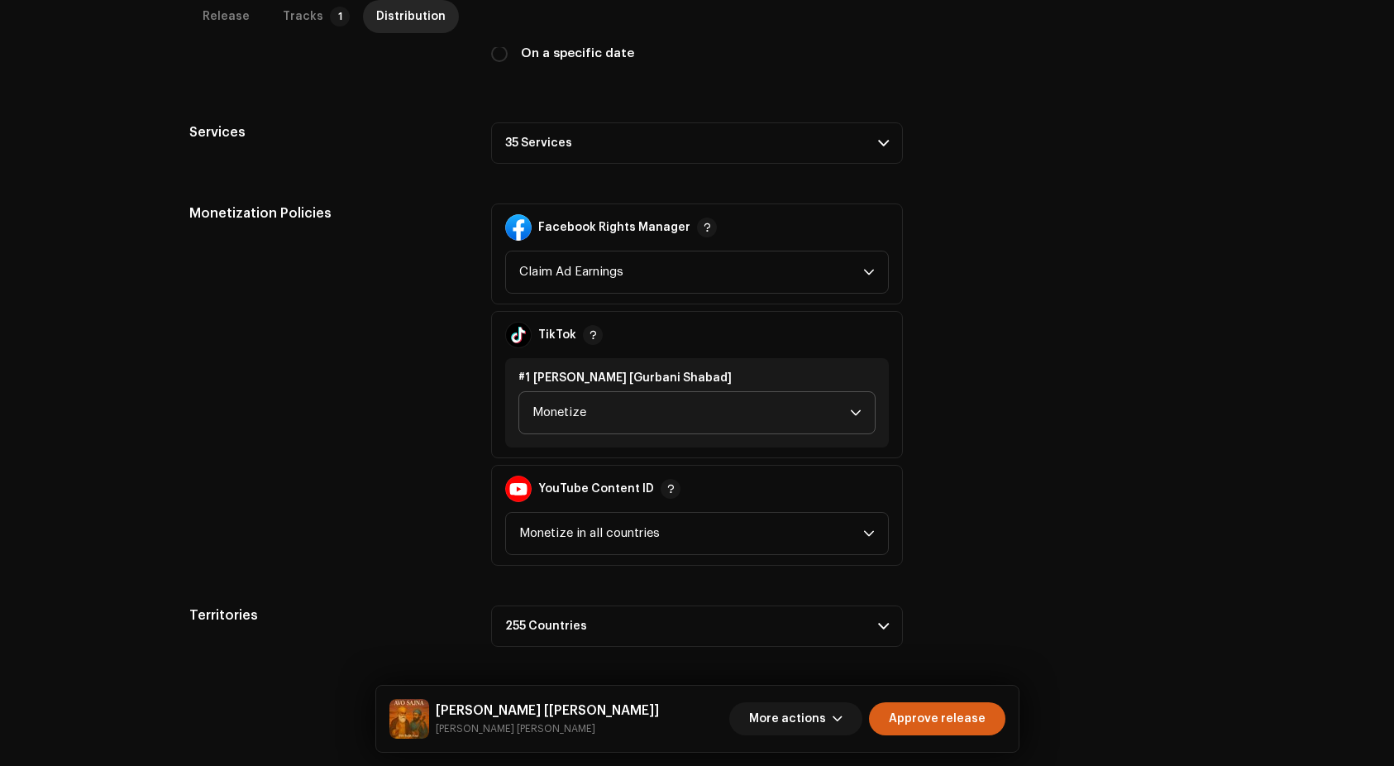
click at [938, 719] on span "Approve release" at bounding box center [937, 718] width 97 height 33
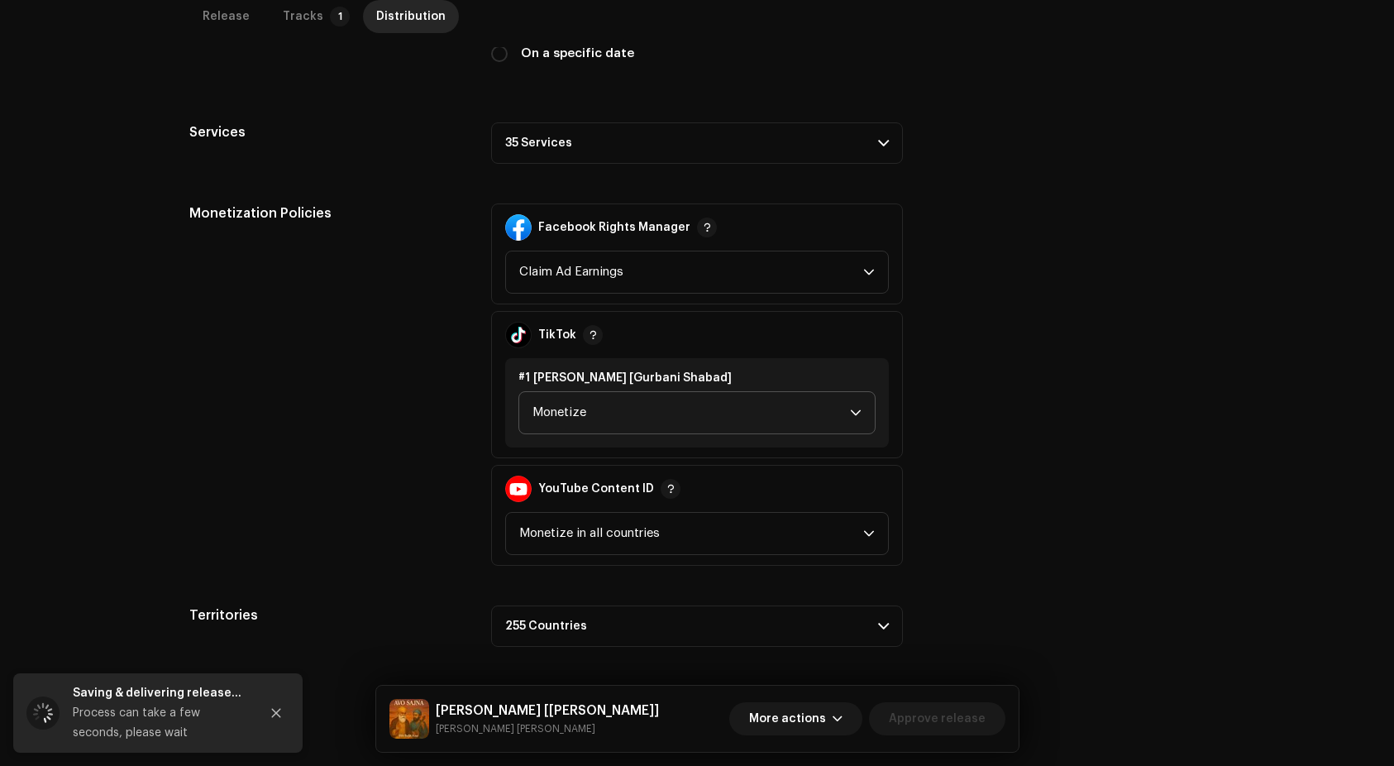
scroll to position [0, 0]
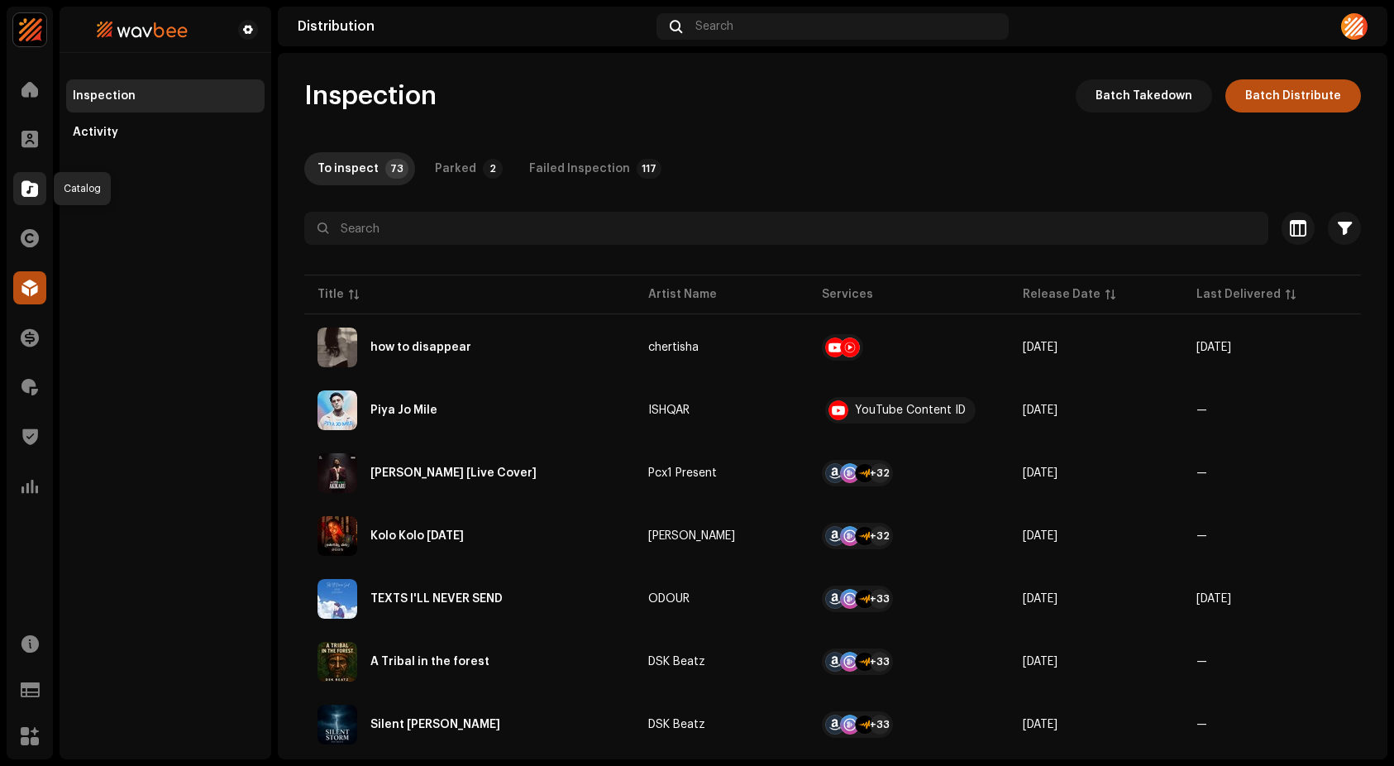
click at [35, 183] on span at bounding box center [29, 188] width 17 height 13
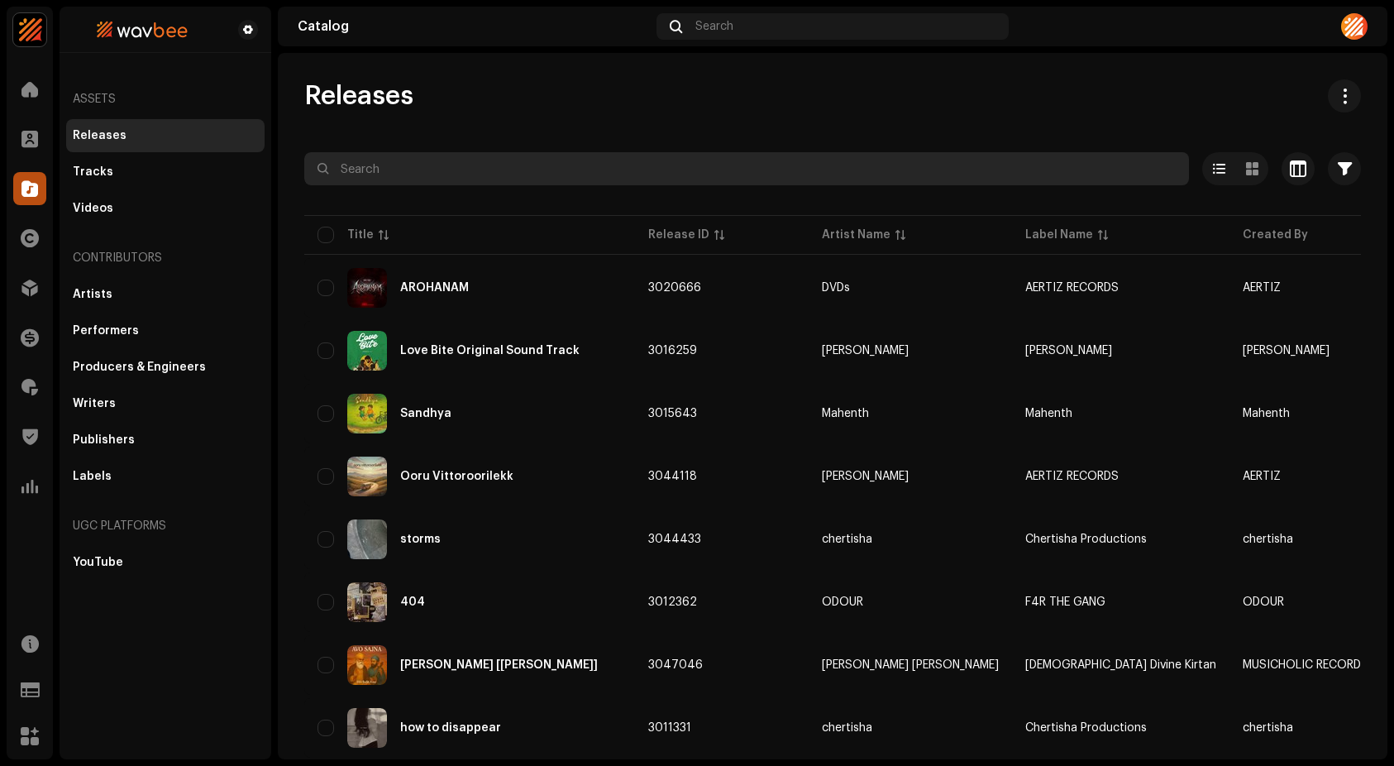
click at [737, 168] on input "text" at bounding box center [746, 168] width 885 height 33
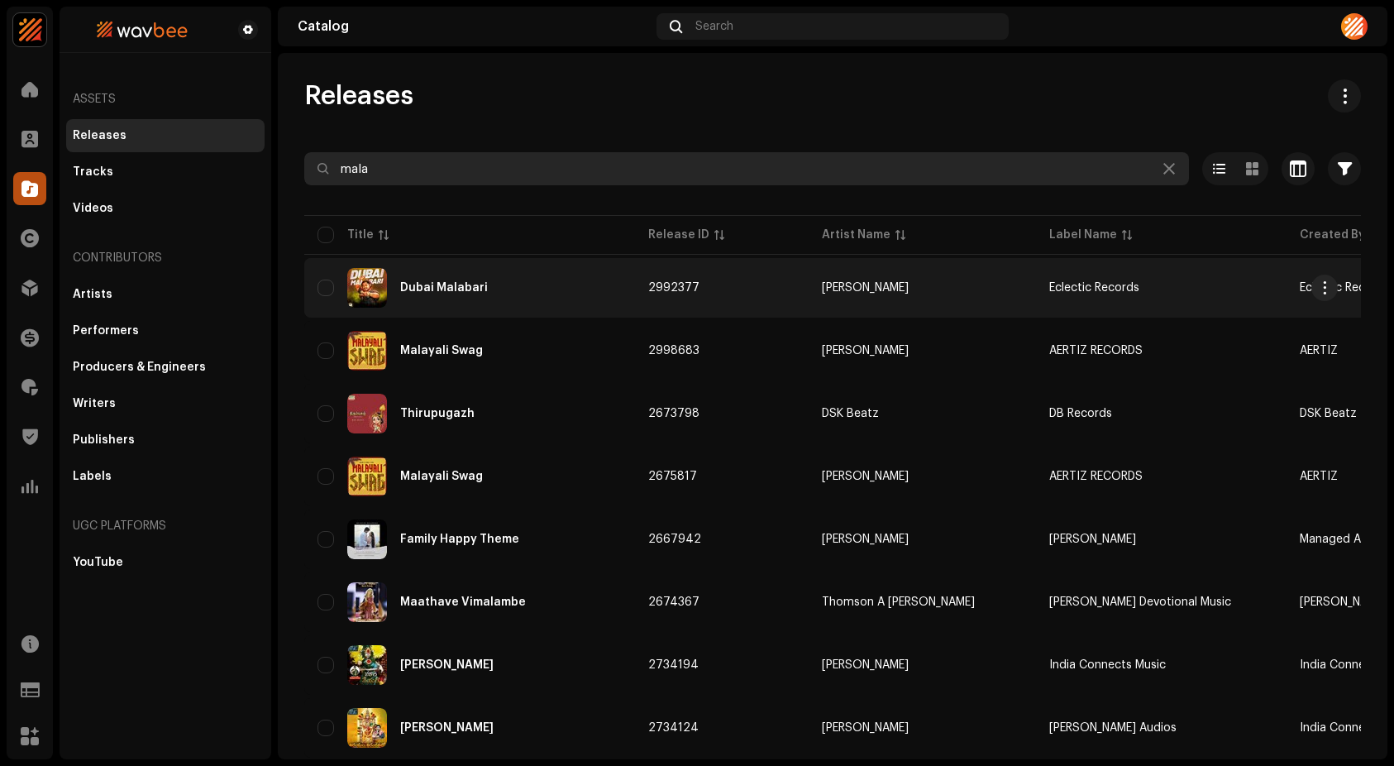
type input "mala"
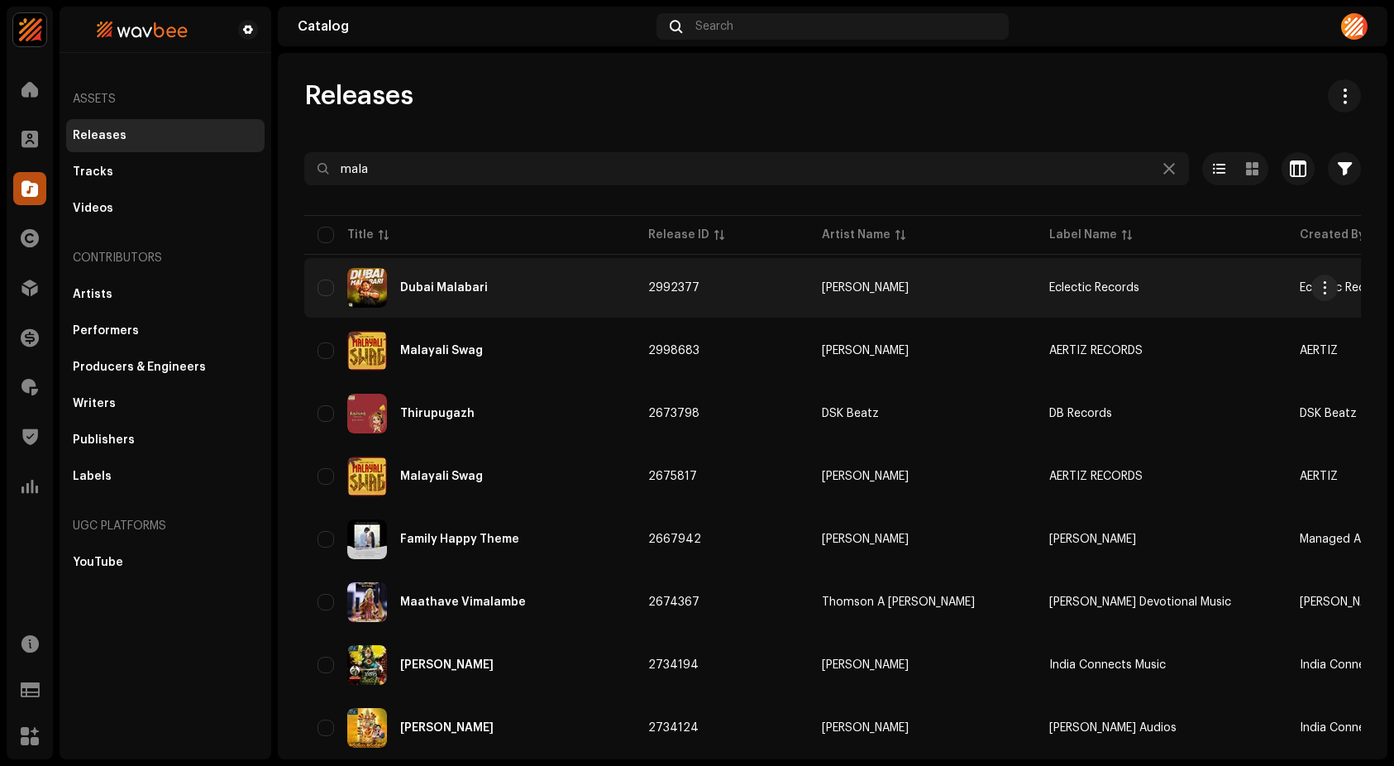
click at [456, 297] on div "Dubai Malabari" at bounding box center [470, 288] width 304 height 40
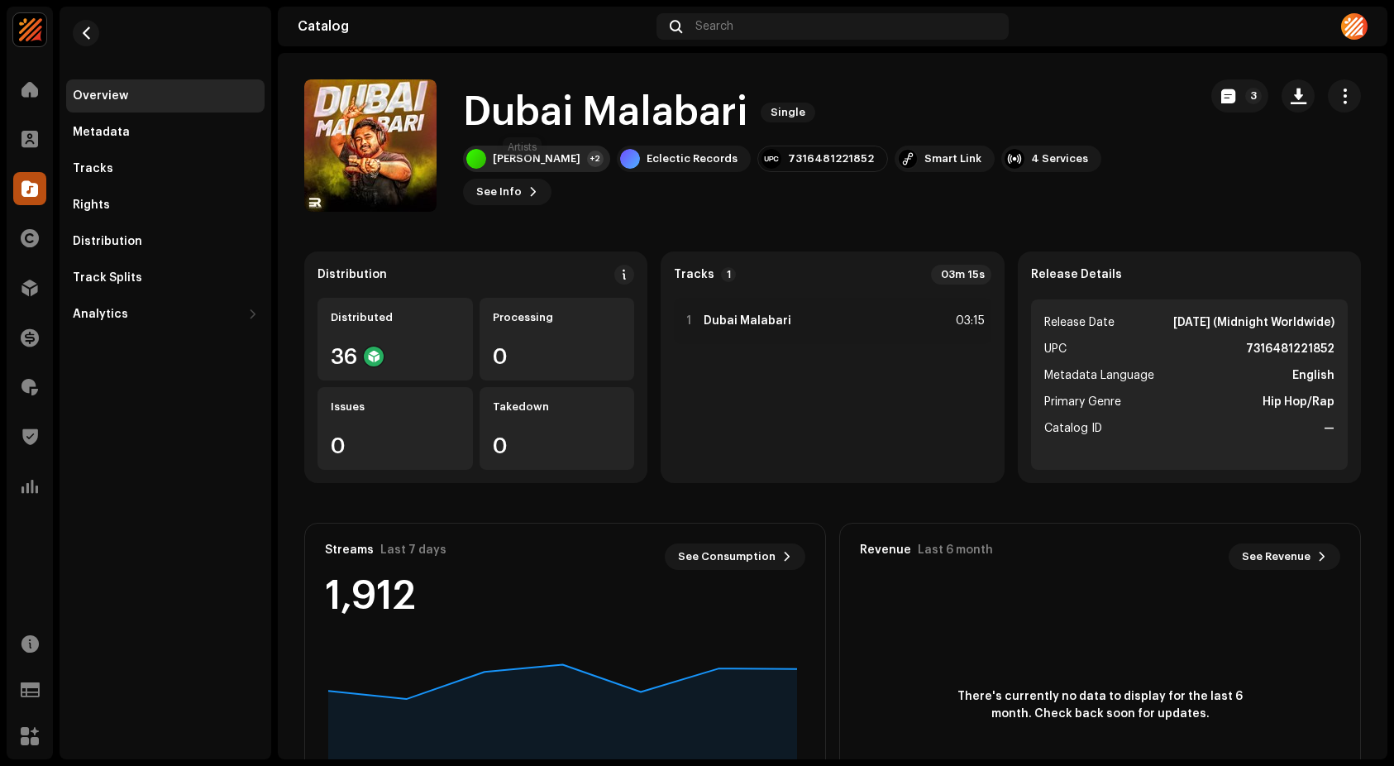
click at [540, 162] on div "Afzal Yusuff +2" at bounding box center [536, 159] width 147 height 26
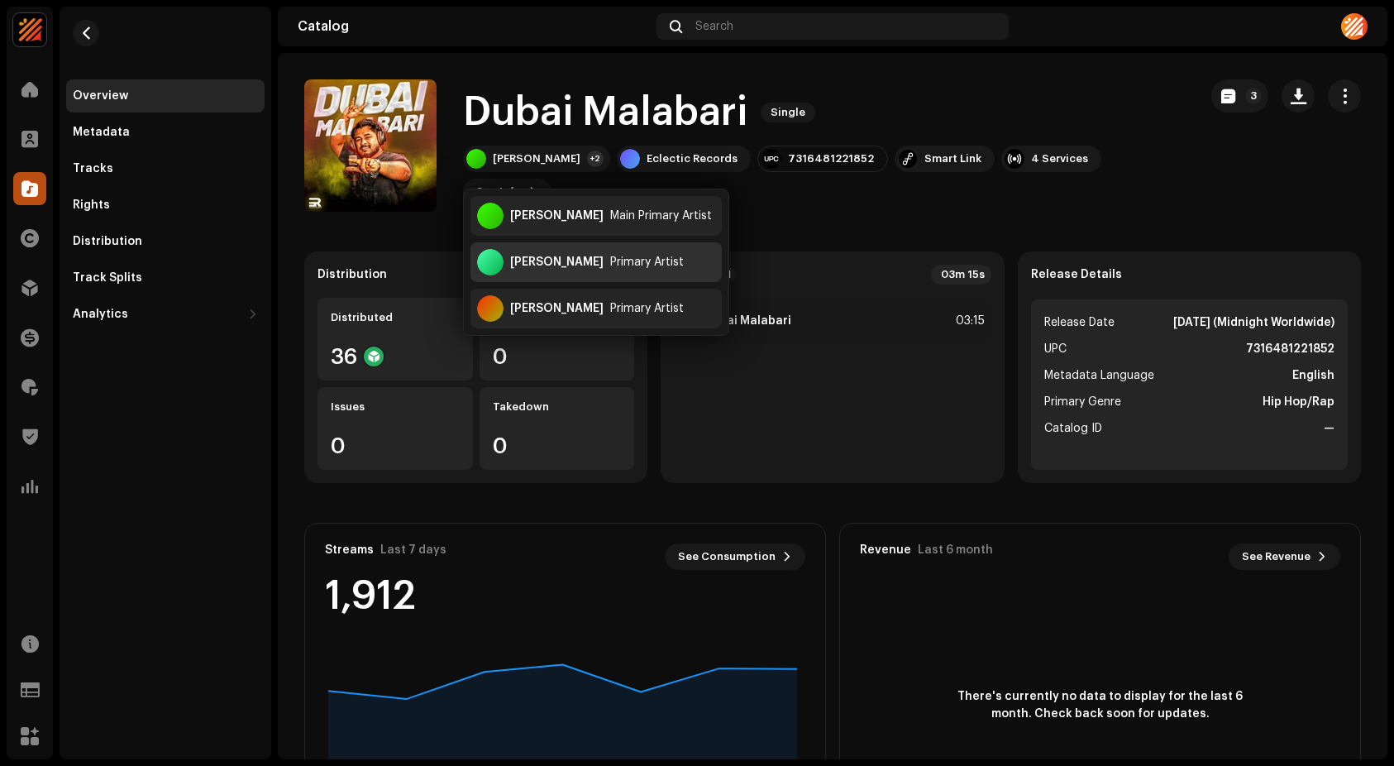
click at [587, 266] on div "Kondottikkaran Bappootti" at bounding box center [556, 261] width 93 height 13
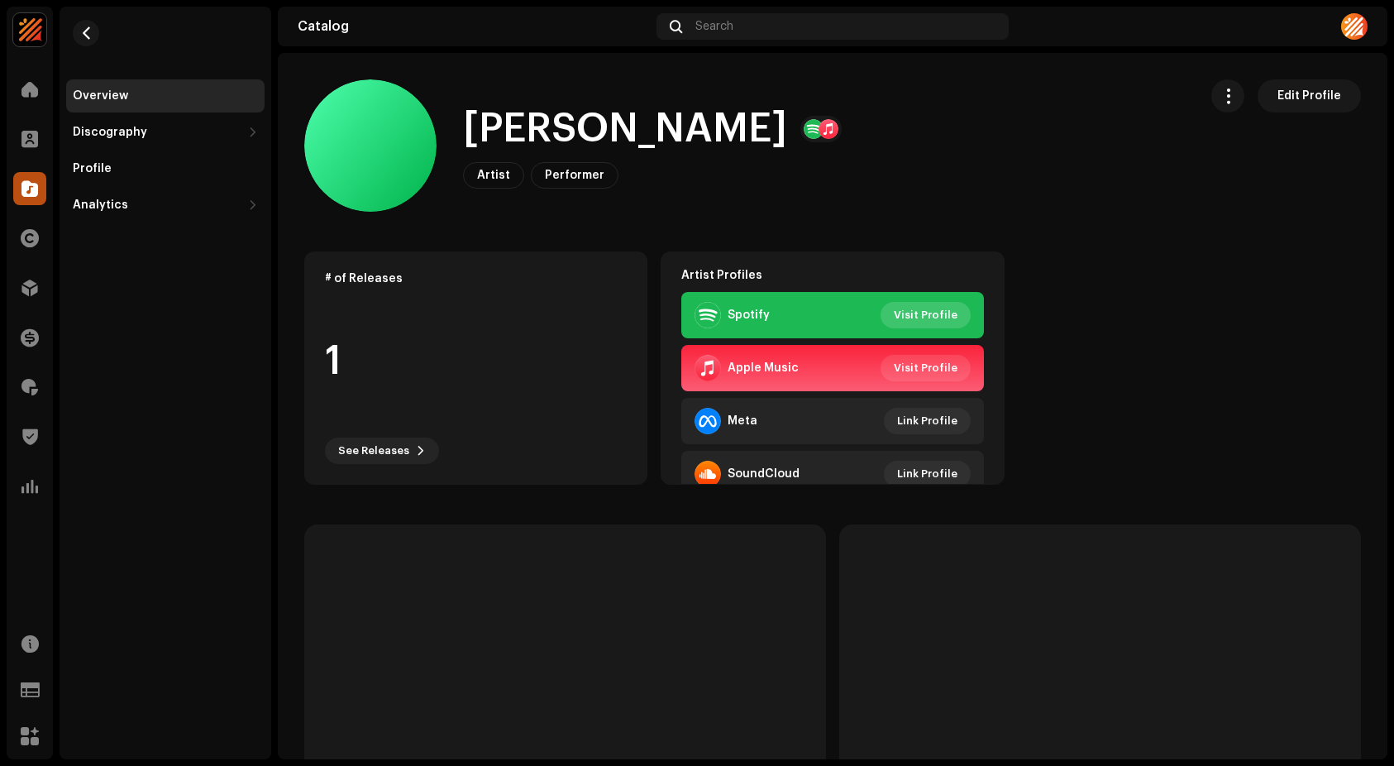
click at [920, 312] on span "Visit Profile" at bounding box center [926, 314] width 64 height 33
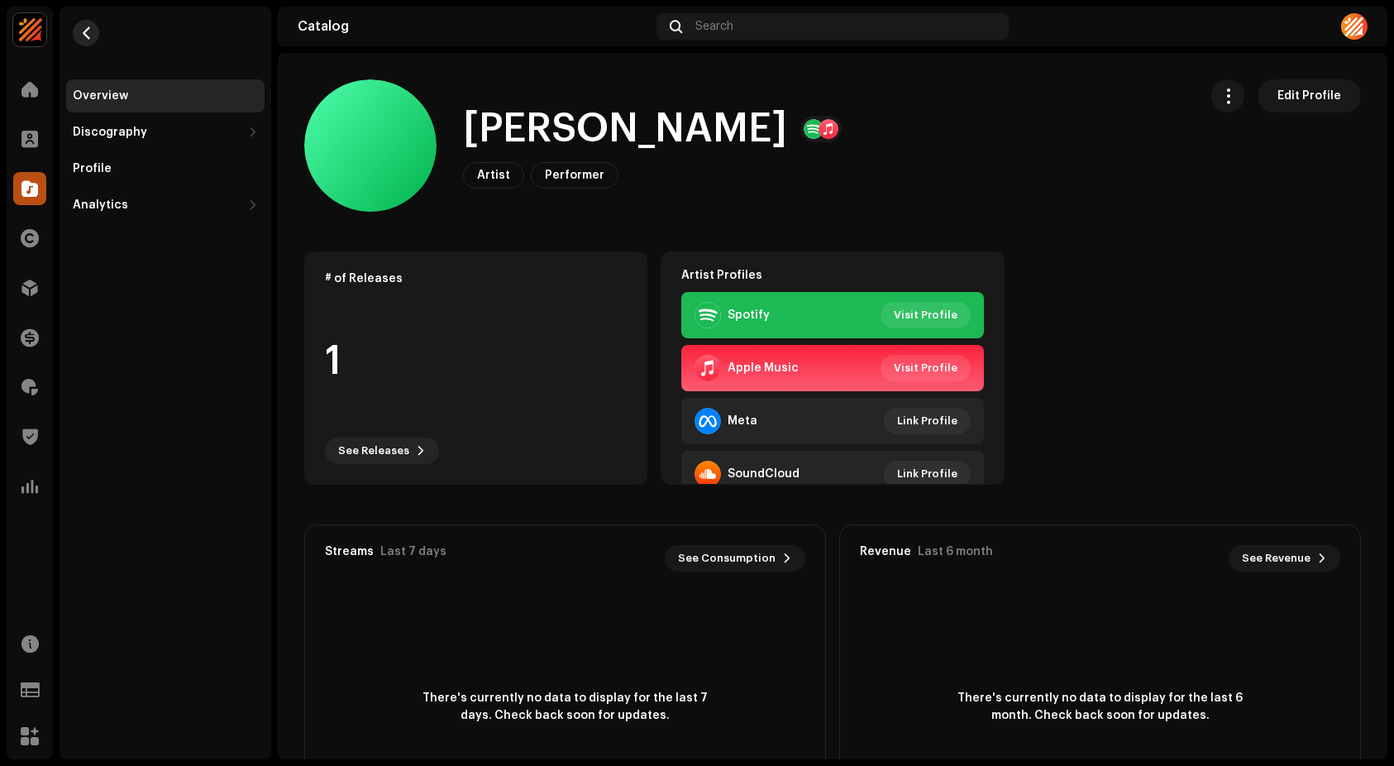
click at [87, 32] on span "button" at bounding box center [86, 32] width 12 height 13
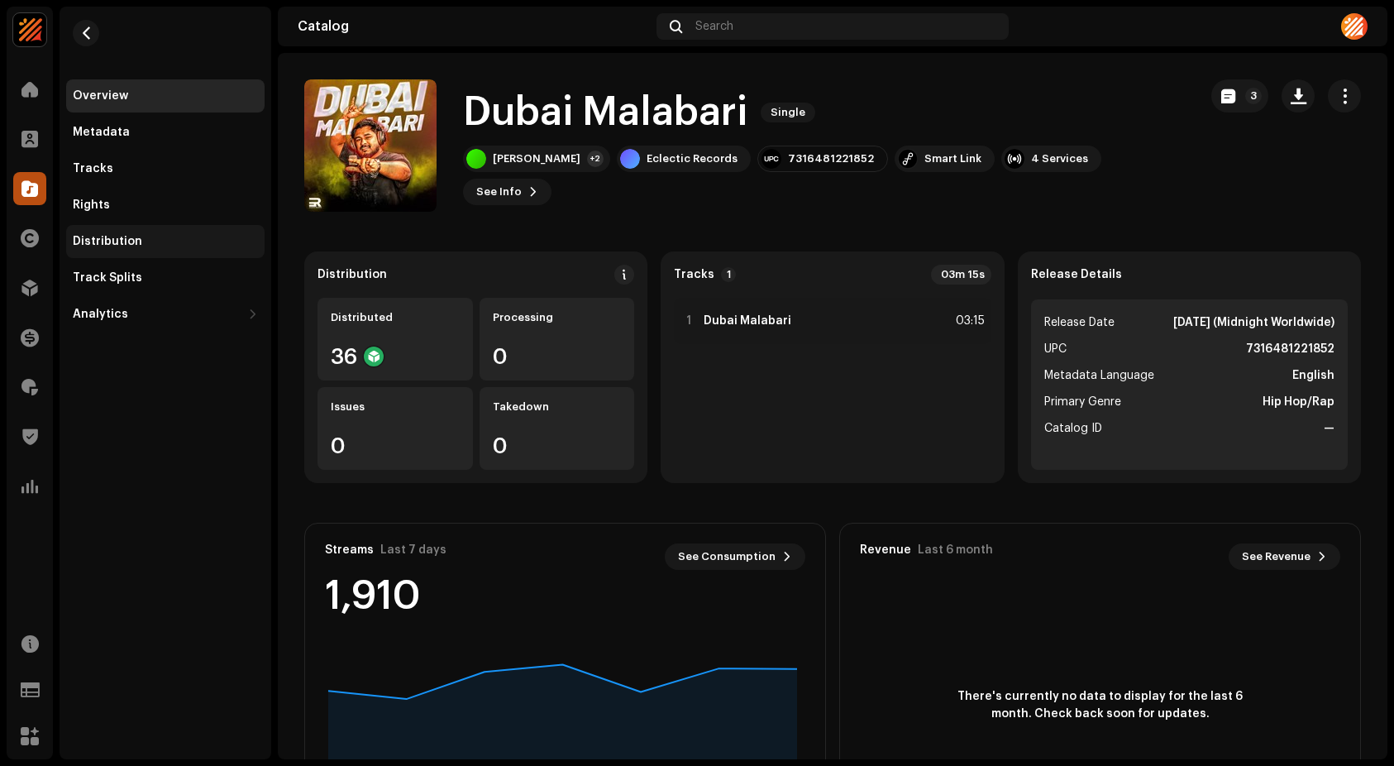
click at [130, 251] on div "Distribution" at bounding box center [165, 241] width 198 height 33
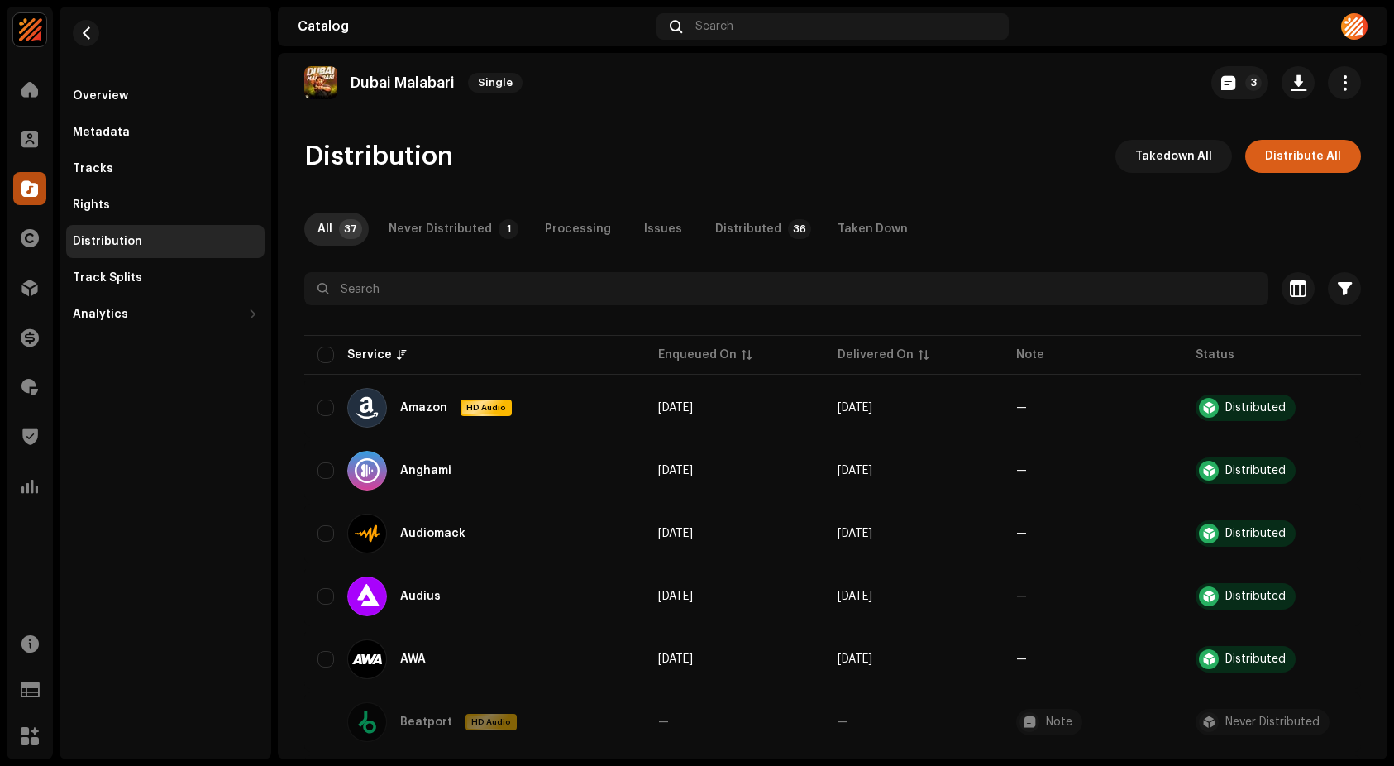
click at [1315, 166] on span "Distribute All" at bounding box center [1303, 156] width 76 height 33
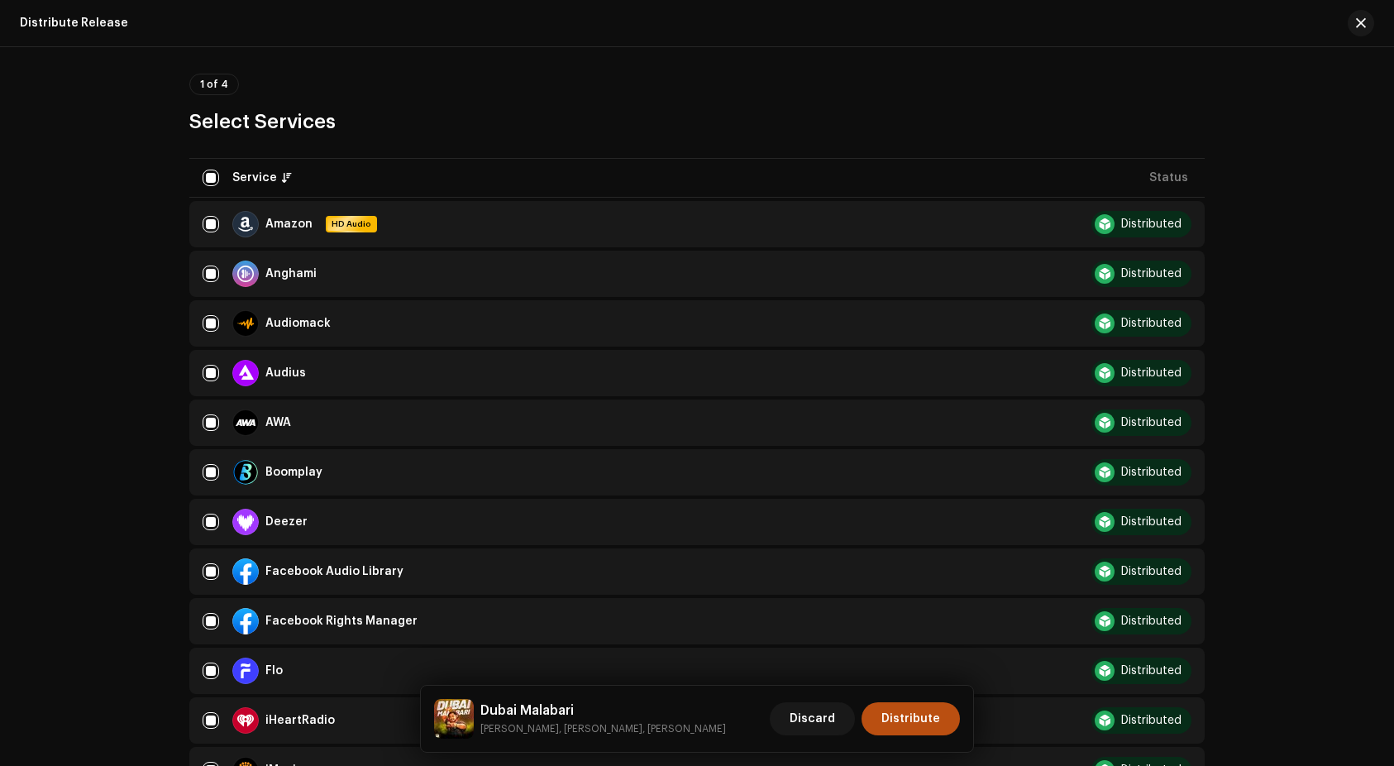
scroll to position [81, 0]
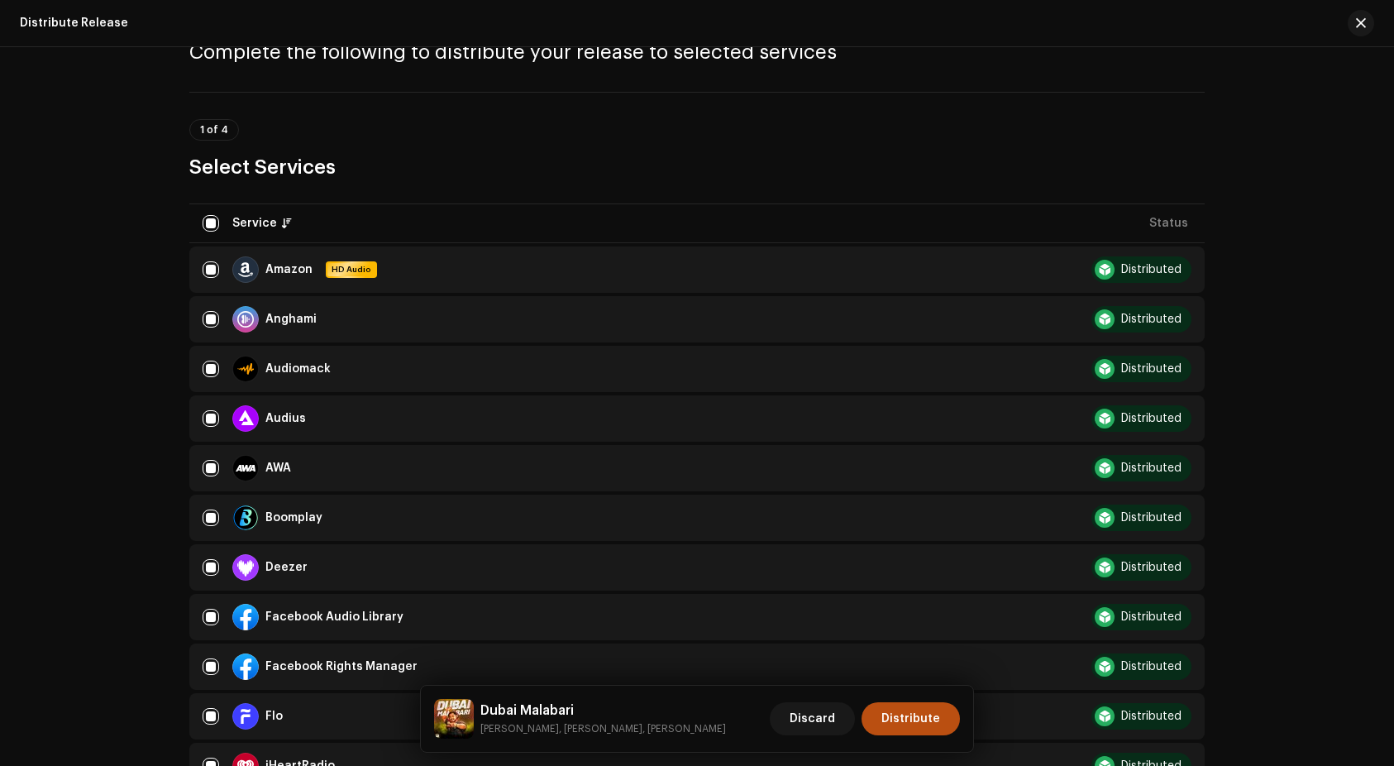
click at [205, 222] on input "checkbox" at bounding box center [211, 223] width 17 height 17
checkbox input "false"
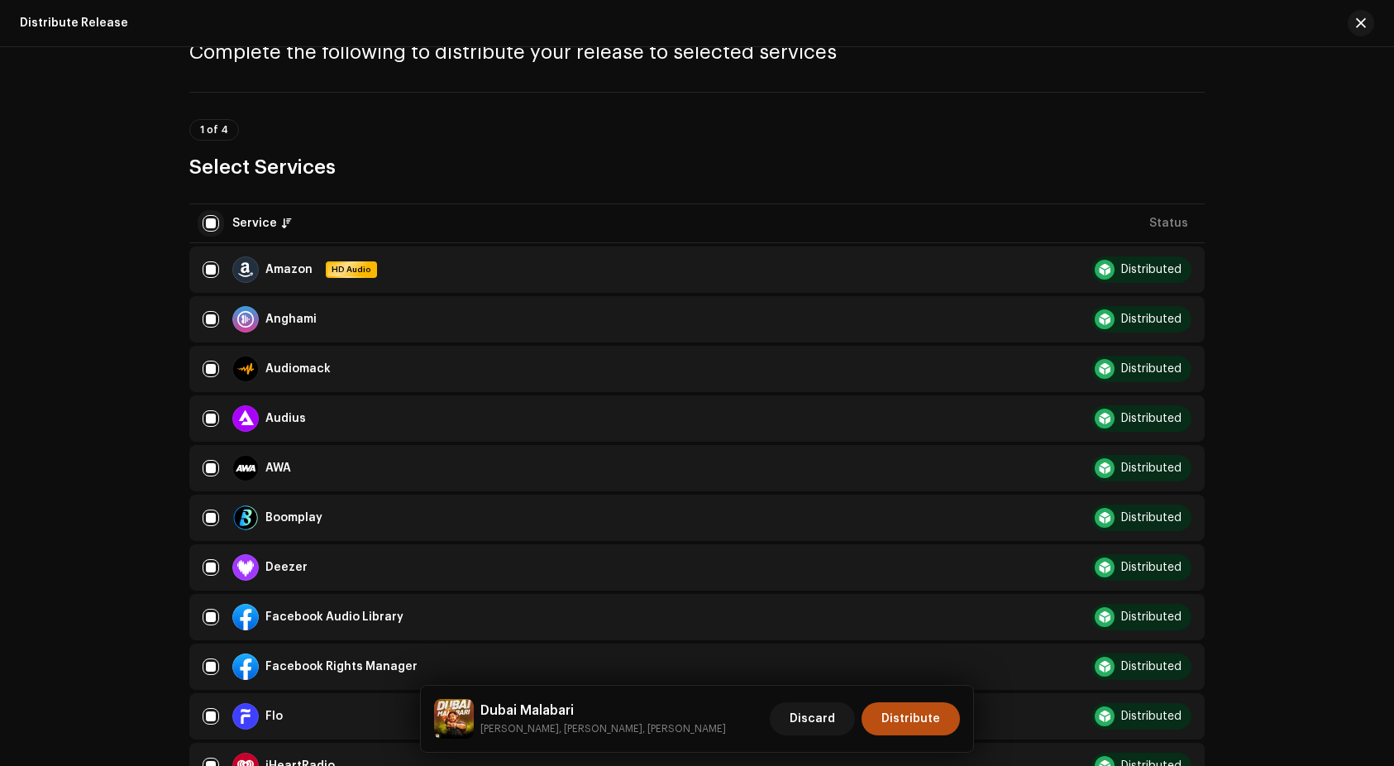
checkbox input "false"
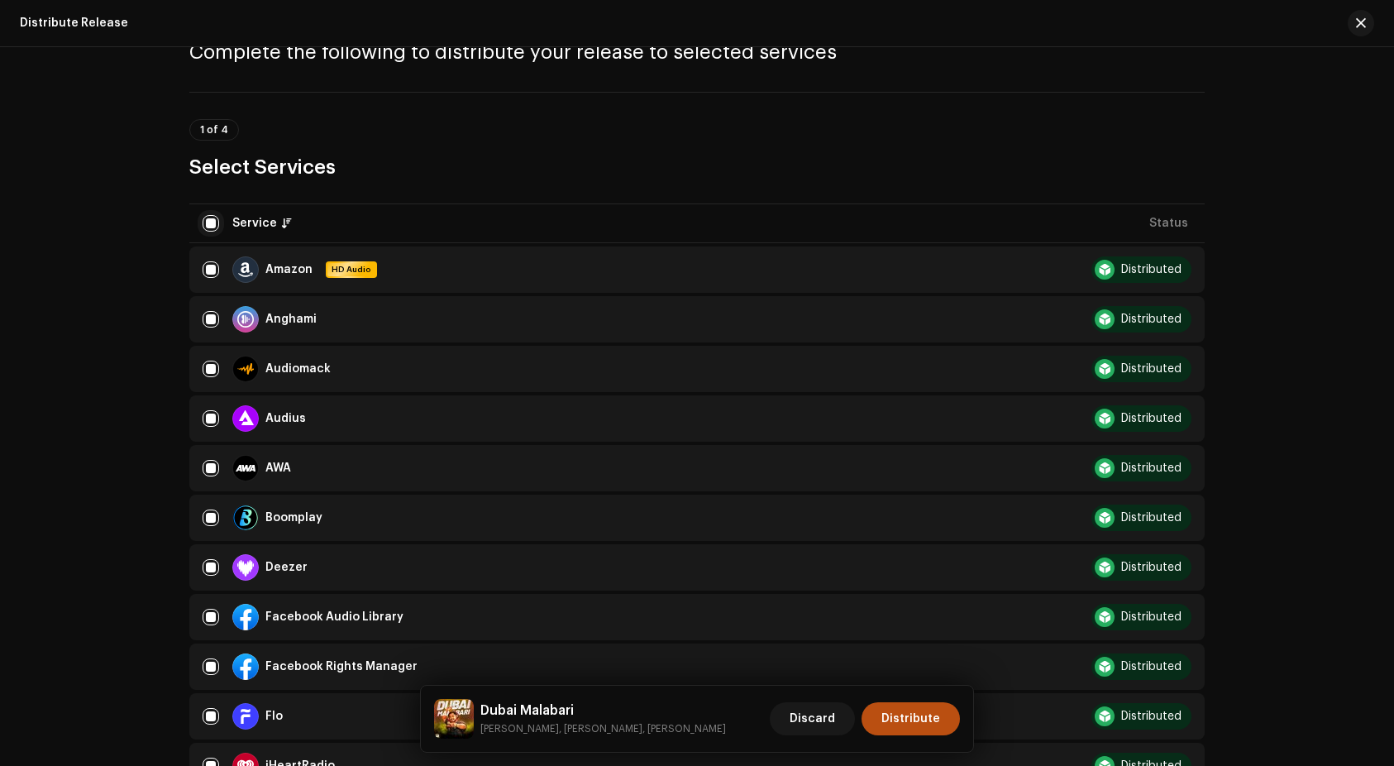
checkbox input "false"
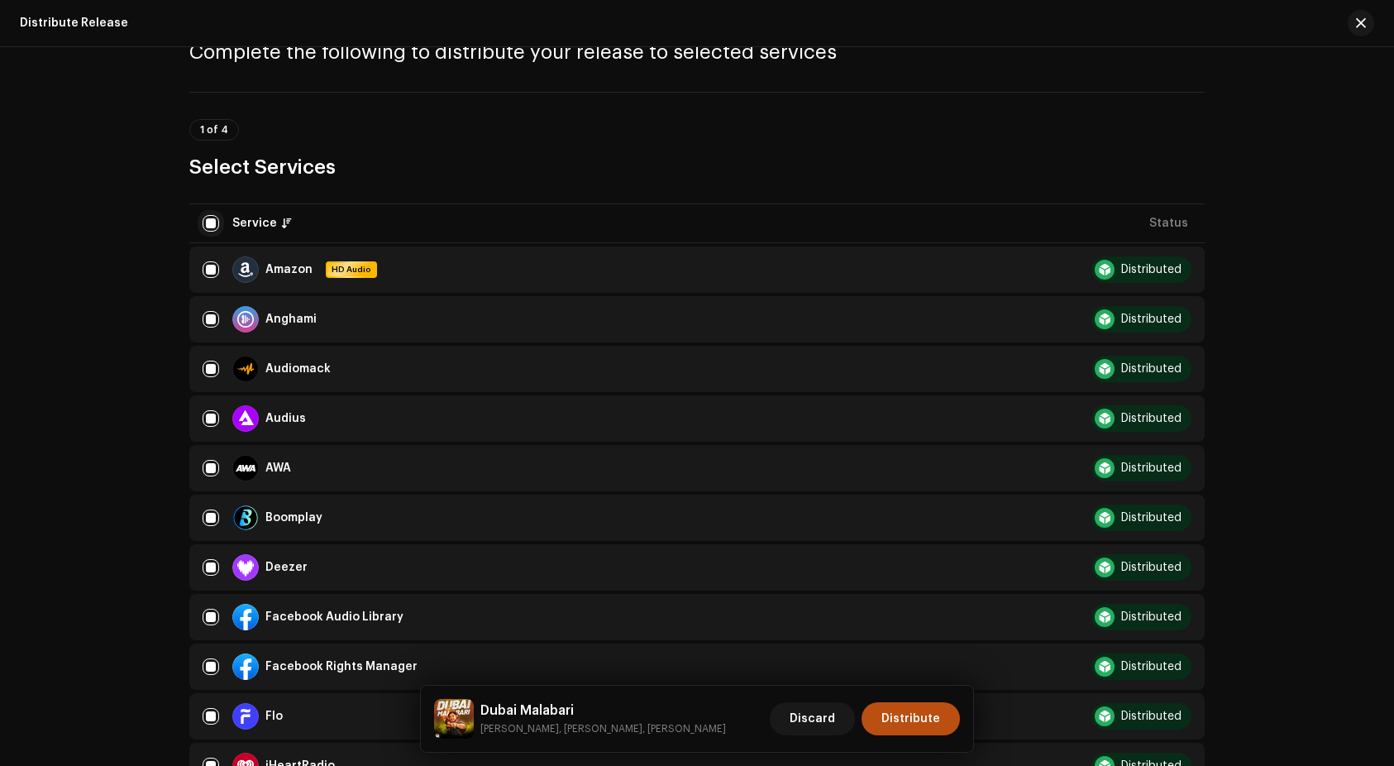
checkbox input "false"
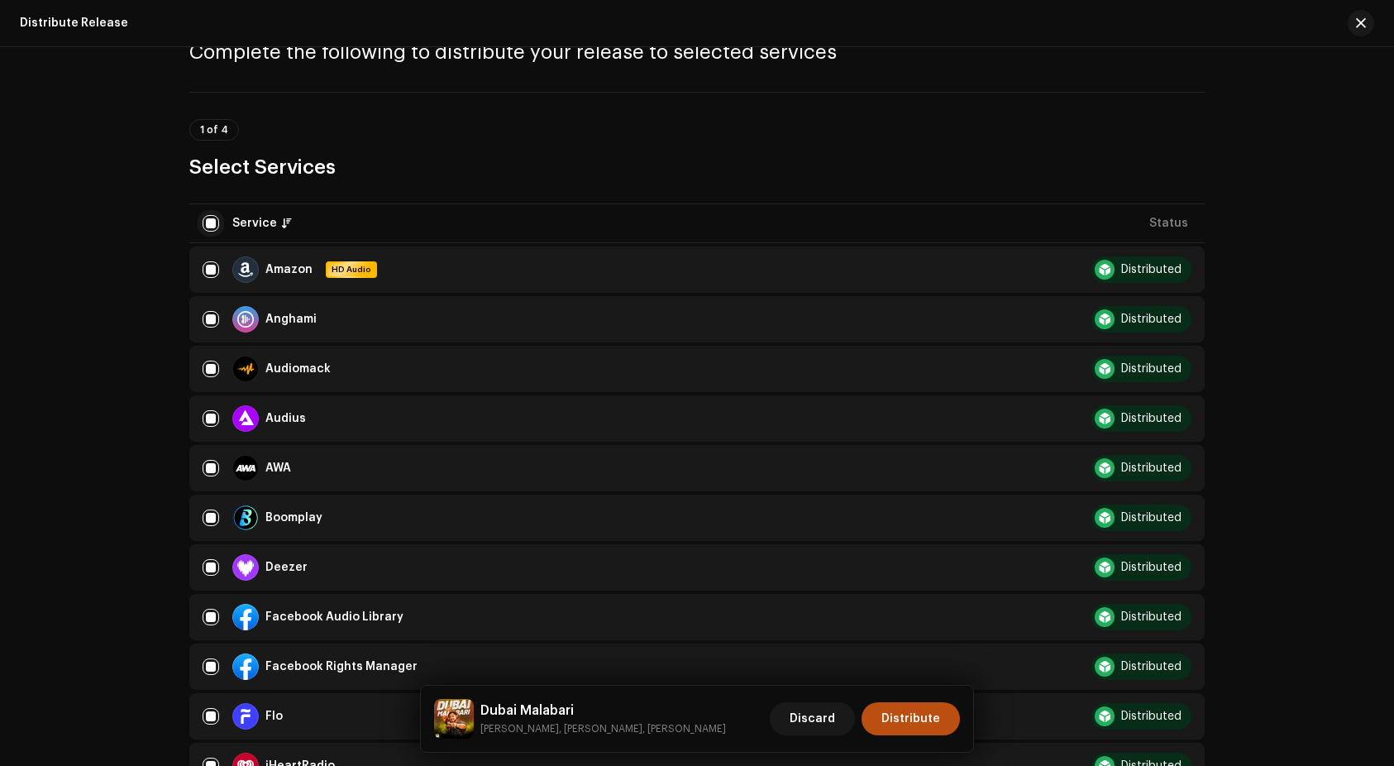
checkbox input "false"
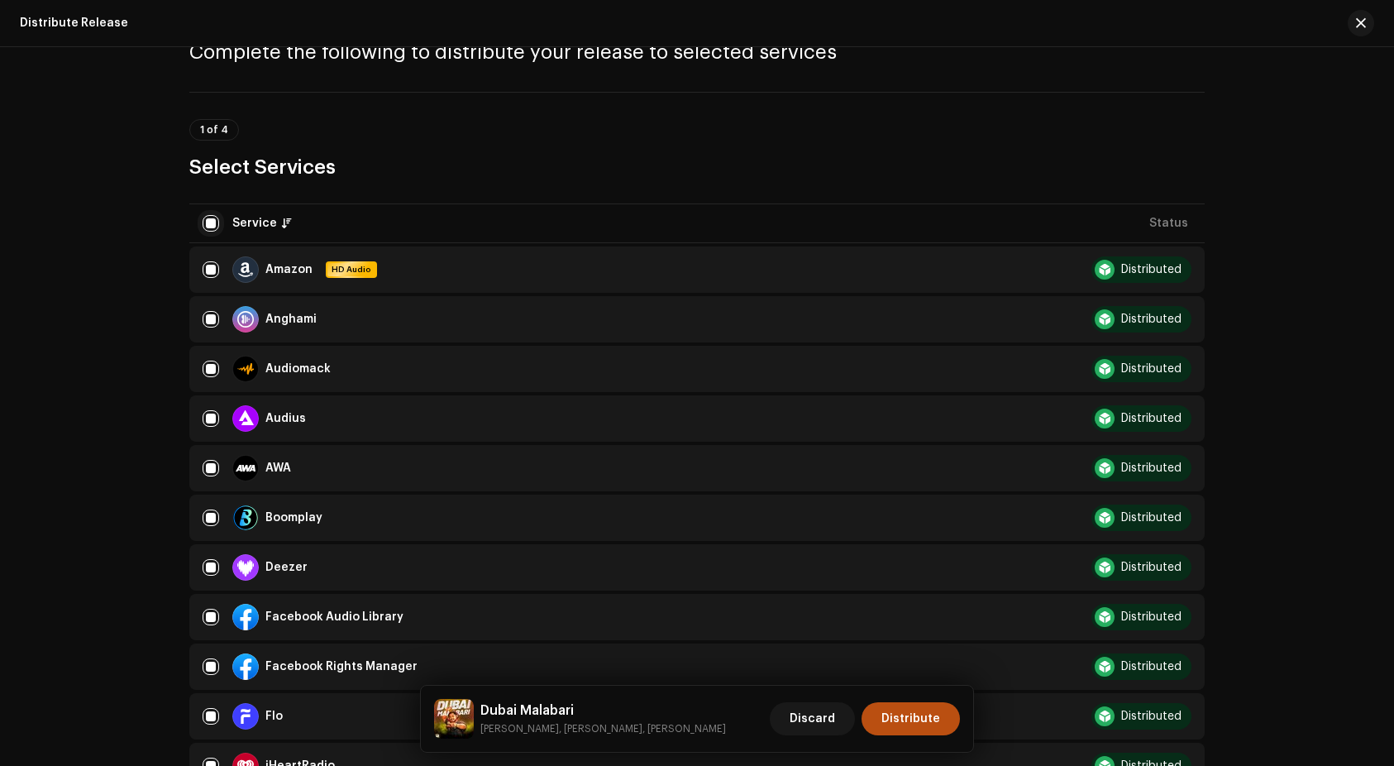
checkbox input "false"
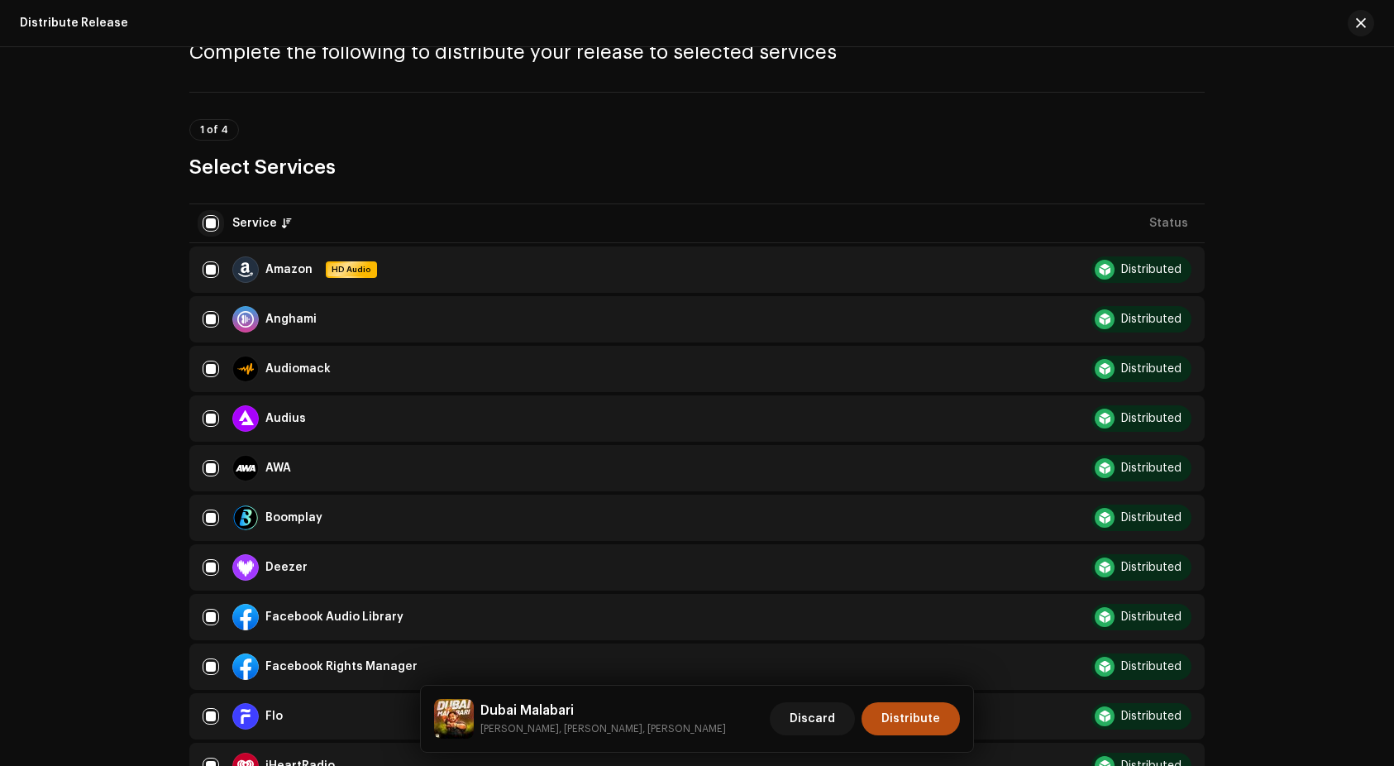
checkbox input "false"
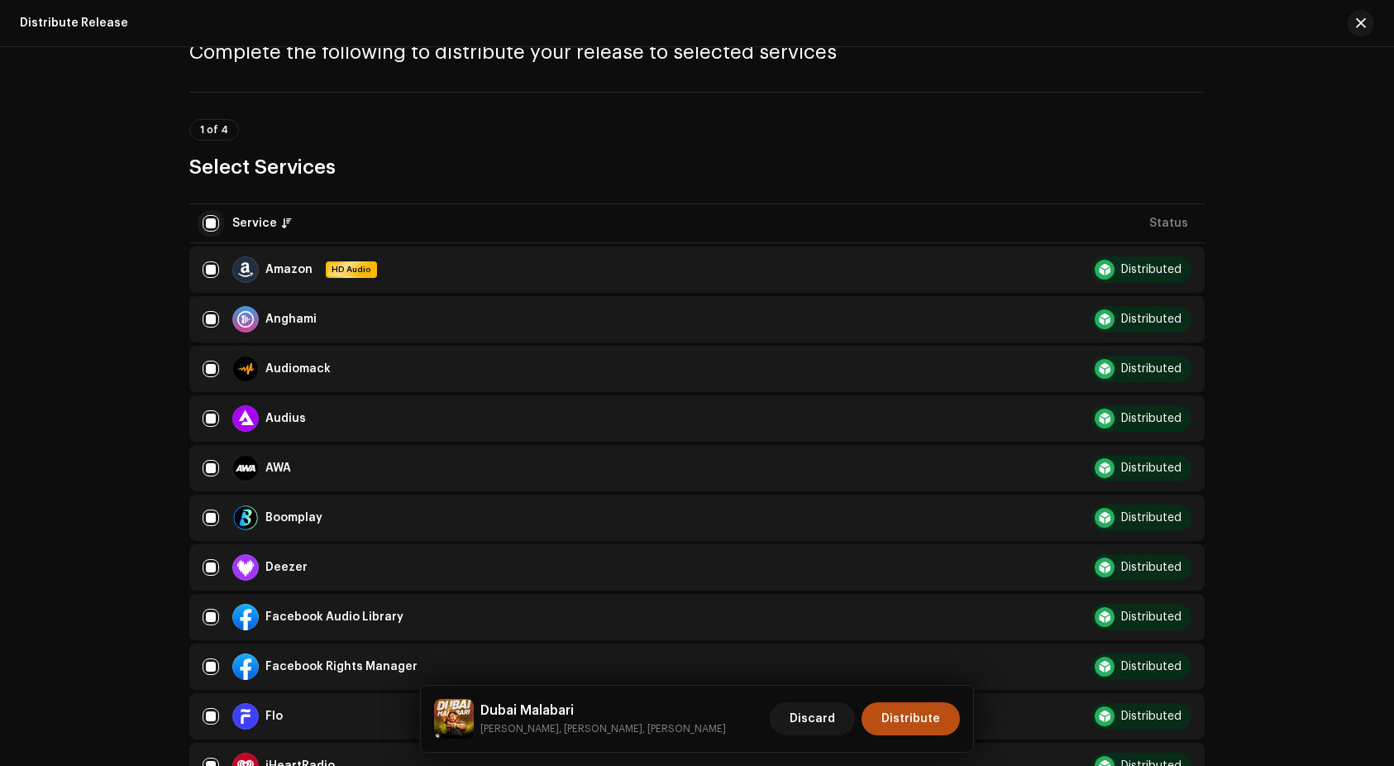
checkbox input "false"
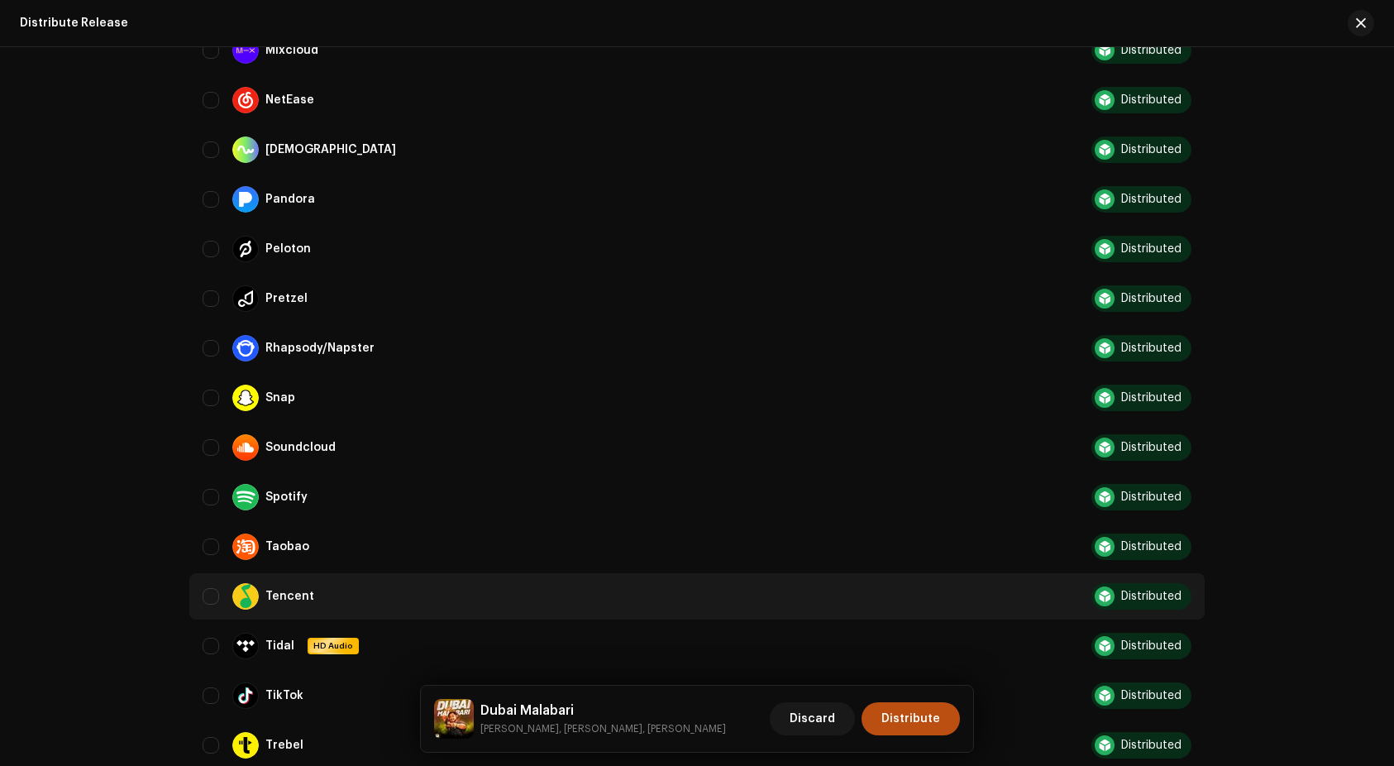
scroll to position [1348, 0]
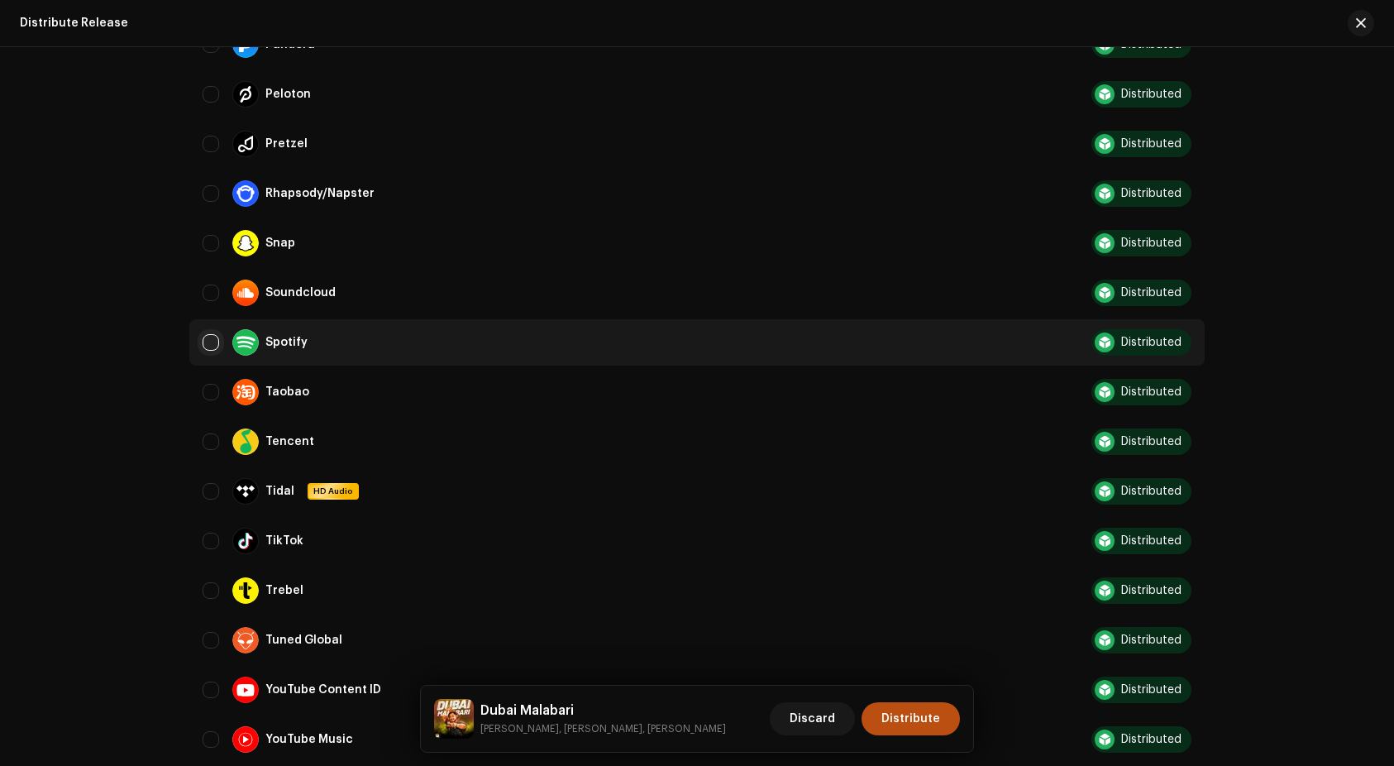
click at [203, 341] on input "Row Unselected" at bounding box center [211, 342] width 17 height 17
checkbox input "true"
click at [927, 726] on span "Distribute" at bounding box center [910, 718] width 59 height 33
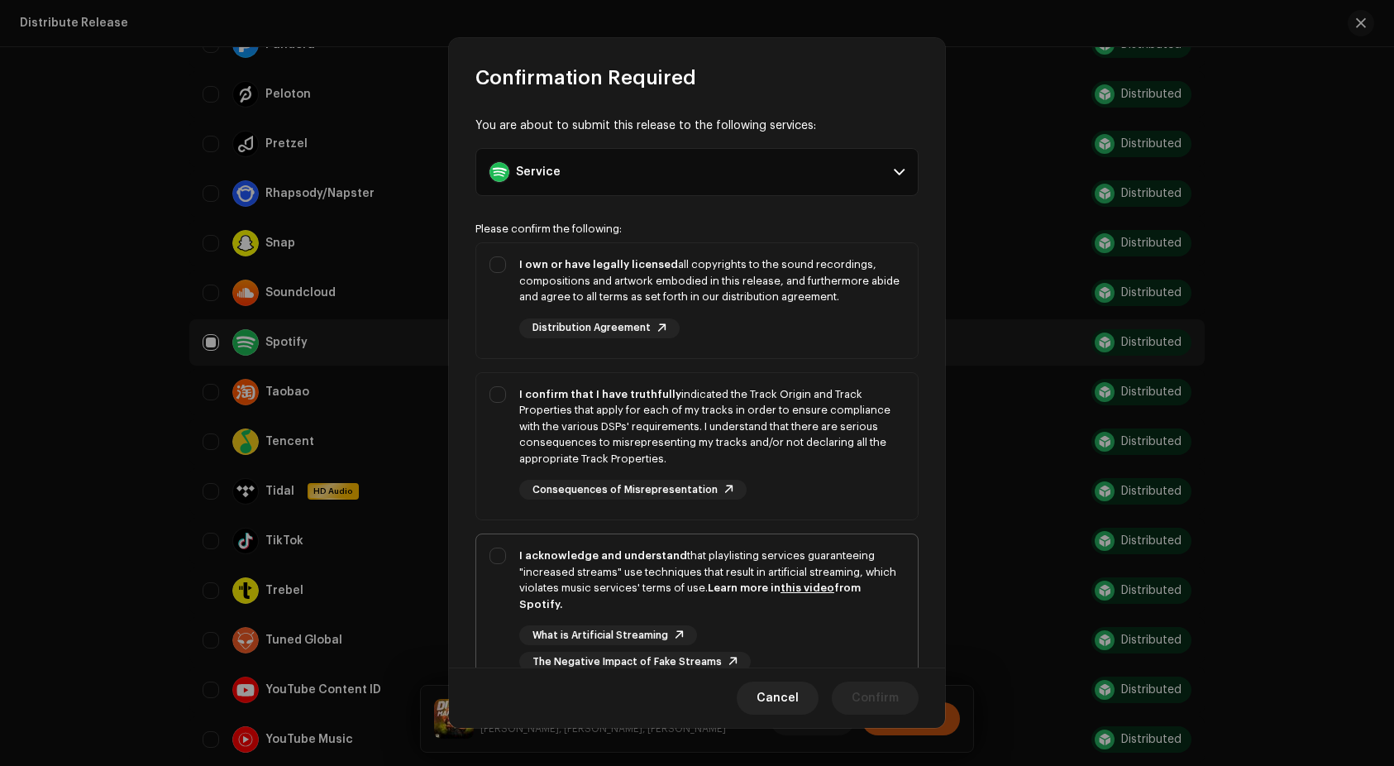
click at [802, 575] on div "I acknowledge and understand that playlisting services guaranteeing "increased …" at bounding box center [711, 579] width 385 height 64
checkbox input "true"
click at [805, 412] on div "I confirm that I have truthfully indicated the Track Origin and Track Propertie…" at bounding box center [711, 426] width 385 height 81
checkbox input "true"
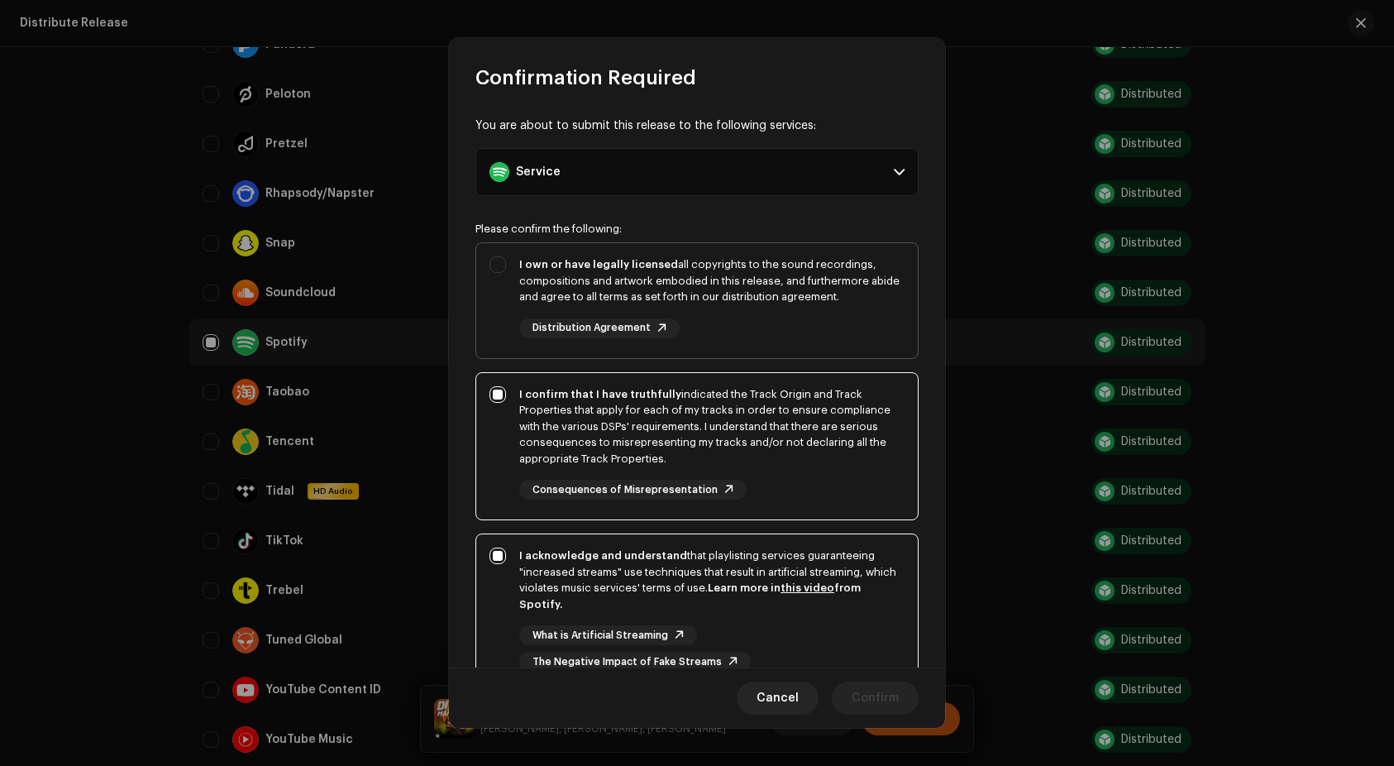
click at [805, 284] on div "I own or have legally licensed all copyrights to the sound recordings, composit…" at bounding box center [711, 280] width 385 height 49
checkbox input "true"
click at [885, 704] on span "Confirm" at bounding box center [875, 697] width 47 height 33
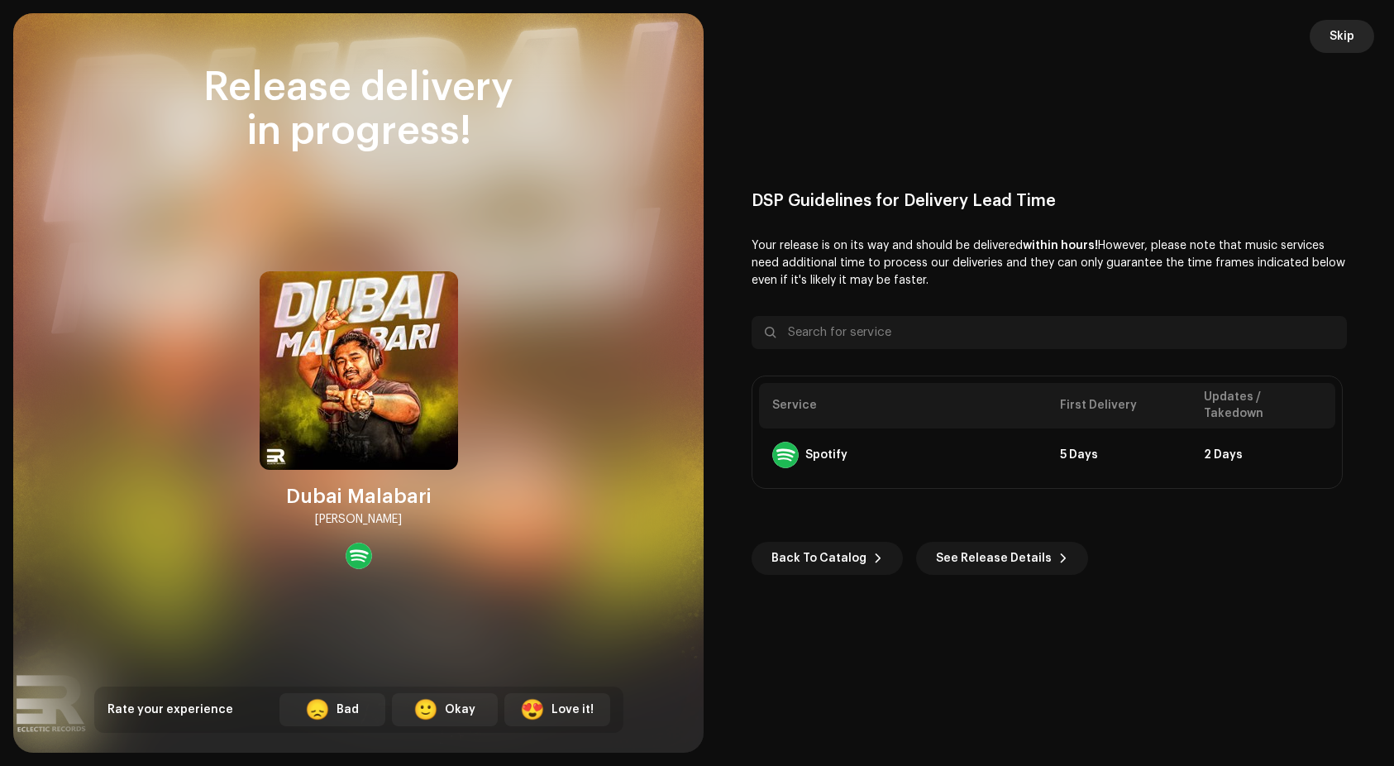
click at [1339, 34] on span "Skip" at bounding box center [1342, 36] width 25 height 33
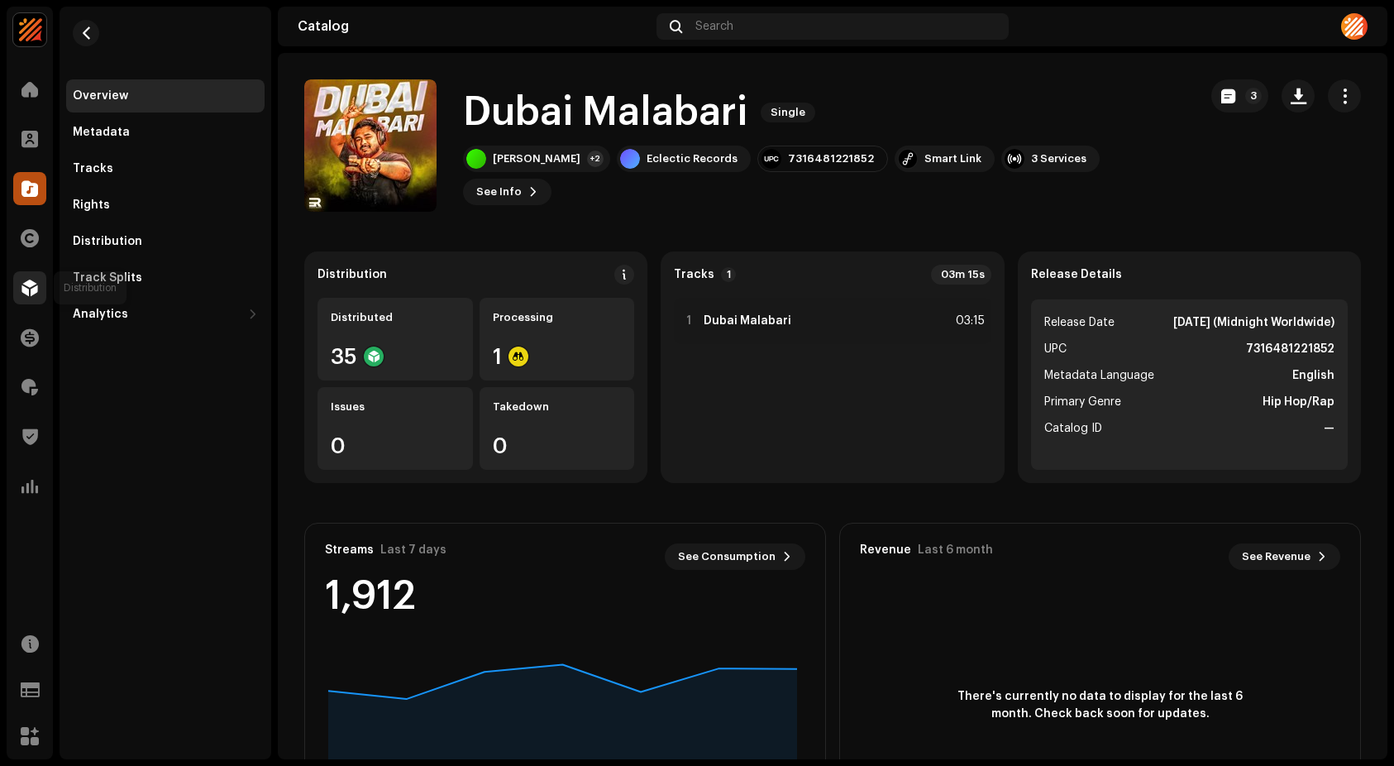
click at [36, 293] on span at bounding box center [29, 287] width 17 height 13
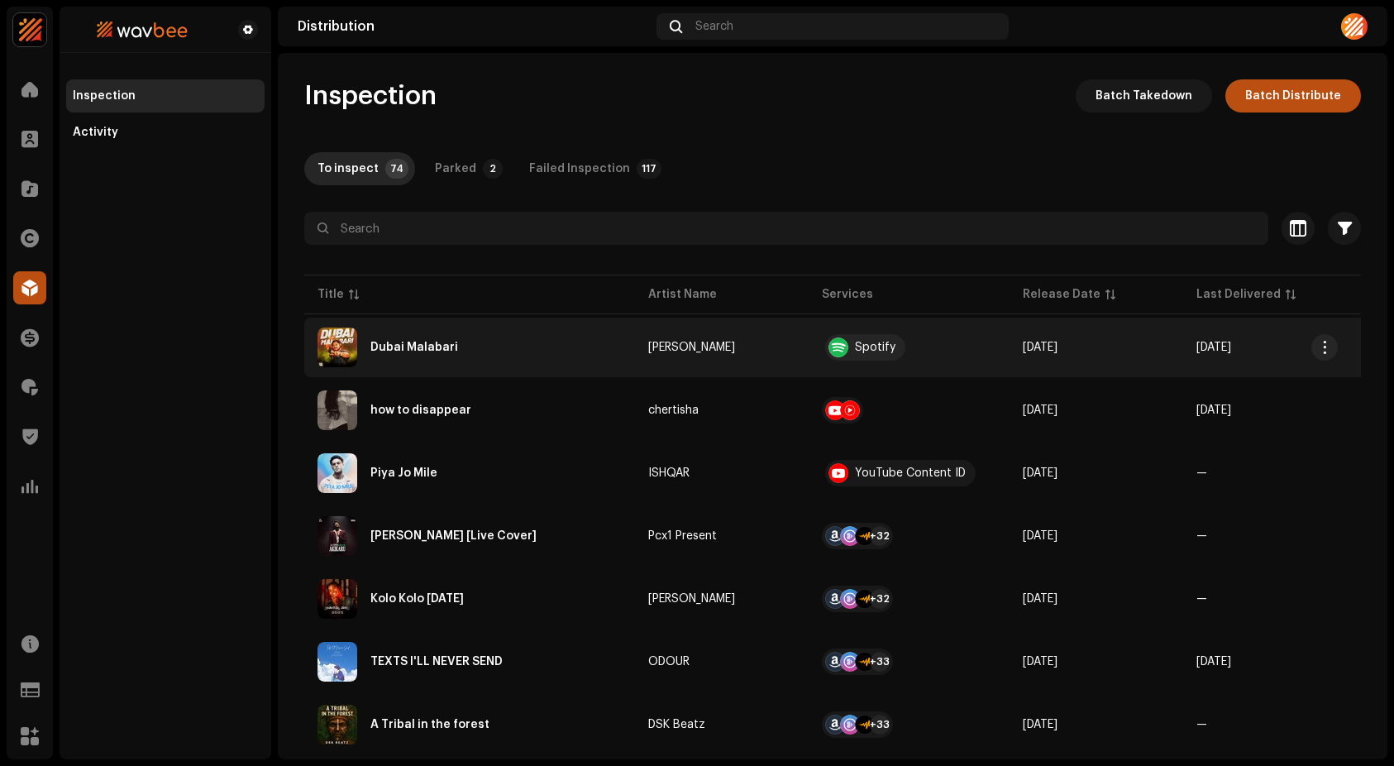
click at [506, 351] on div "Dubai Malabari" at bounding box center [470, 347] width 304 height 40
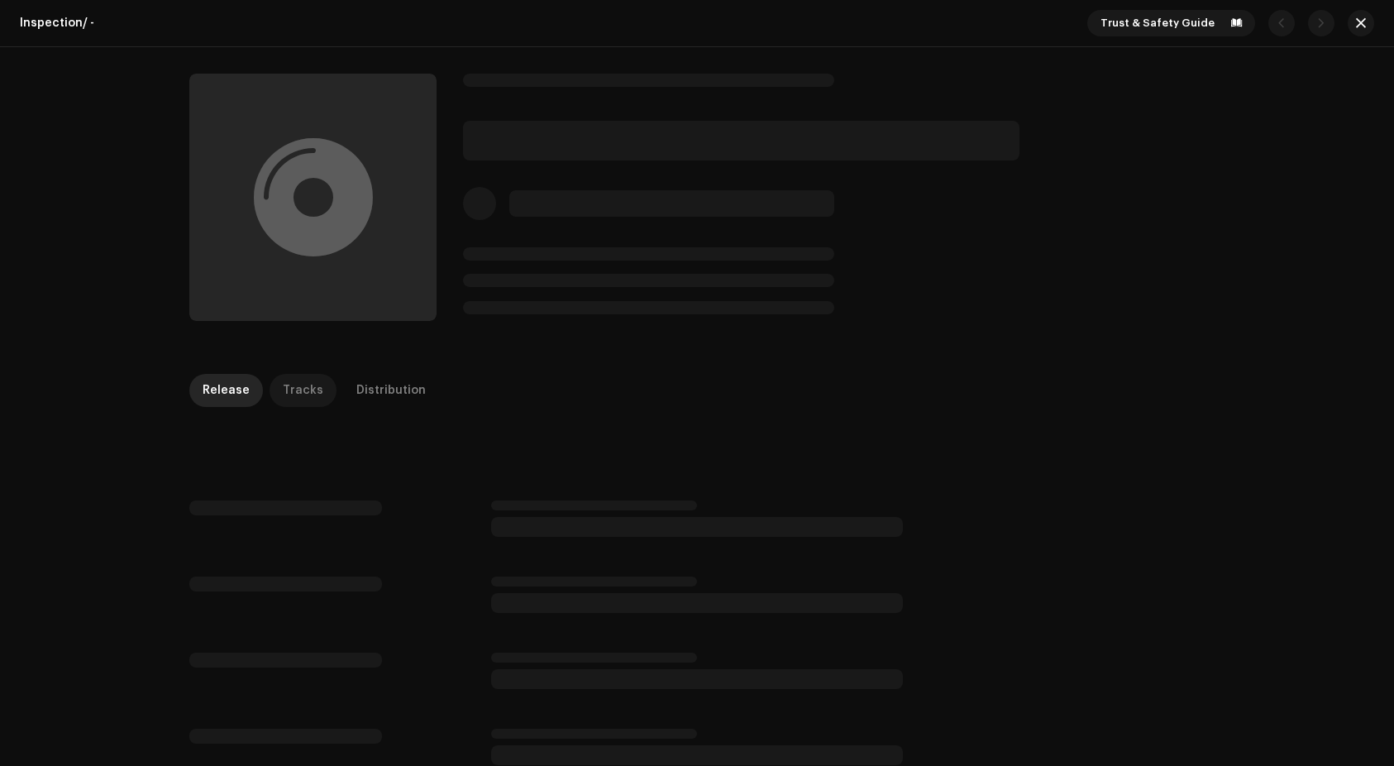
click at [289, 382] on div "Tracks" at bounding box center [303, 390] width 41 height 33
click at [403, 399] on div "Distribution" at bounding box center [390, 390] width 69 height 33
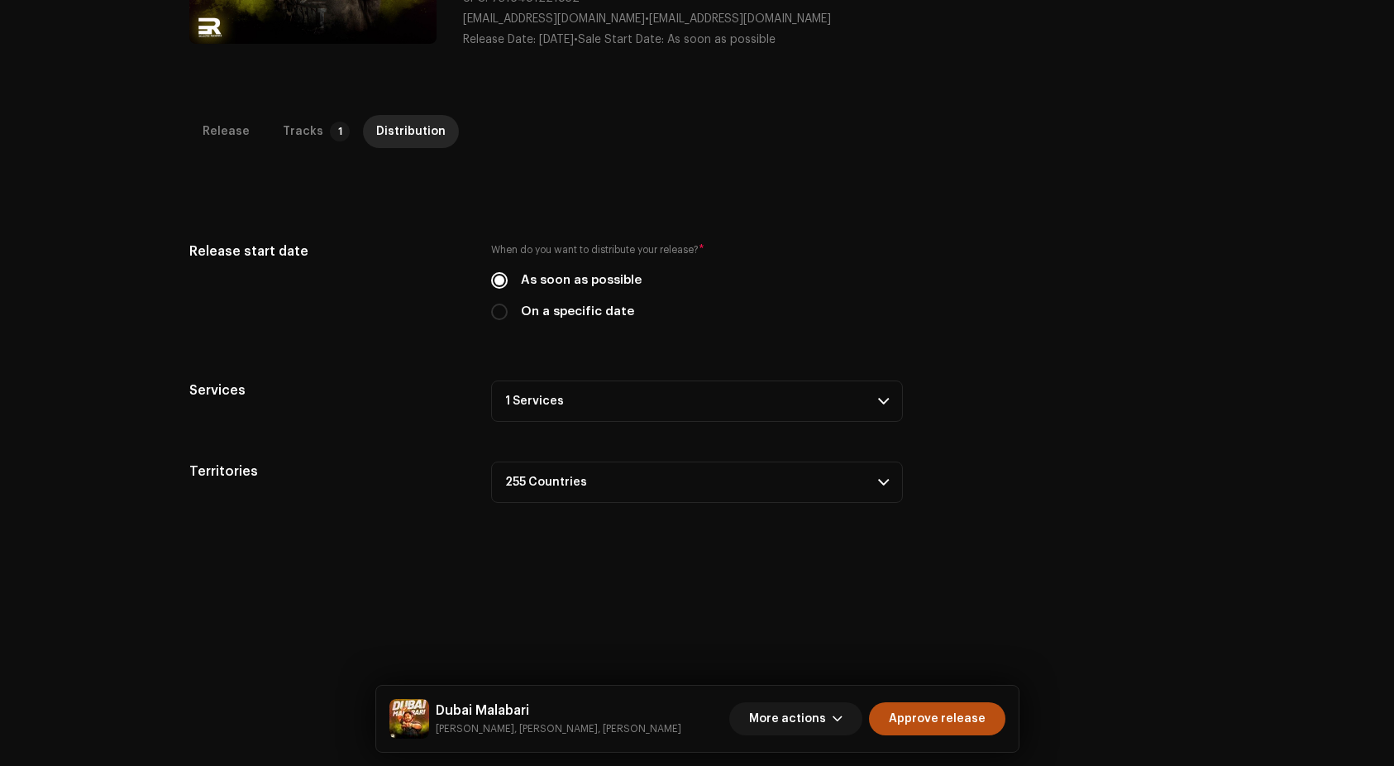
scroll to position [392, 0]
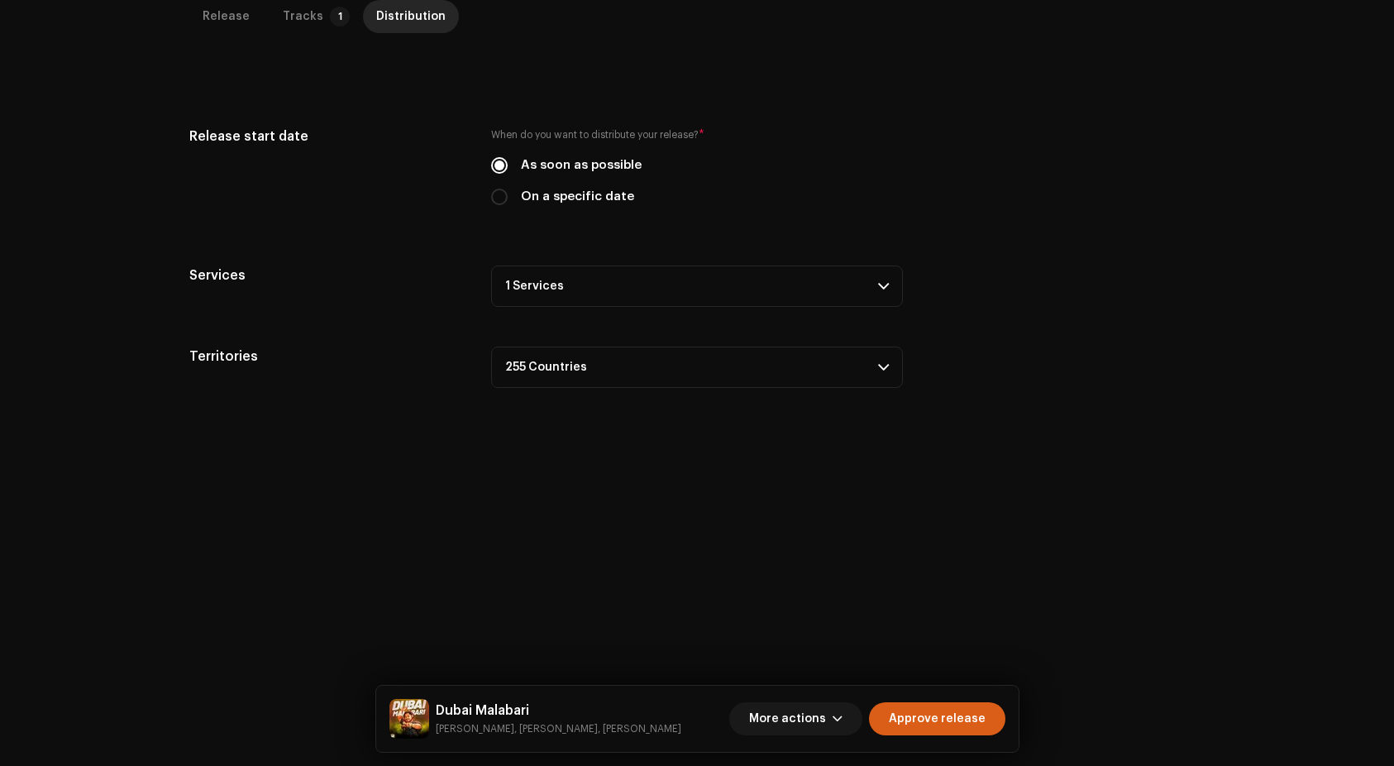
click at [955, 720] on span "Approve release" at bounding box center [937, 718] width 97 height 33
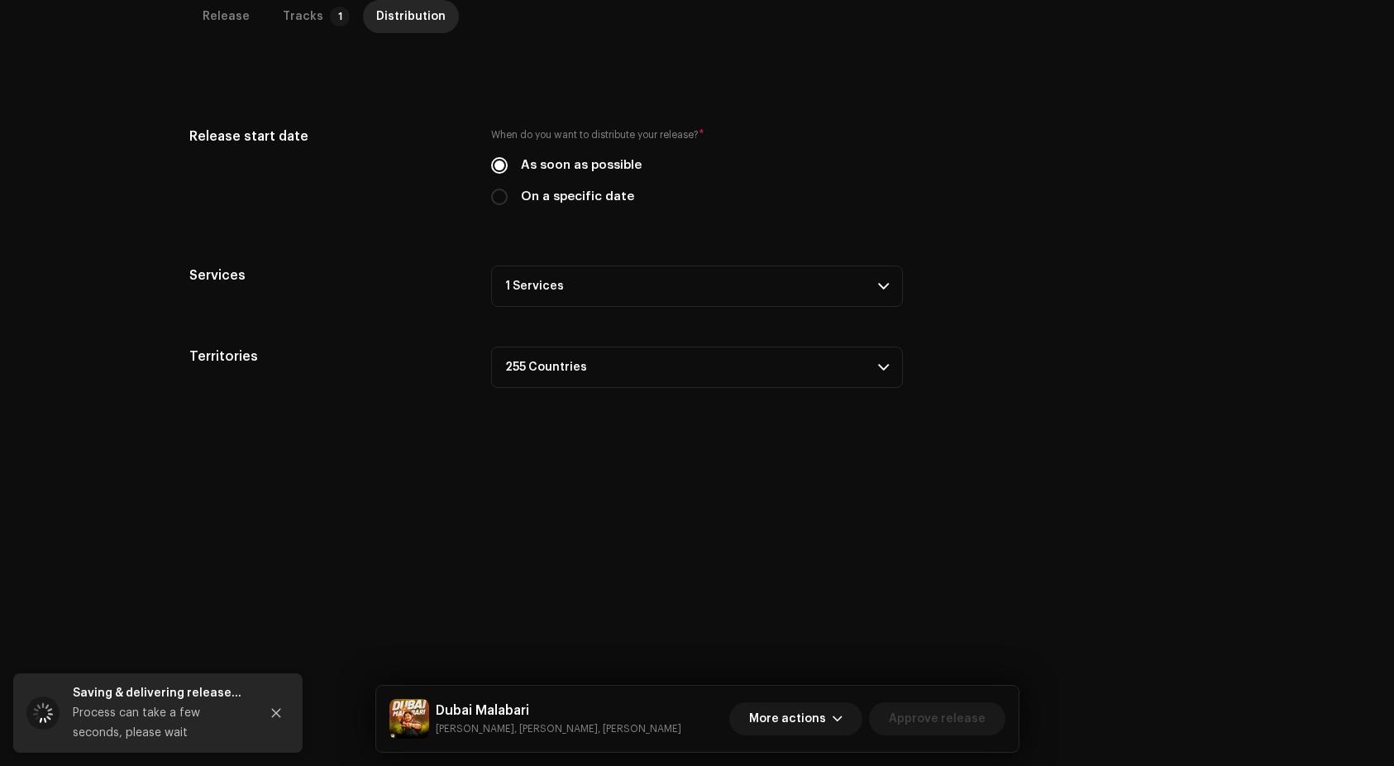
scroll to position [226, 0]
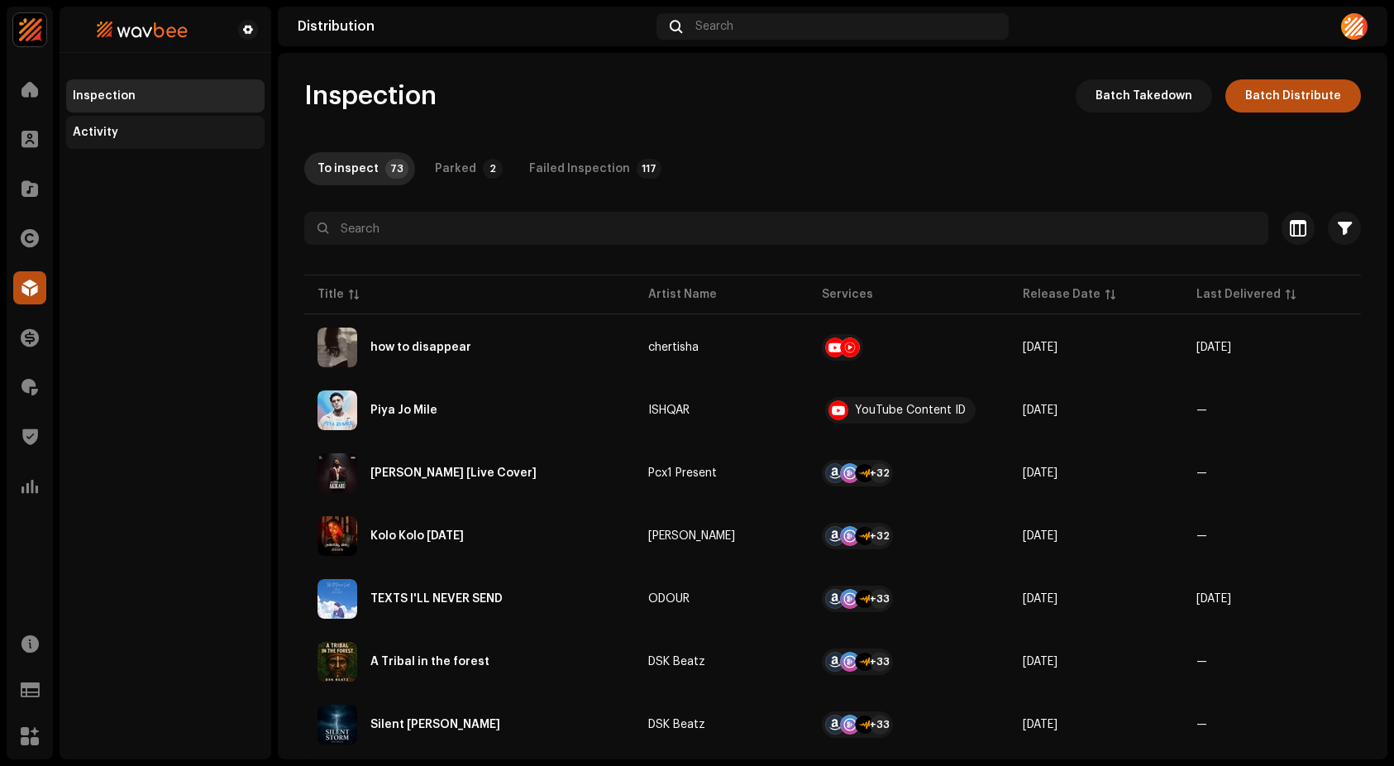
click at [164, 141] on div "Activity" at bounding box center [165, 132] width 198 height 33
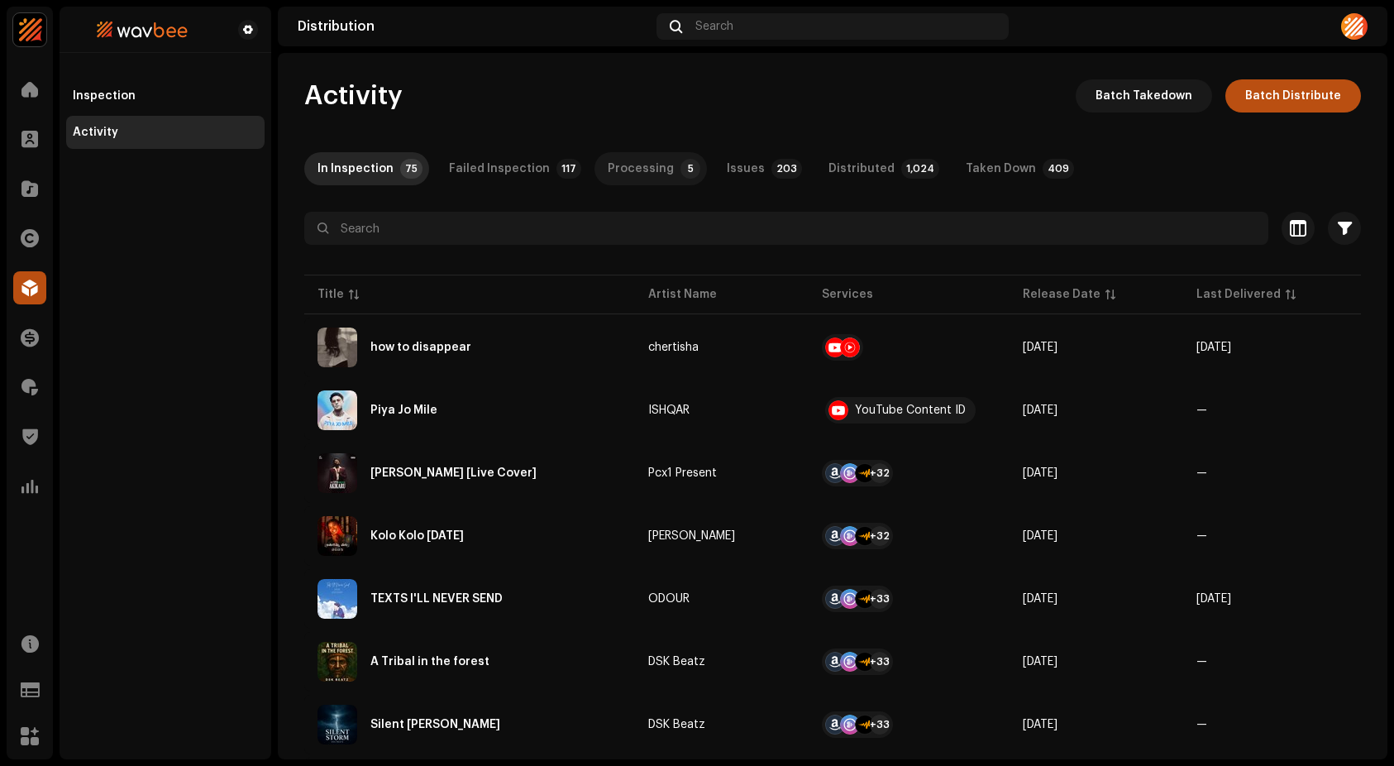
click at [594, 170] on p-tab "Processing 5" at bounding box center [650, 168] width 112 height 33
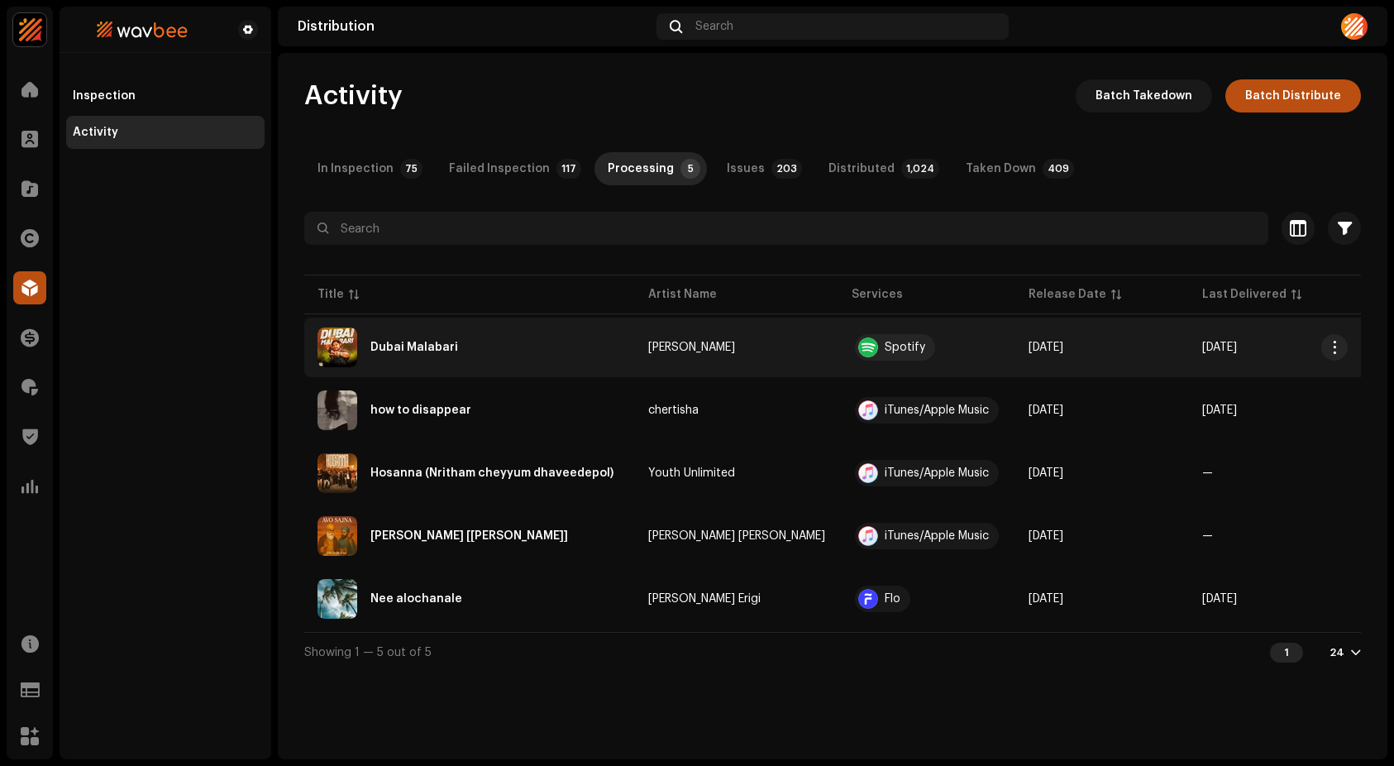
click at [431, 340] on div "Dubai Malabari" at bounding box center [470, 347] width 304 height 40
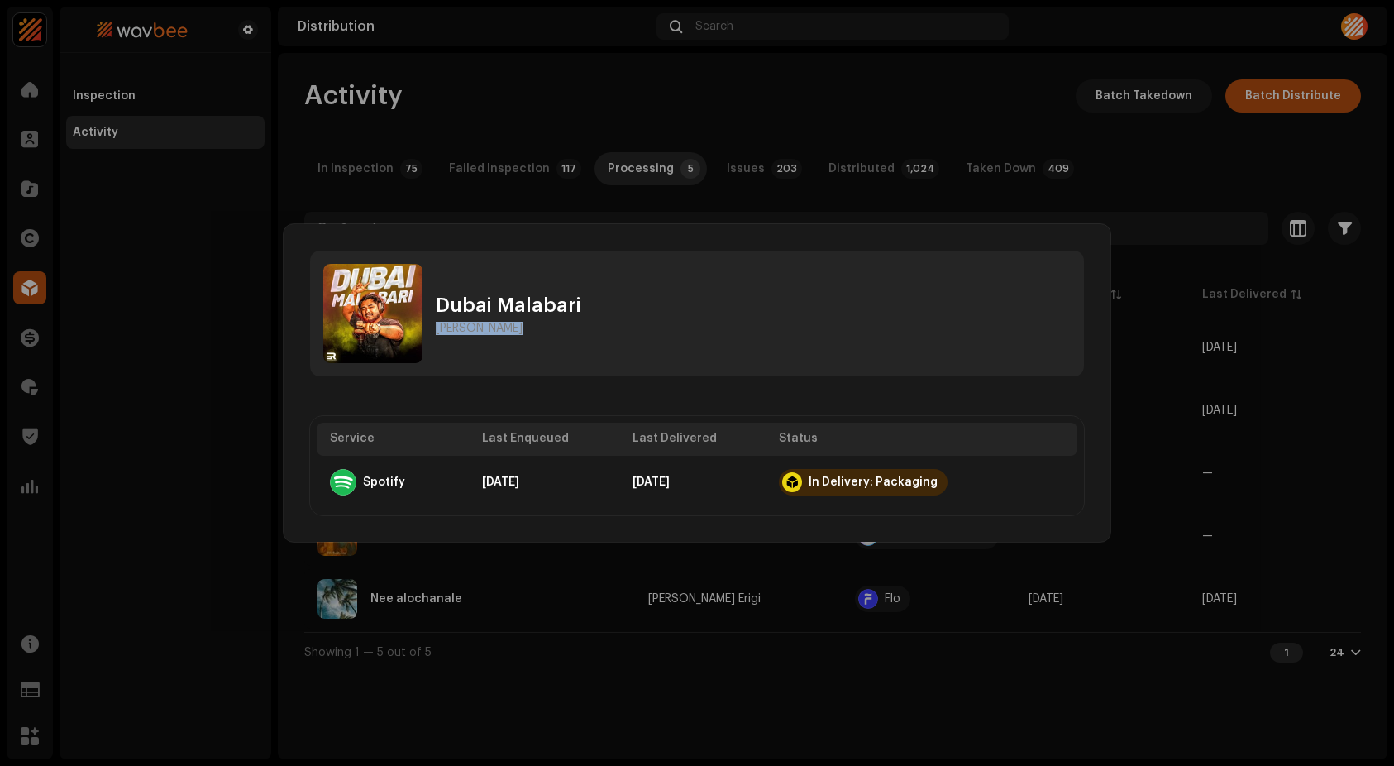
click at [575, 374] on div "Dubai Malabari Afzal Yusuff Service Last Enqueued Last Delivered Status Spotify…" at bounding box center [697, 383] width 827 height 318
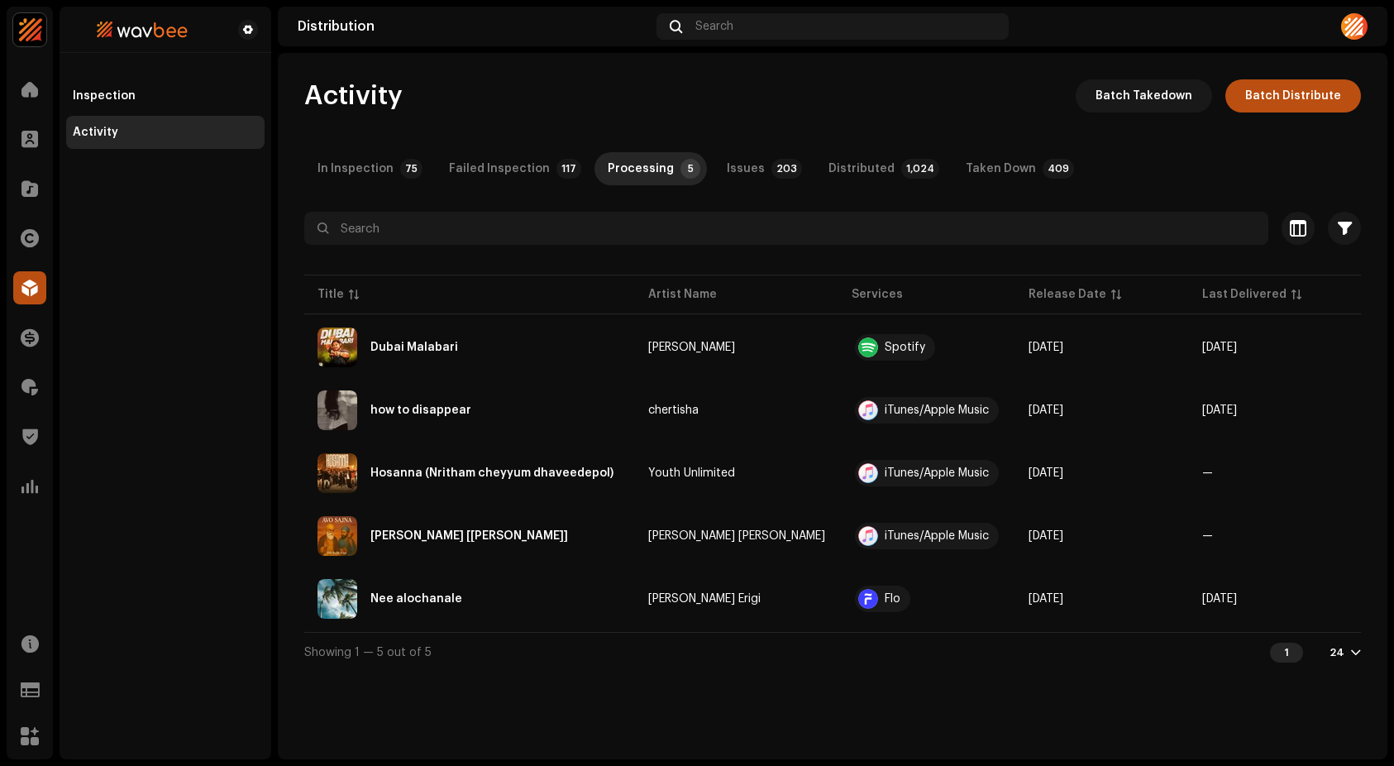
drag, startPoint x: 1240, startPoint y: 270, endPoint x: 1254, endPoint y: 279, distance: 16.3
click at [1243, 270] on div "Dubai Malabari Afzal Yusuff Service Last Enqueued Last Delivered Status Spotify…" at bounding box center [697, 383] width 1394 height 766
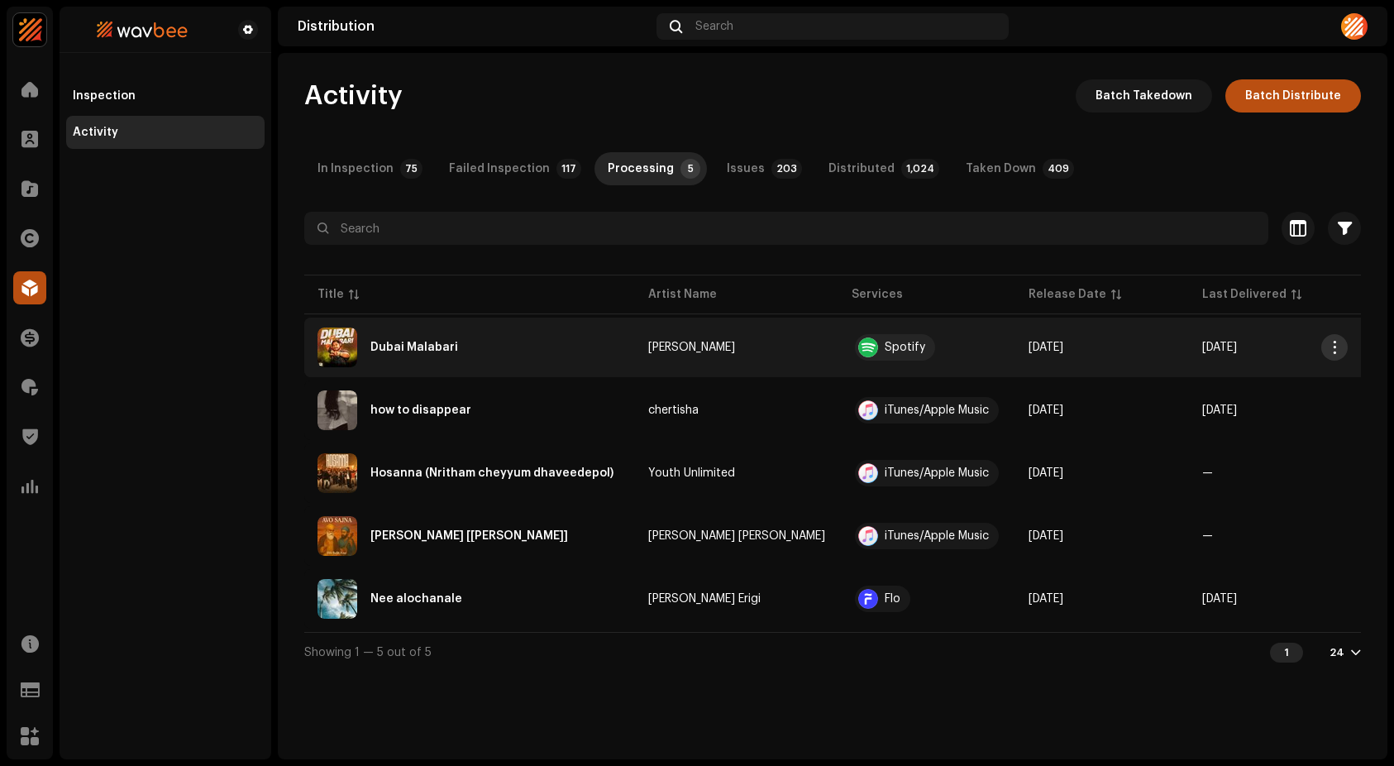
click at [1335, 343] on span "button" at bounding box center [1335, 347] width 12 height 13
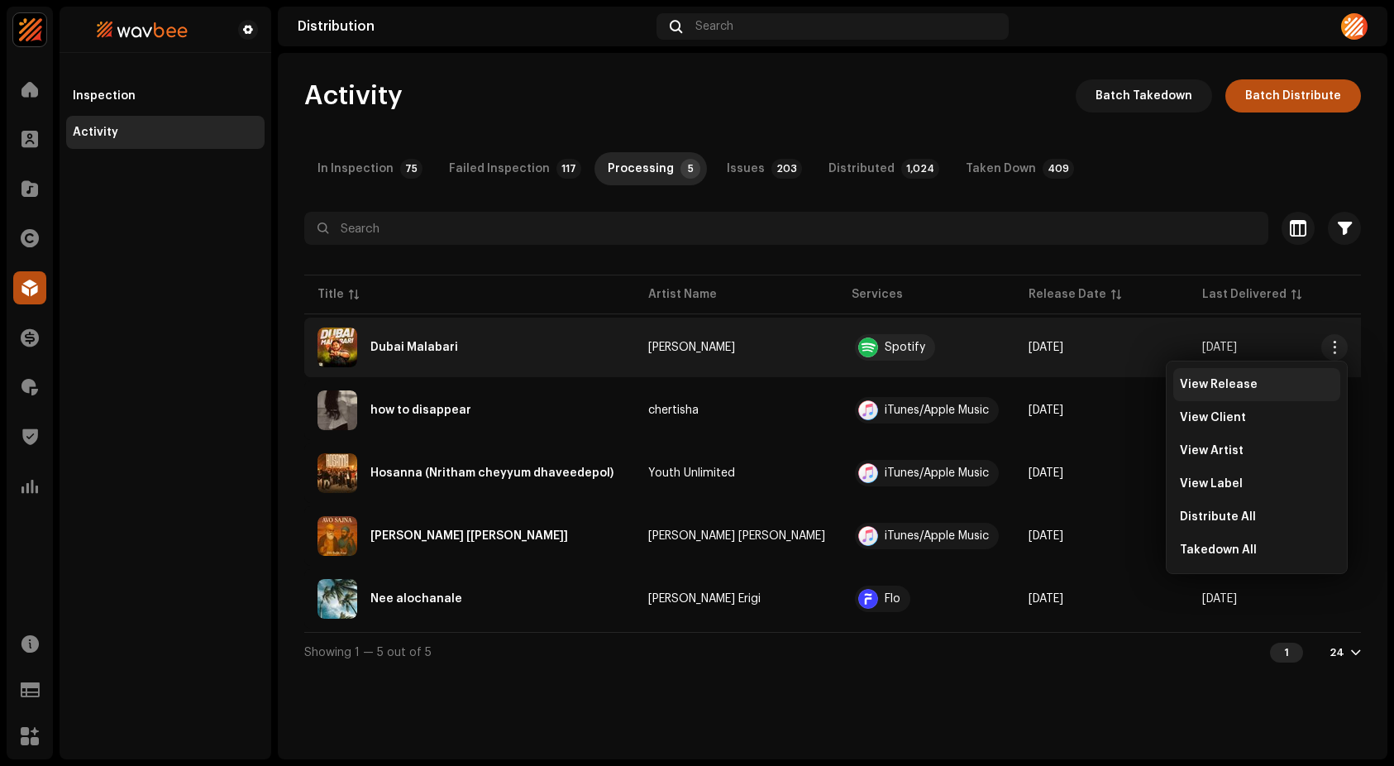
click at [1250, 387] on span "View Release" at bounding box center [1219, 384] width 78 height 13
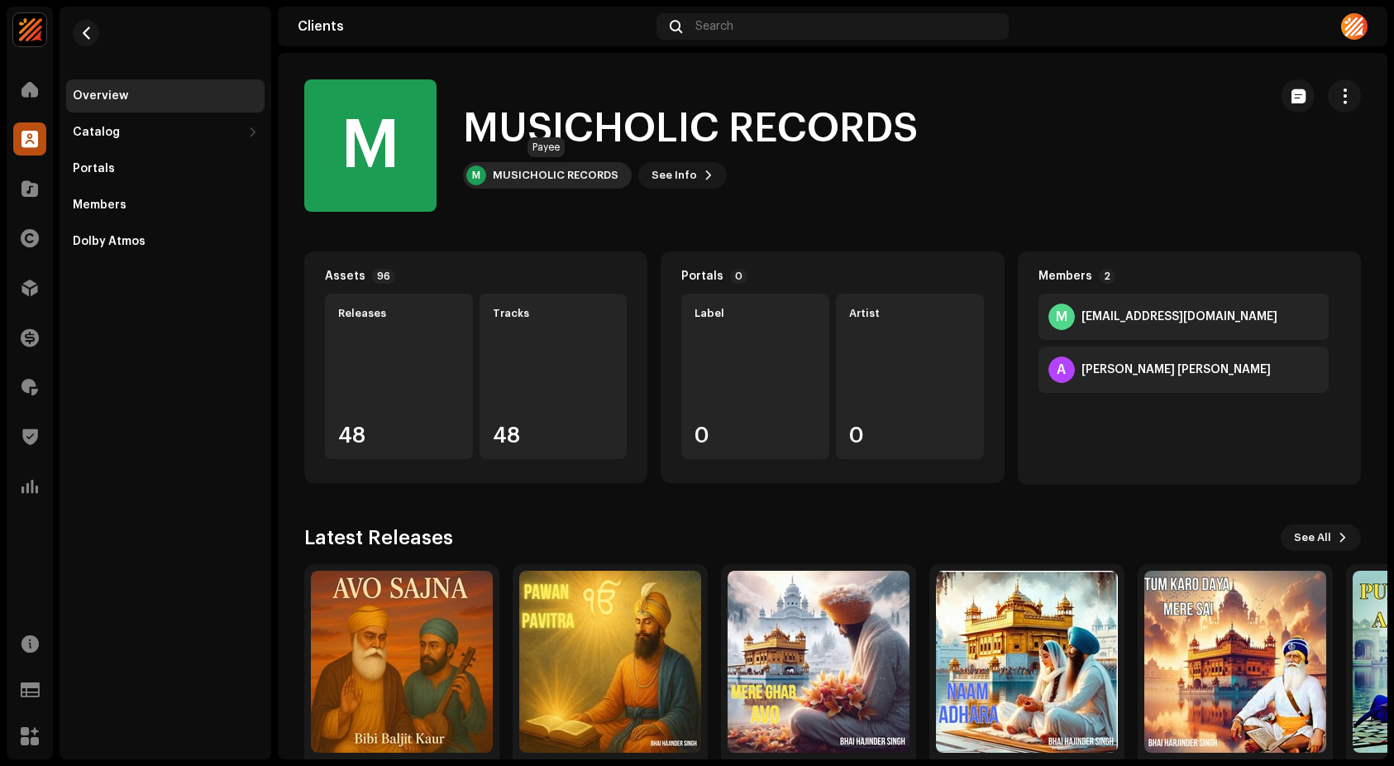
click at [556, 174] on div "MUSICHOLIC RECORDS" at bounding box center [556, 175] width 126 height 13
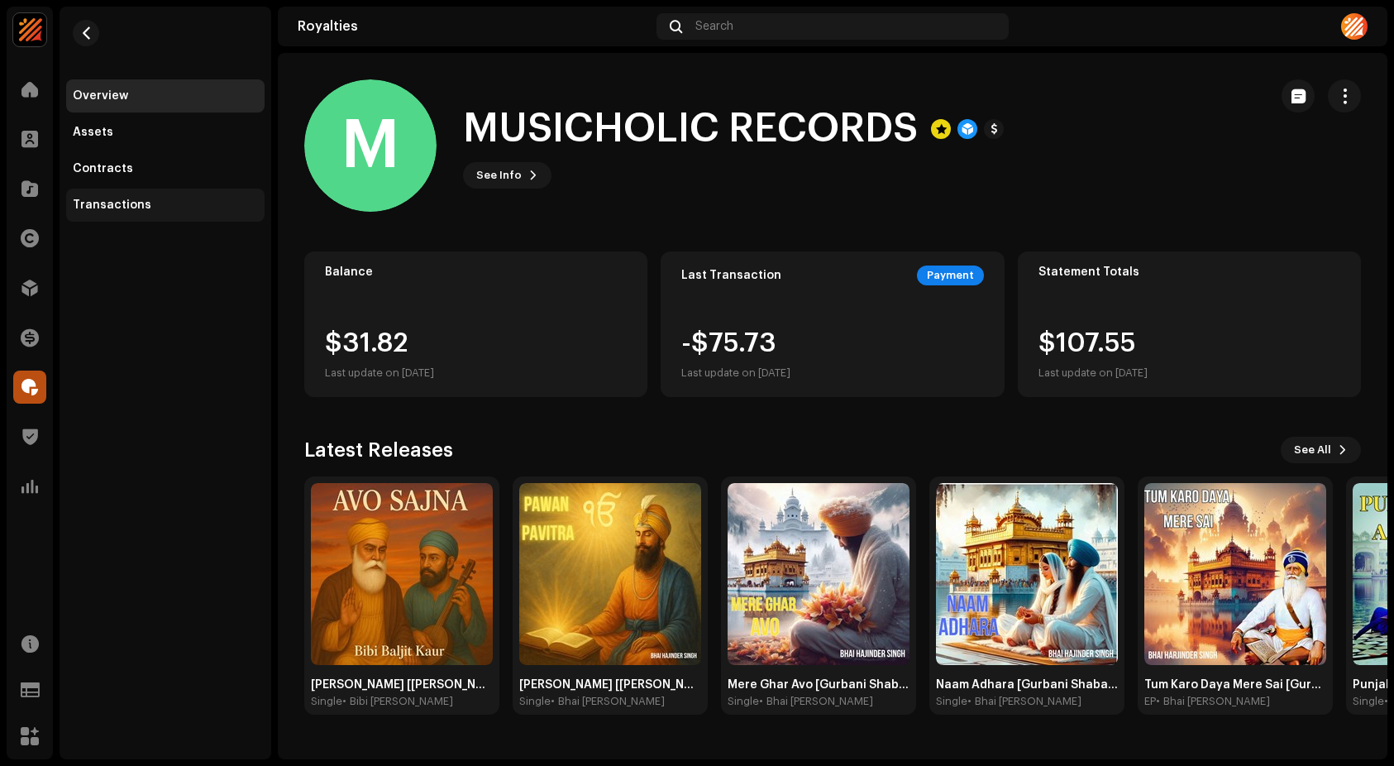
click at [189, 208] on div "Transactions" at bounding box center [165, 204] width 185 height 13
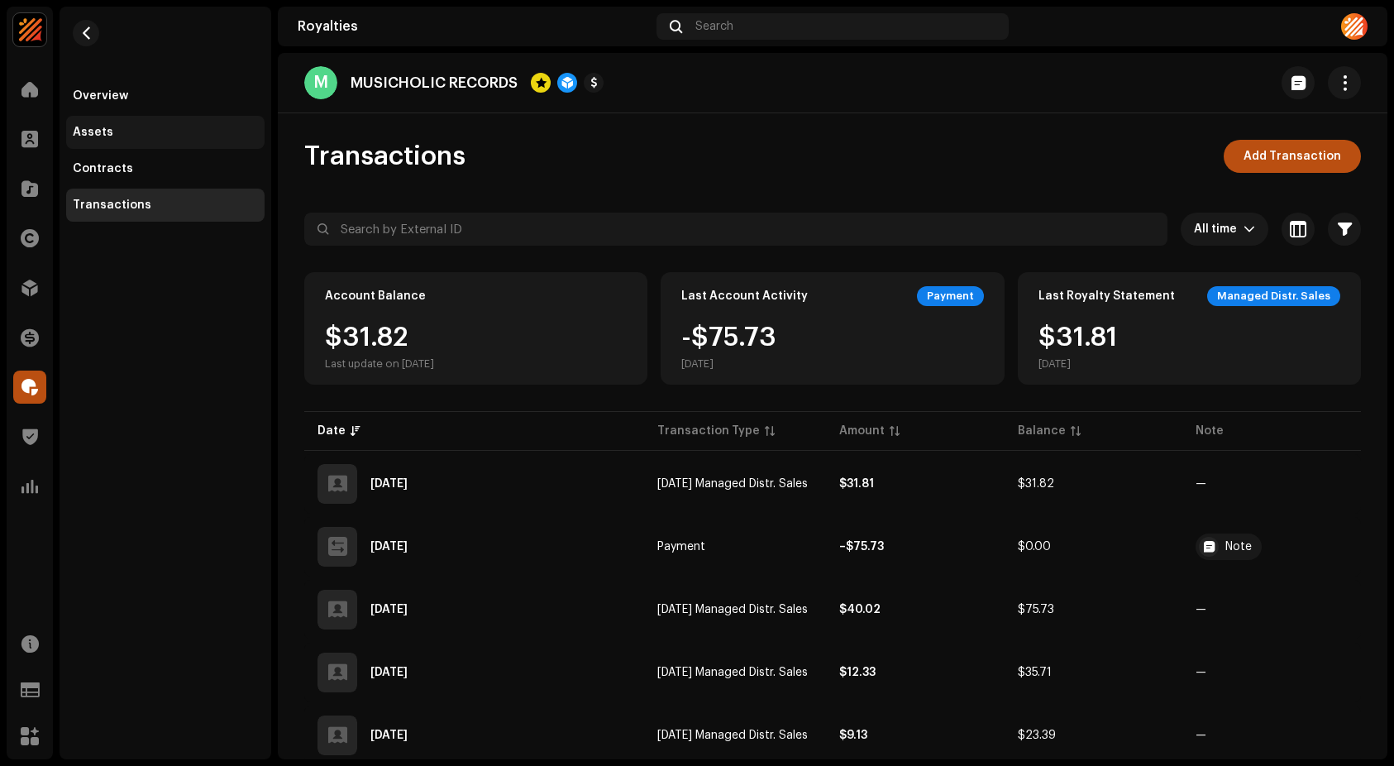
click at [138, 122] on div "Assets" at bounding box center [165, 132] width 198 height 33
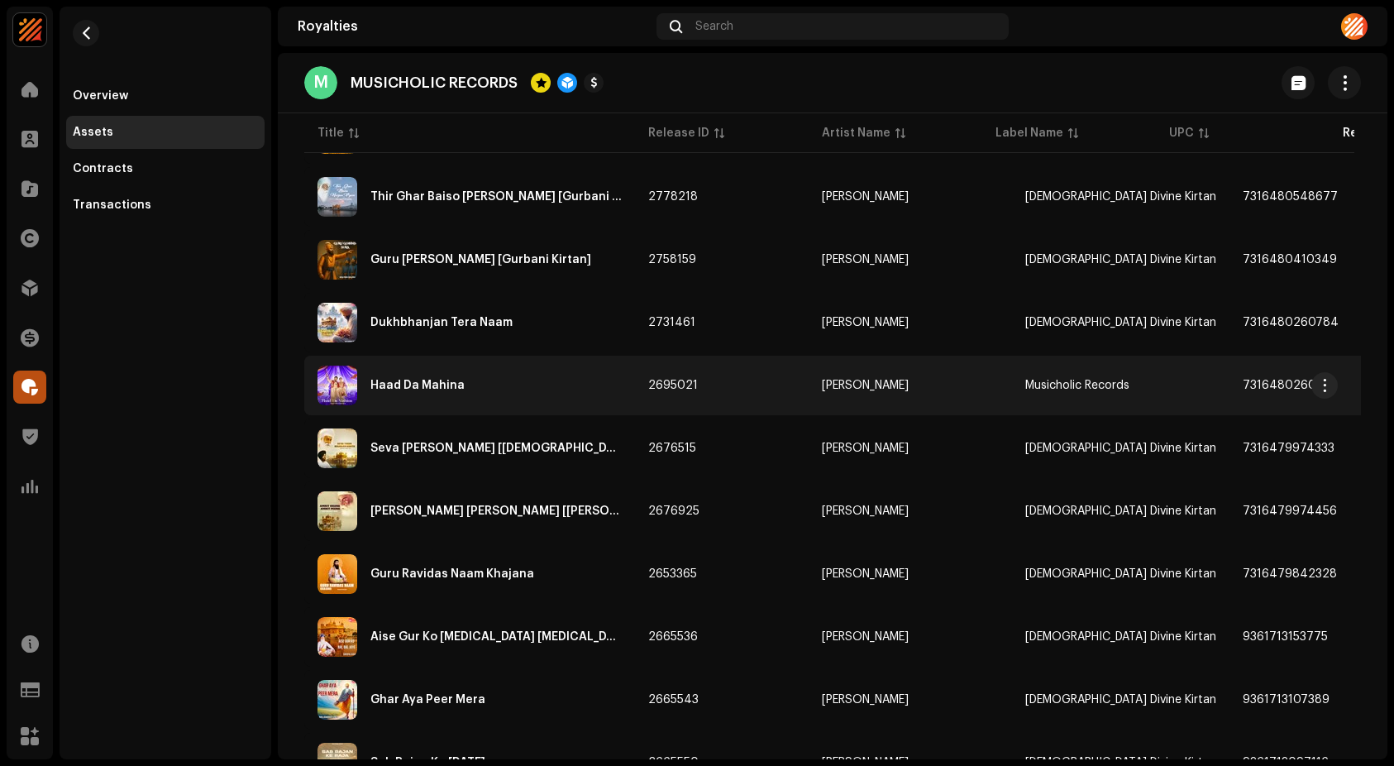
scroll to position [1177, 0]
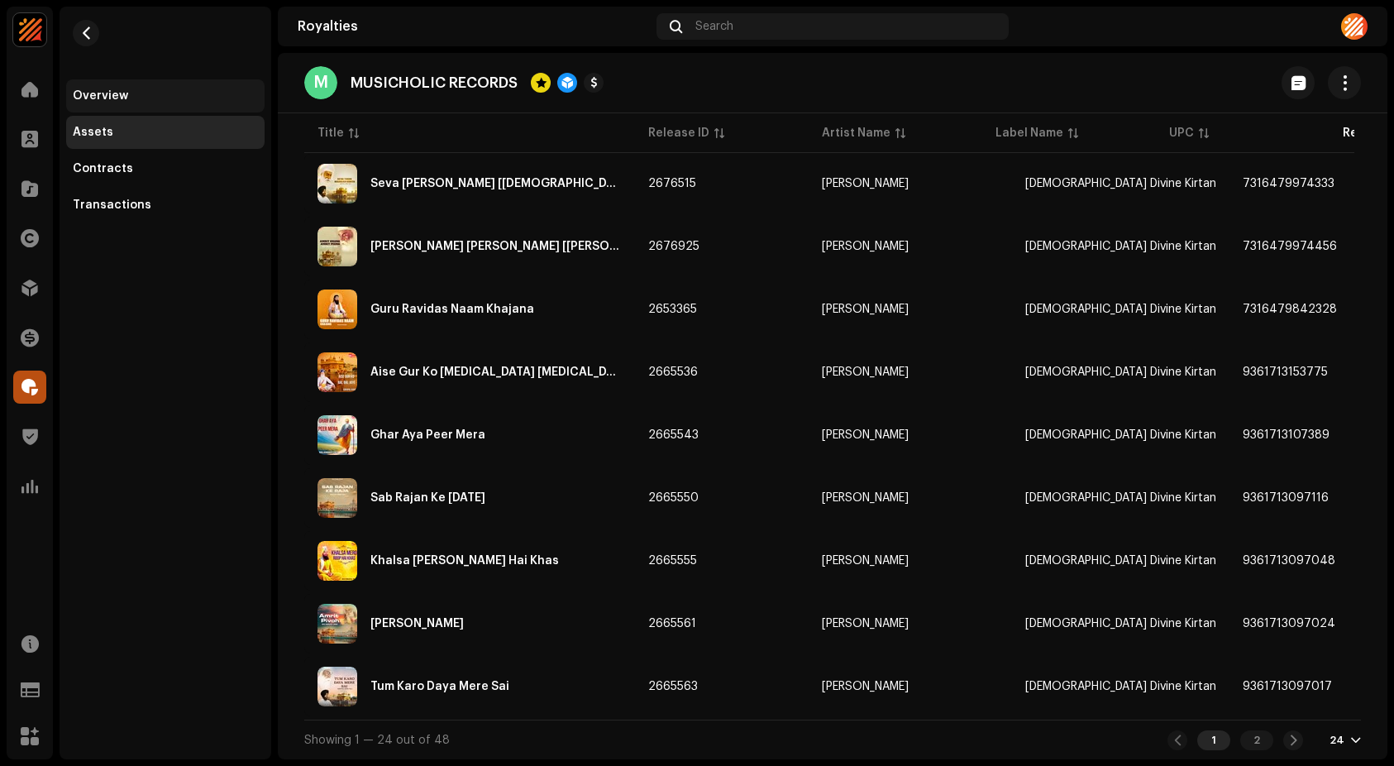
click at [120, 93] on div "Overview" at bounding box center [100, 95] width 55 height 13
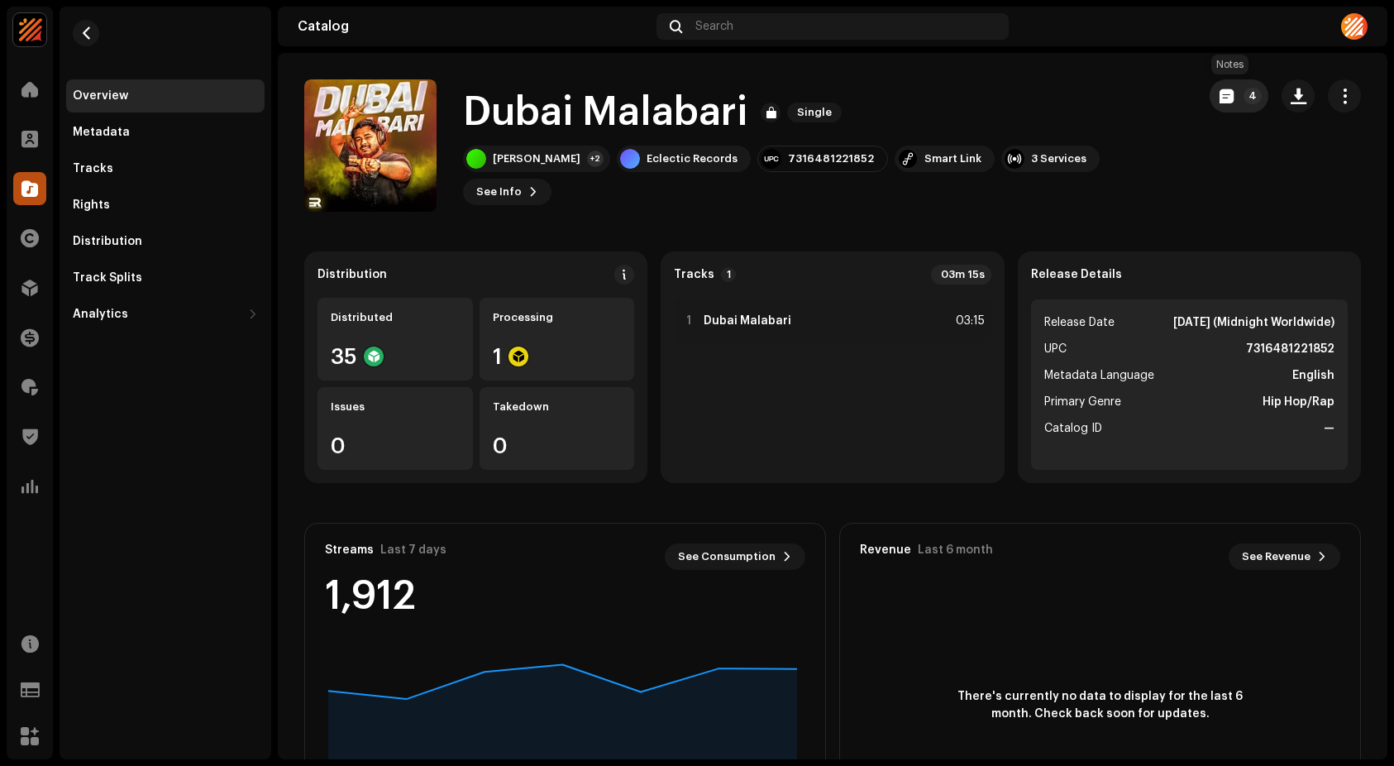
click at [1210, 91] on button "4" at bounding box center [1239, 95] width 59 height 33
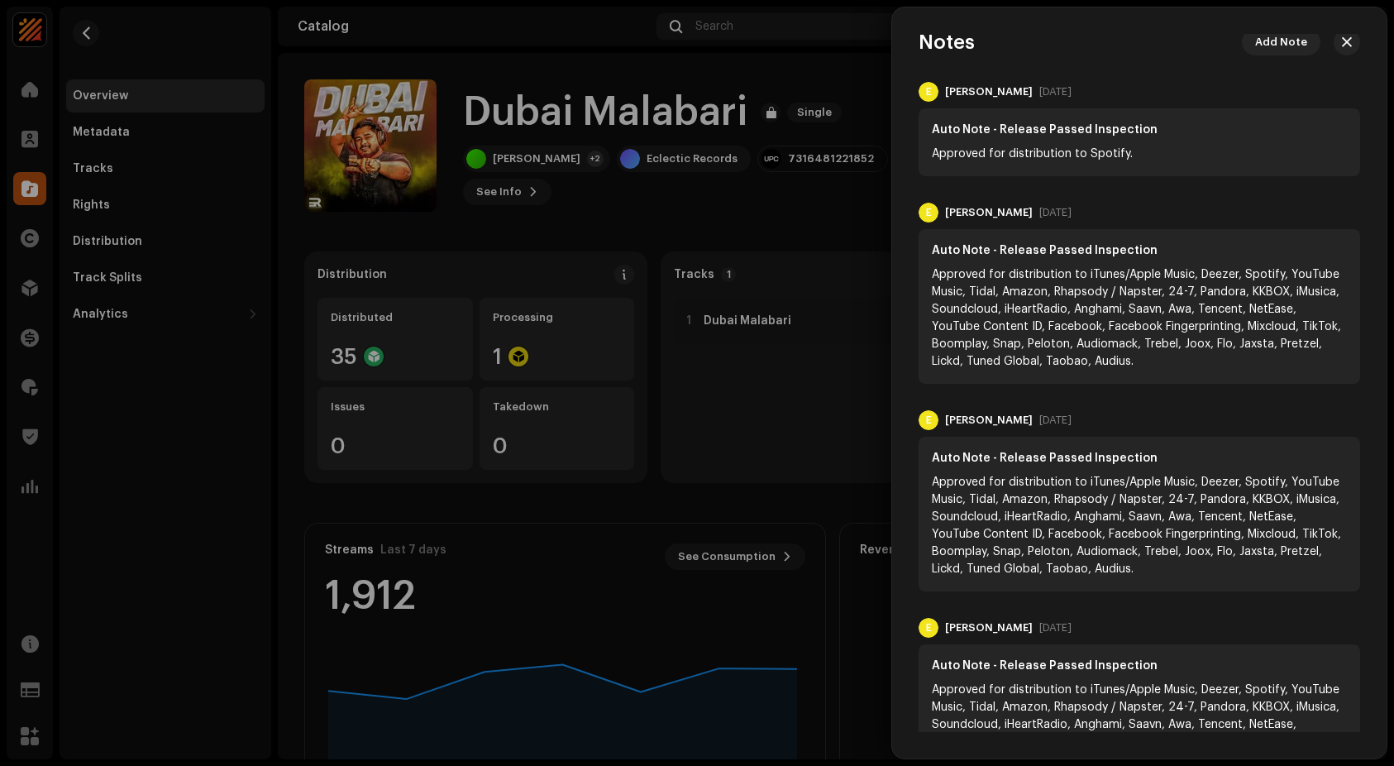
scroll to position [72, 0]
